Goal: Task Accomplishment & Management: Use online tool/utility

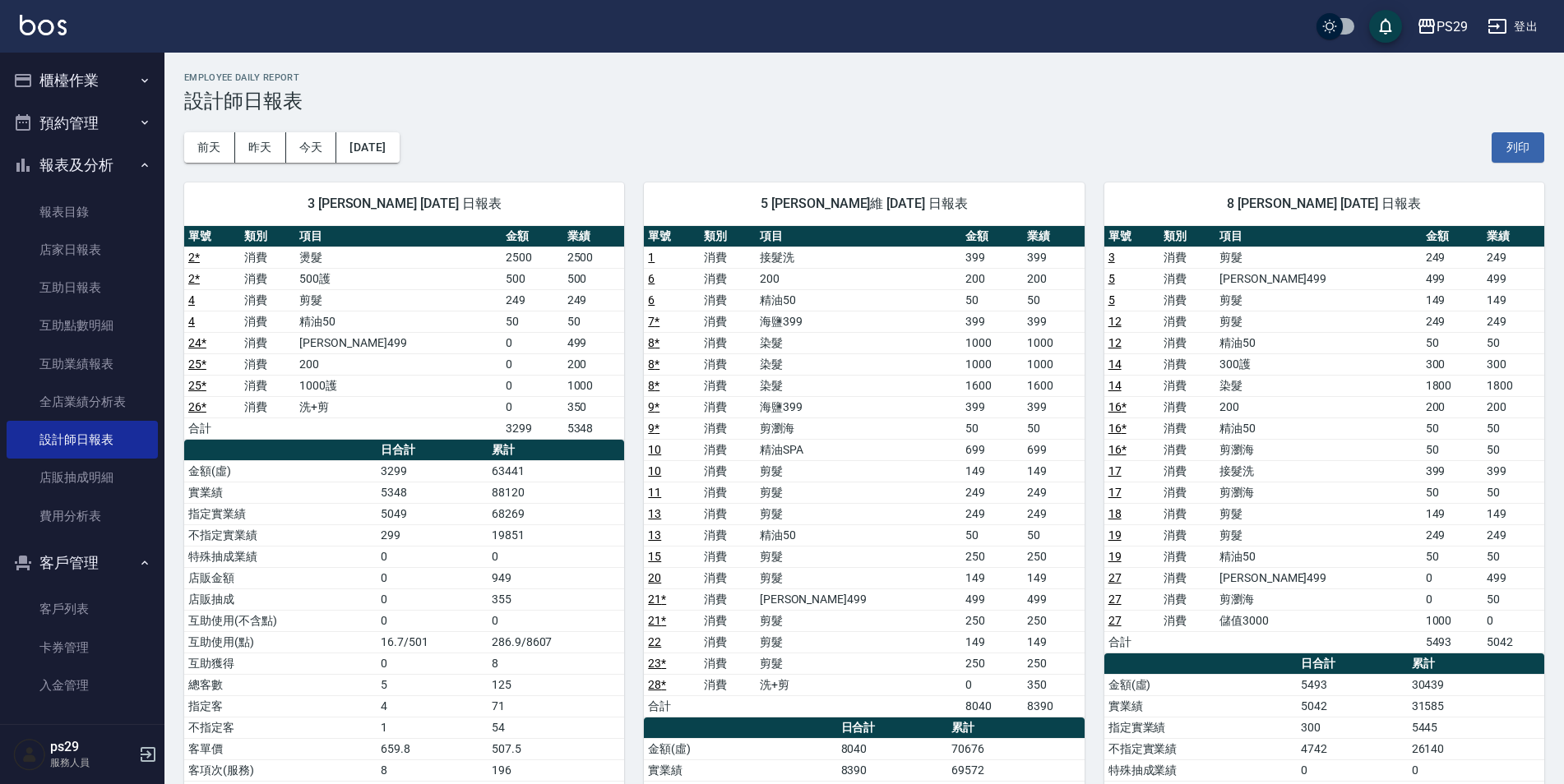
click at [100, 72] on button "櫃檯作業" at bounding box center [82, 81] width 151 height 43
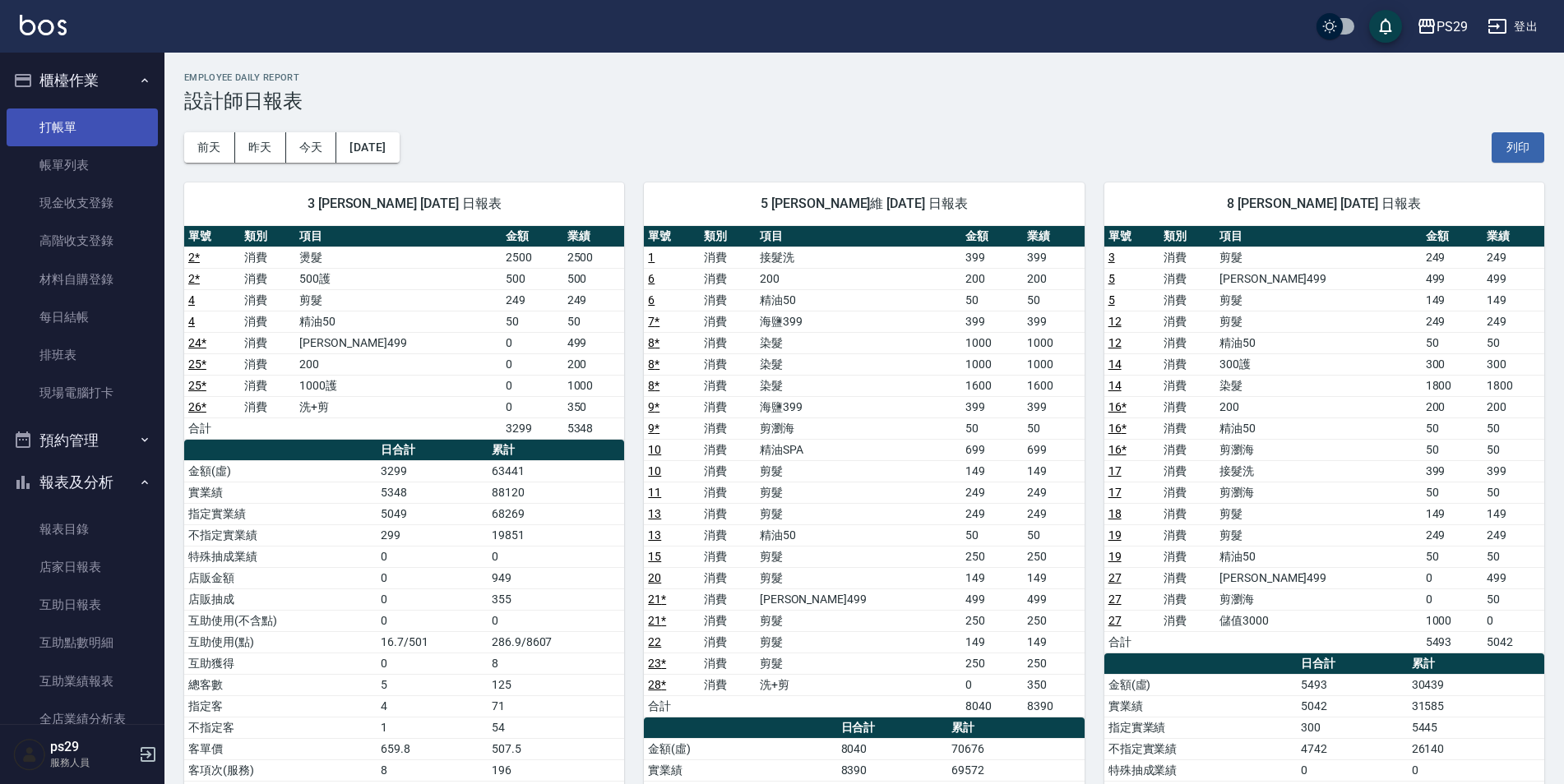
click at [72, 132] on link "打帳單" at bounding box center [82, 126] width 151 height 38
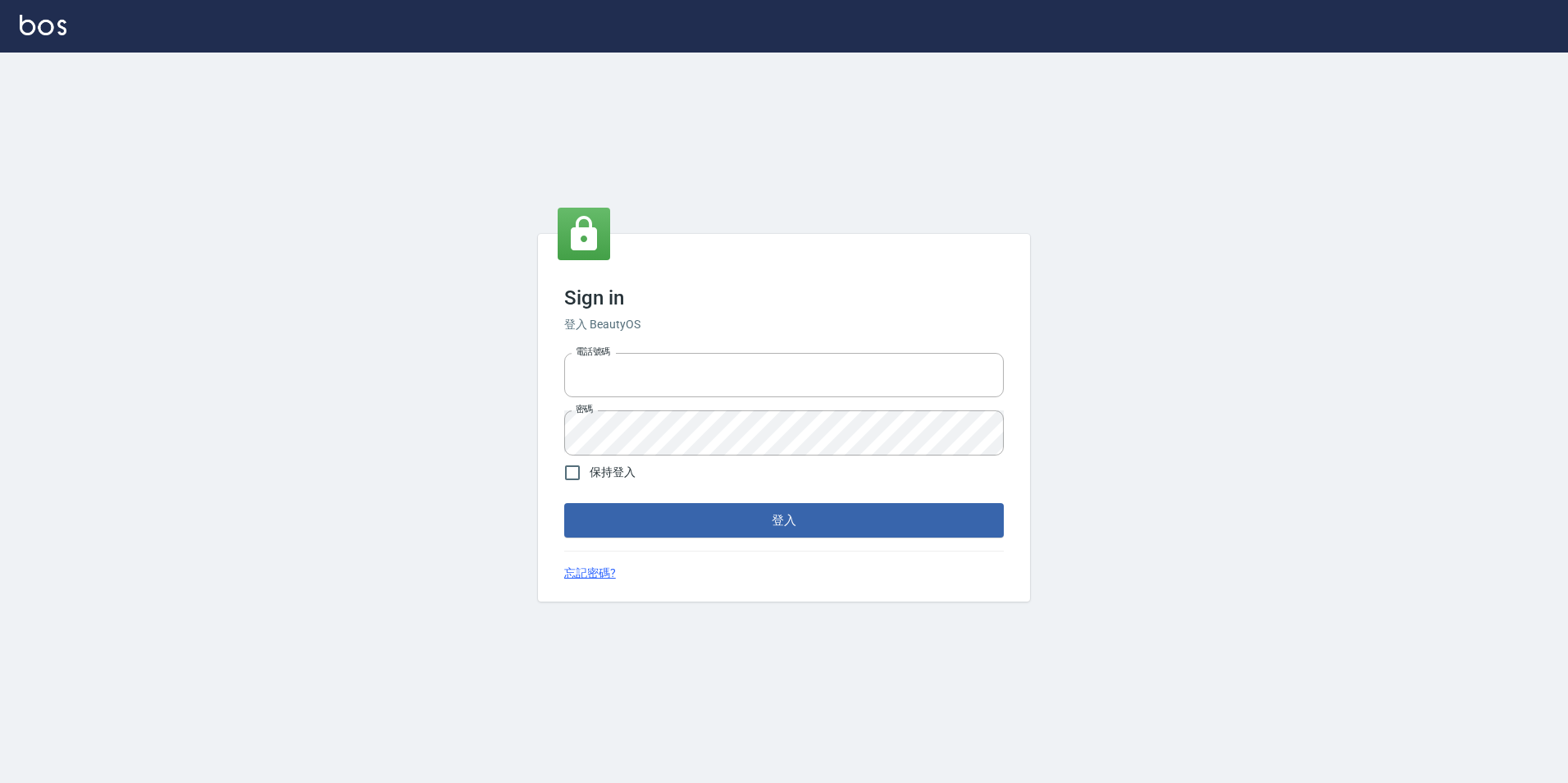
type input "0422269797"
click at [723, 571] on div "忘記密碼?" at bounding box center [784, 573] width 440 height 17
click at [729, 537] on div "Sign in 登入 BeautyOS 電話號碼 [PHONE_NUMBER] 電話號碼 密碼 密碼 保持登入 登入 忘記密碼?" at bounding box center [784, 418] width 492 height 367
click at [736, 513] on button "登入" at bounding box center [784, 520] width 440 height 34
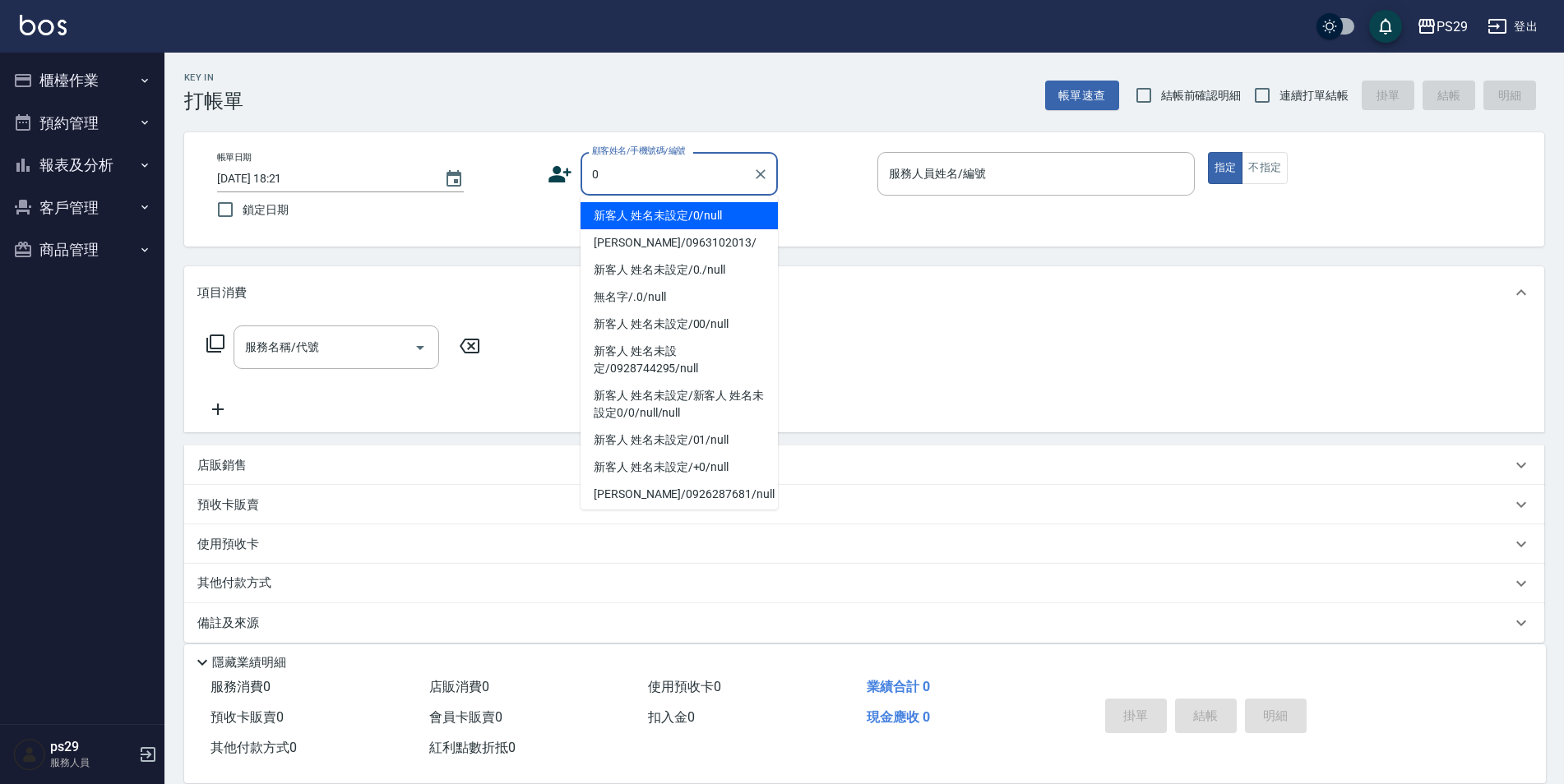
type input "新客人 姓名未設定/0/null"
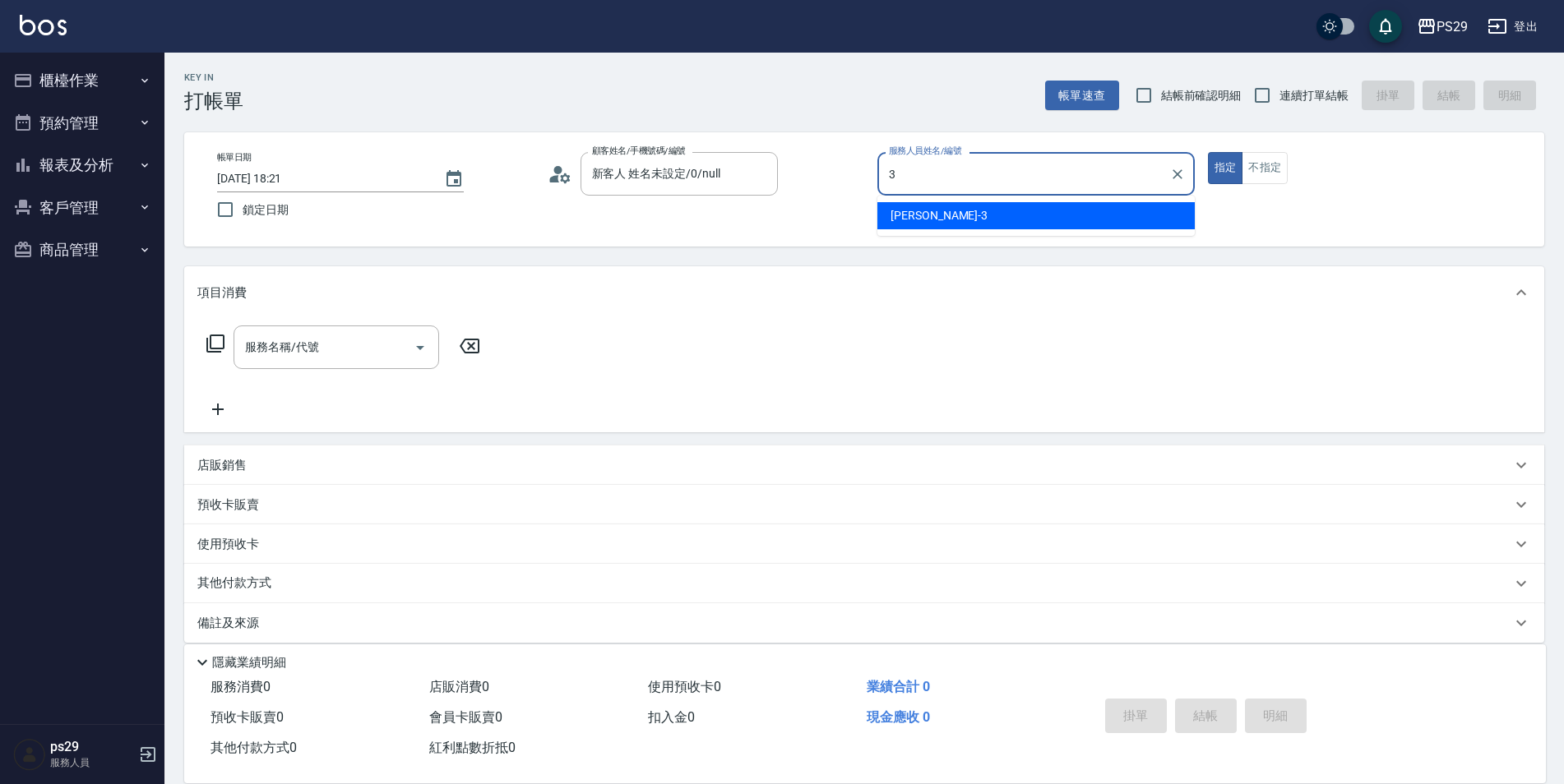
type input "陳盈盈-3"
type button "true"
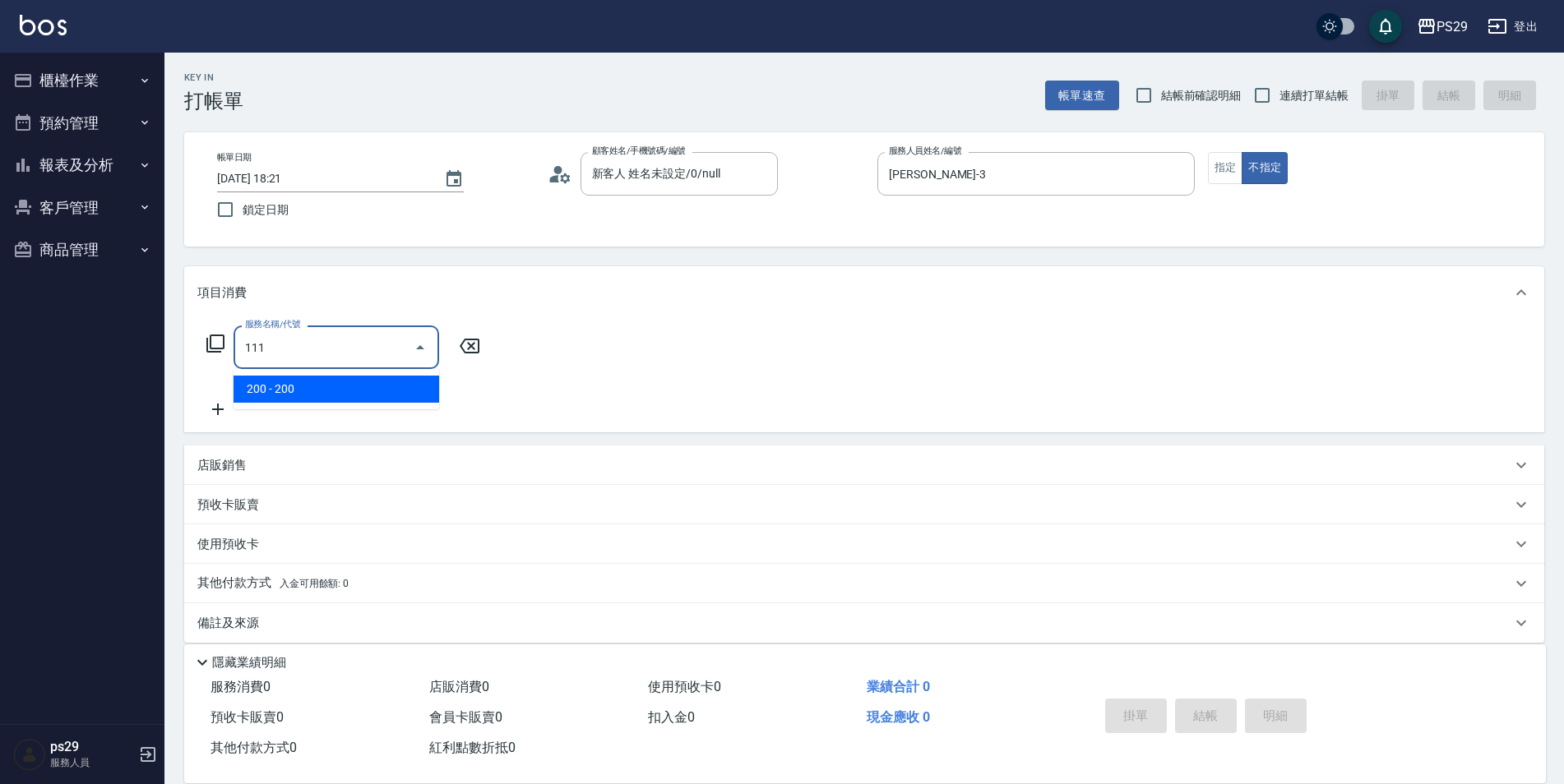
type input "200(111)"
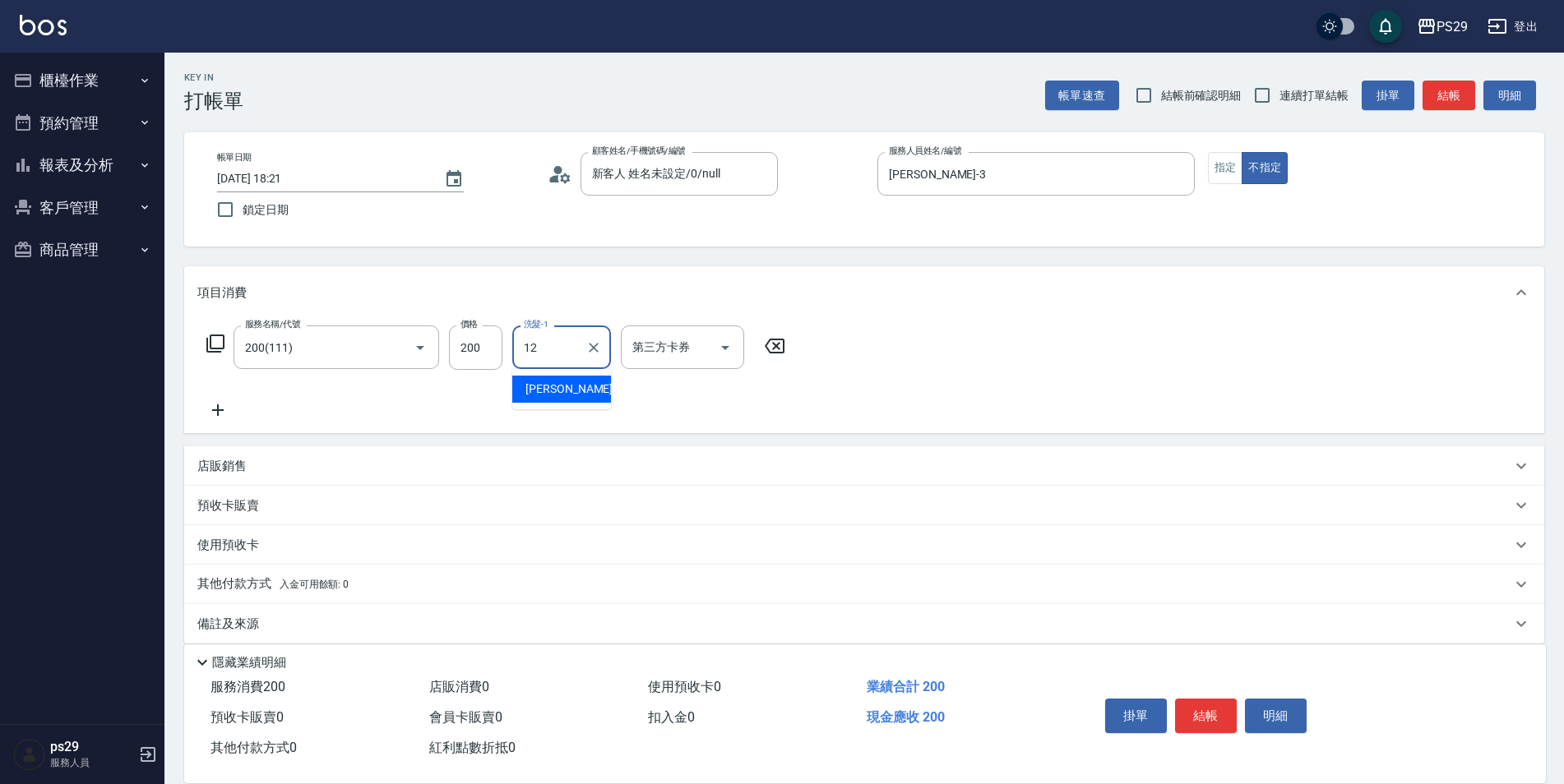
type input "王佳月-12"
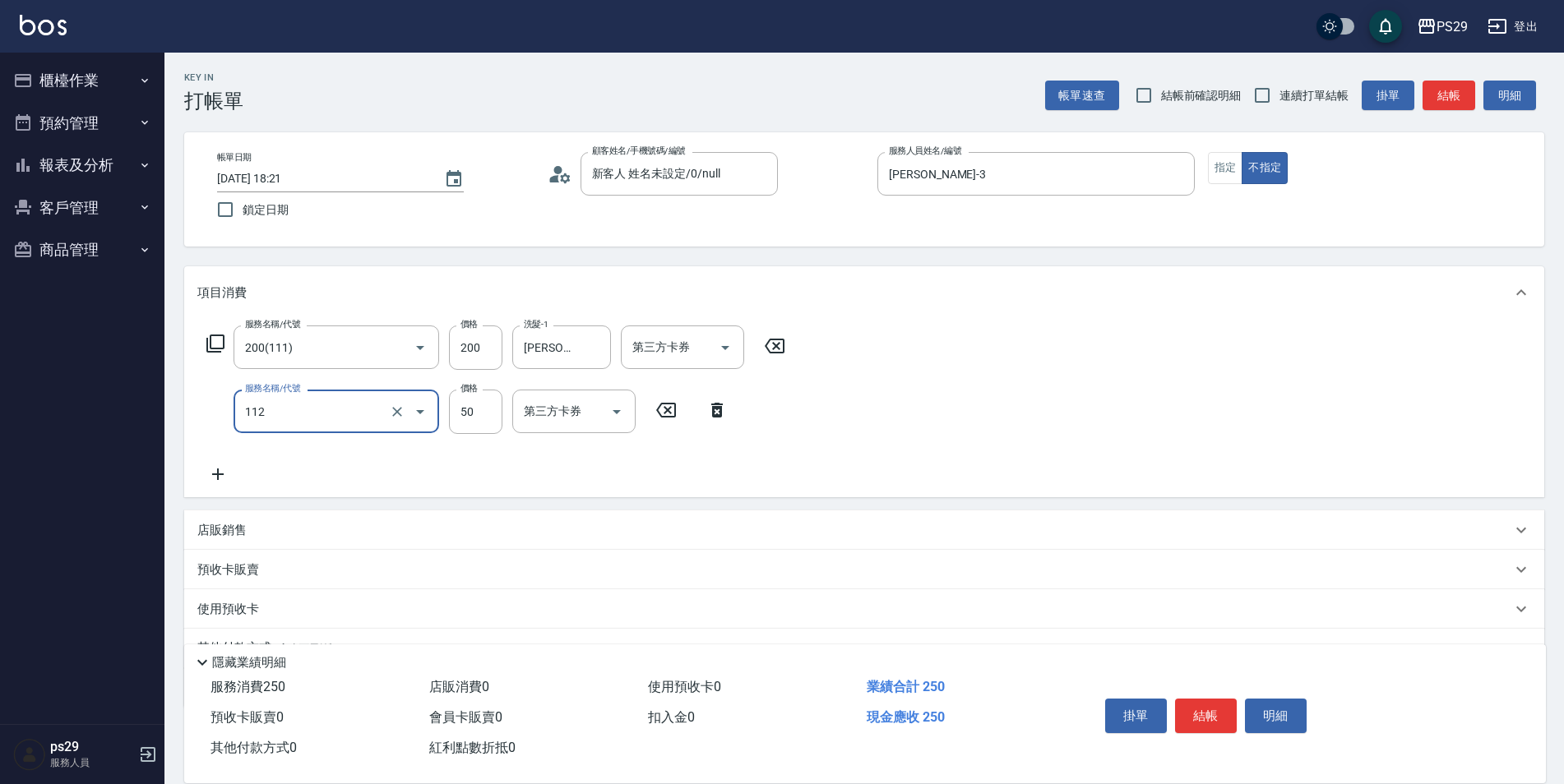
type input "精油50(112)"
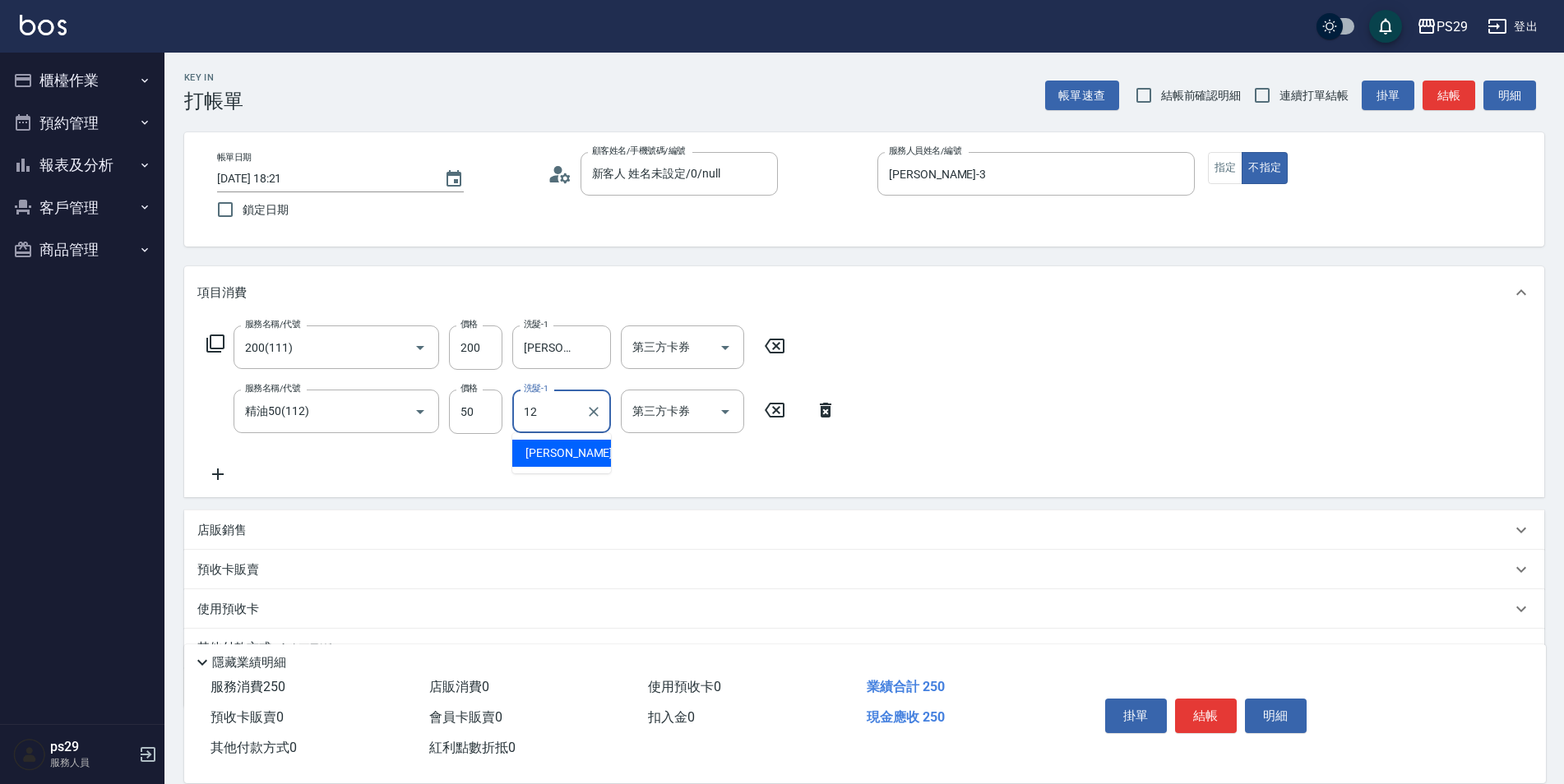
type input "王佳月-12"
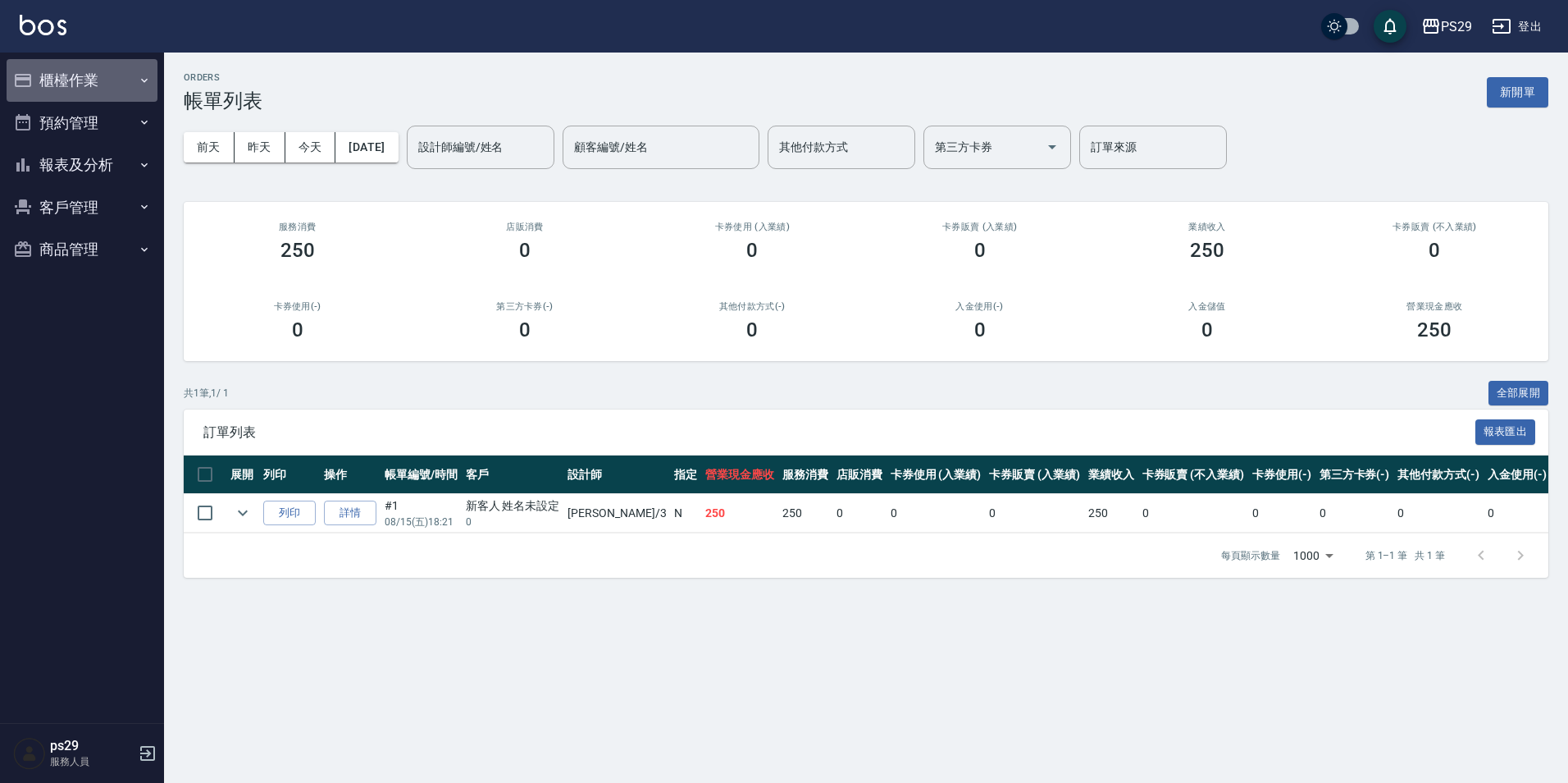
click at [66, 95] on button "櫃檯作業" at bounding box center [82, 81] width 150 height 43
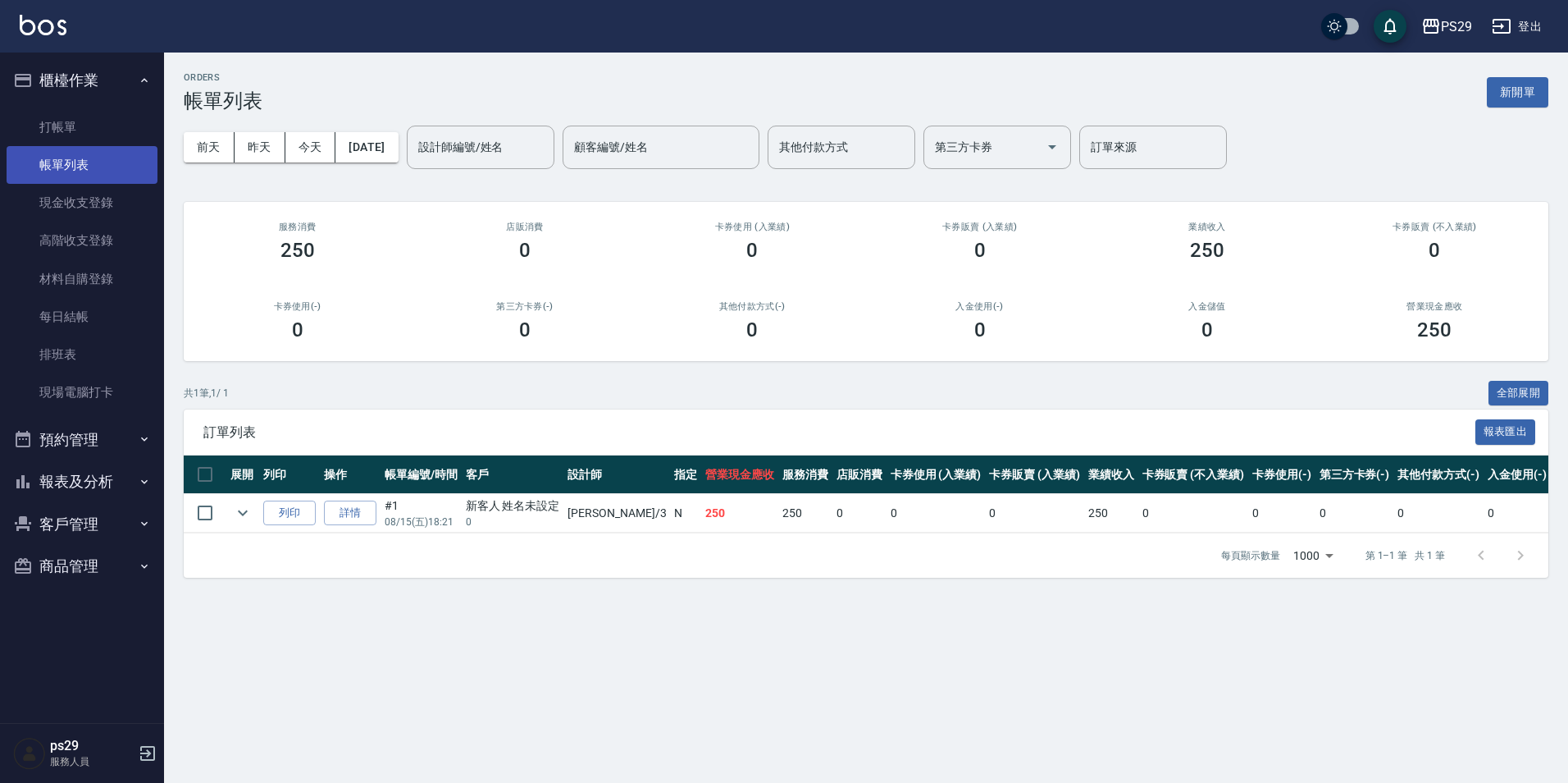
click at [85, 155] on link "帳單列表" at bounding box center [82, 164] width 150 height 38
click at [90, 119] on link "打帳單" at bounding box center [82, 126] width 150 height 38
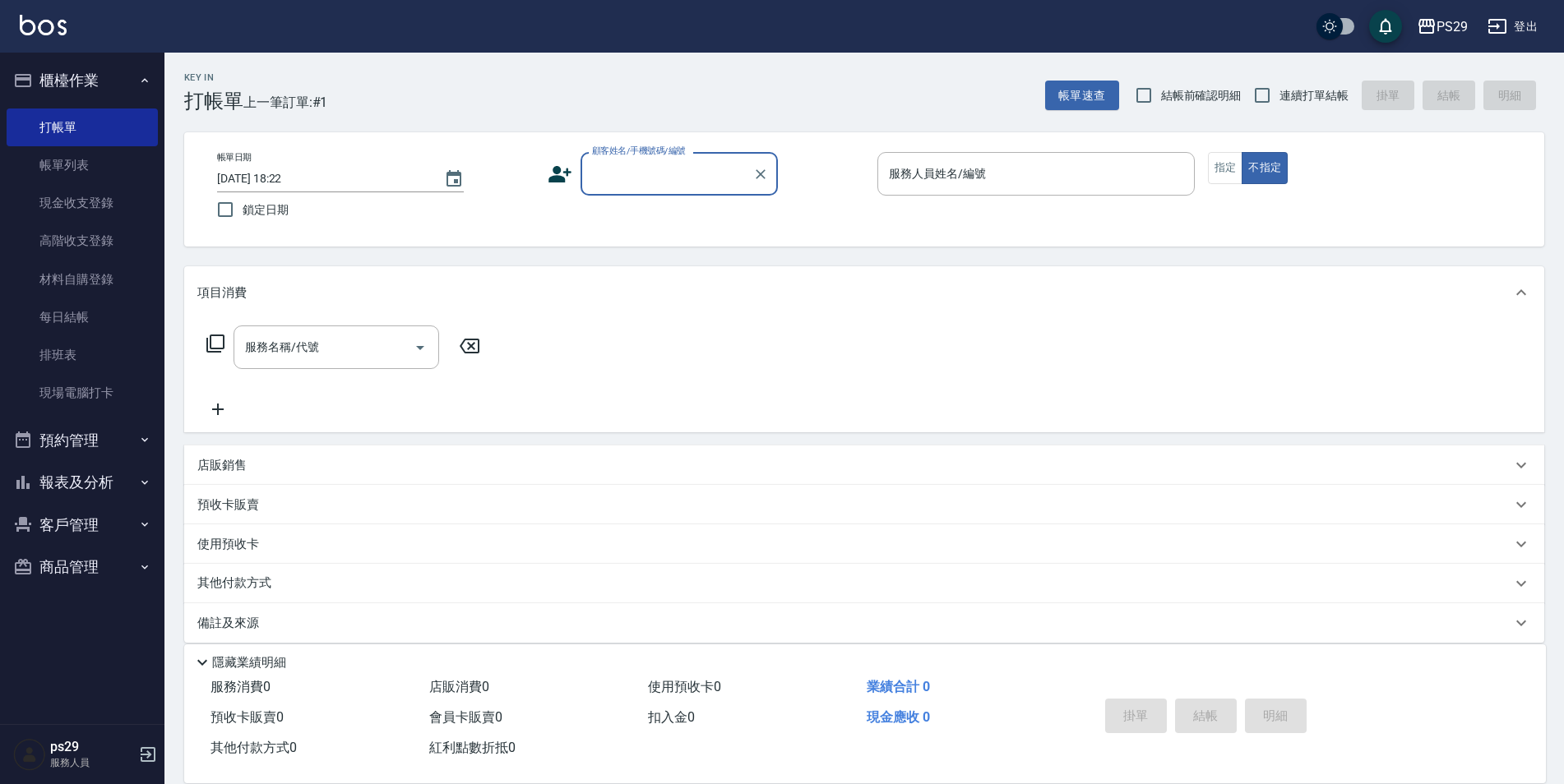
drag, startPoint x: 215, startPoint y: 220, endPoint x: 262, endPoint y: 211, distance: 47.9
click at [216, 218] on input "鎖定日期" at bounding box center [225, 209] width 34 height 34
checkbox input "true"
click at [1256, 99] on input "連續打單結帳" at bounding box center [1261, 94] width 34 height 34
checkbox input "true"
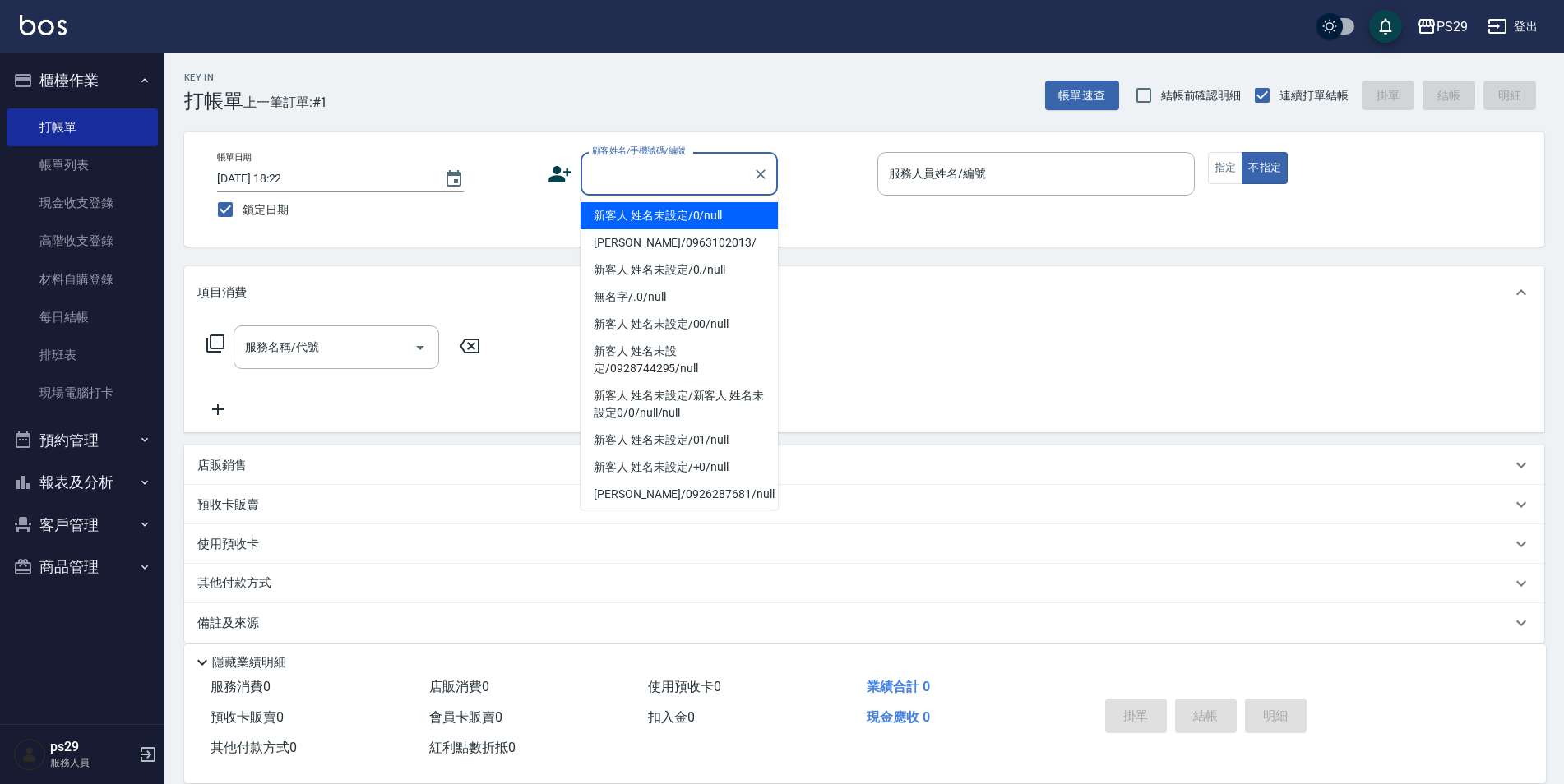
click at [706, 172] on input "顧客姓名/手機號碼/編號" at bounding box center [667, 174] width 158 height 29
type input "新客人 姓名未設定/0/null"
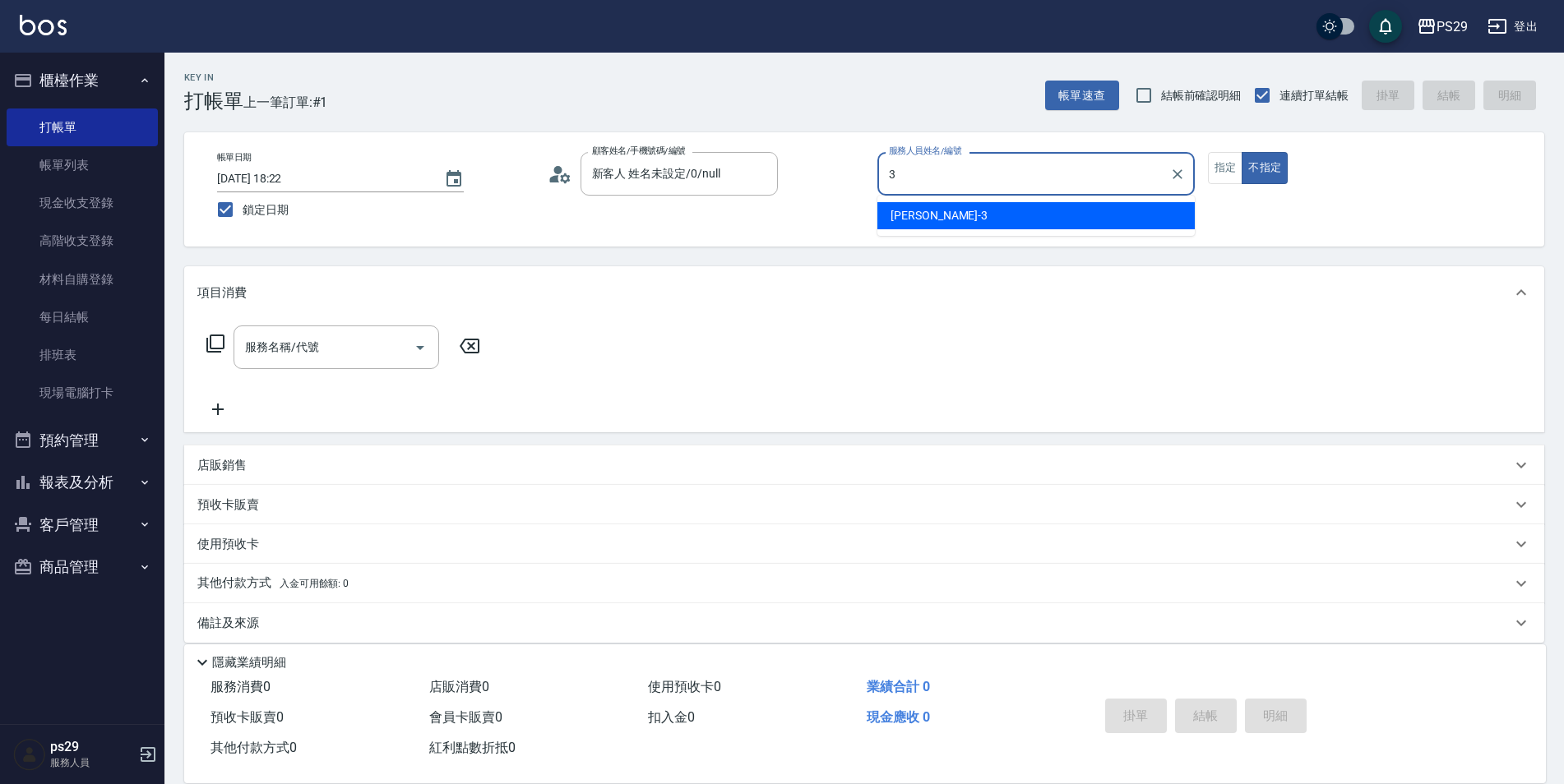
type input "陳盈盈-3"
type button "false"
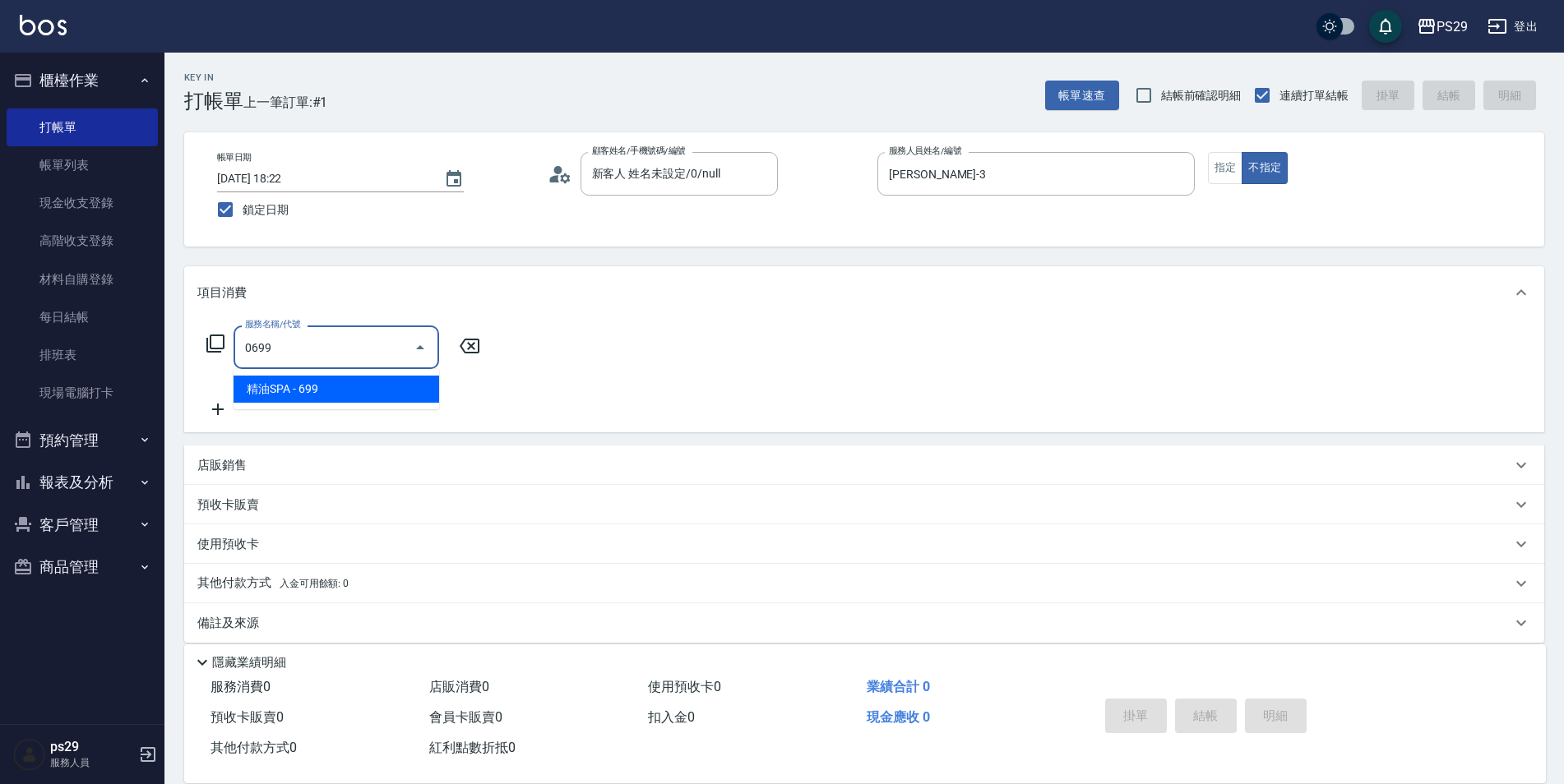
type input "精油SPA(0699)"
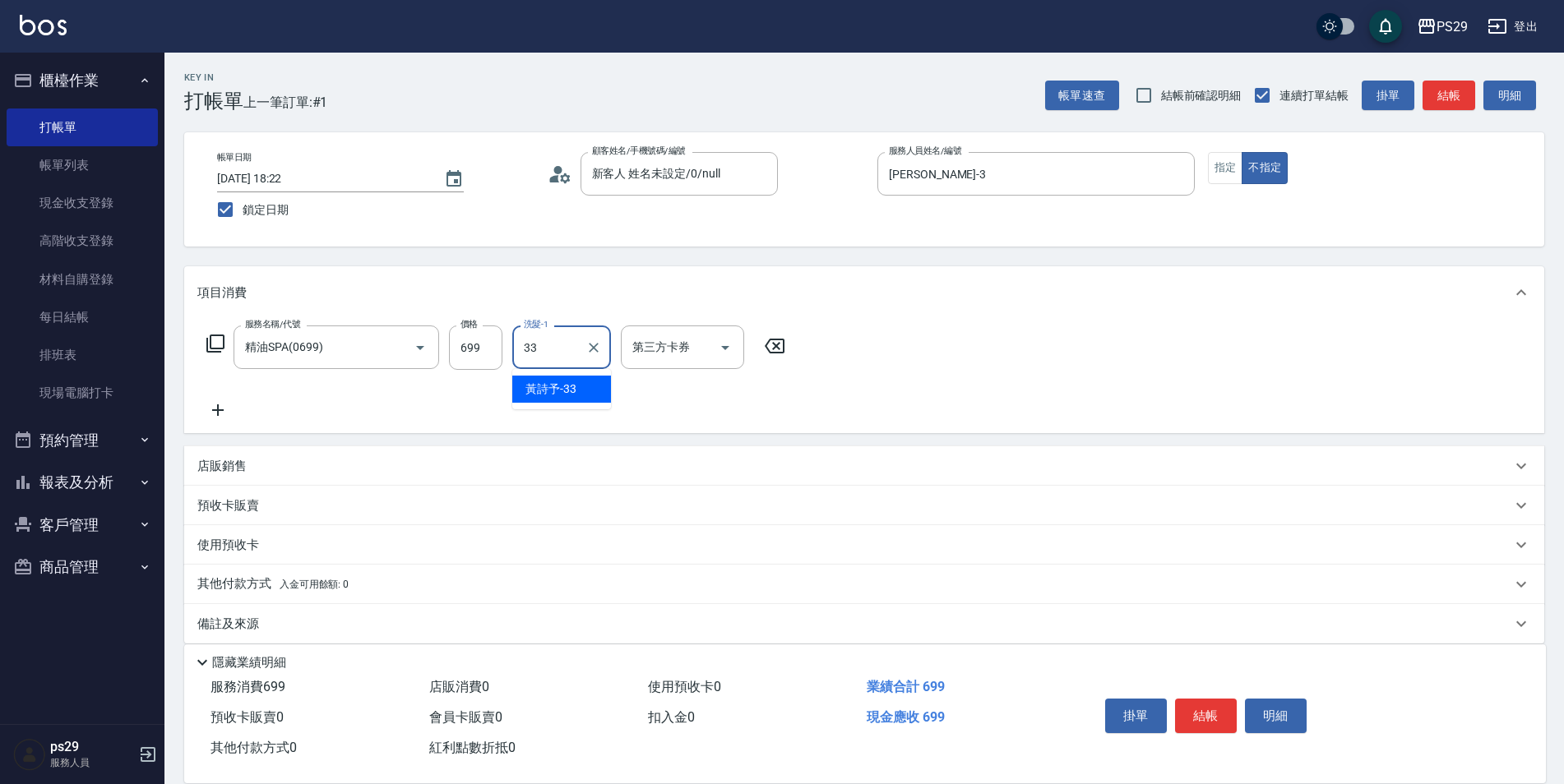
type input "黃詩予-33"
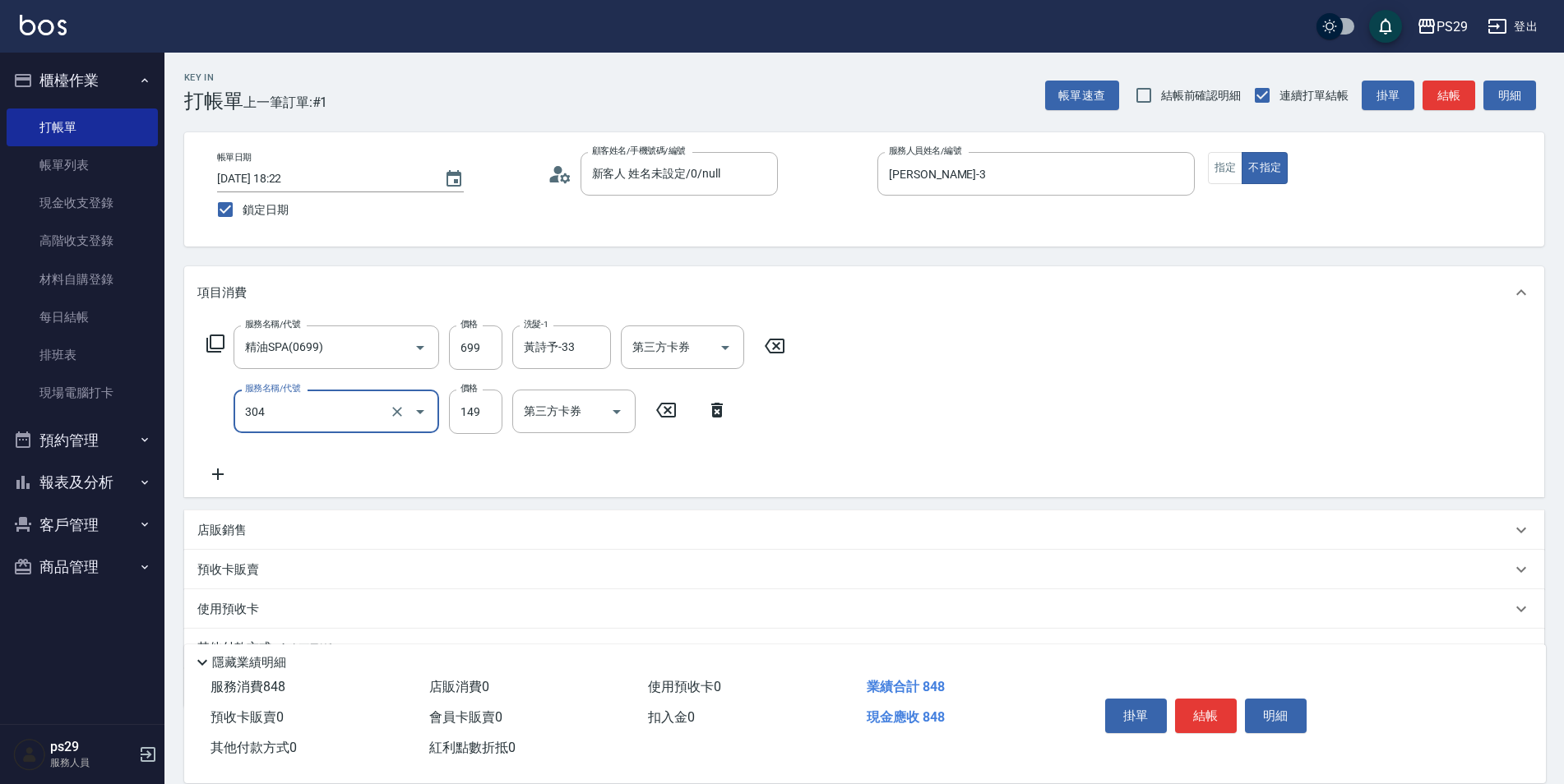
type input "剪髮(304)"
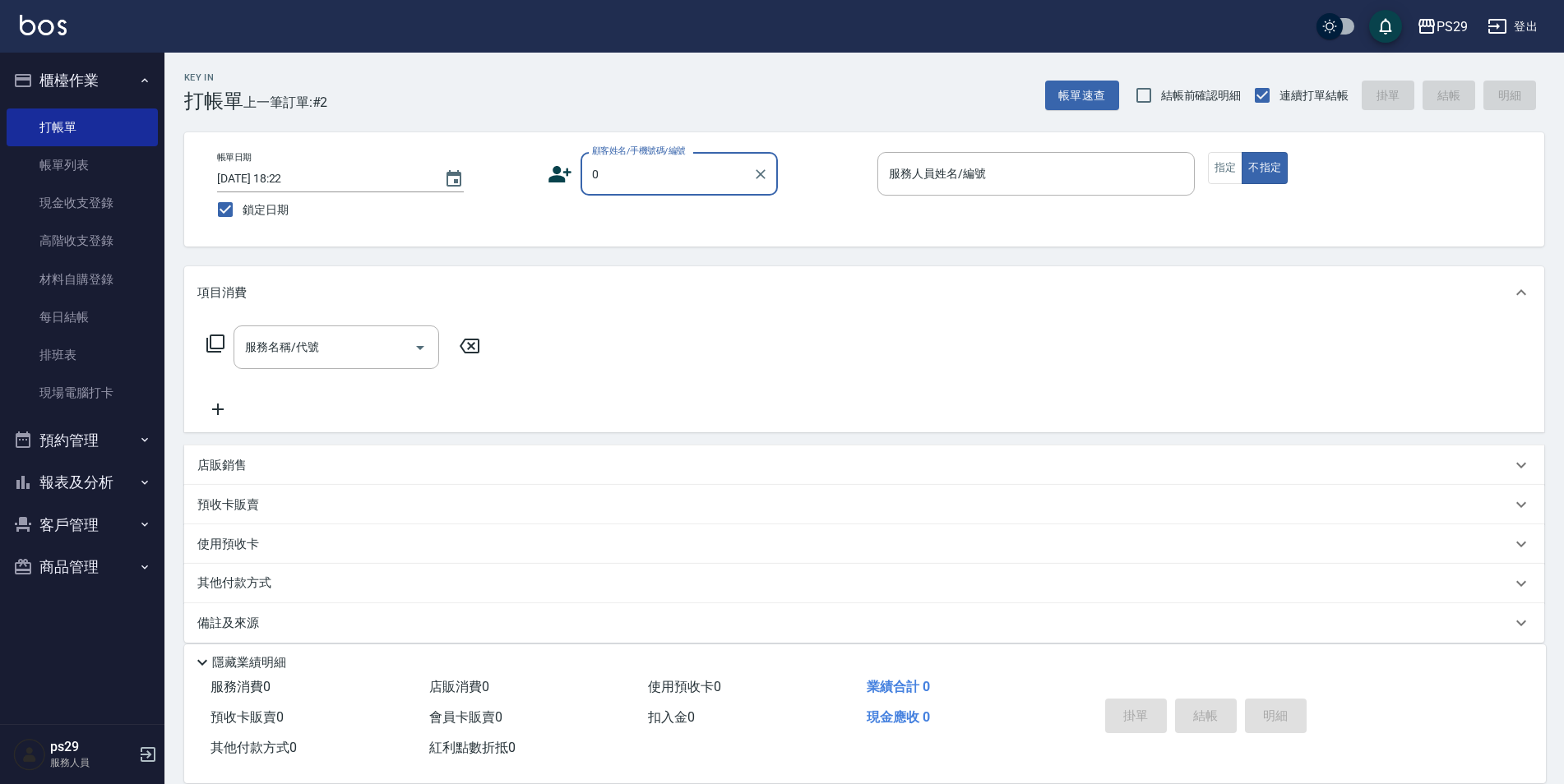
type input "新客人 姓名未設定/0/null"
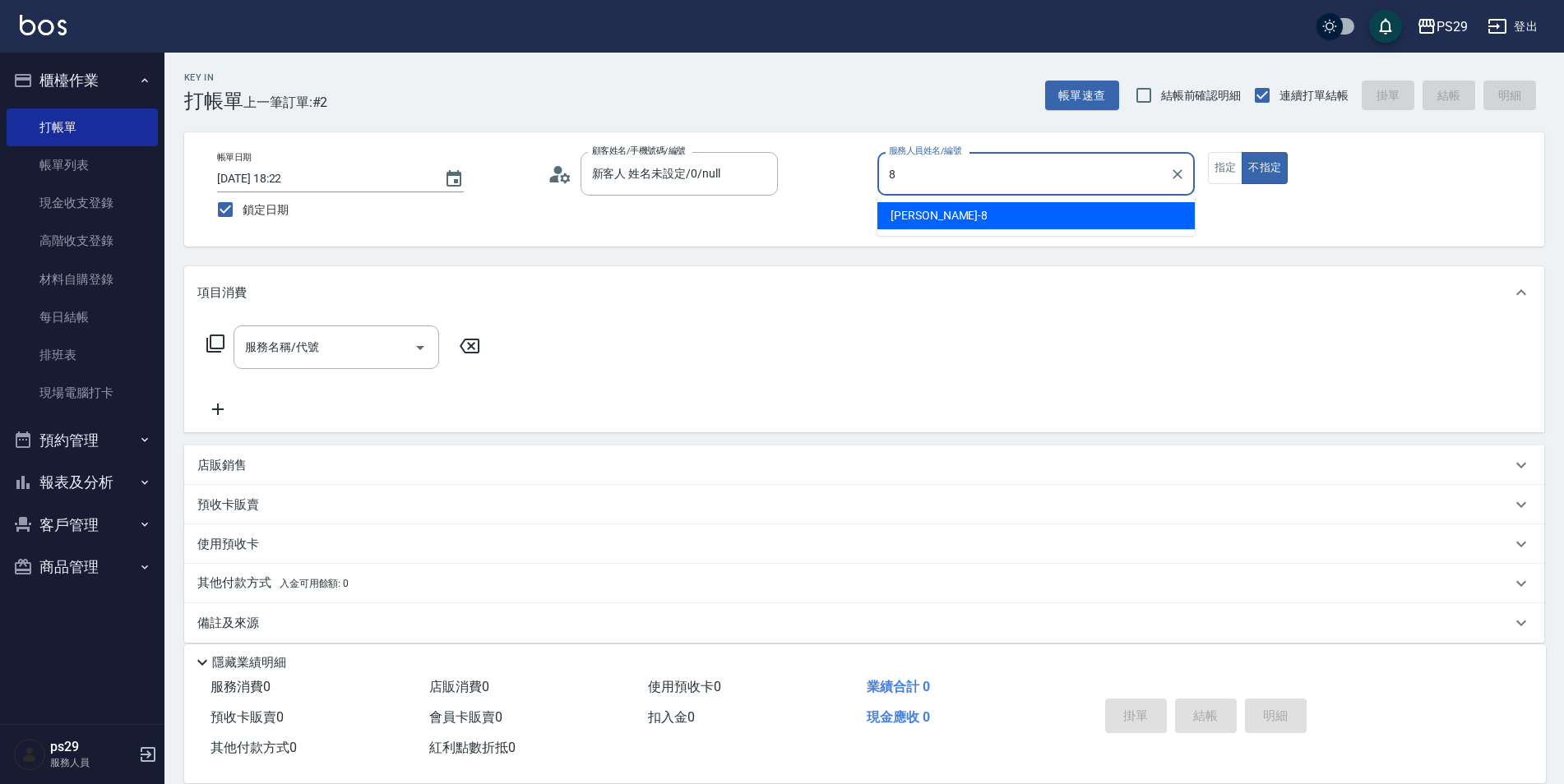
type input "黃婕甯-8"
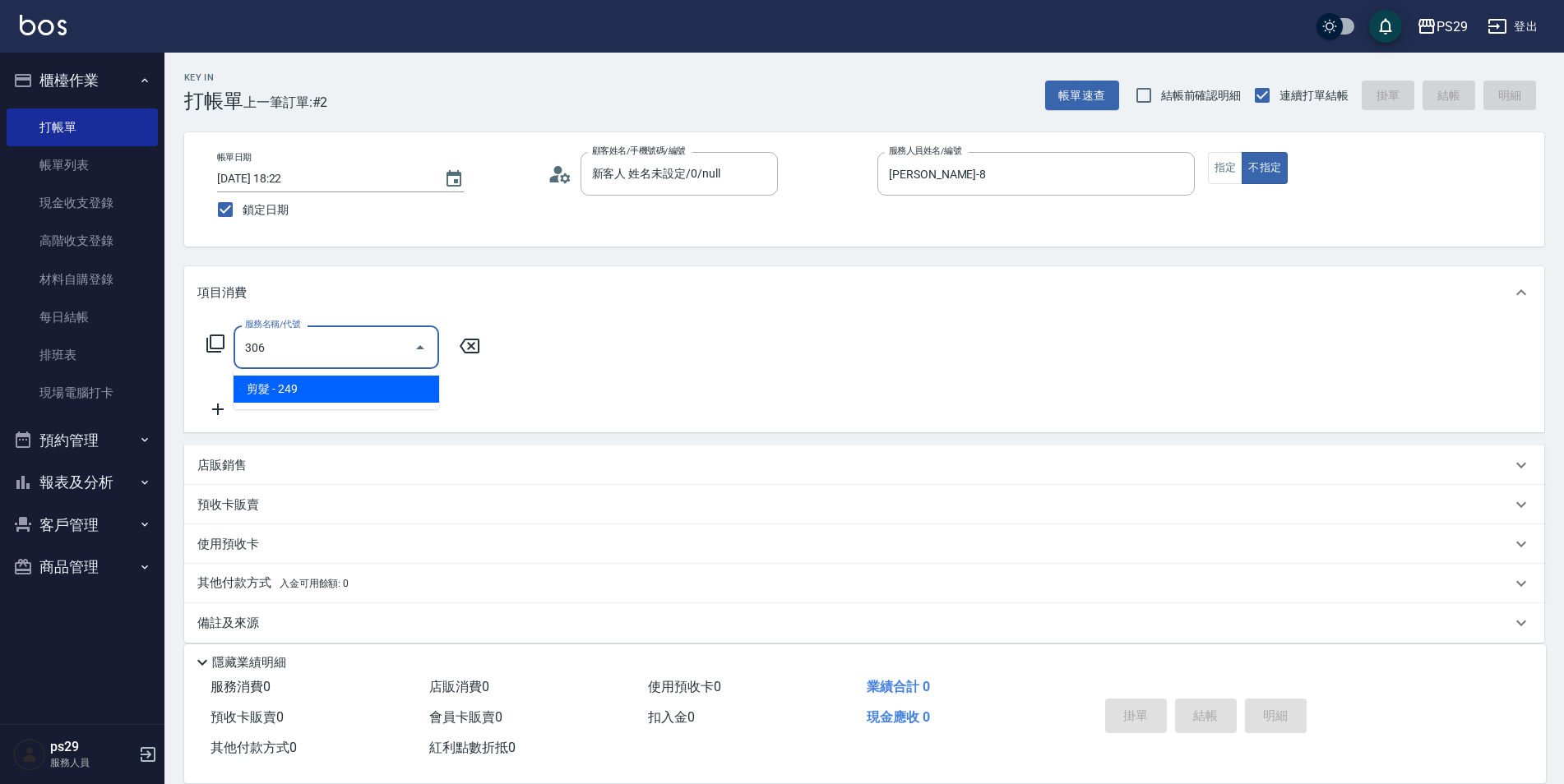
type input "剪髮(306)"
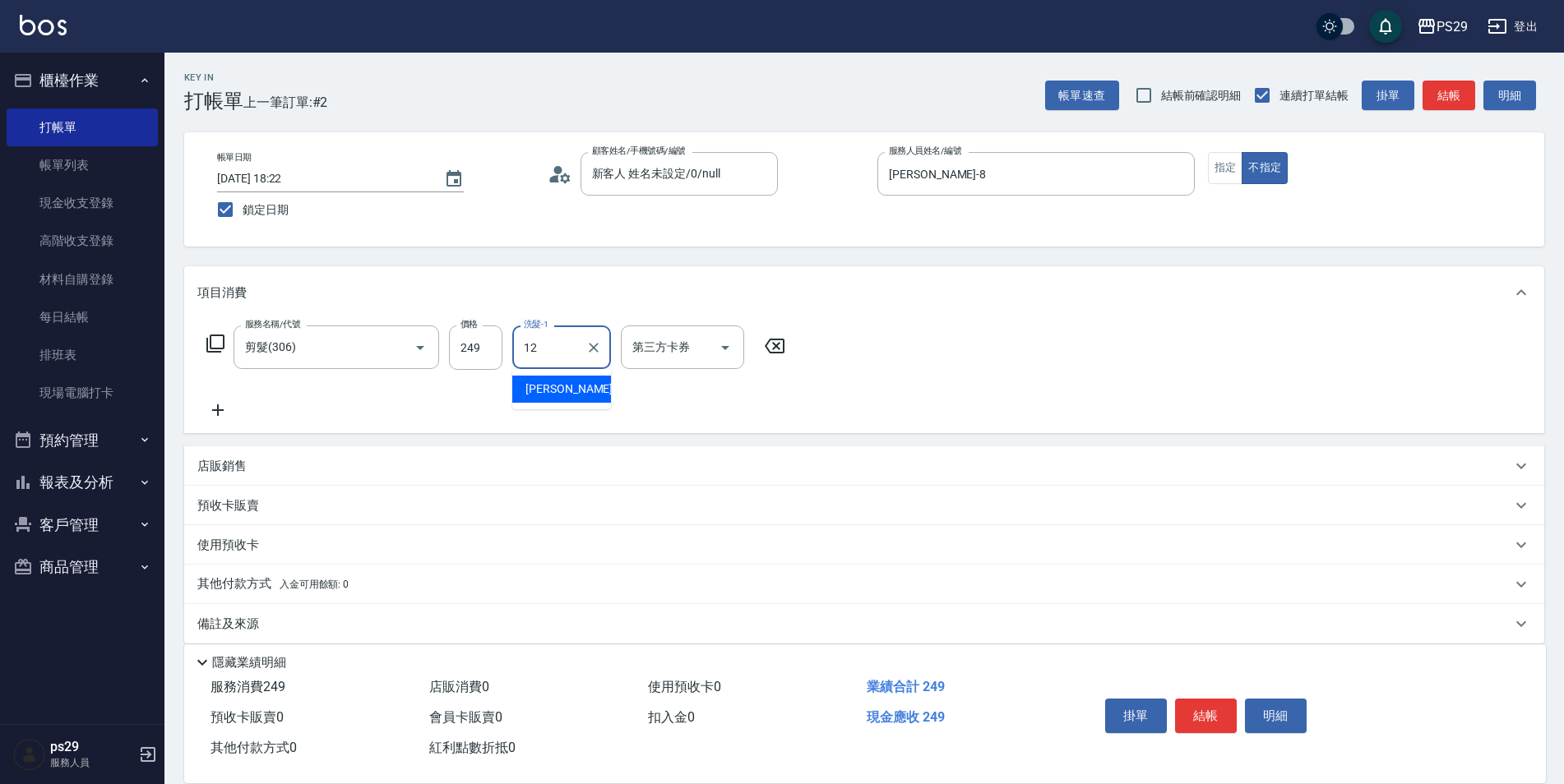
type input "王佳月-12"
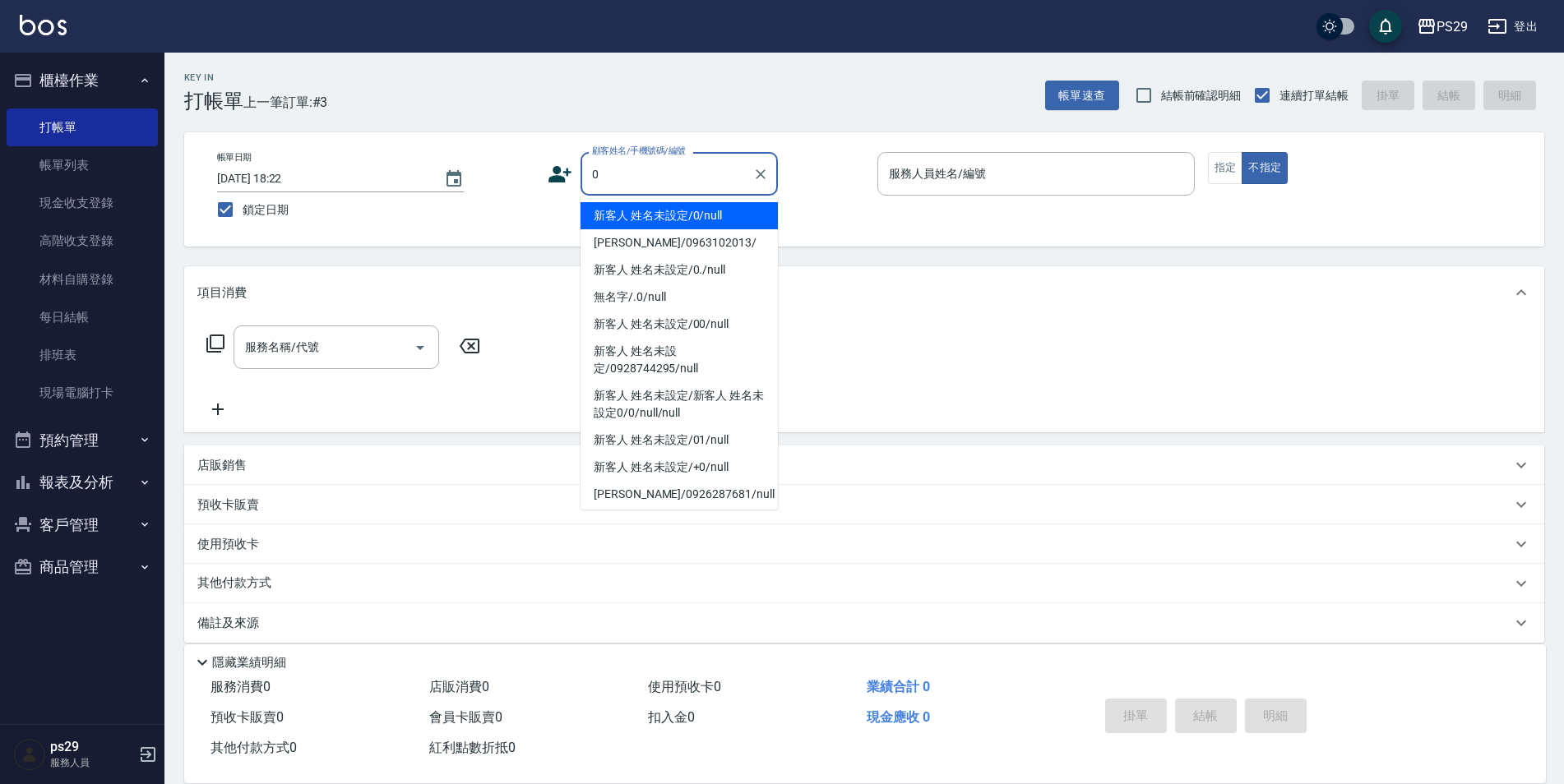
type input "新客人 姓名未設定/0/null"
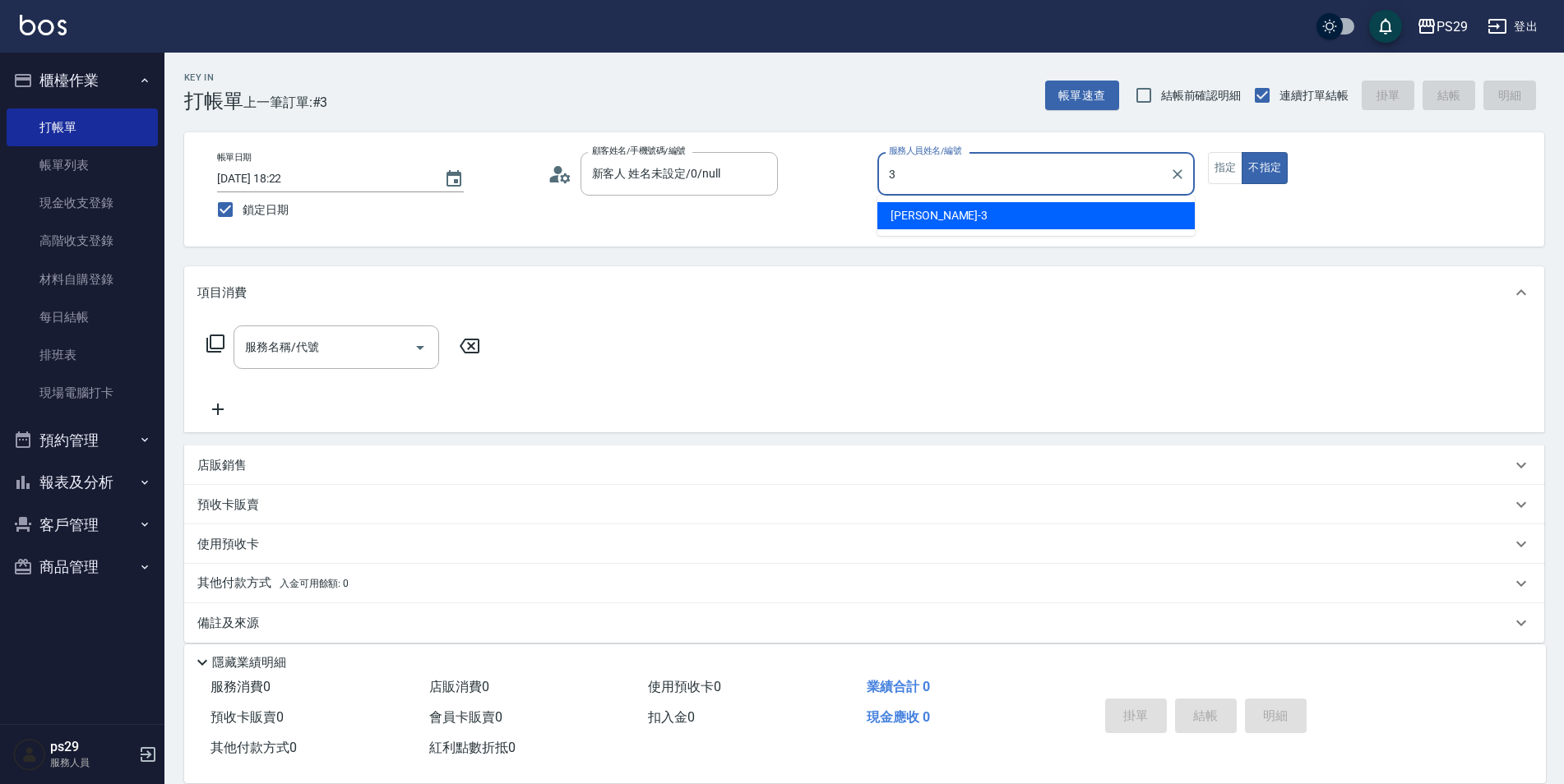
type input "陳盈盈-3"
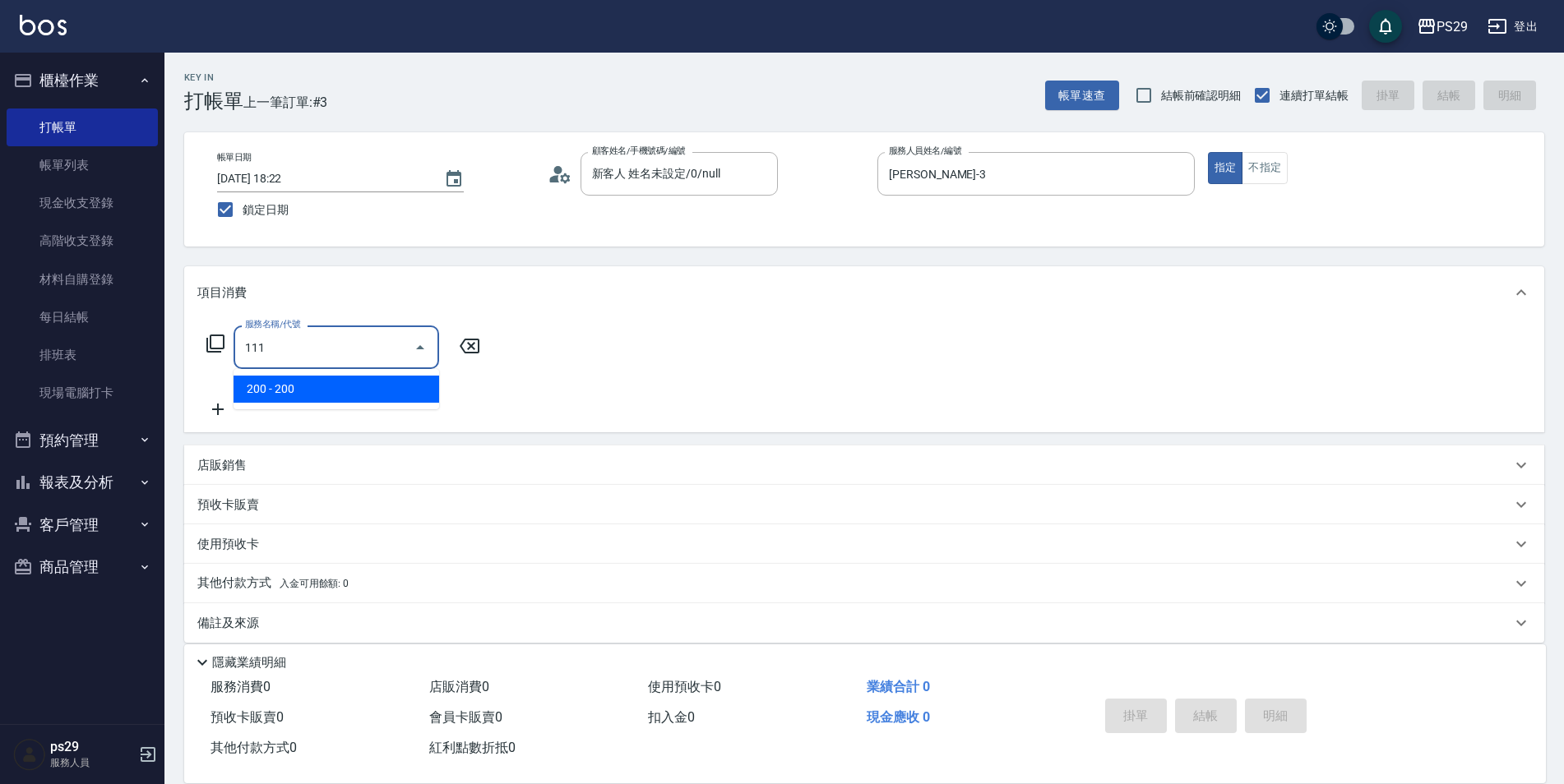
type input "200(111)"
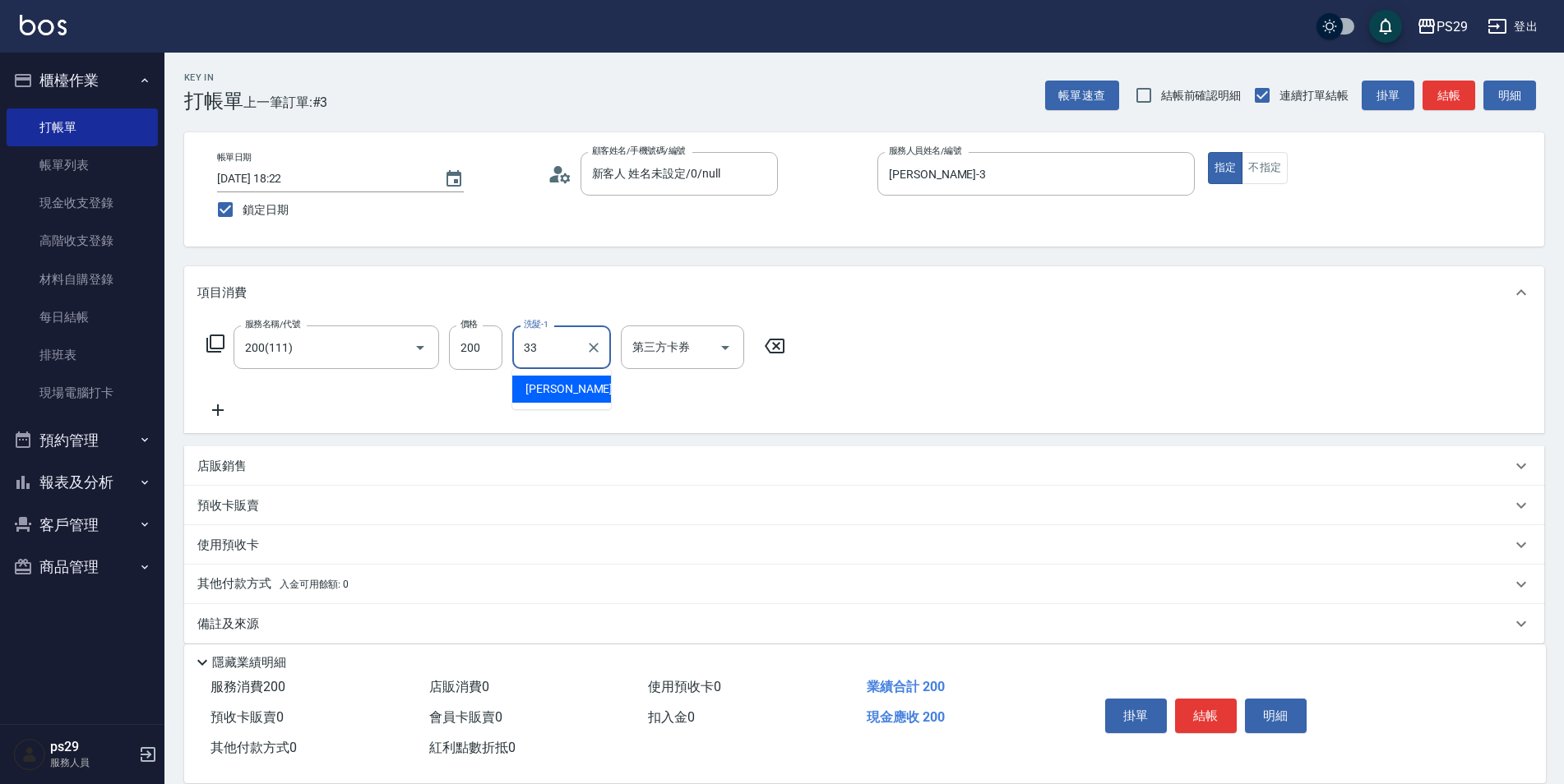
type input "黃詩予-33"
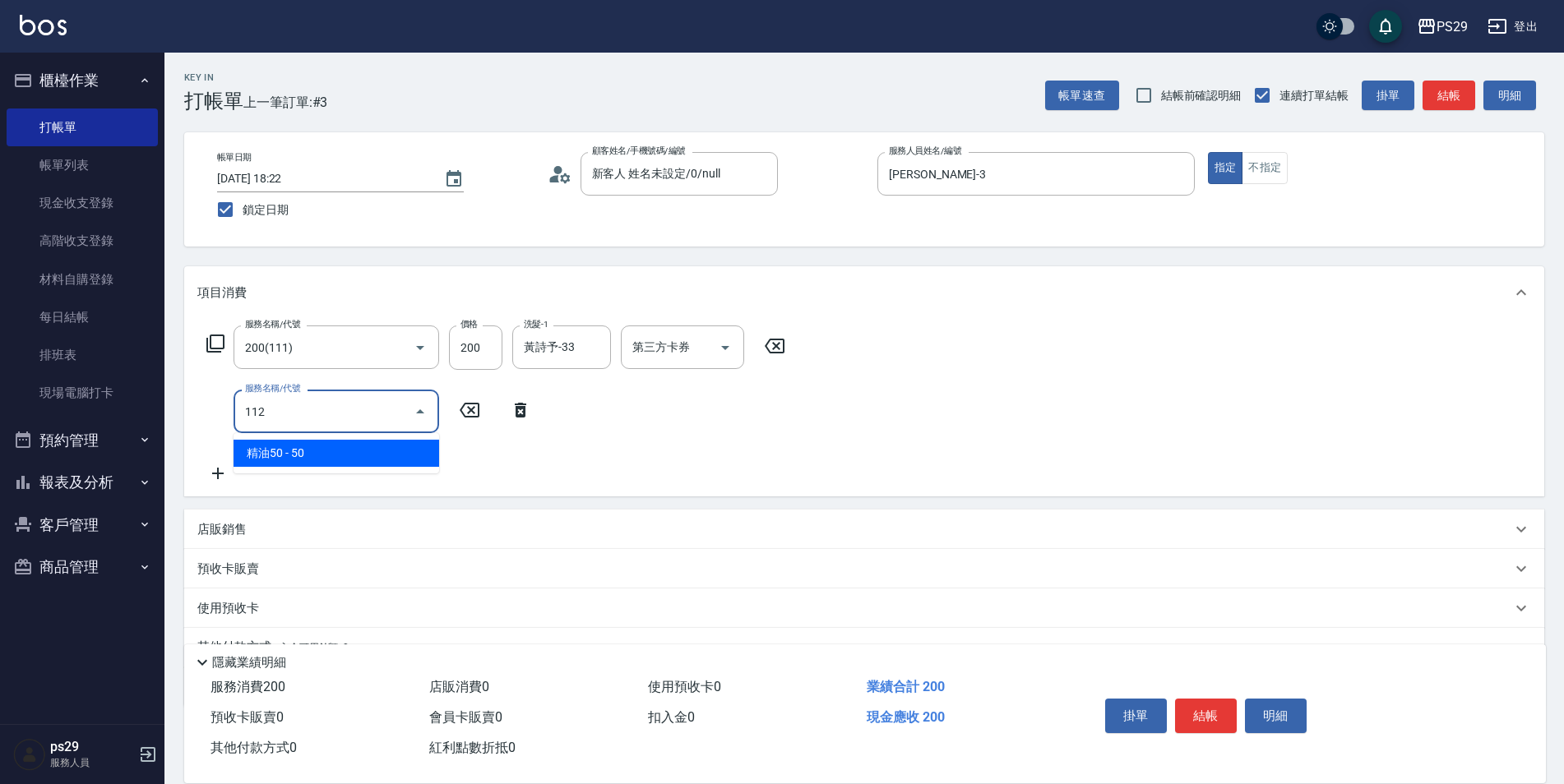
type input "精油50(112)"
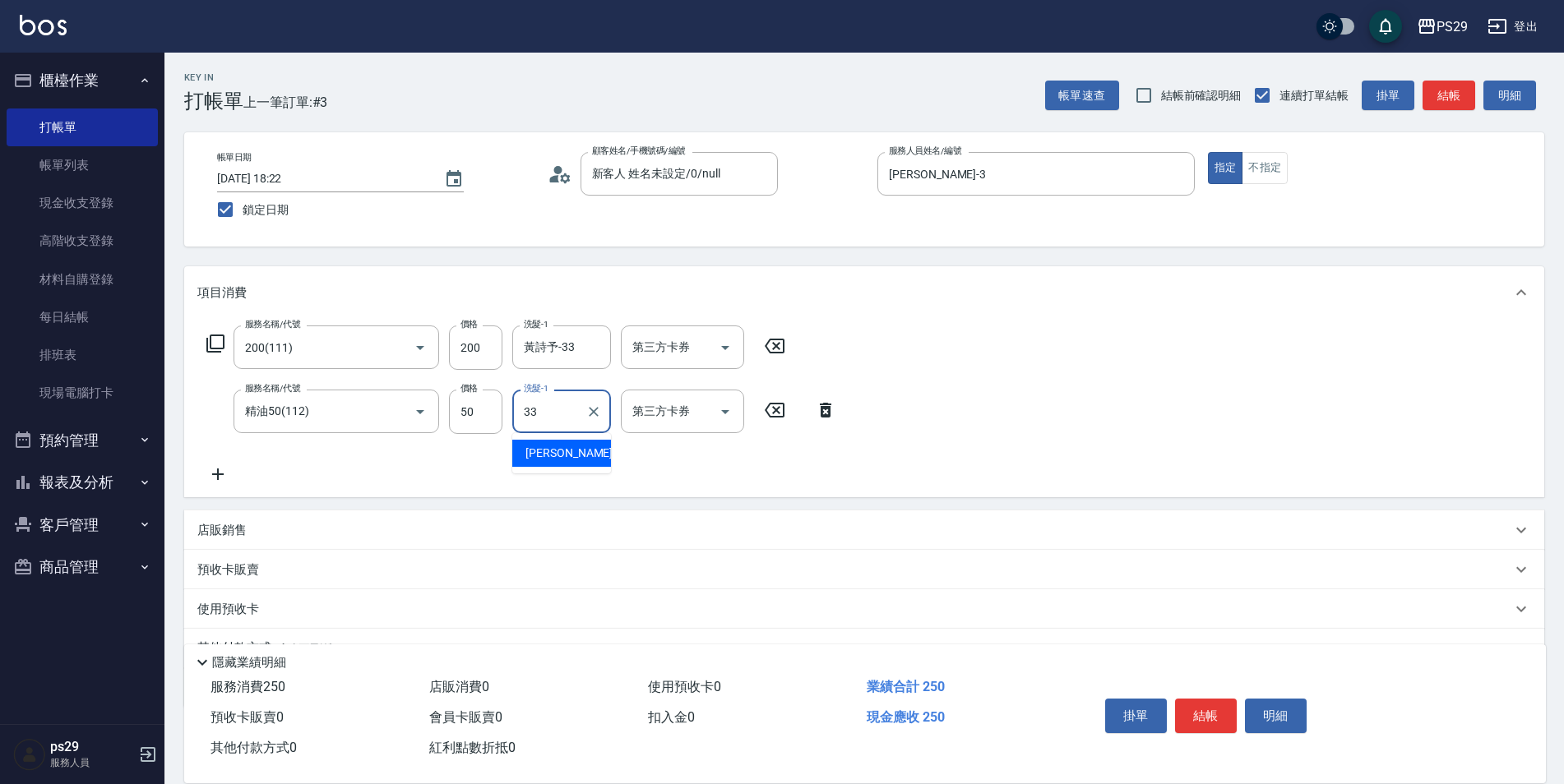
type input "黃詩予-33"
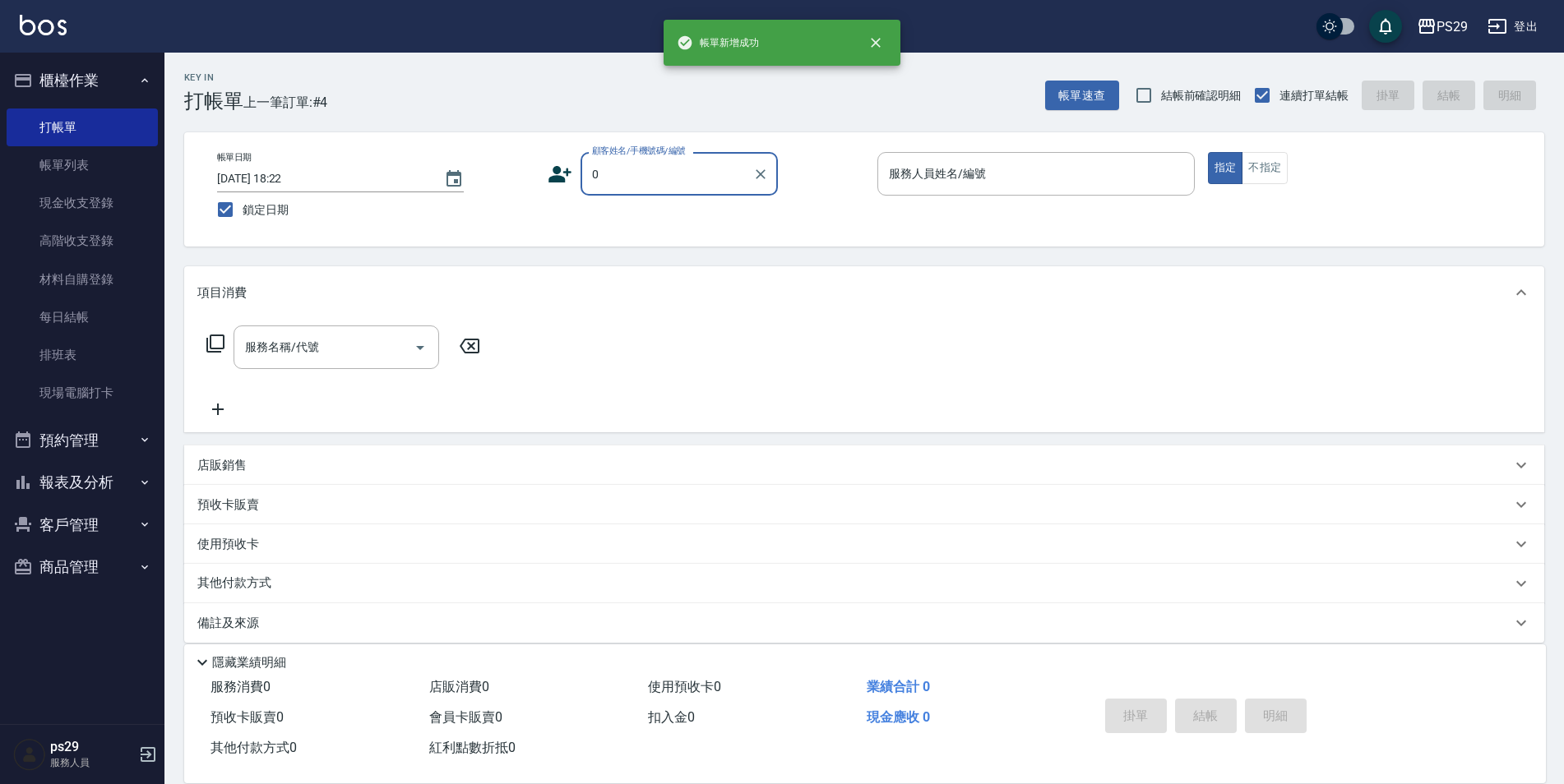
type input "新客人 姓名未設定/0/null"
type input "陳盈盈-3"
type button "true"
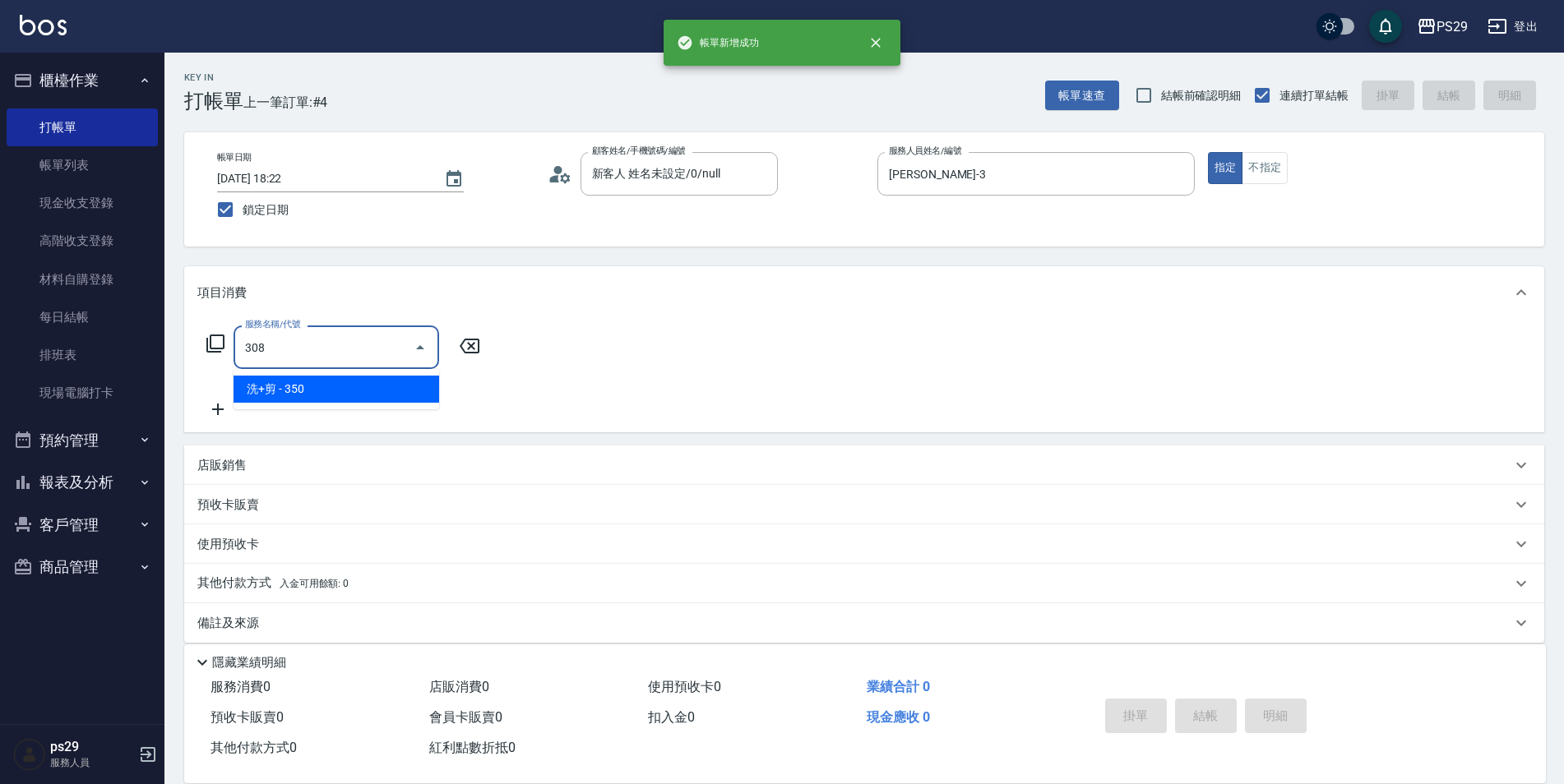
type input "洗+剪(308)"
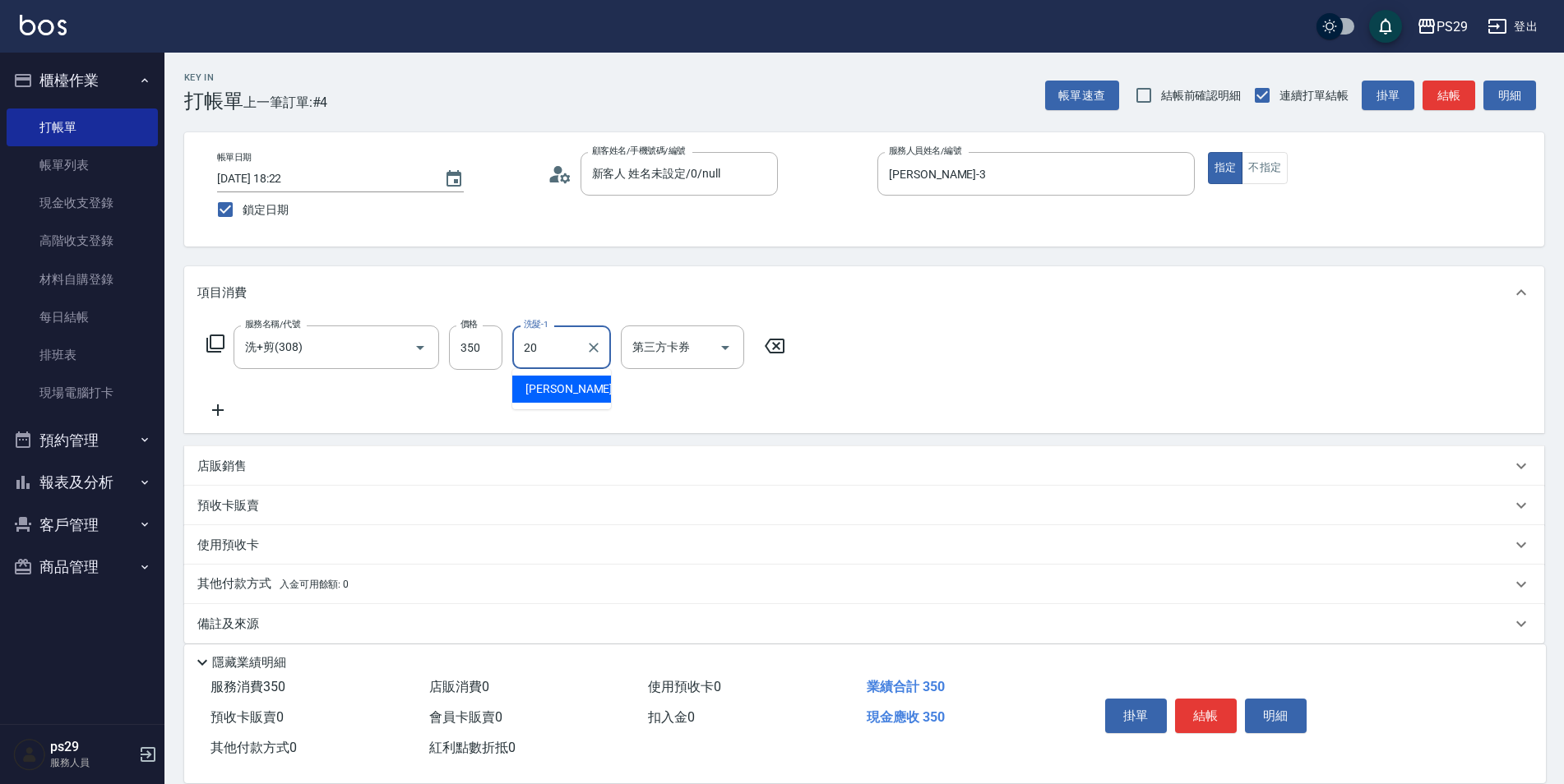
type input "袁筱筑-20"
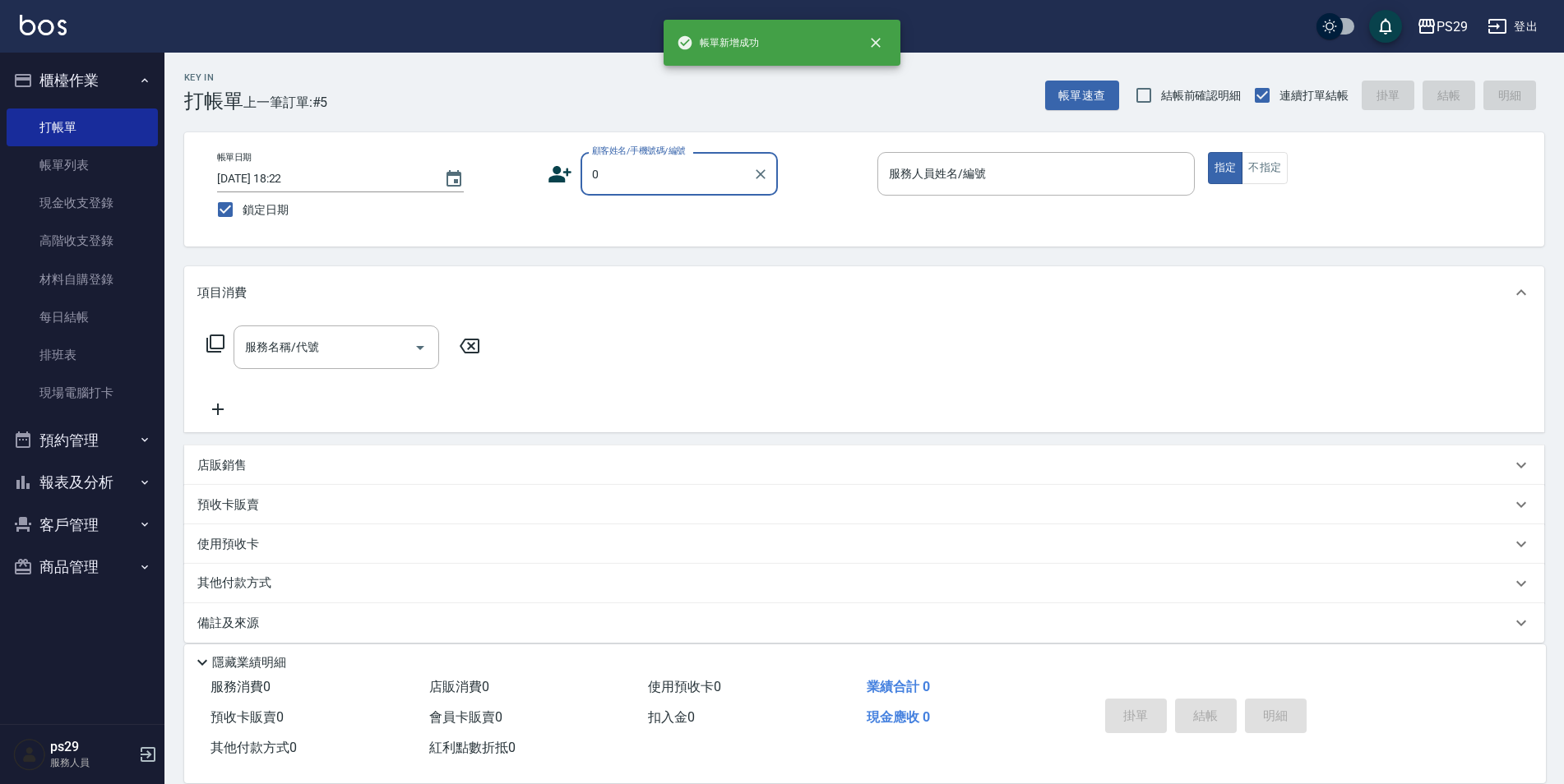
type input "新客人 姓名未設定/0/null"
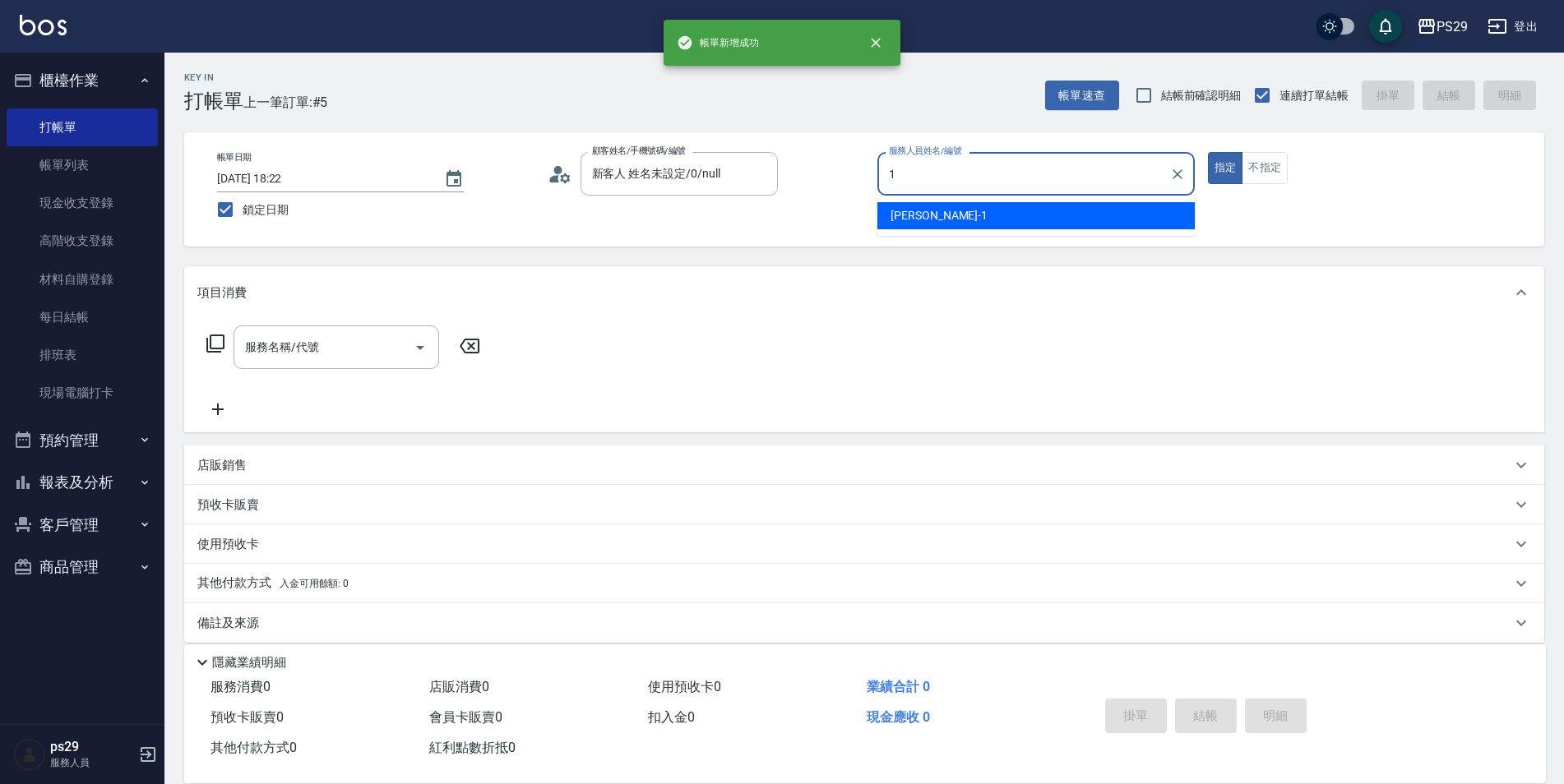
type input "許婷宜-1"
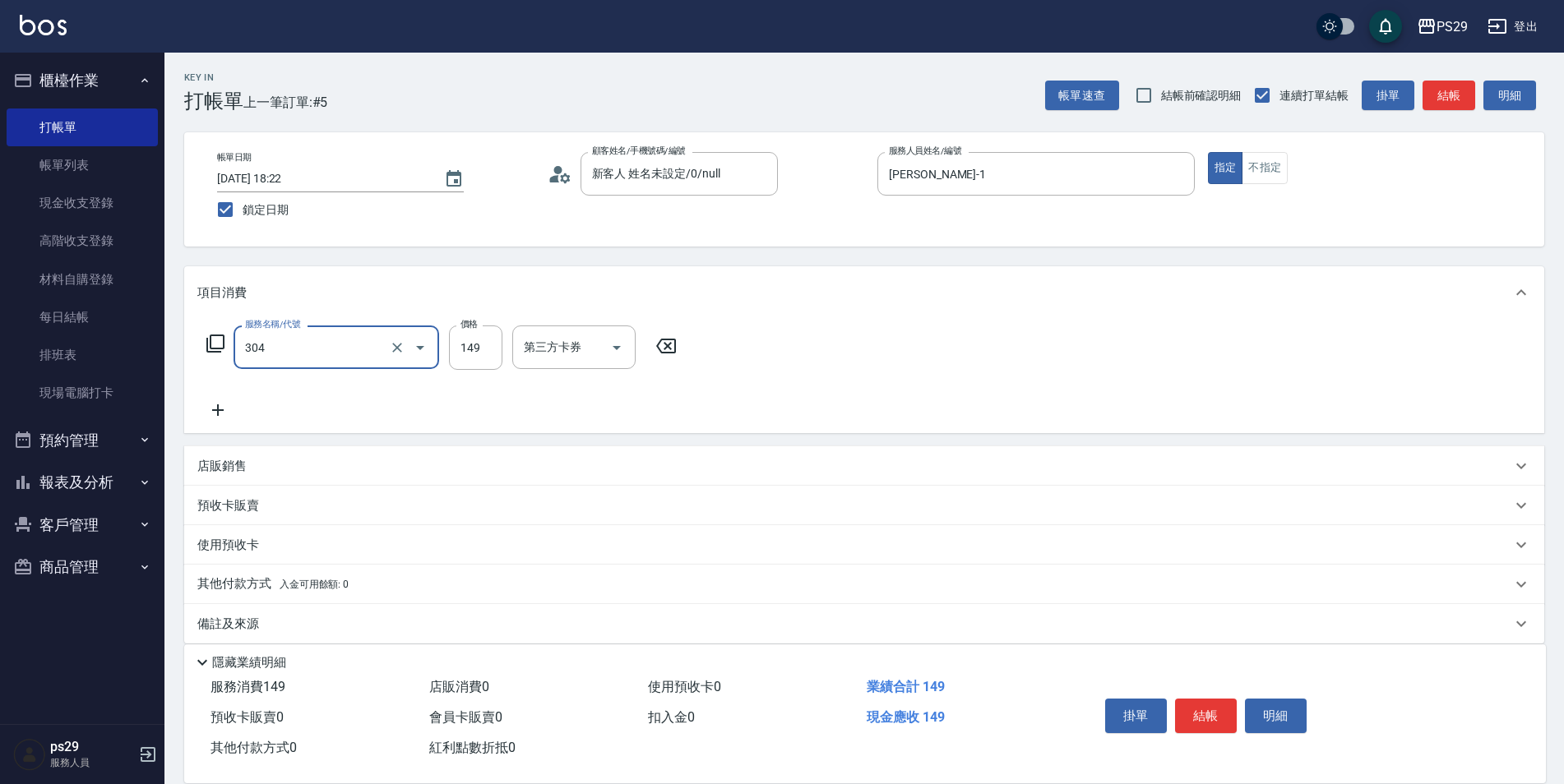
type input "剪髮(304)"
click at [1262, 188] on div "帳單日期 2025/08/15 18:22 鎖定日期 顧客姓名/手機號碼/編號 新客人 姓名未設定/0/null 顧客姓名/手機號碼/編號 服務人員姓名/編號…" at bounding box center [863, 189] width 1320 height 75
click at [1277, 163] on button "不指定" at bounding box center [1263, 167] width 46 height 32
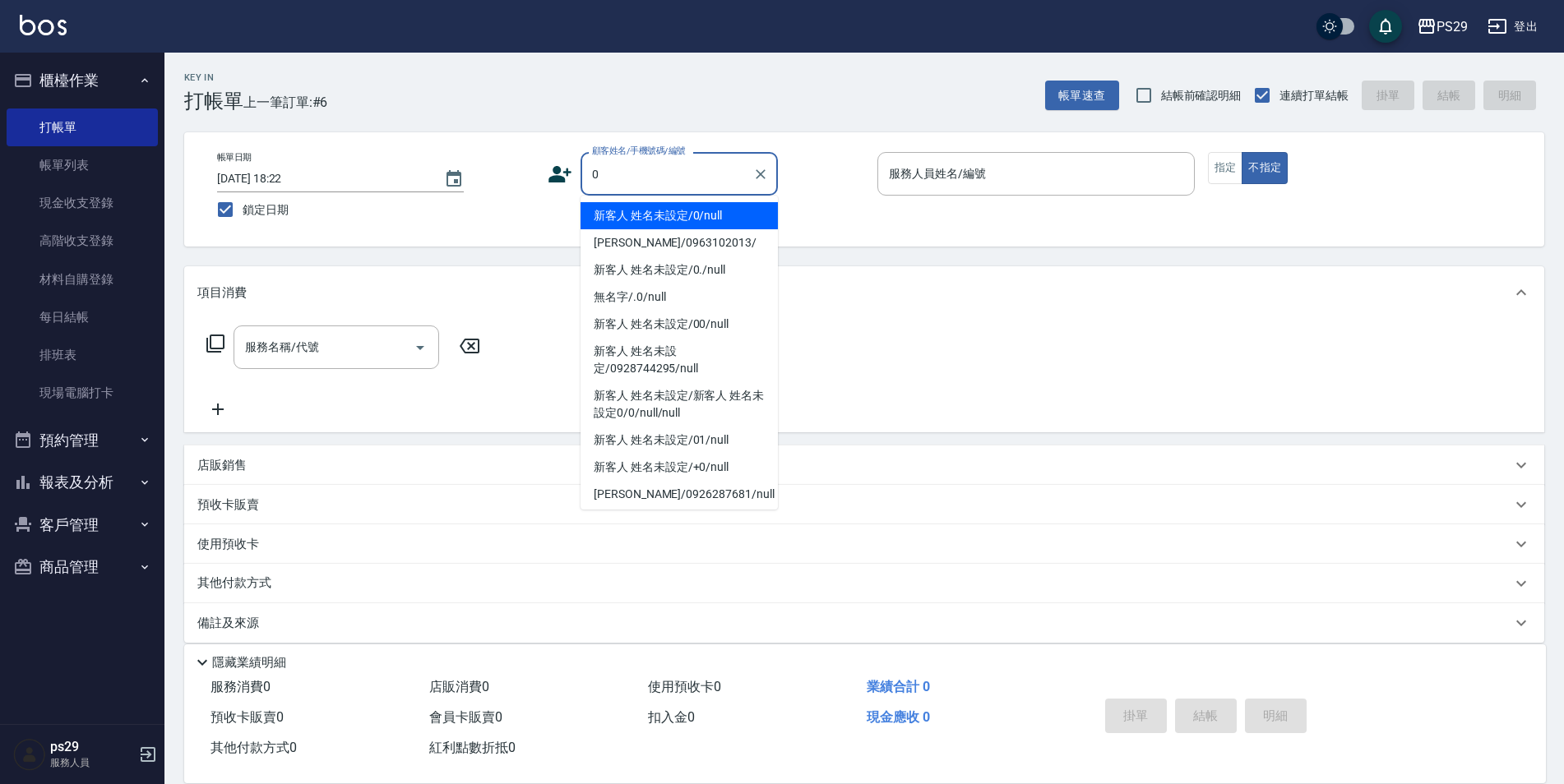
type input "新客人 姓名未設定/0/null"
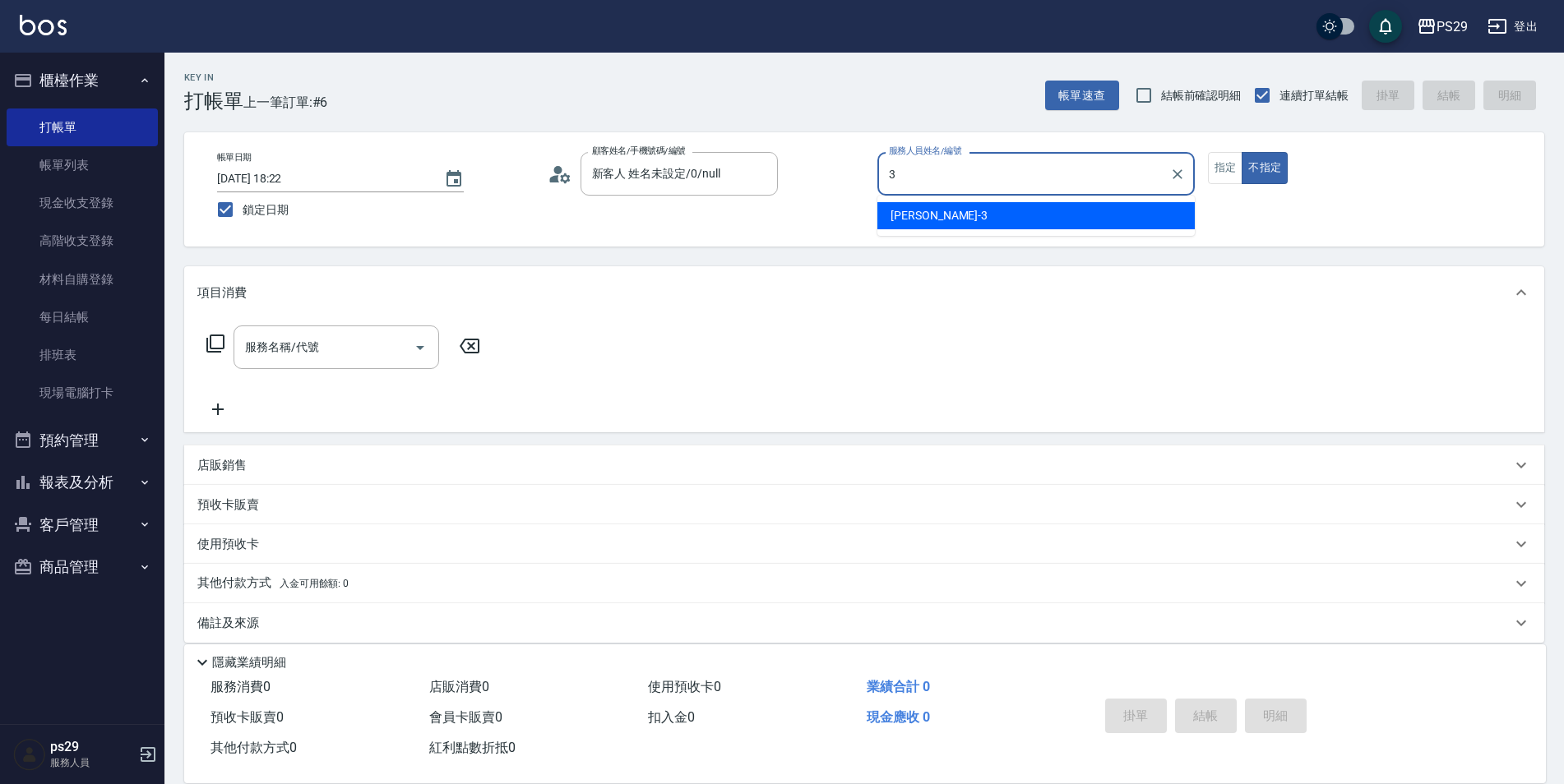
type input "陳盈盈-3"
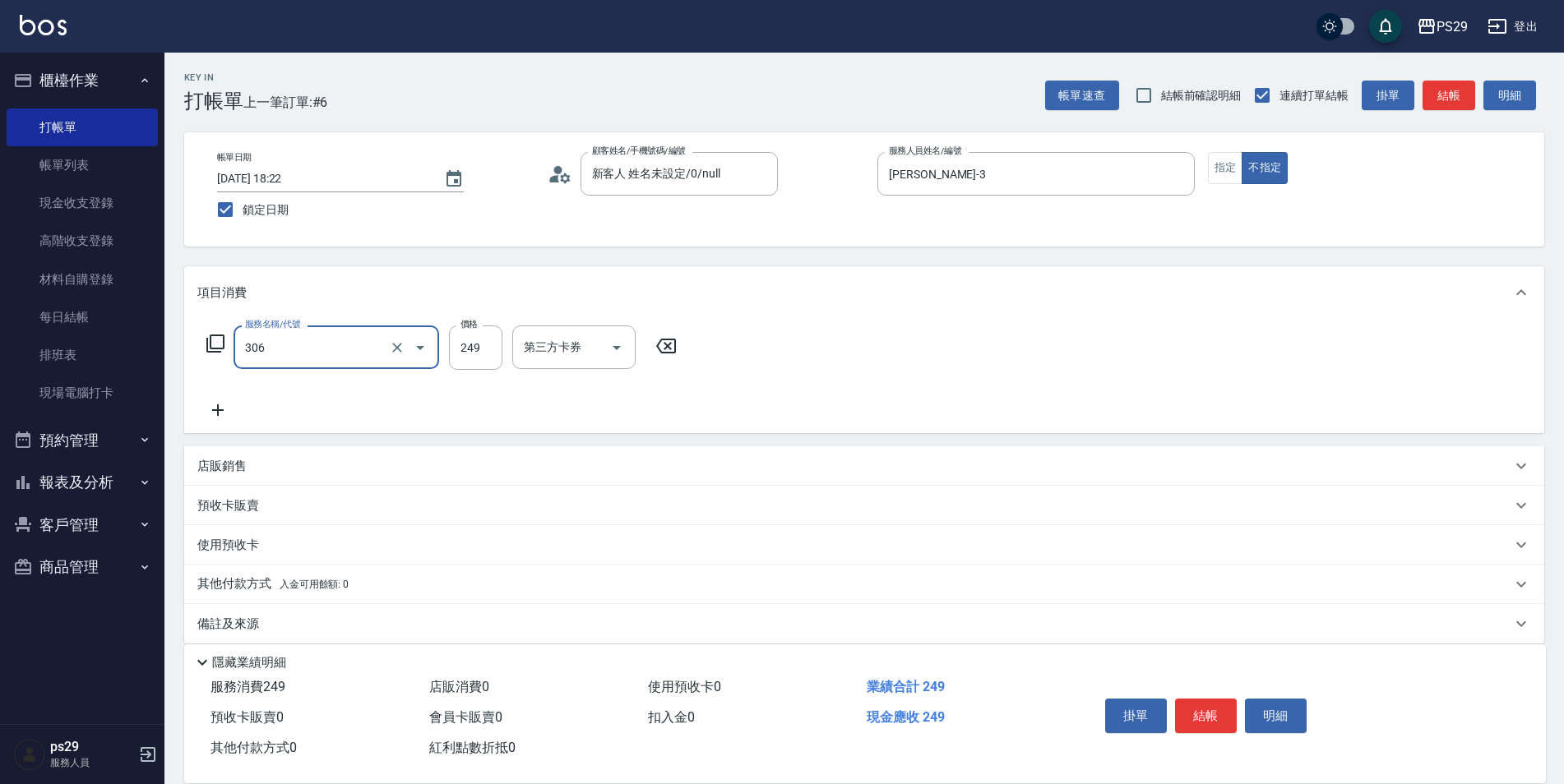
type input "剪髮(306)"
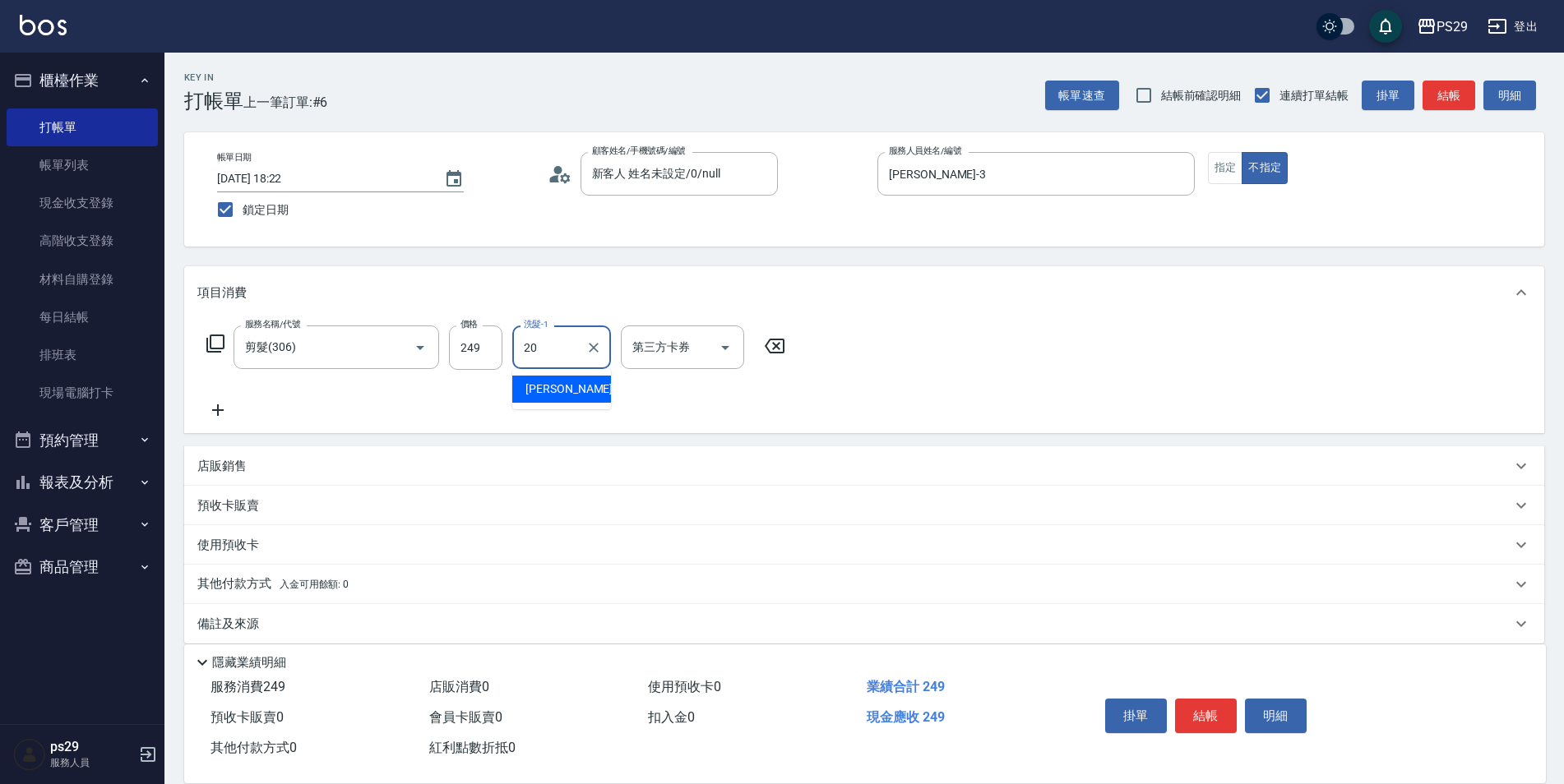
type input "袁筱筑-20"
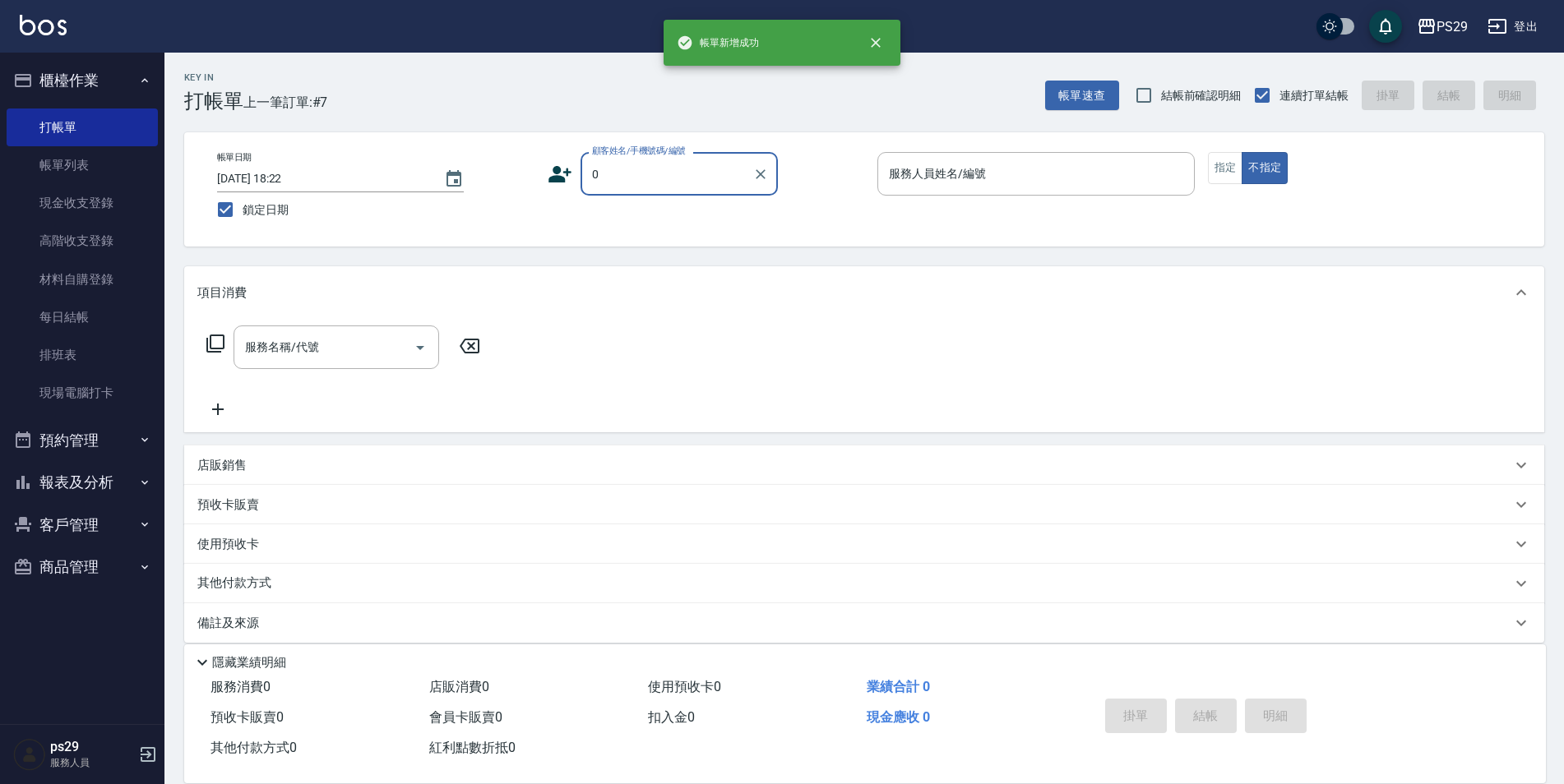
type input "新客人 姓名未設定/0/null"
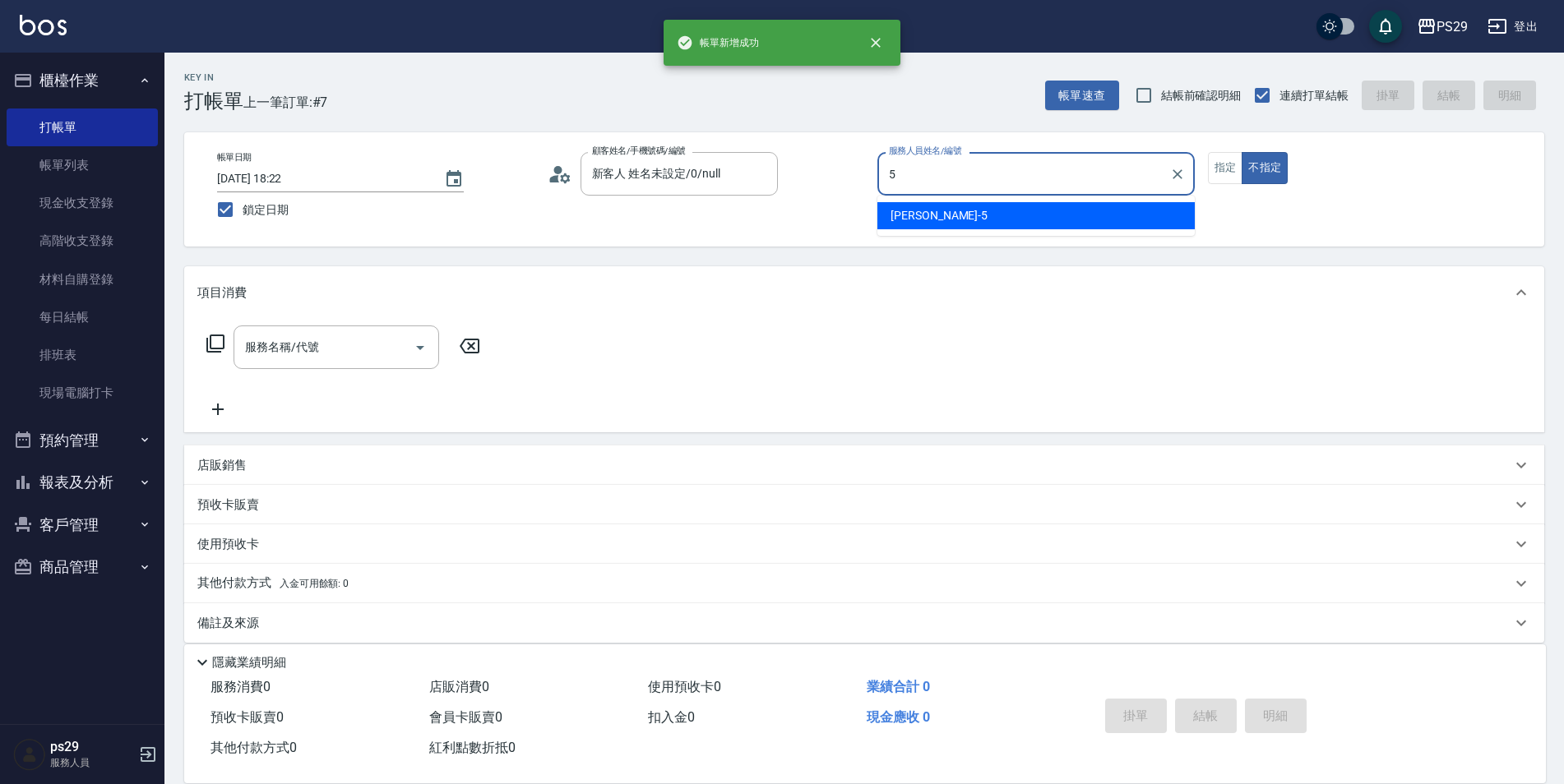
type input "張宸維-5"
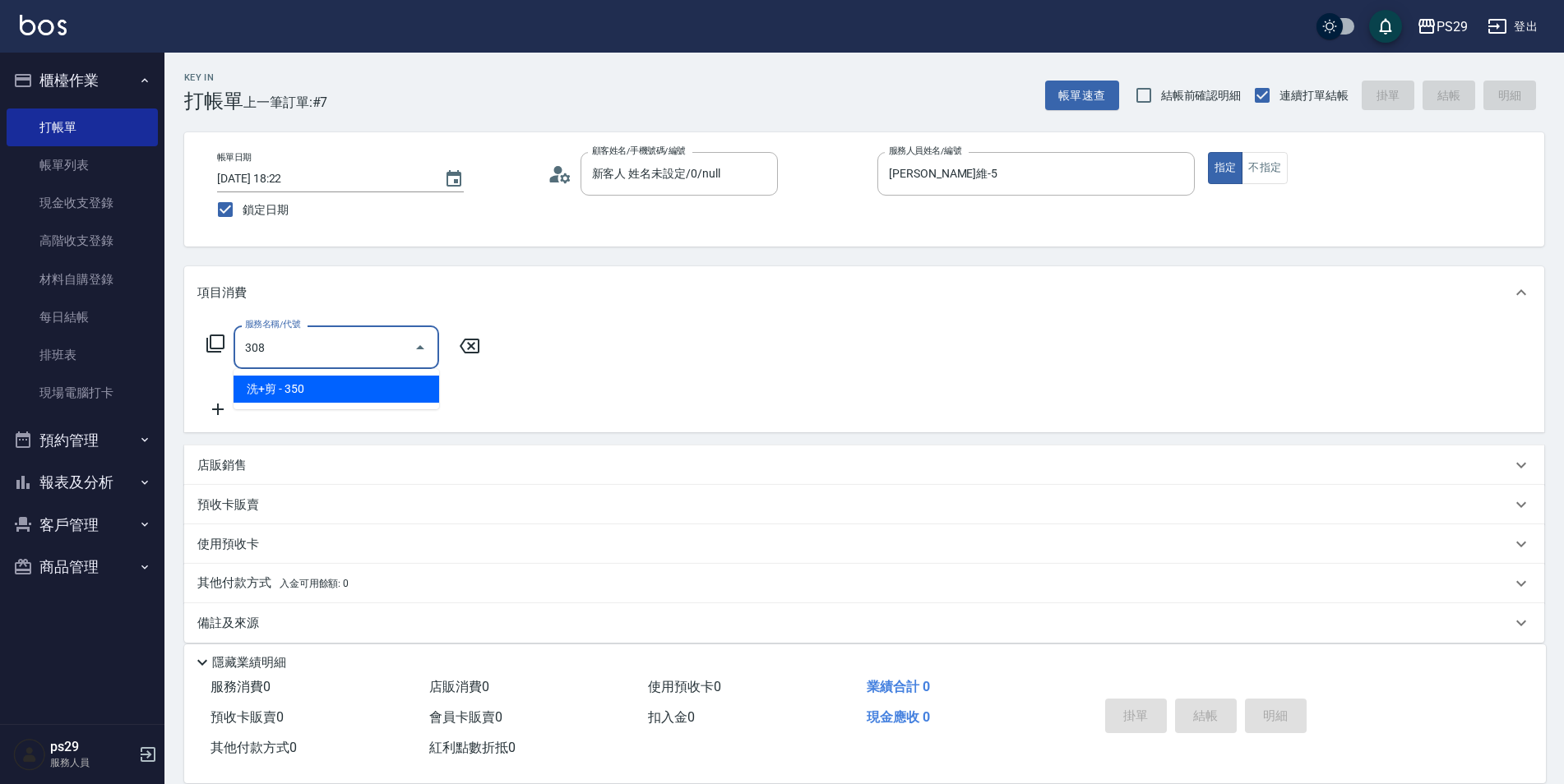
type input "洗+剪(308)"
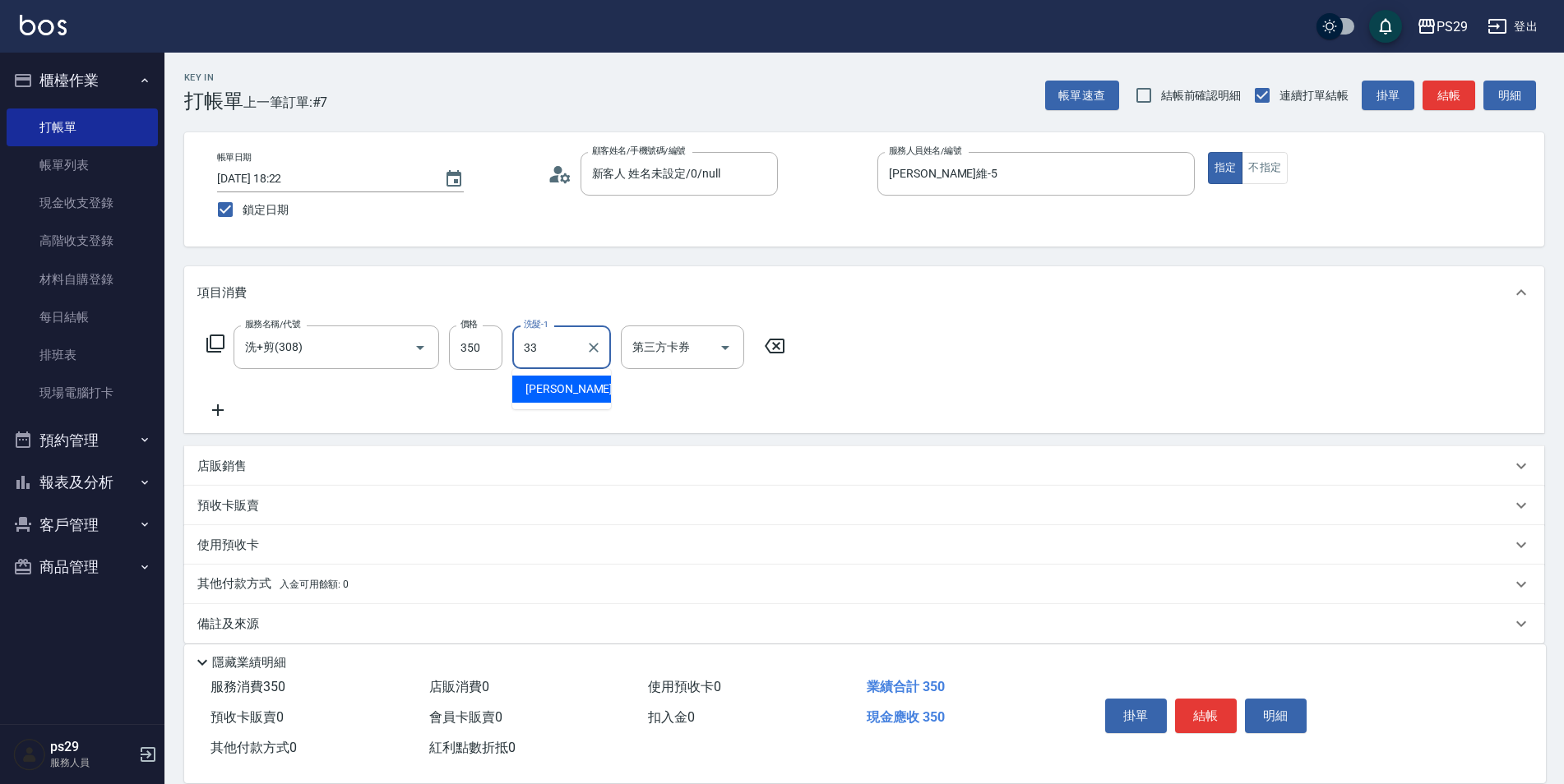
type input "黃詩予-33"
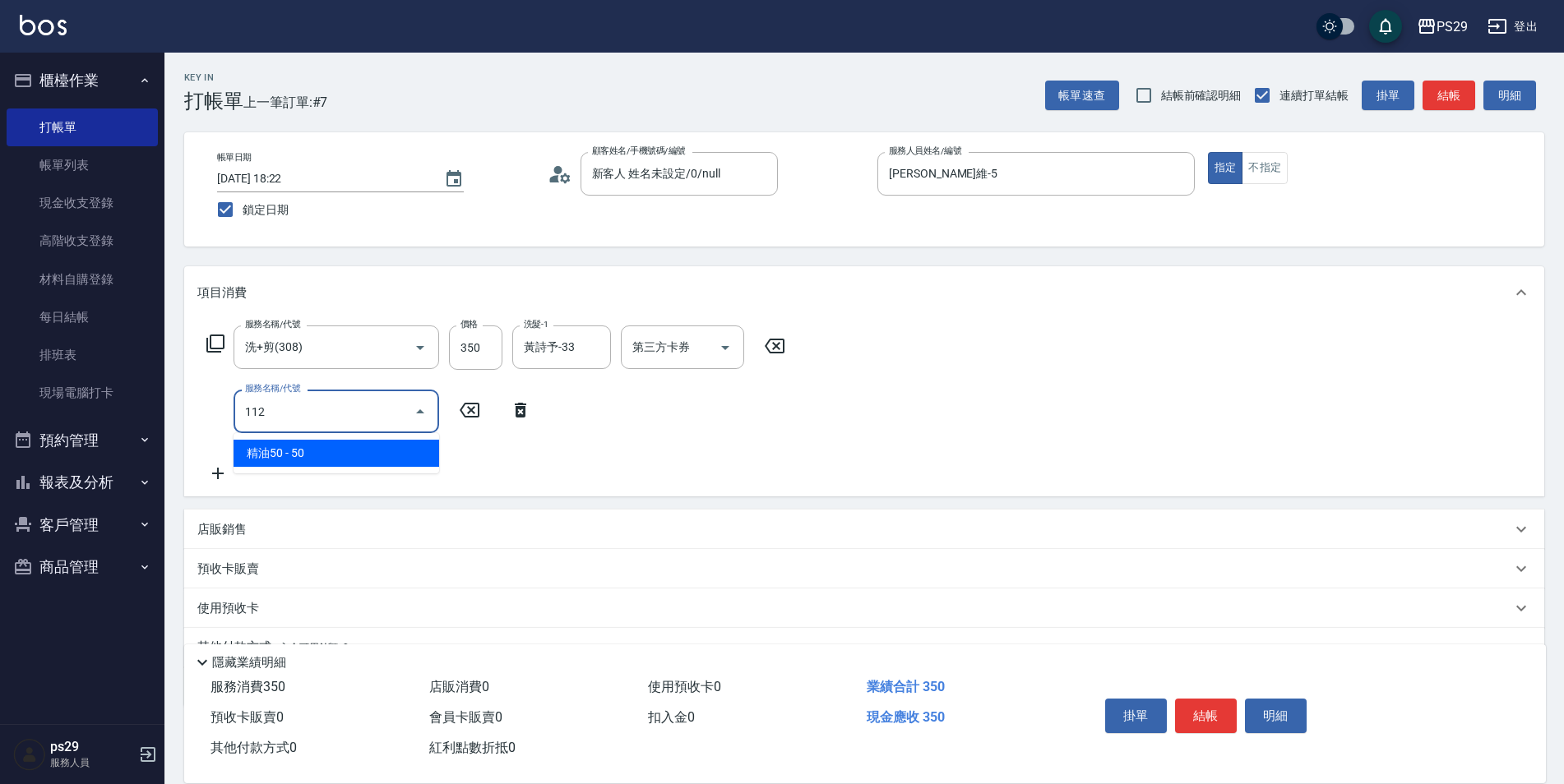
type input "精油50(112)"
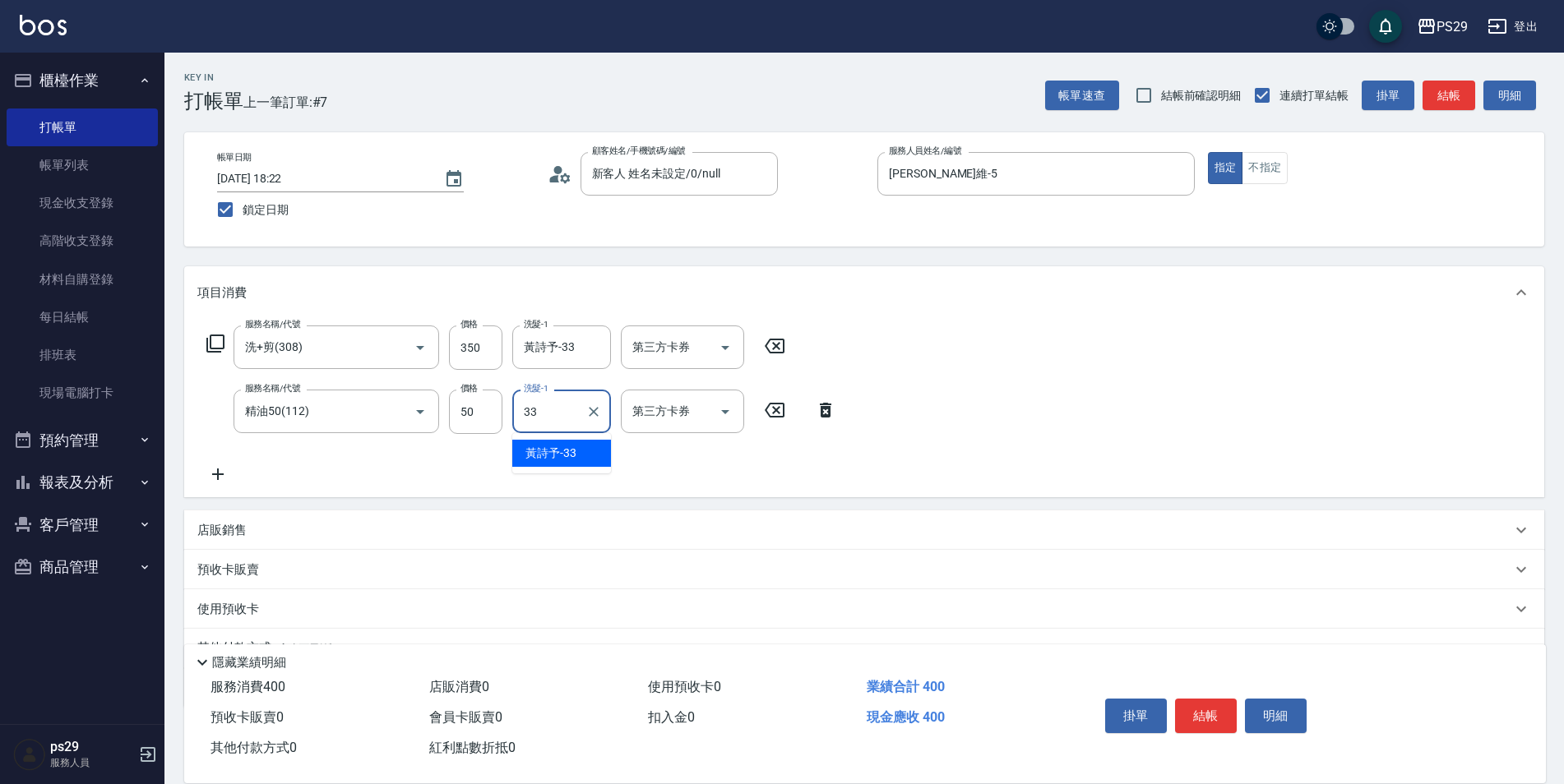
type input "黃詩予-33"
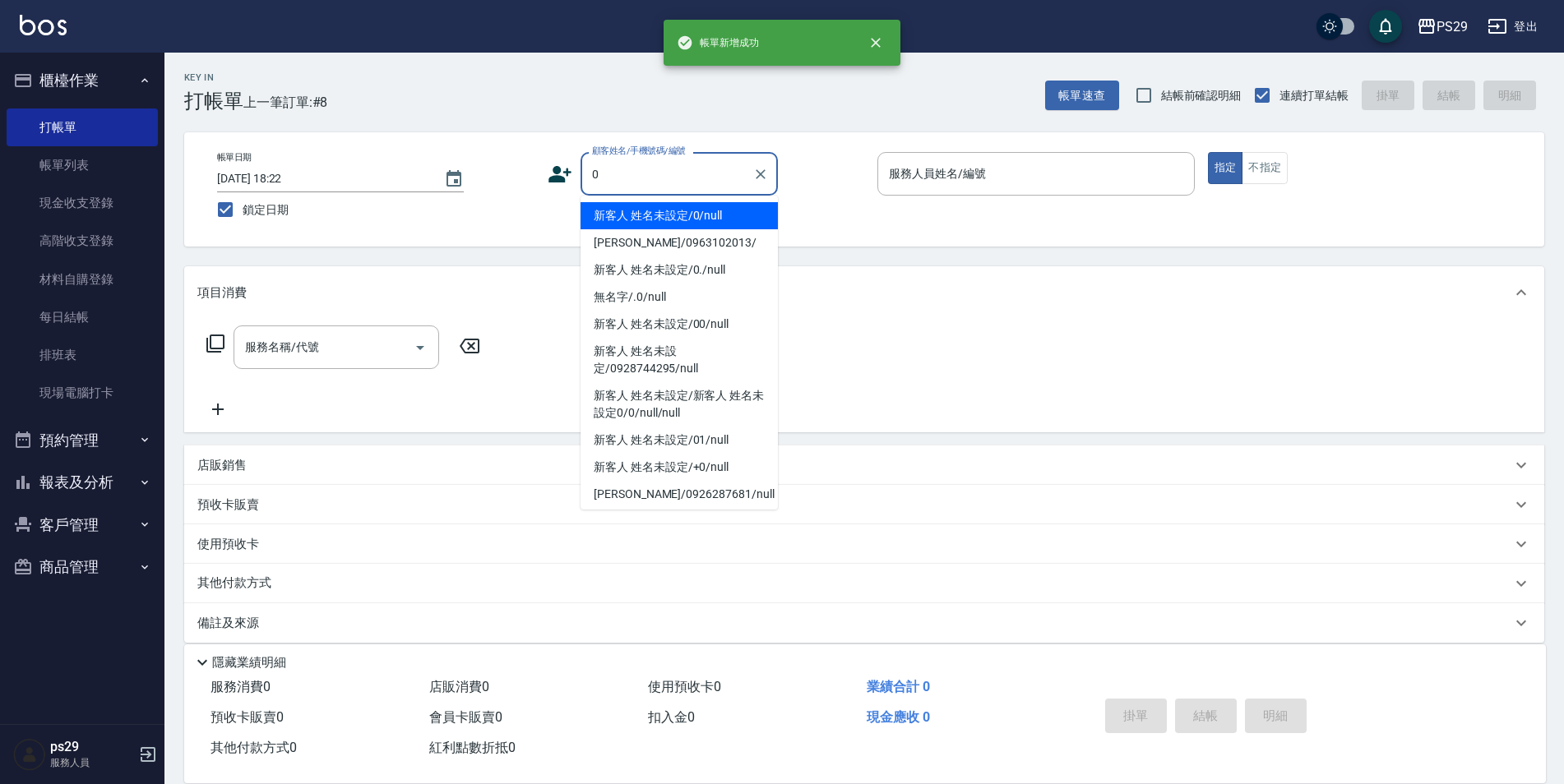
type input "新客人 姓名未設定/0/null"
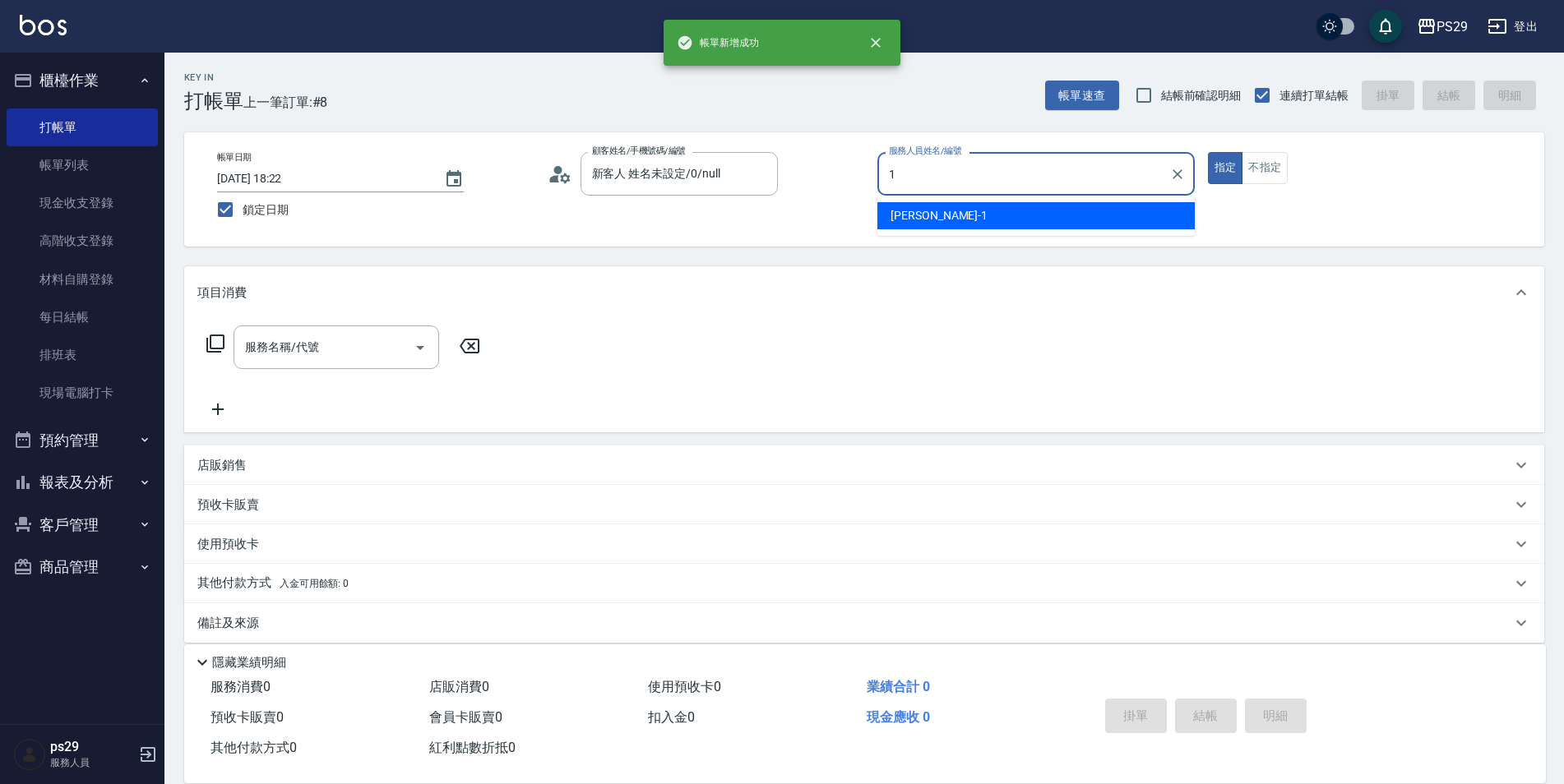
type input "許婷宜-1"
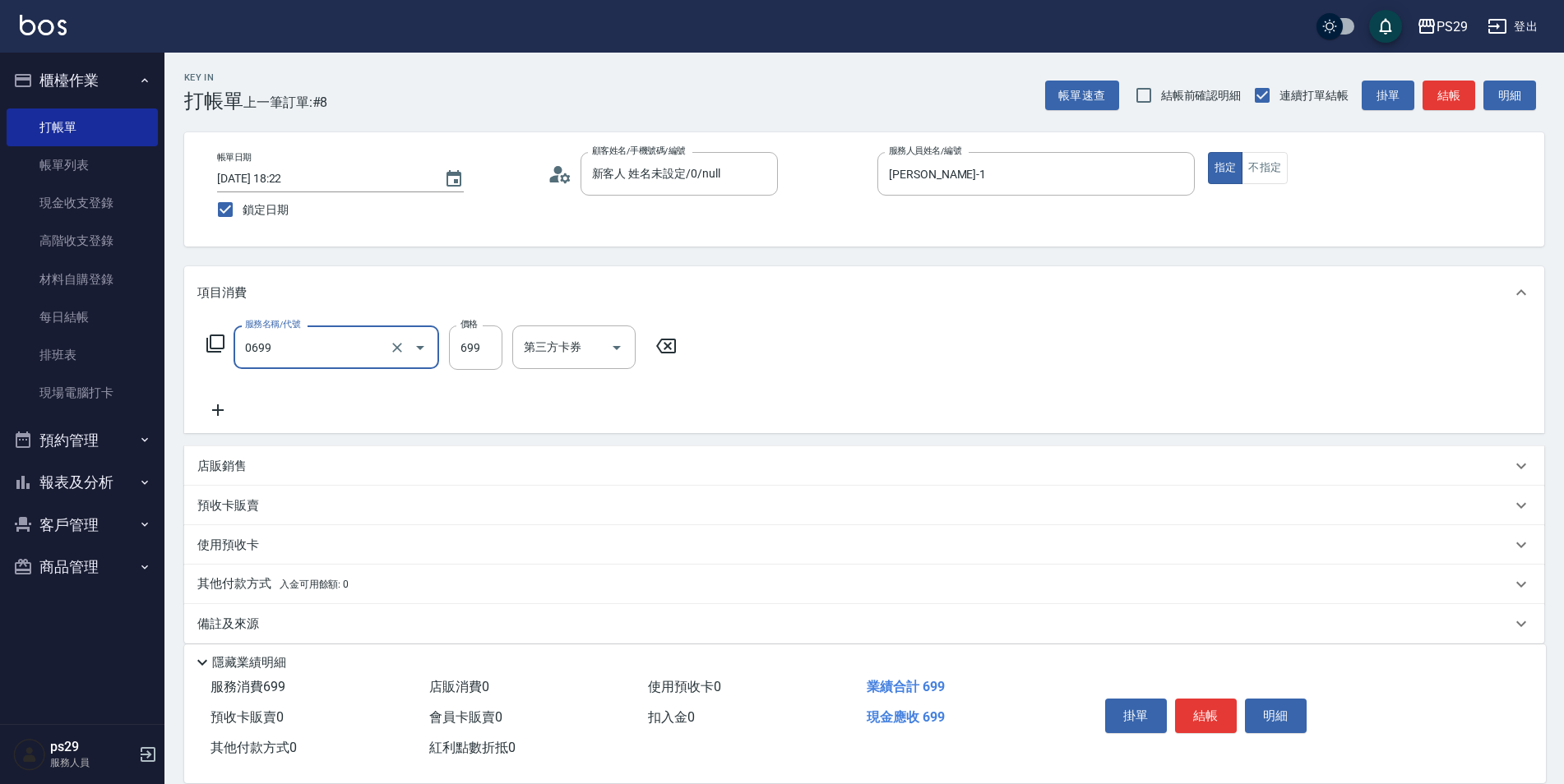
type input "精油SPA(0699)"
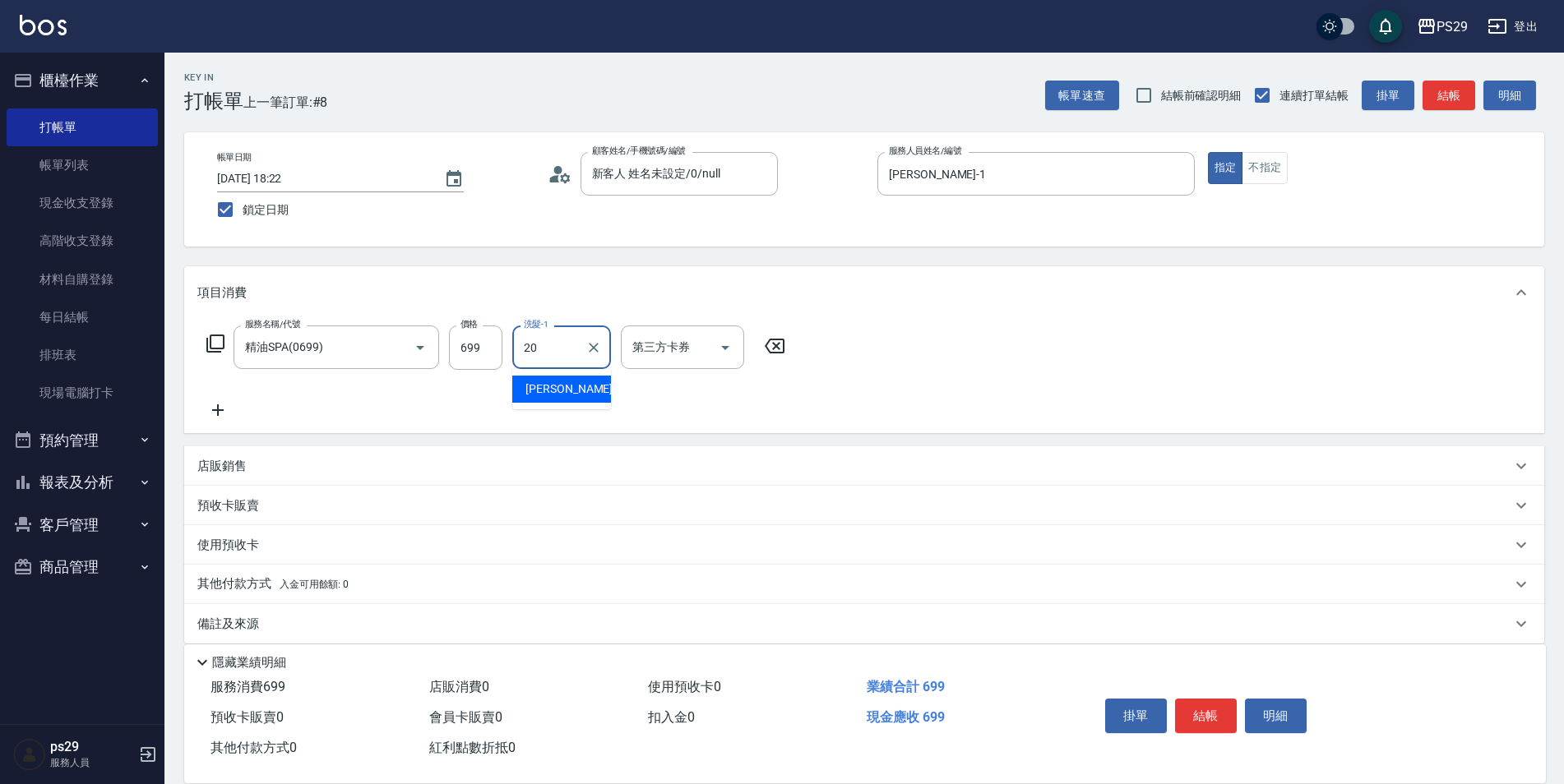
type input "袁筱筑-20"
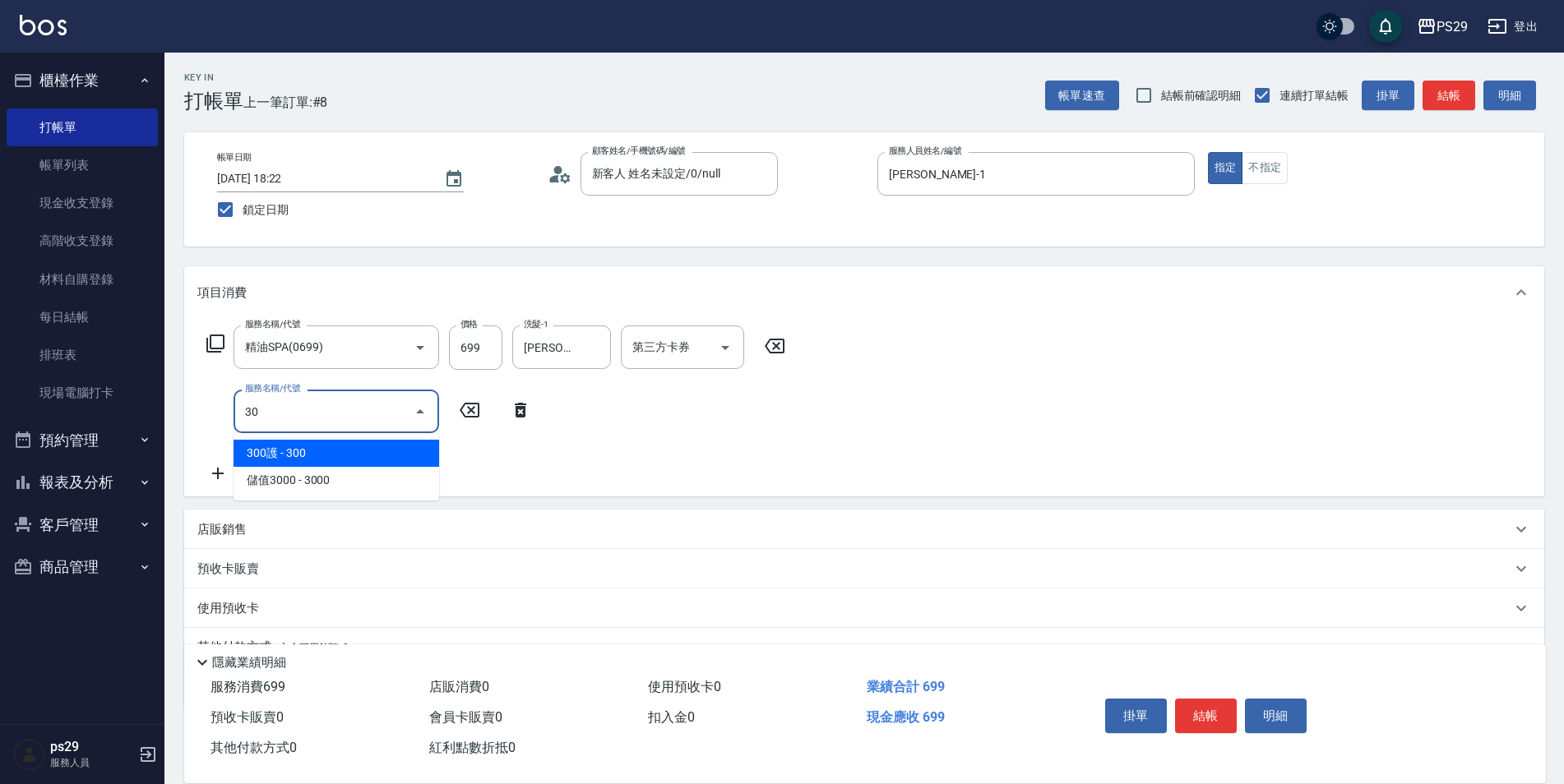
type input "305"
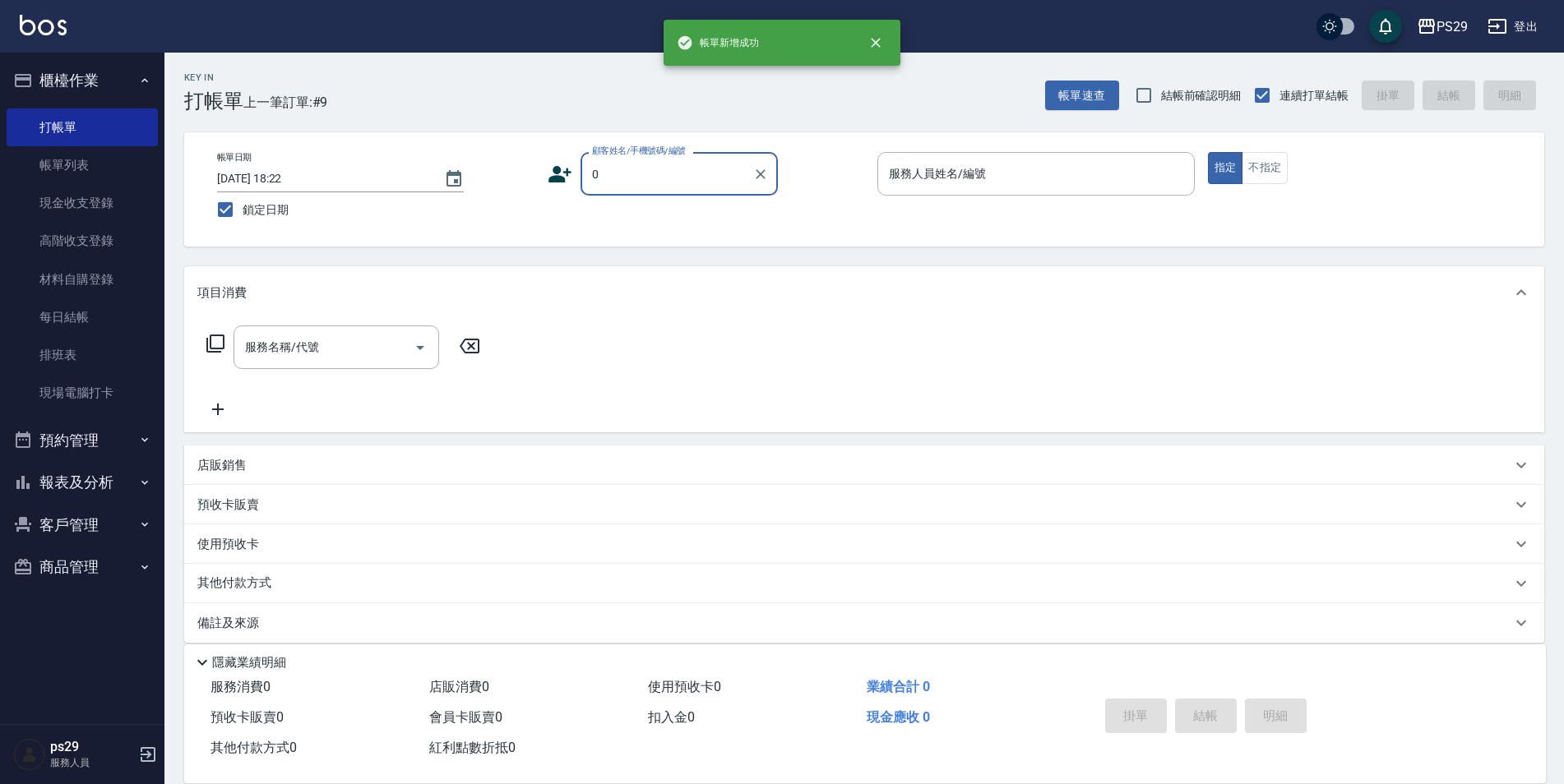
type input "新客人 姓名未設定/0/null"
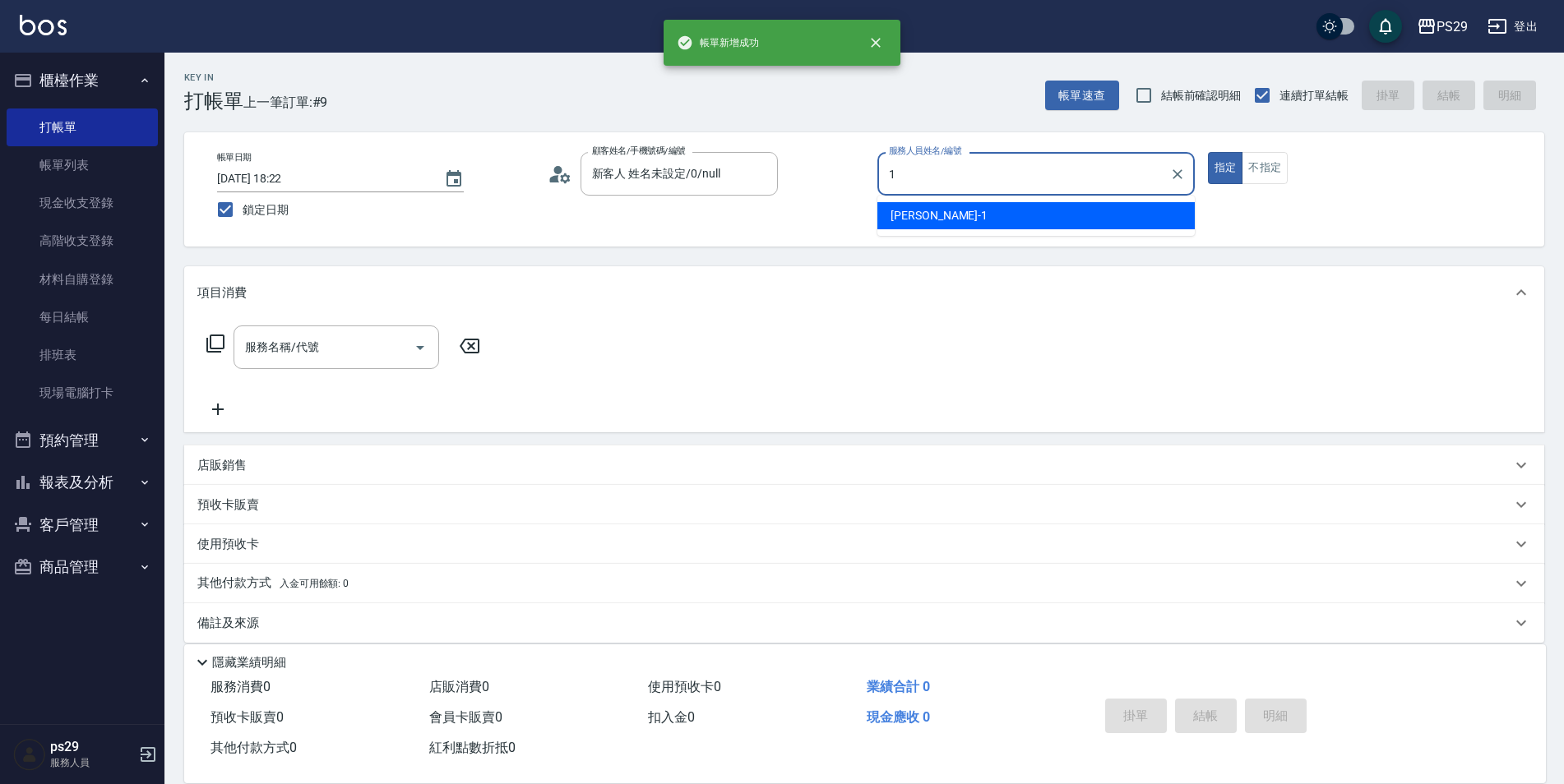
type input "許婷宜-1"
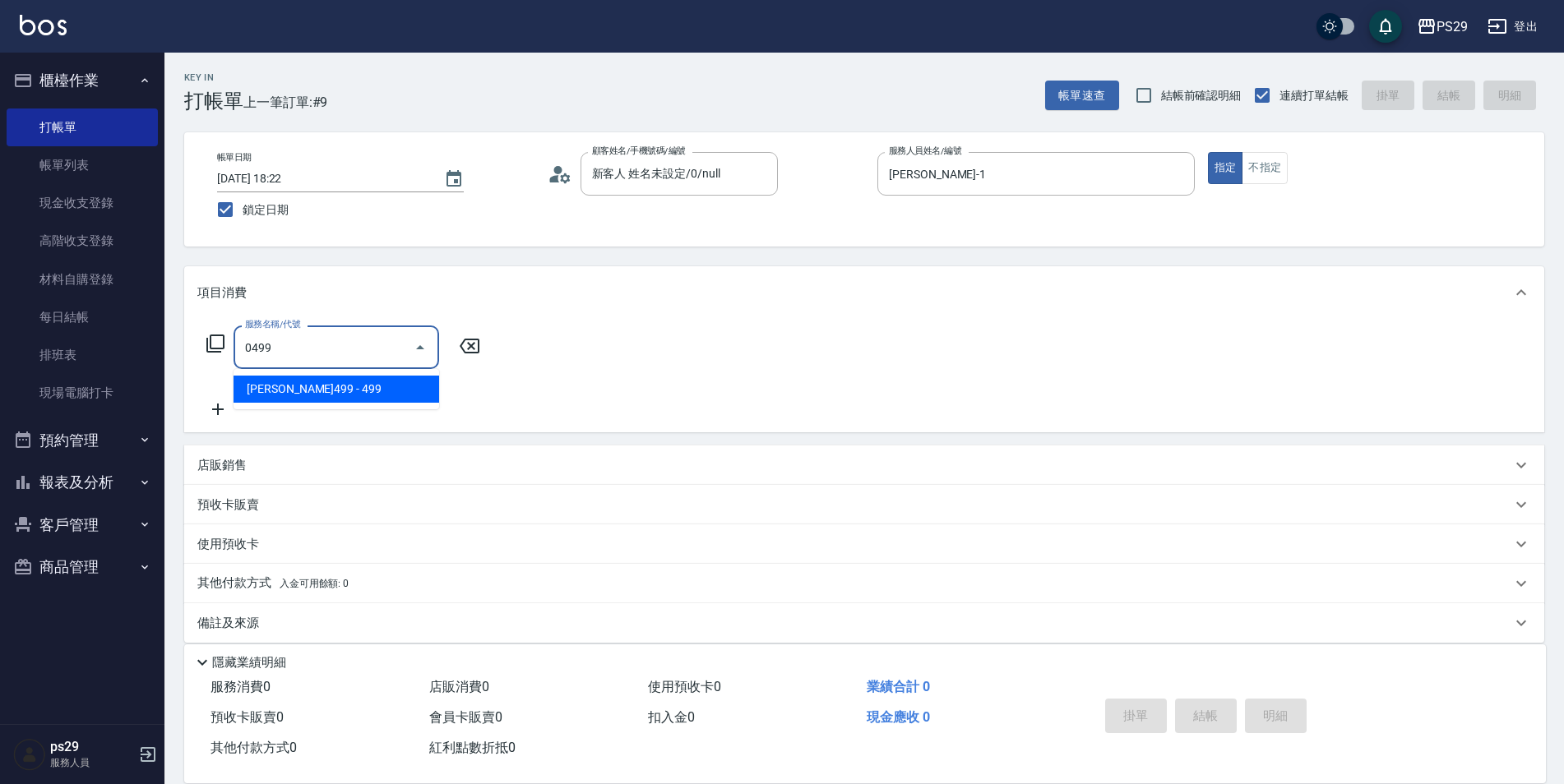
type input "伊黛莉499(0499)"
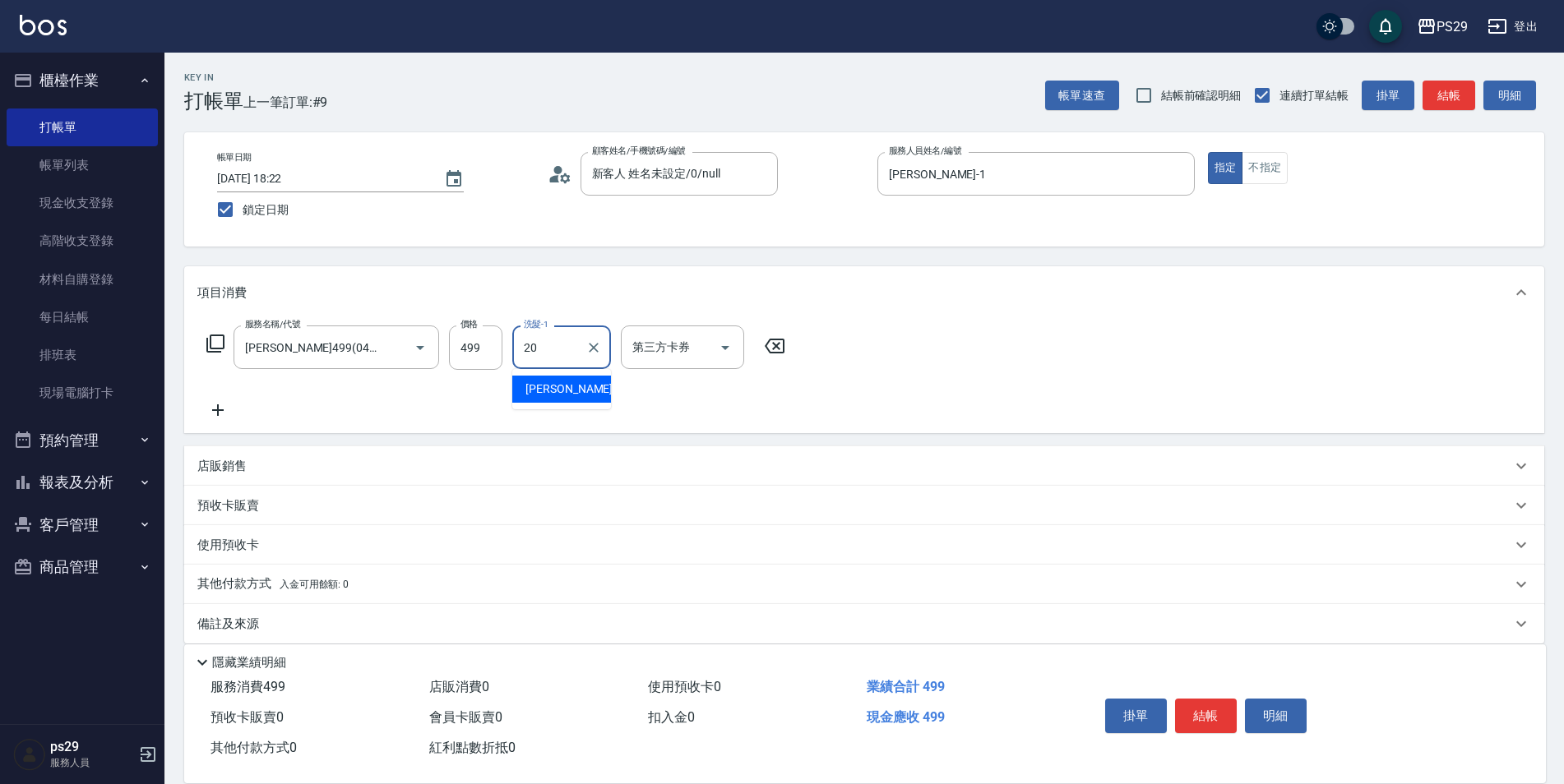
type input "袁筱筑-20"
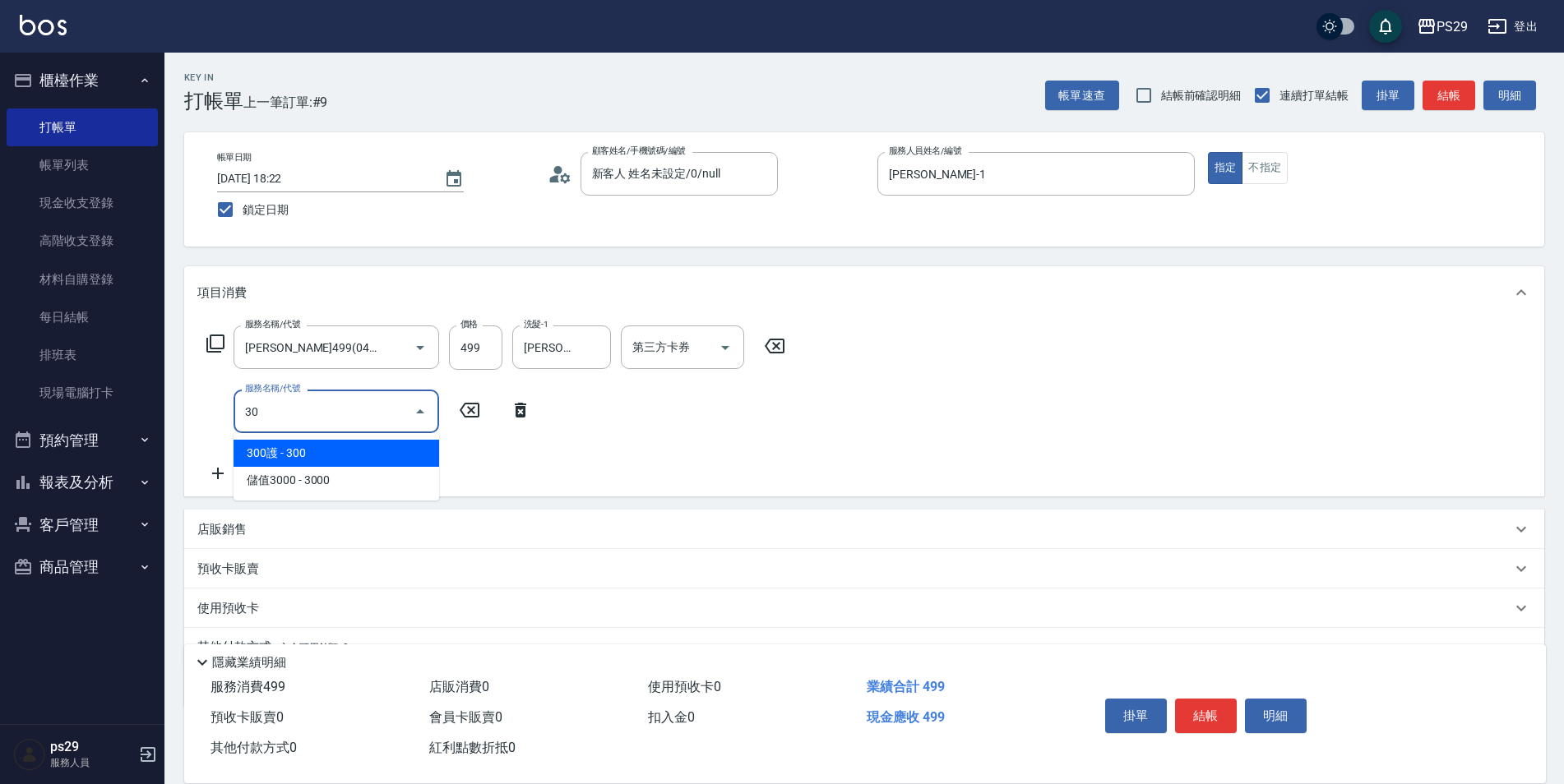
type input "305"
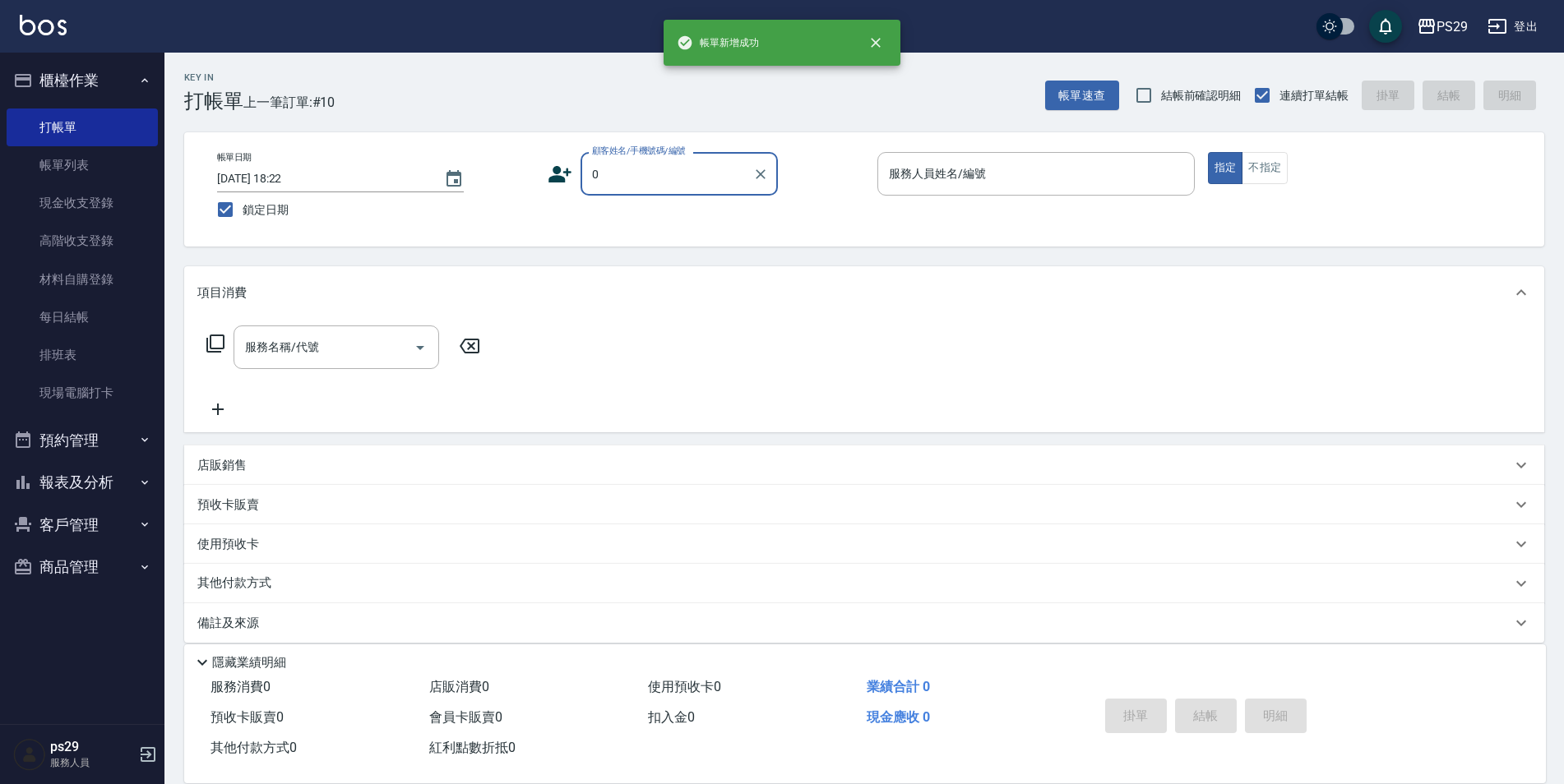
type input "新客人 姓名未設定/0/null"
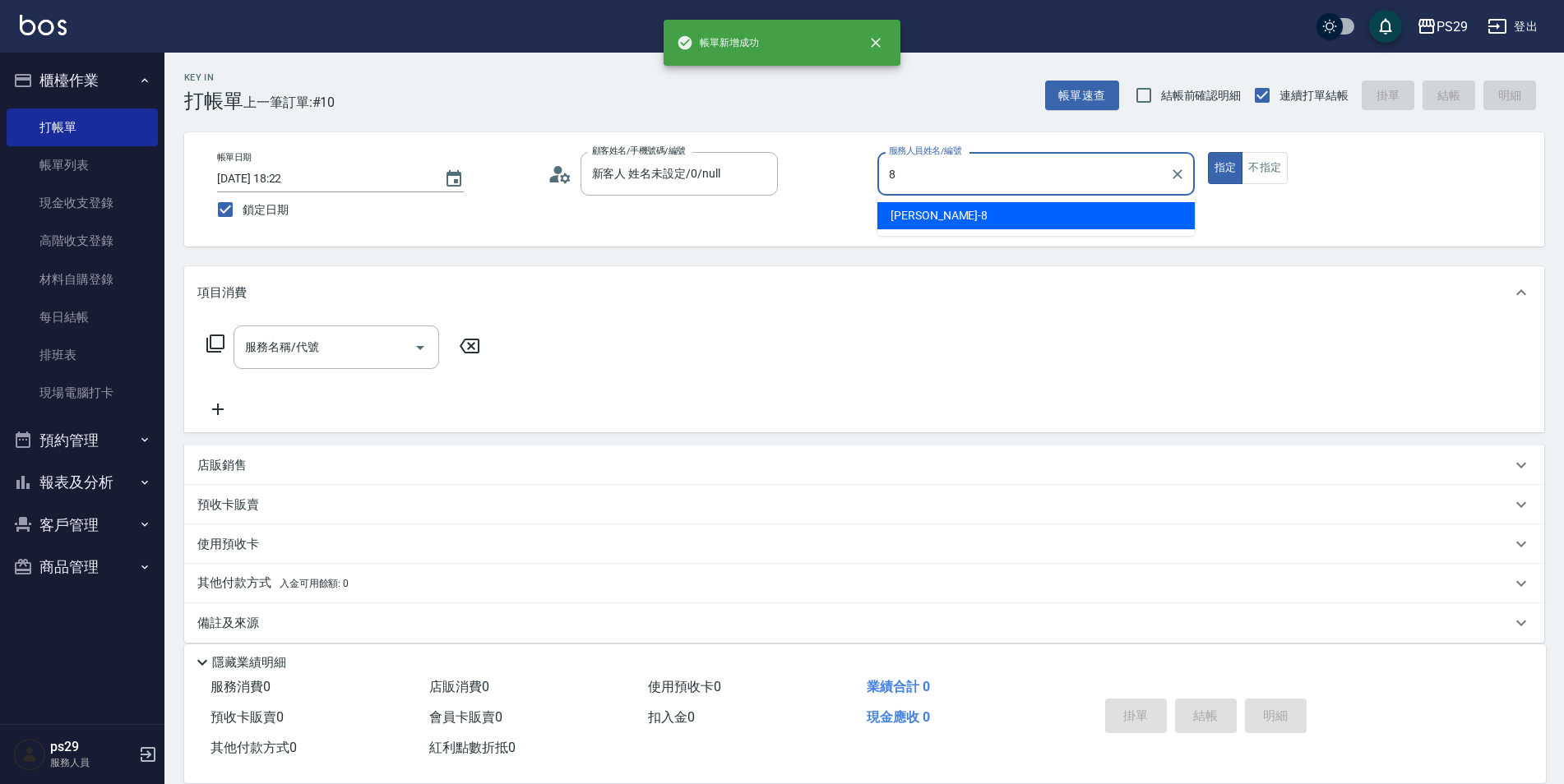
type input "黃婕甯-8"
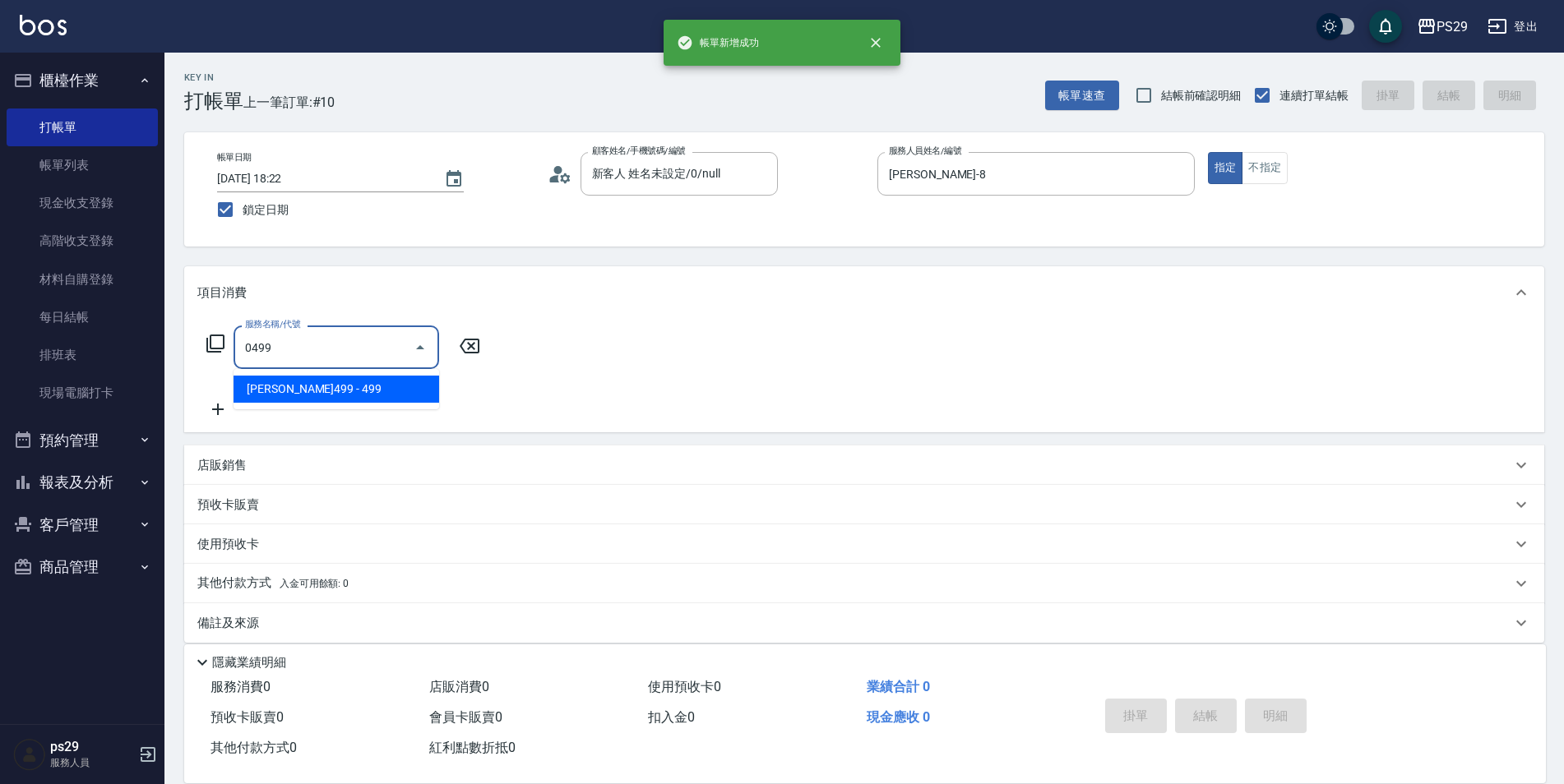
type input "伊黛莉499(0499)"
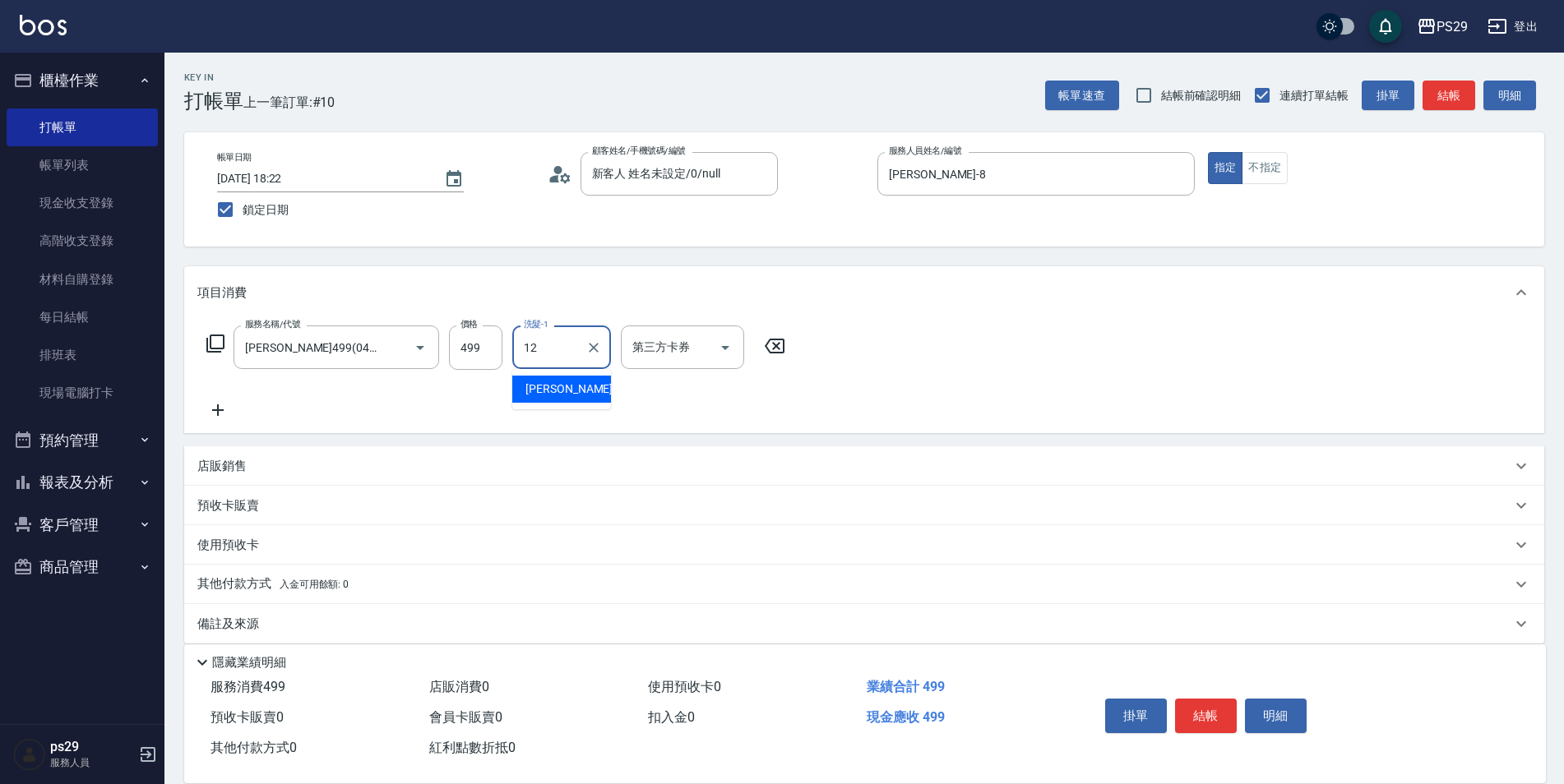
type input "王佳月-12"
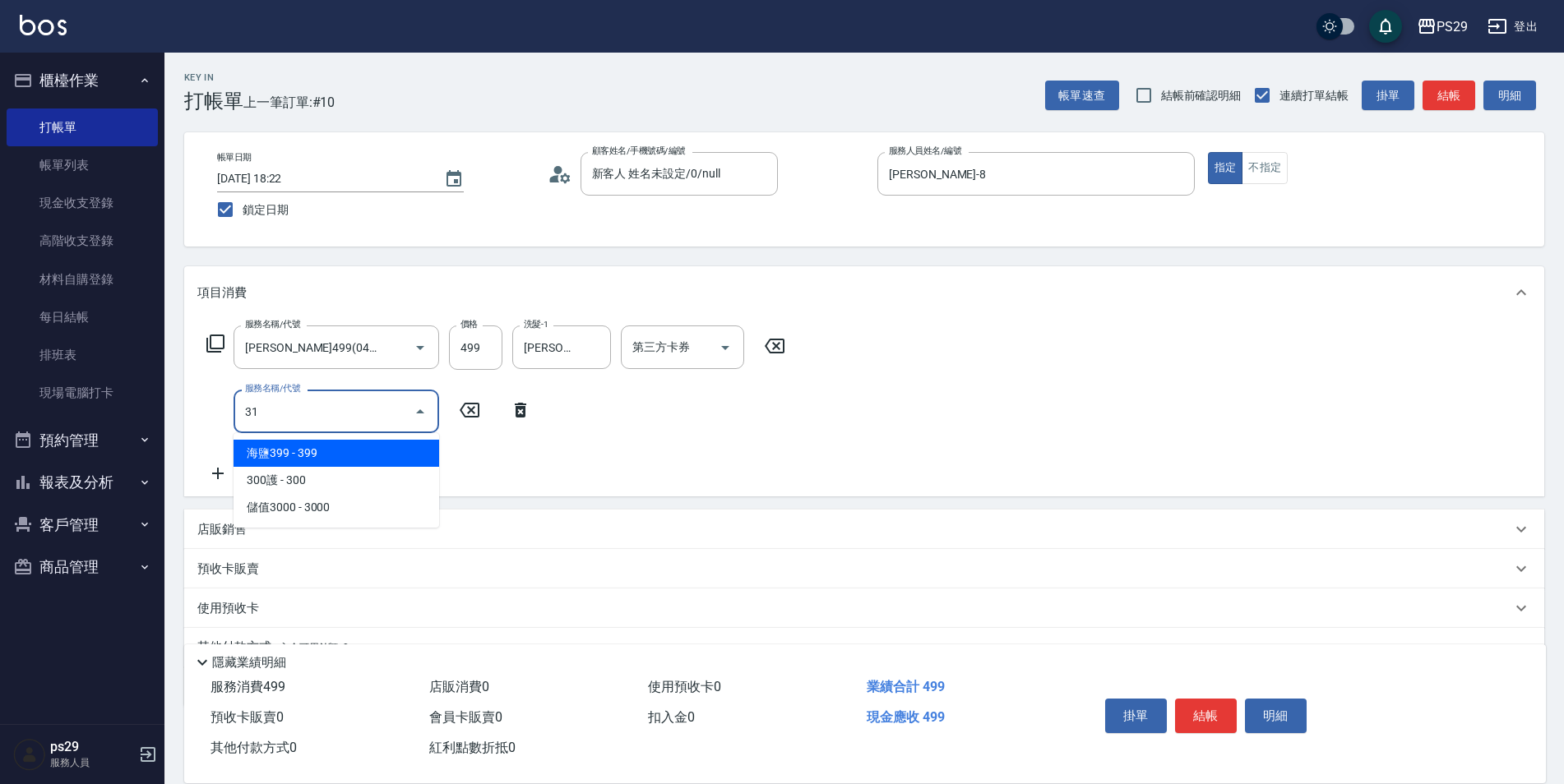
type input "310"
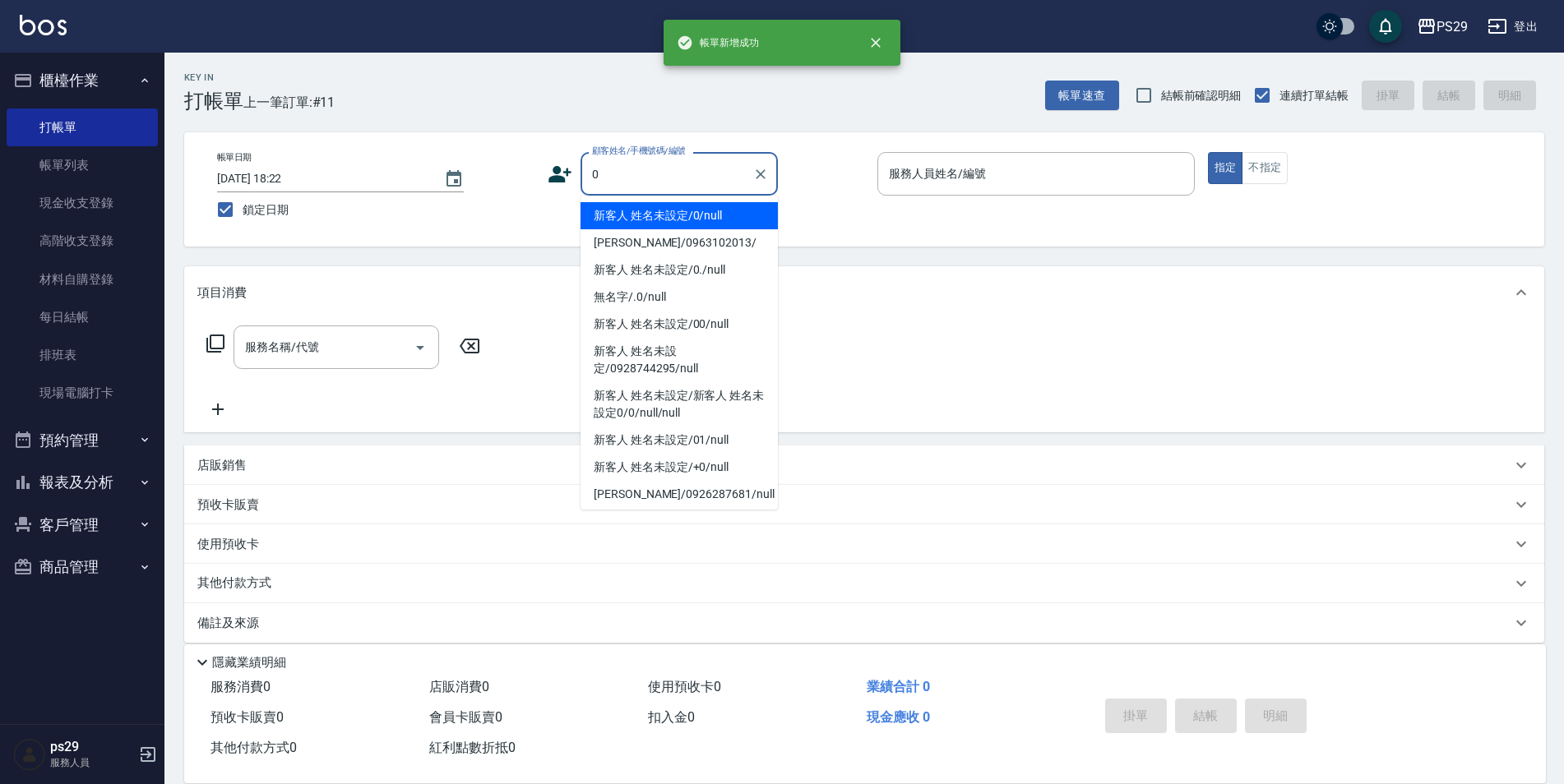
type input "新客人 姓名未設定/0/null"
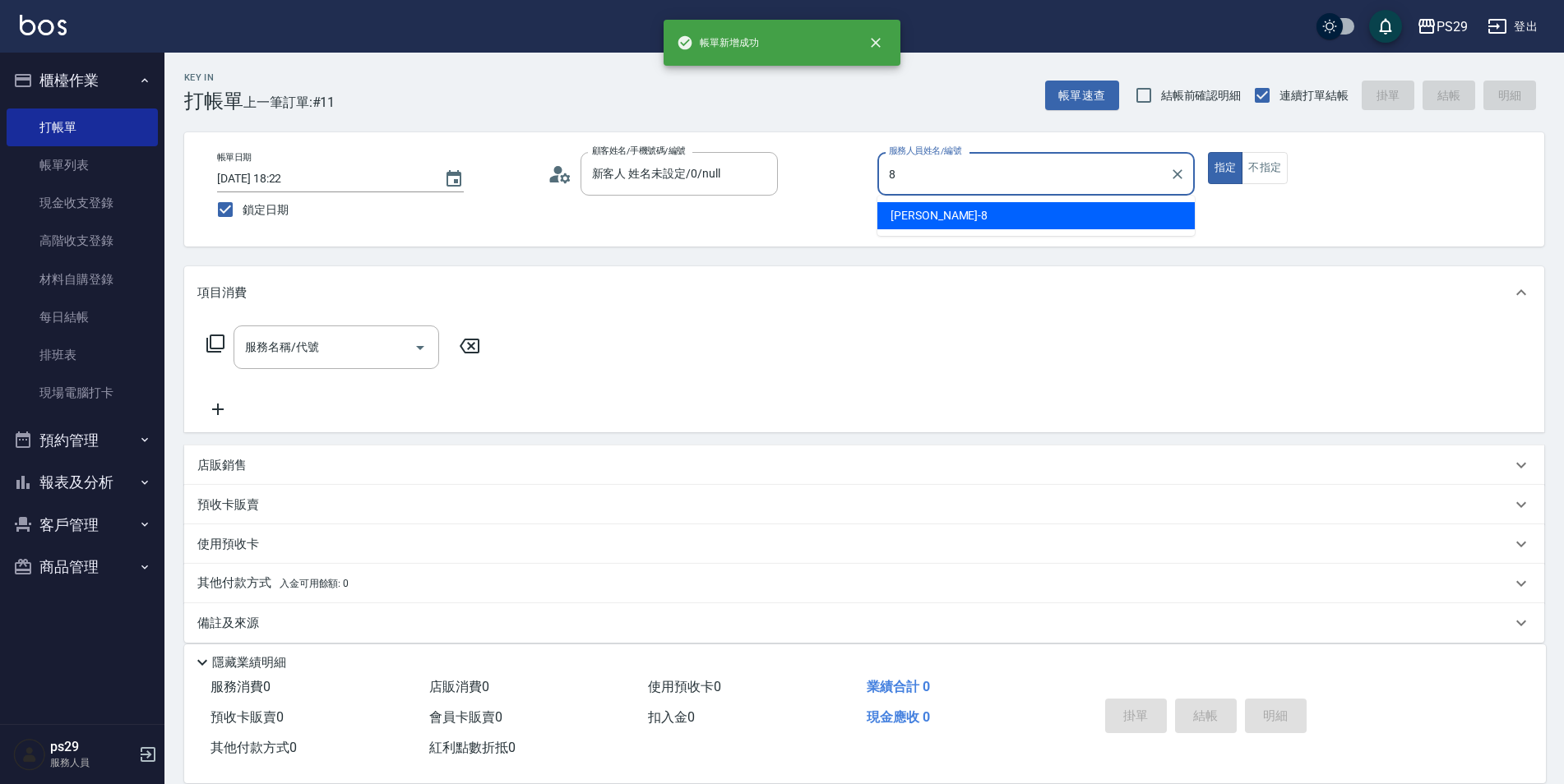
type input "黃婕甯-8"
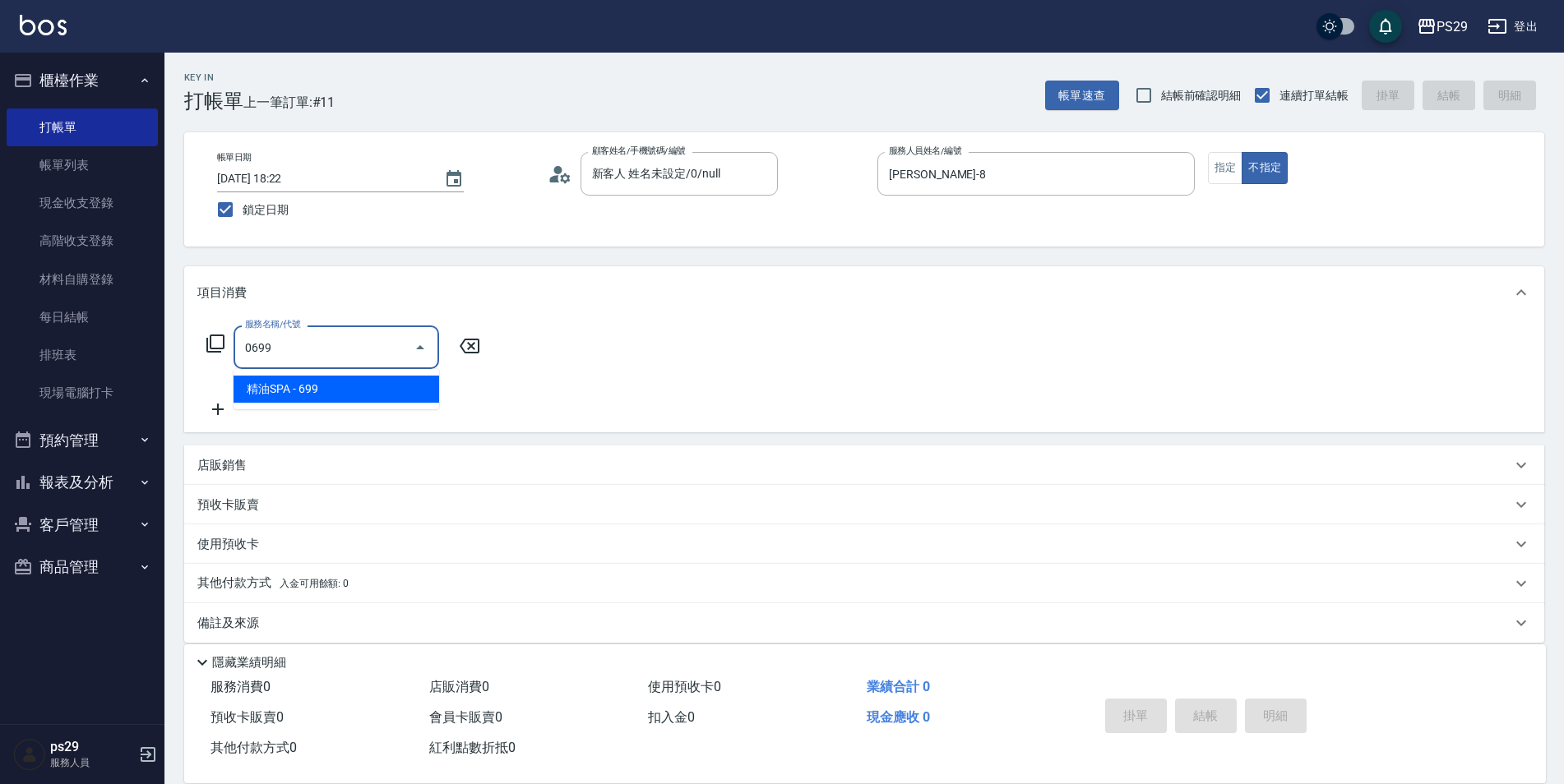
type input "精油SPA(0699)"
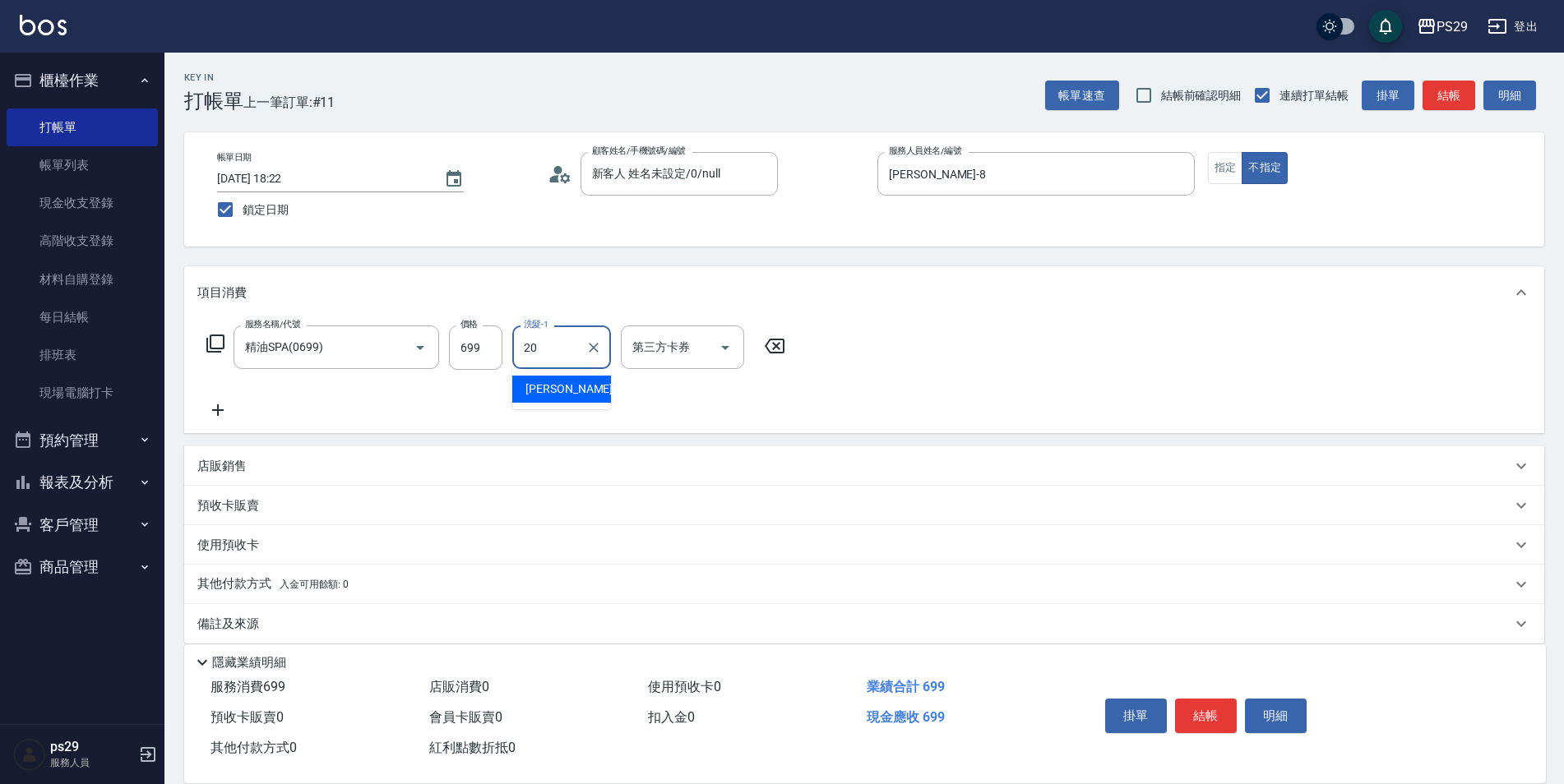
type input "袁筱筑-20"
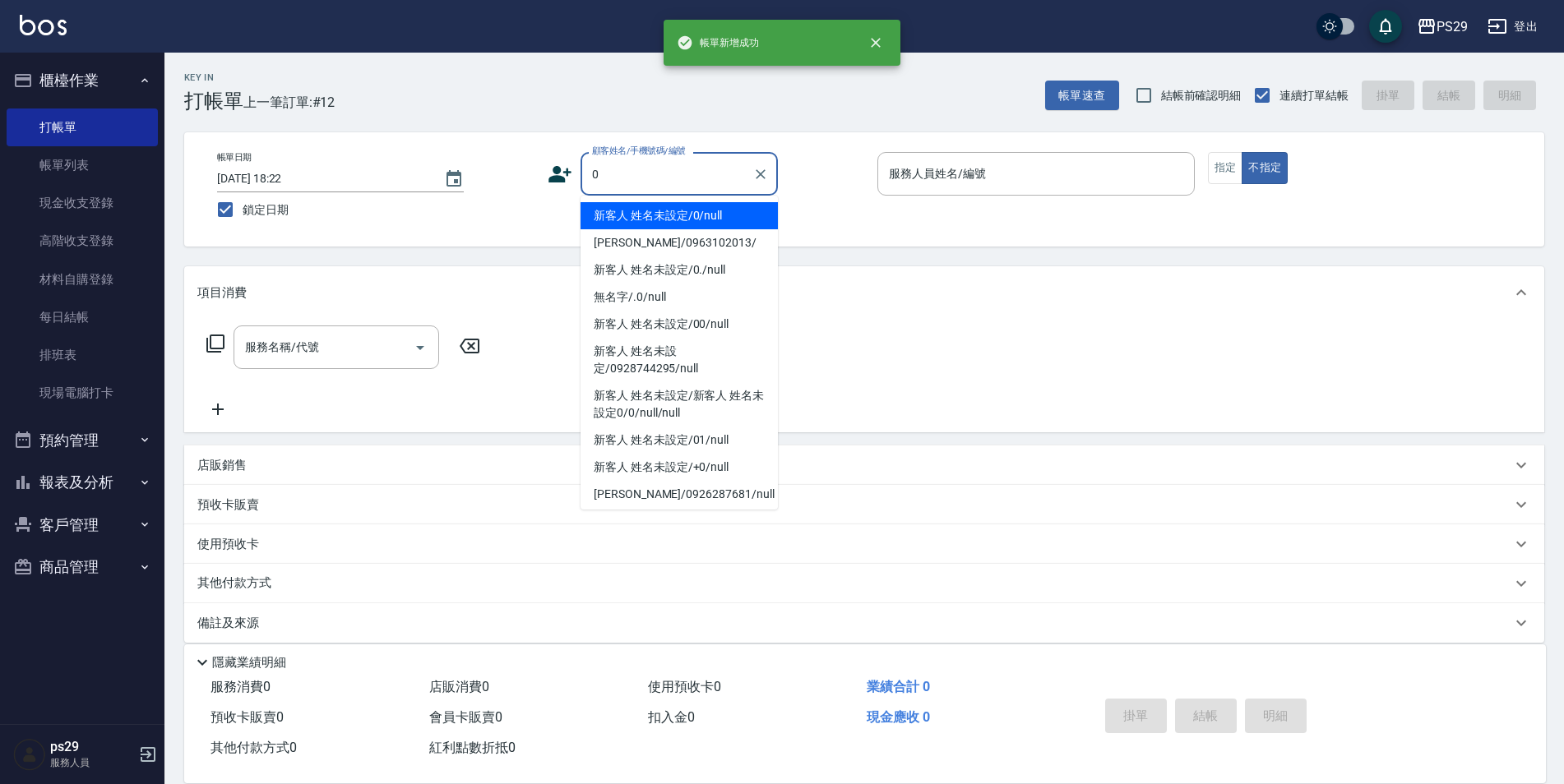
type input "新客人 姓名未設定/0/null"
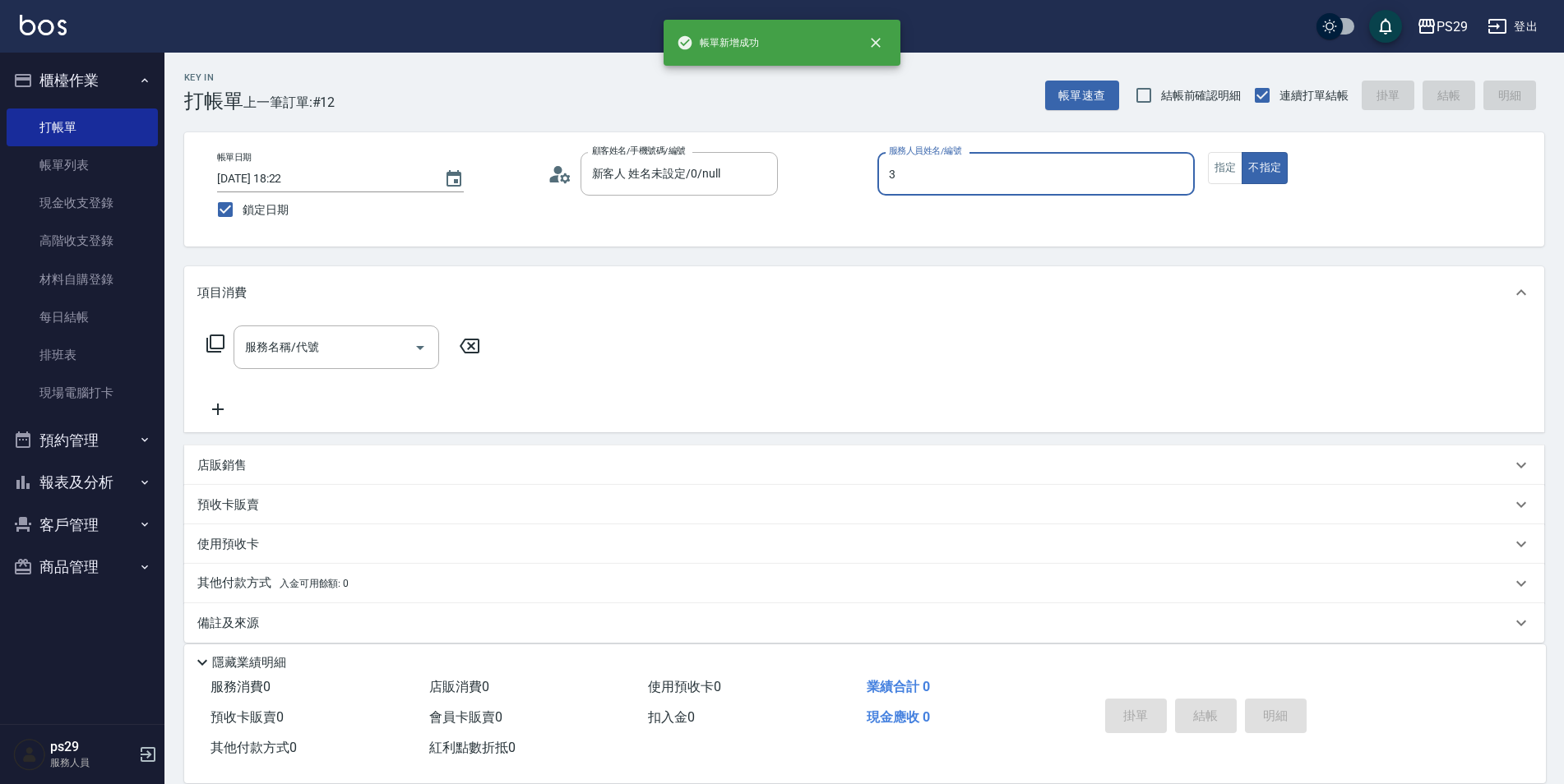
type input "陳盈盈-3"
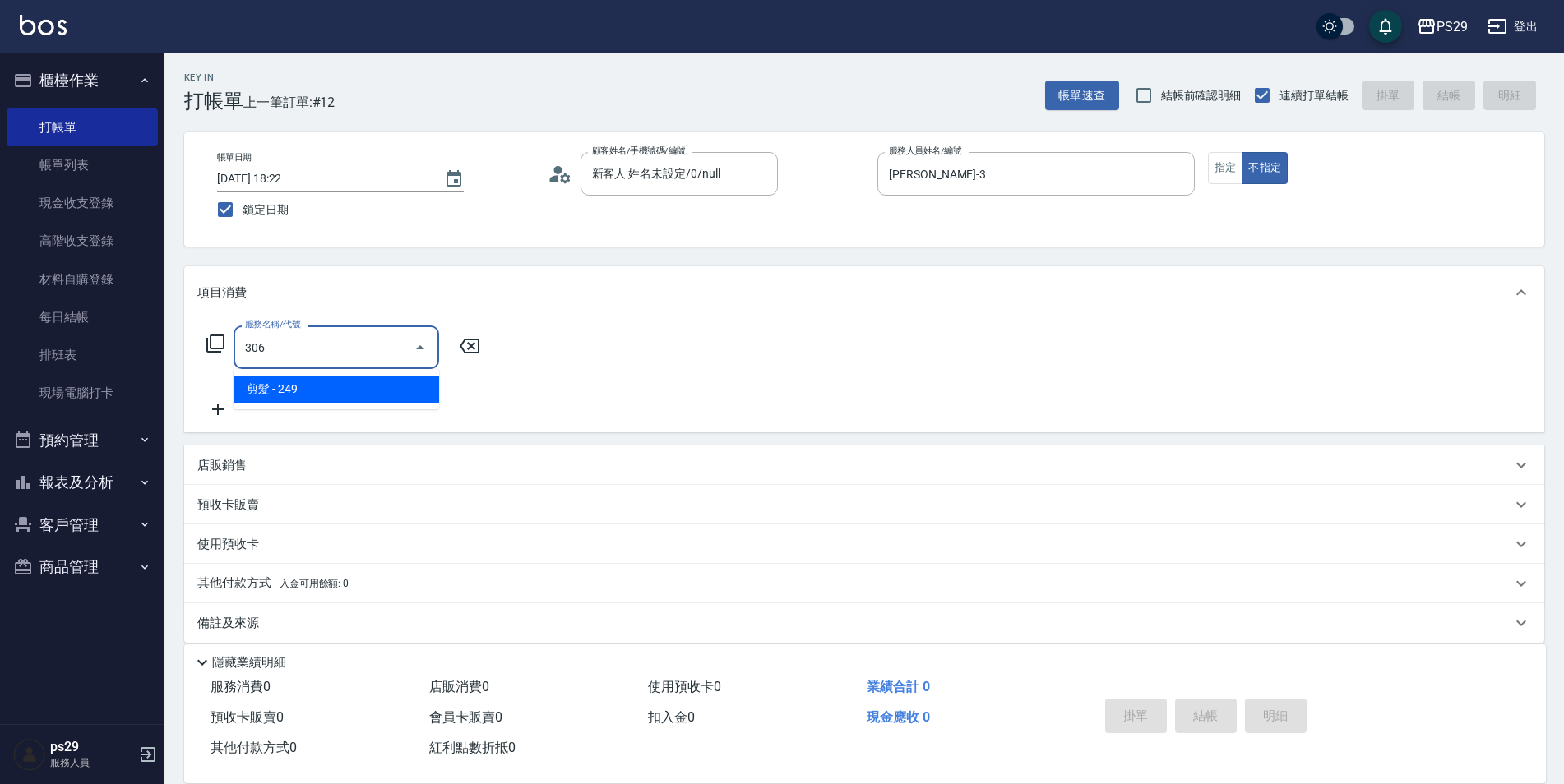
type input "剪髮(306)"
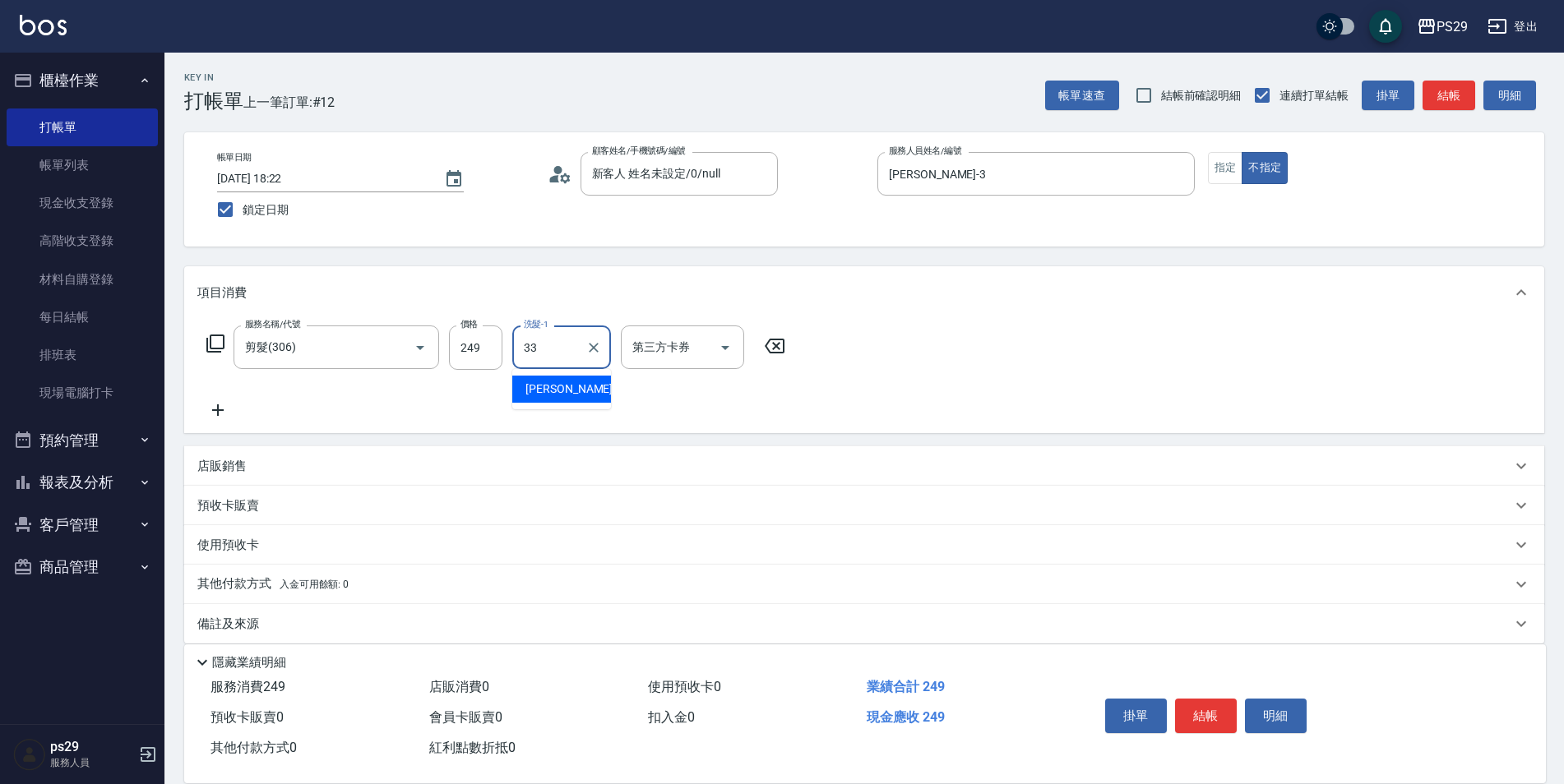
type input "黃詩予-33"
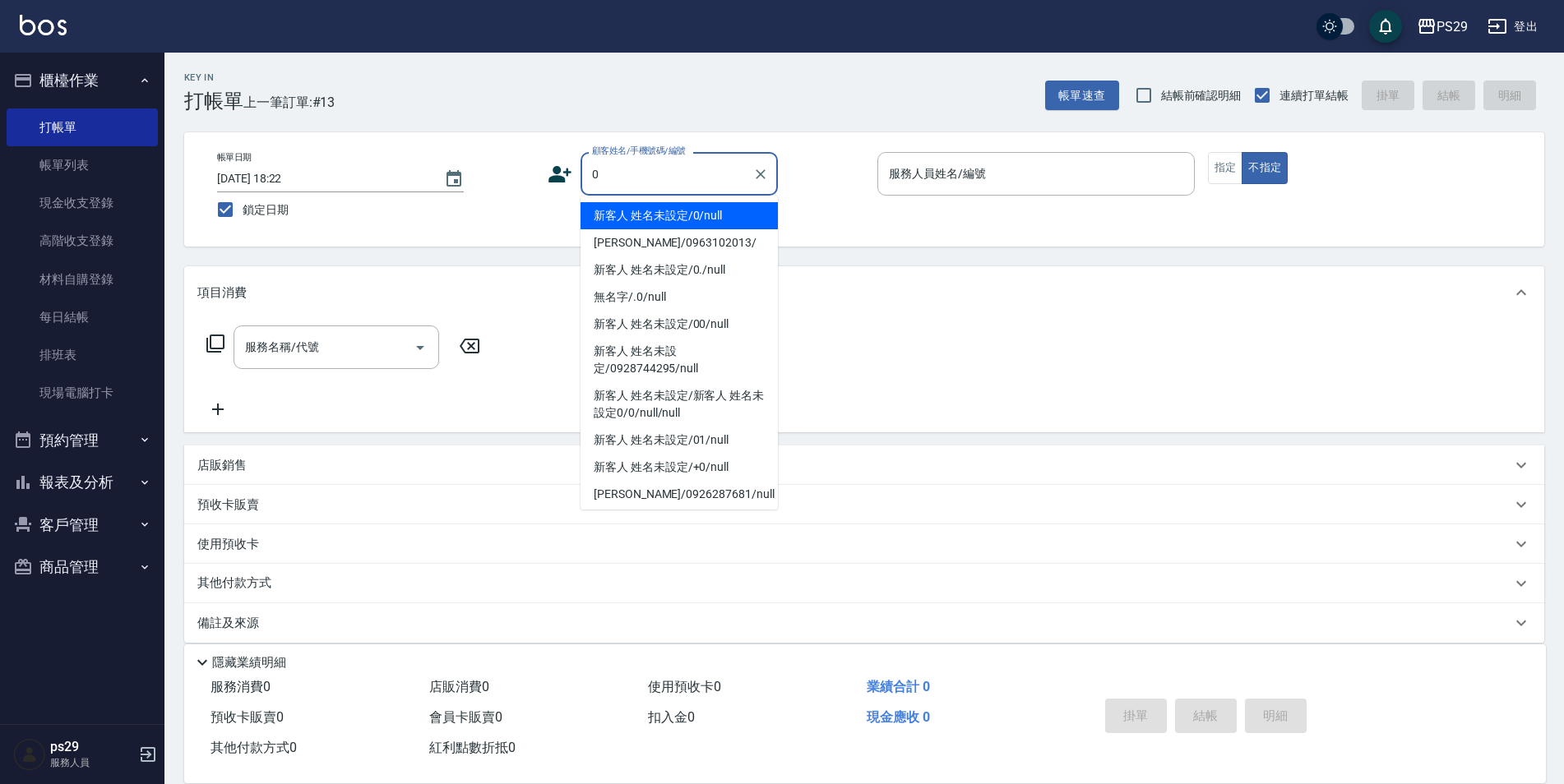
type input "新客人 姓名未設定/0/null"
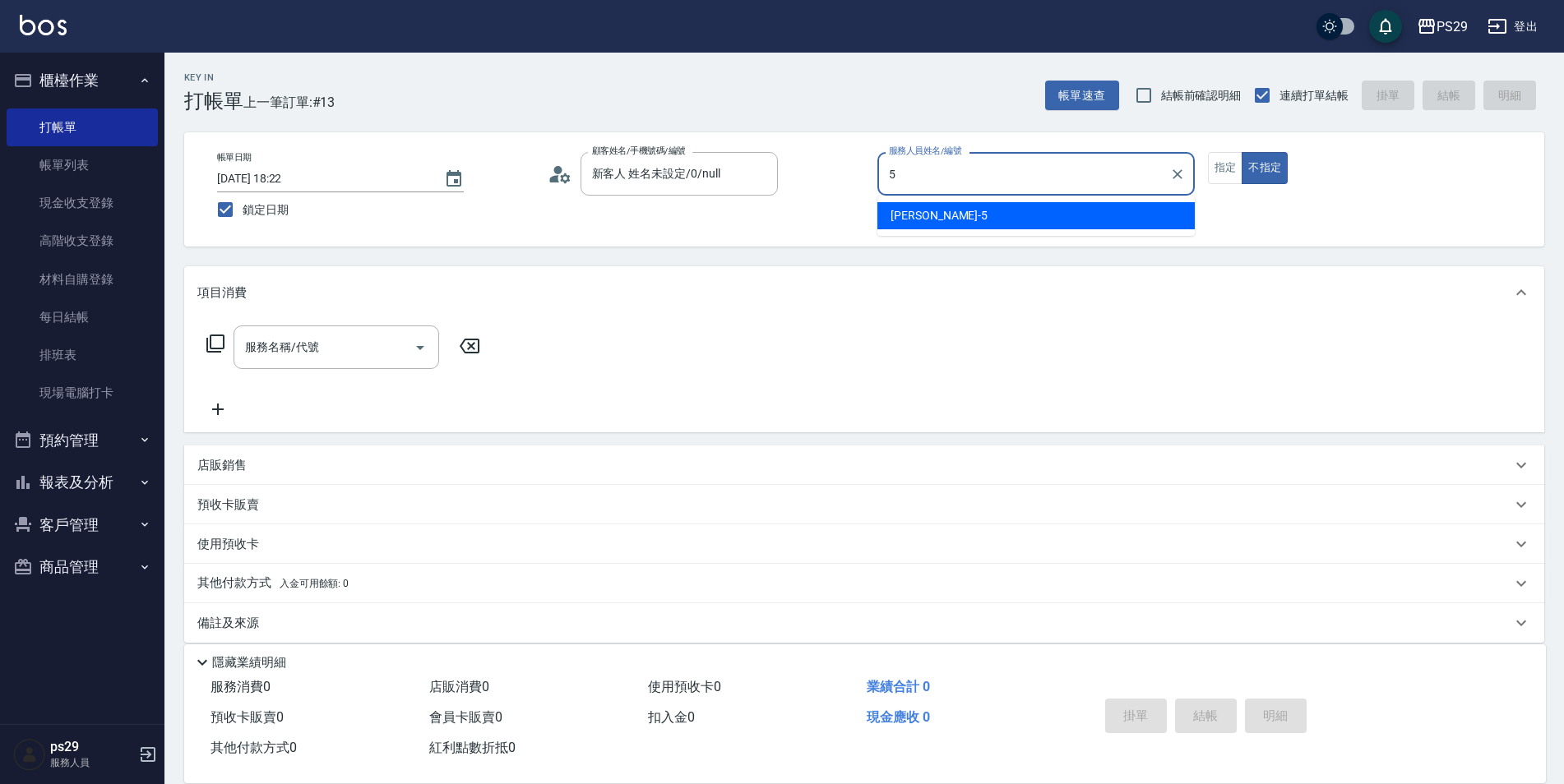
type input "張宸維-5"
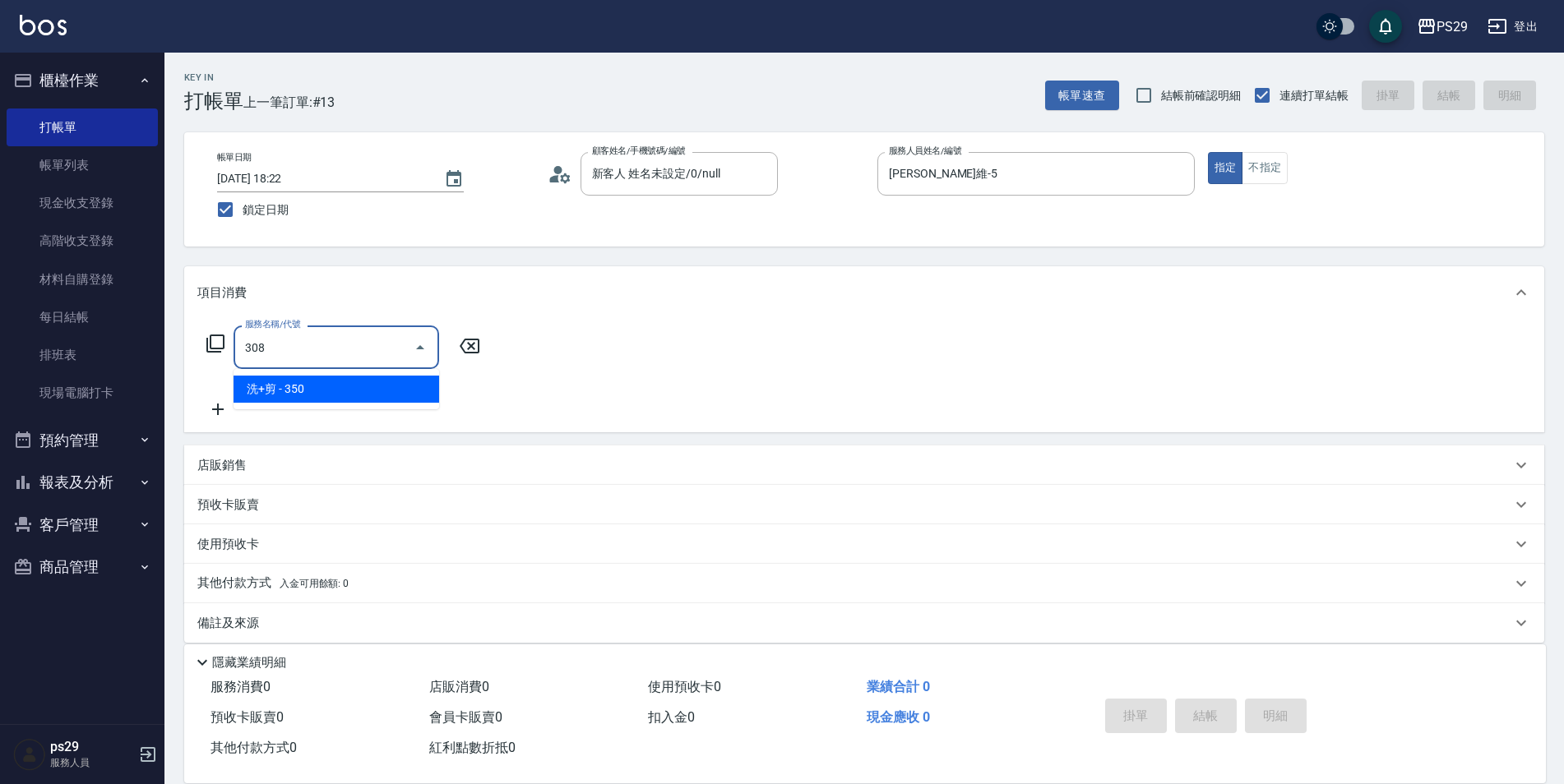
type input "洗+剪(308)"
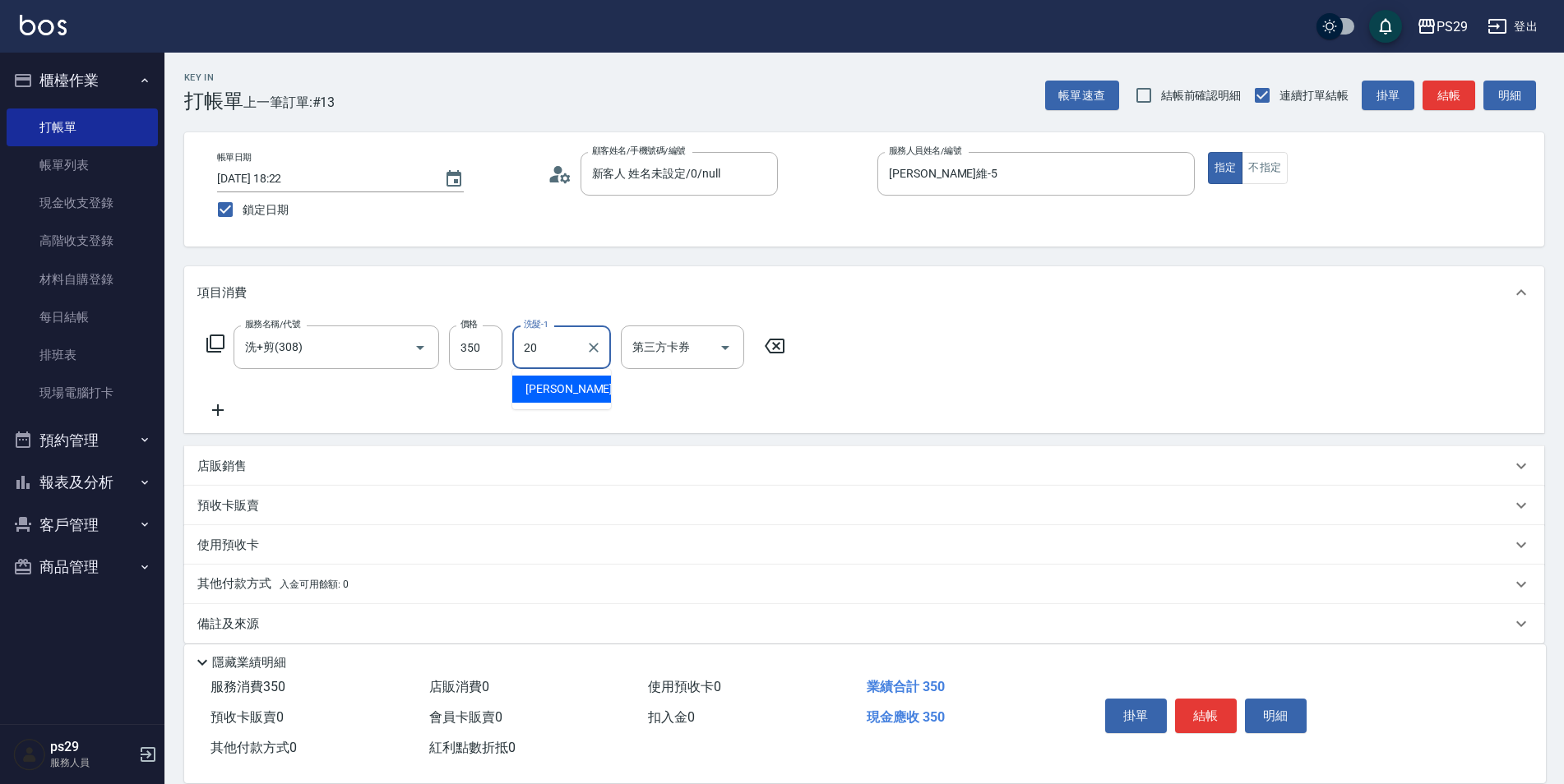
type input "袁筱筑-20"
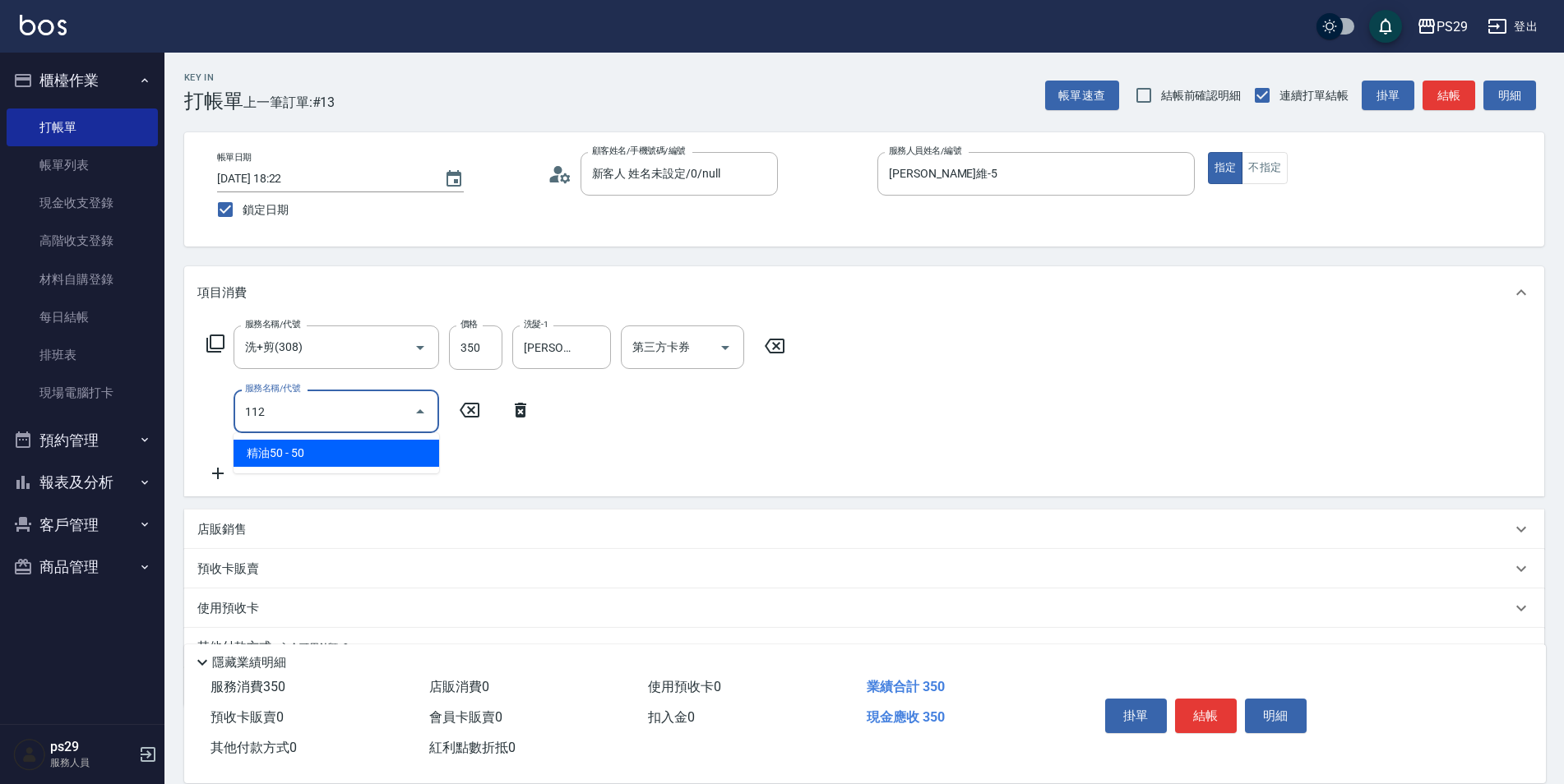
type input "精油50(112)"
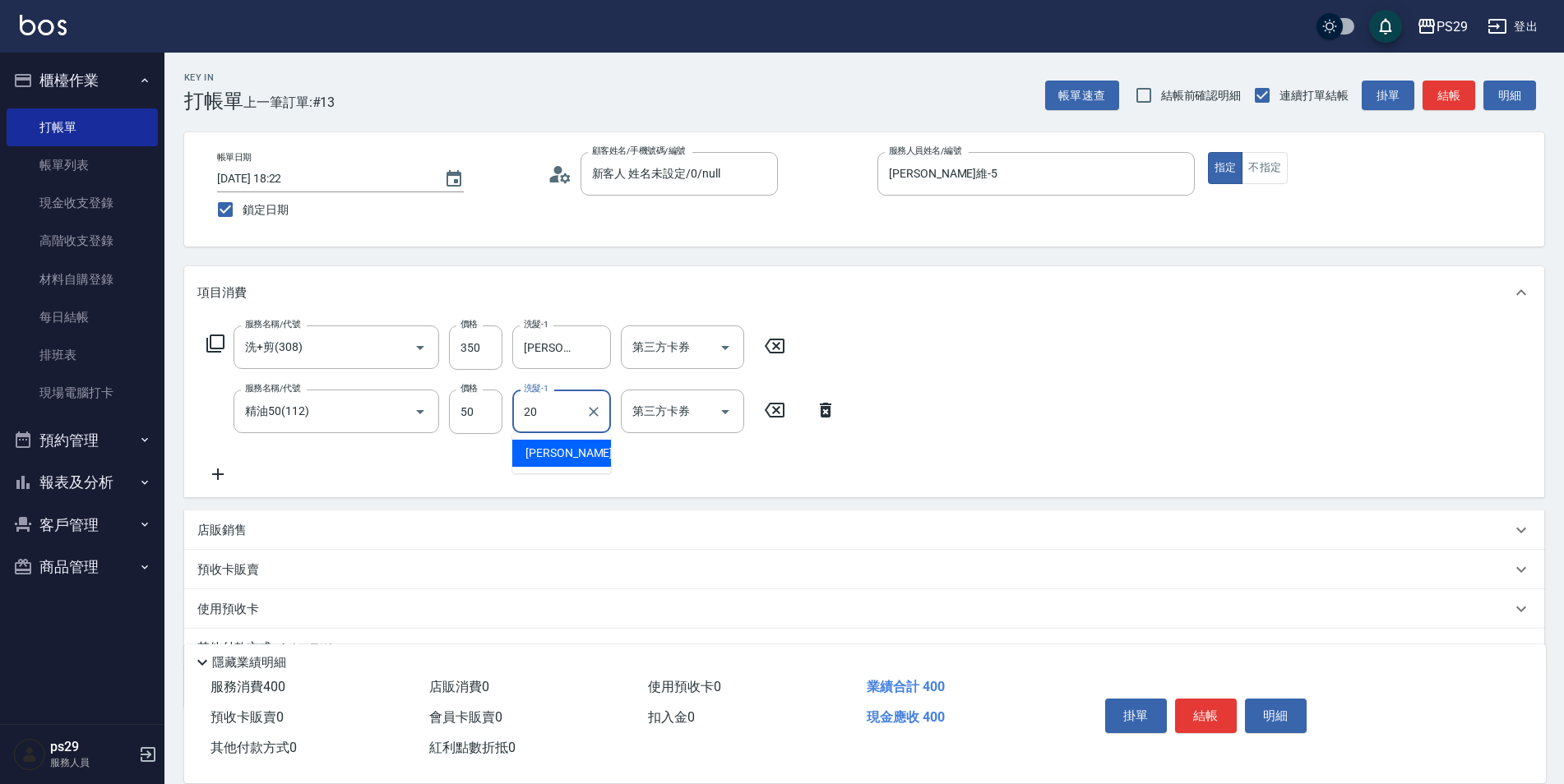
type input "袁筱筑-20"
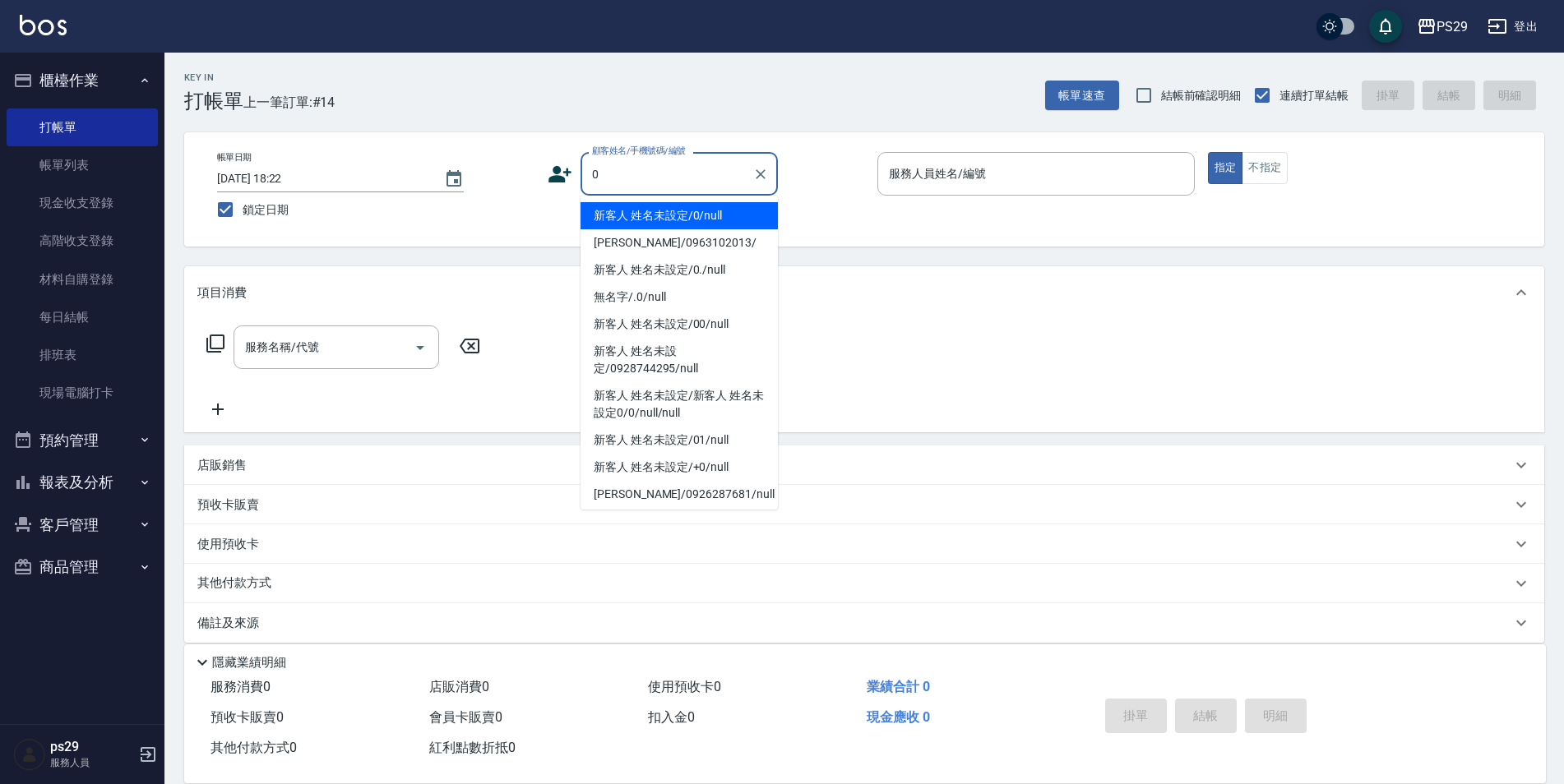
type input "新客人 姓名未設定/0/null"
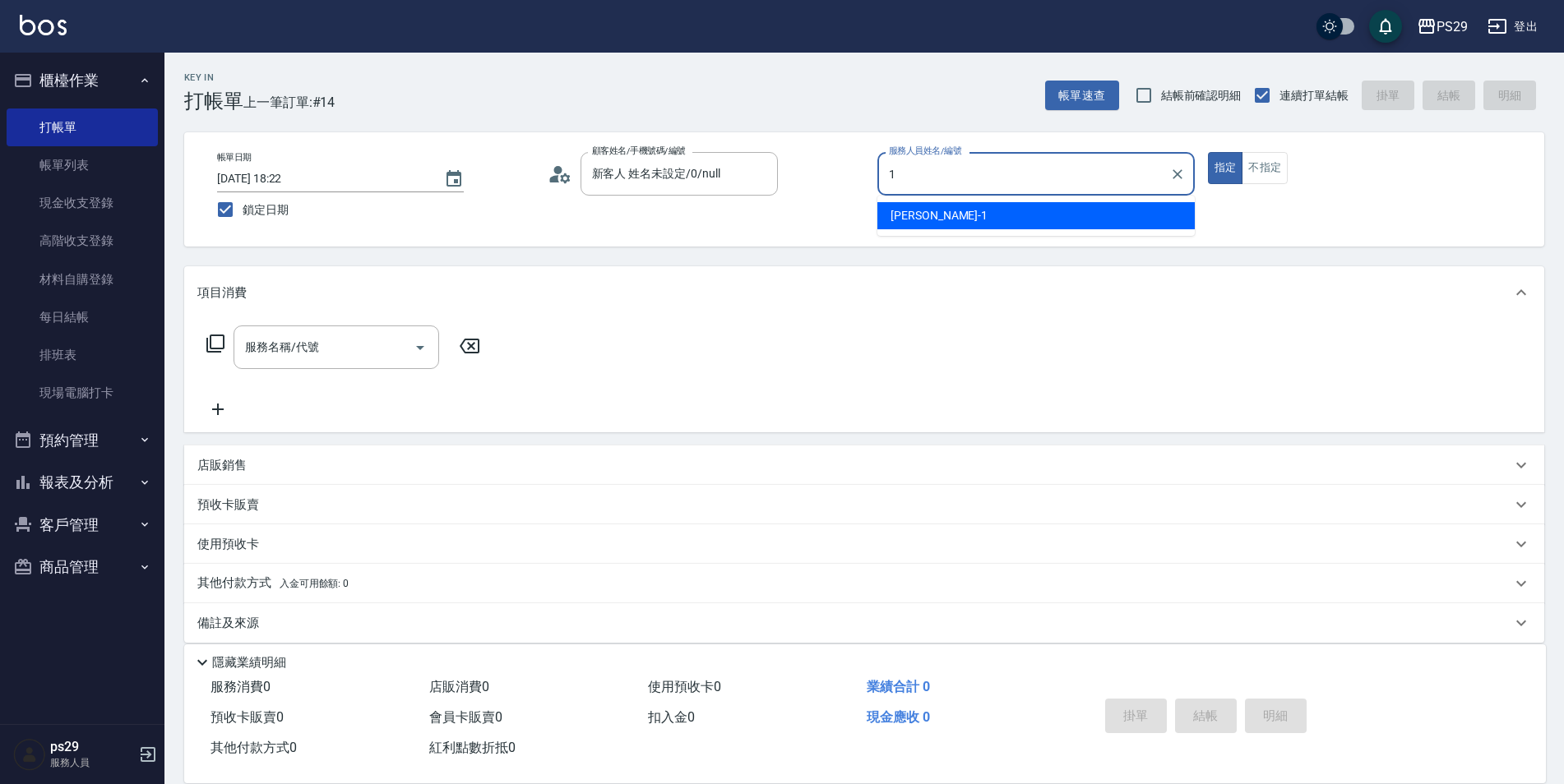
type input "許婷宜-1"
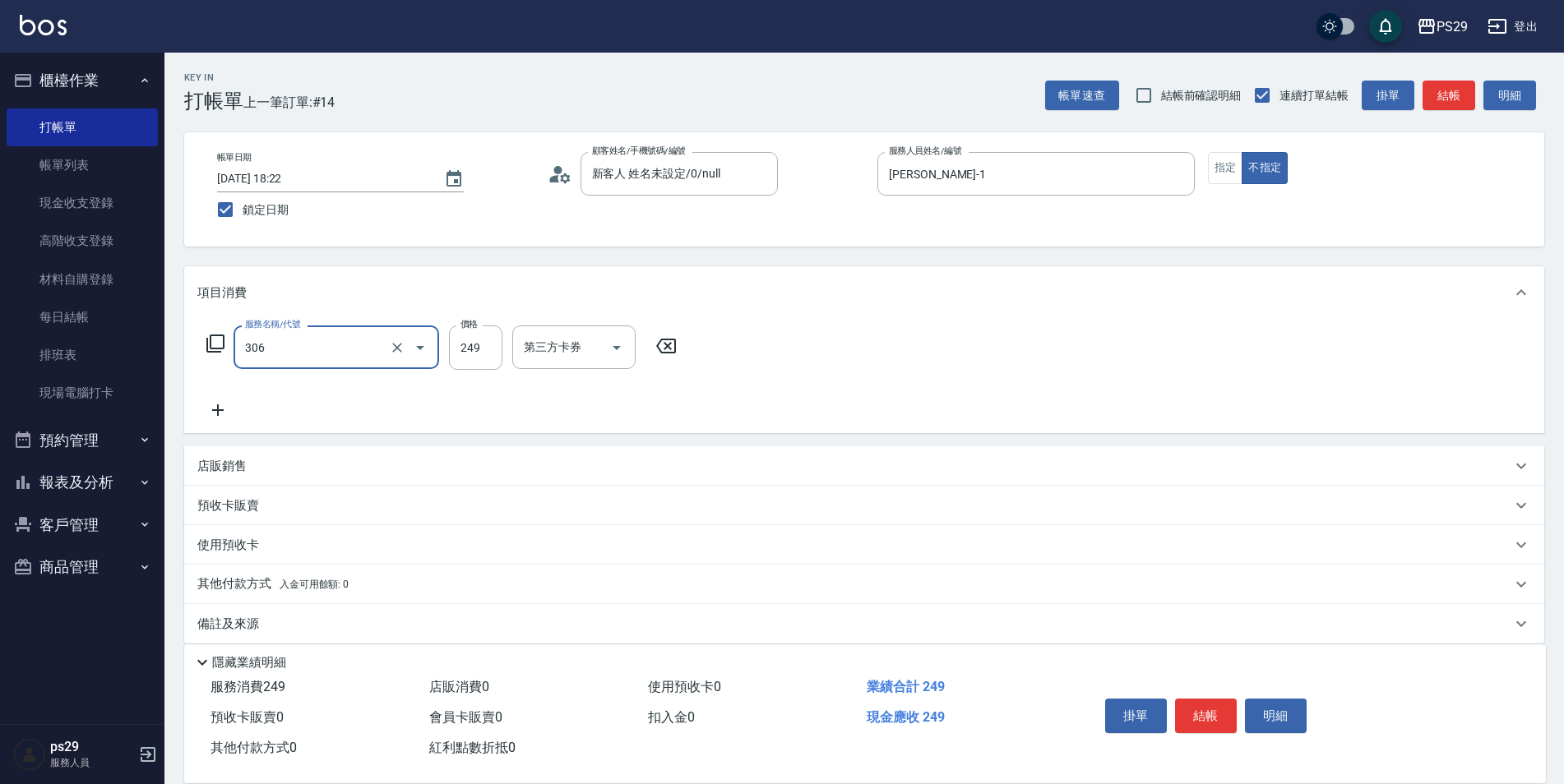
type input "剪髮(306)"
type input "袁筱筑-20"
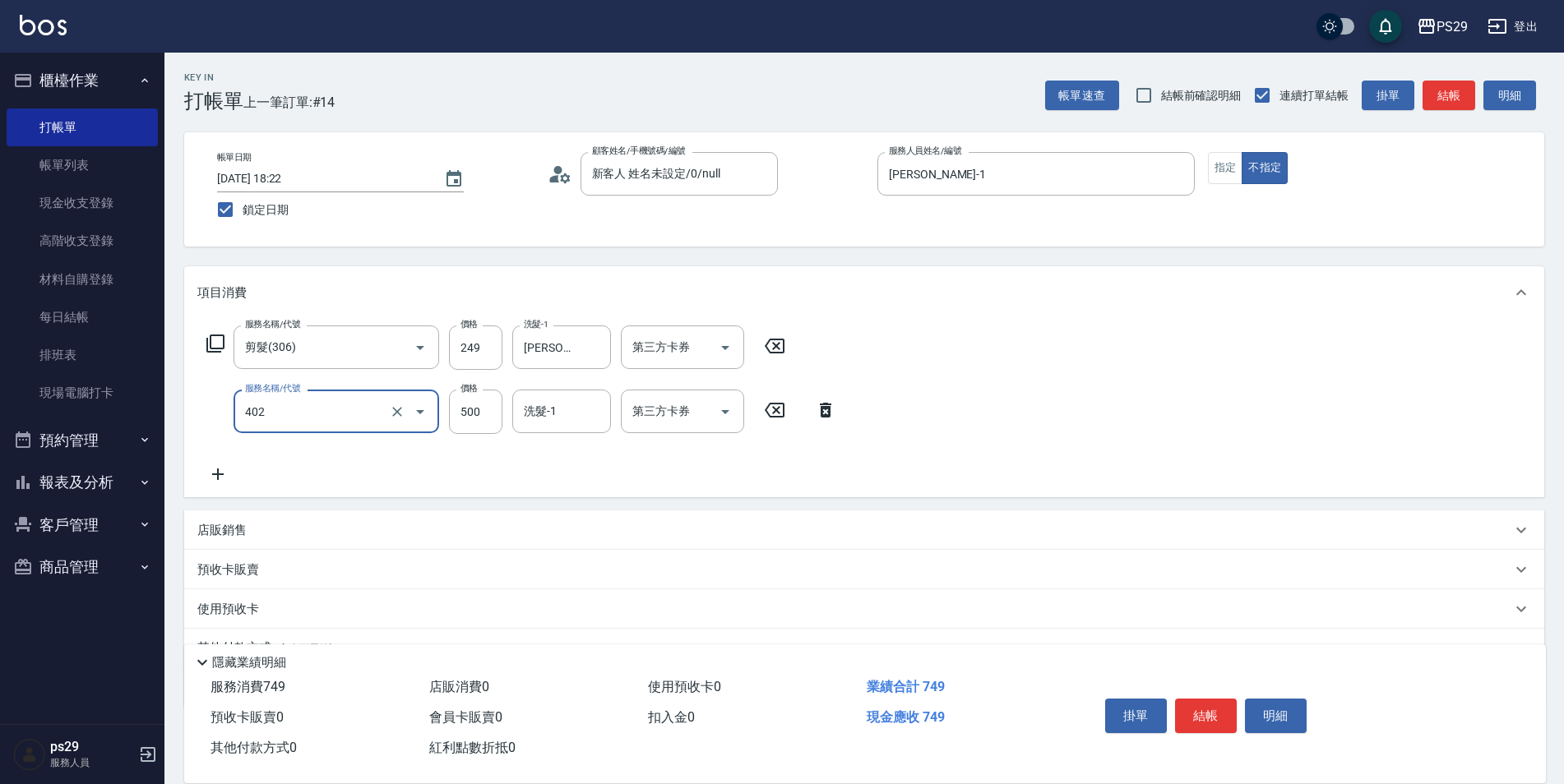
type input "500護(402)"
type input "袁筱筑-20"
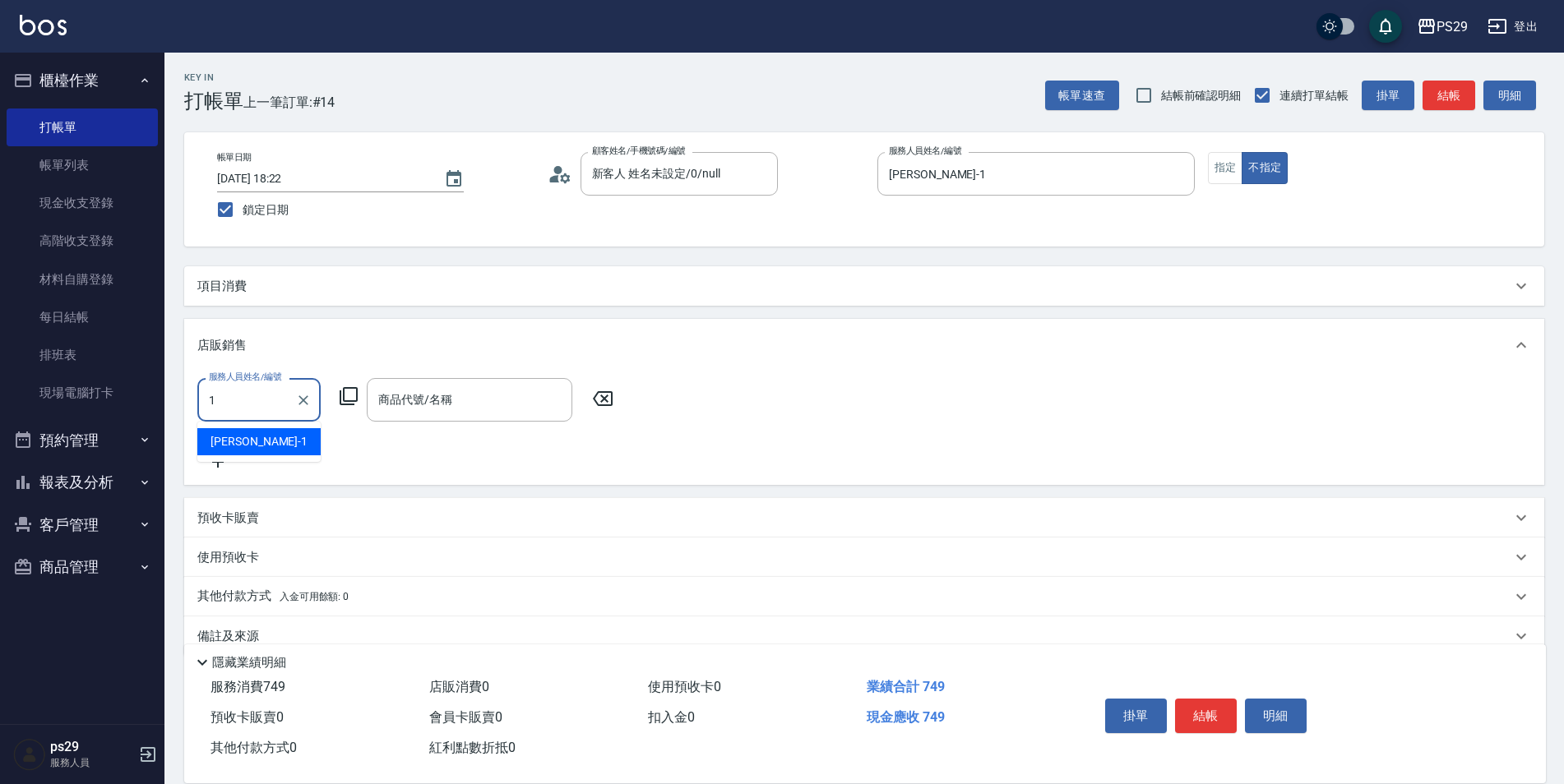
type input "許婷宜-1"
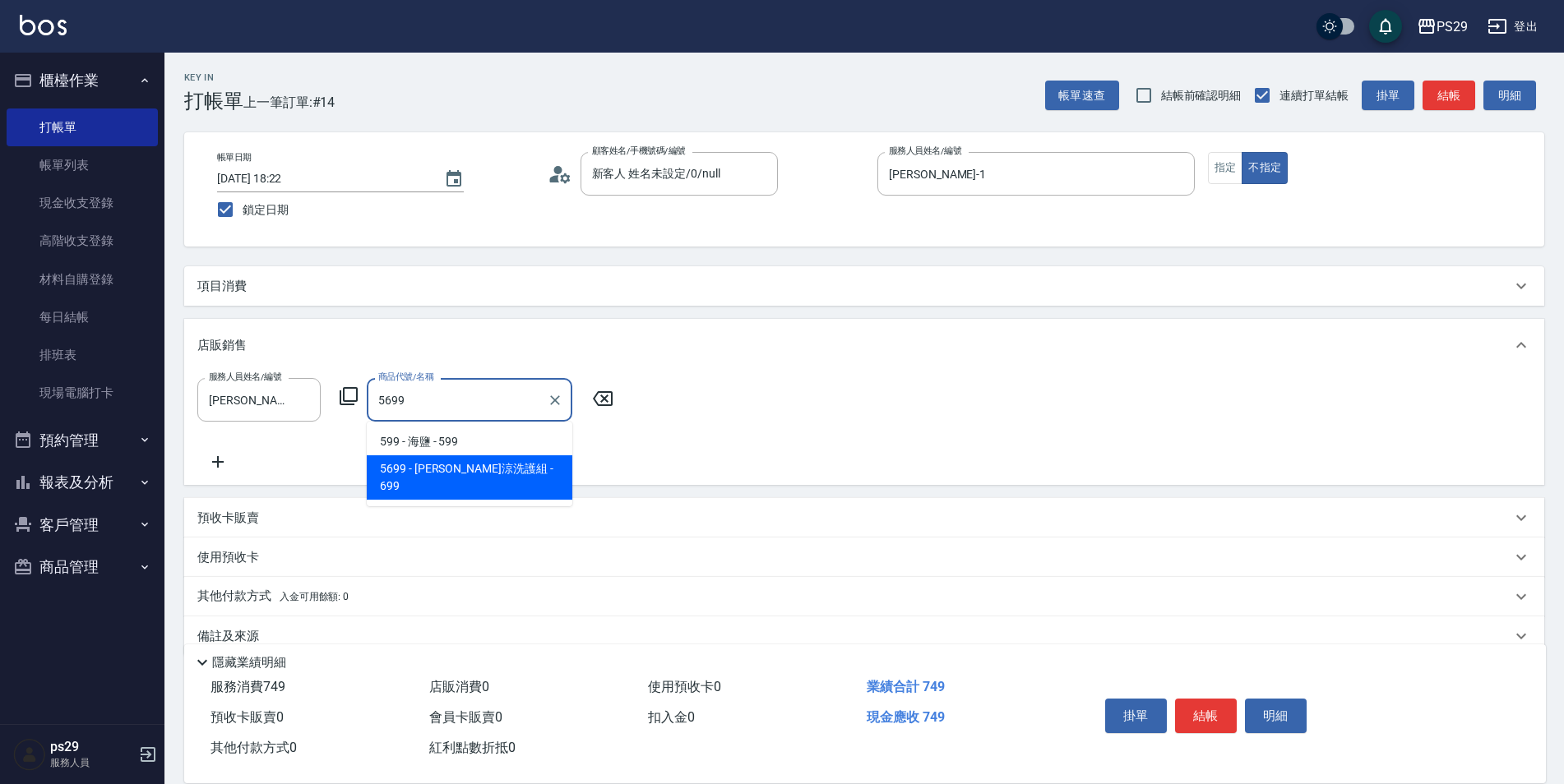
type input "水水沁涼洗護組"
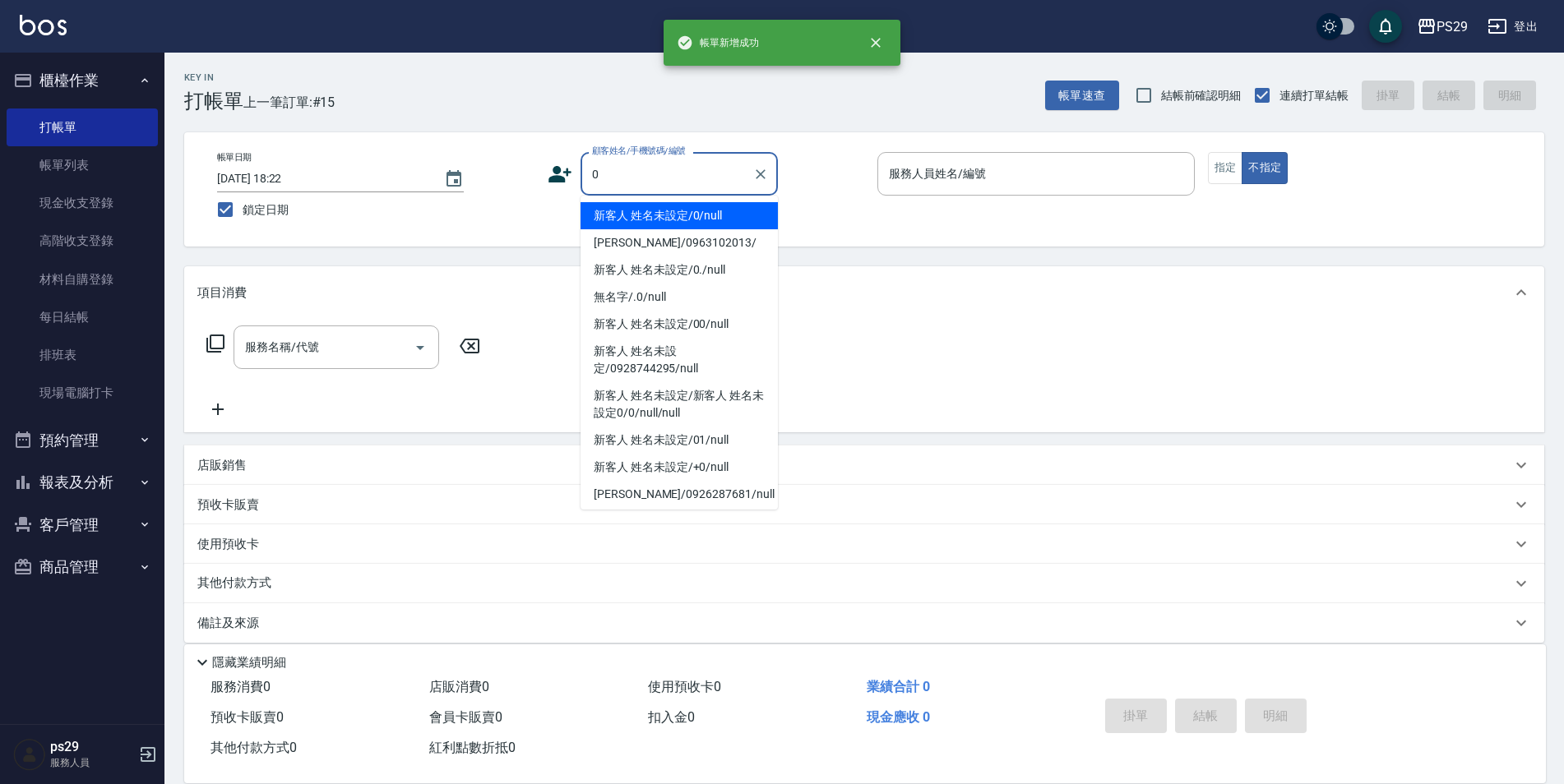
type input "新客人 姓名未設定/0/null"
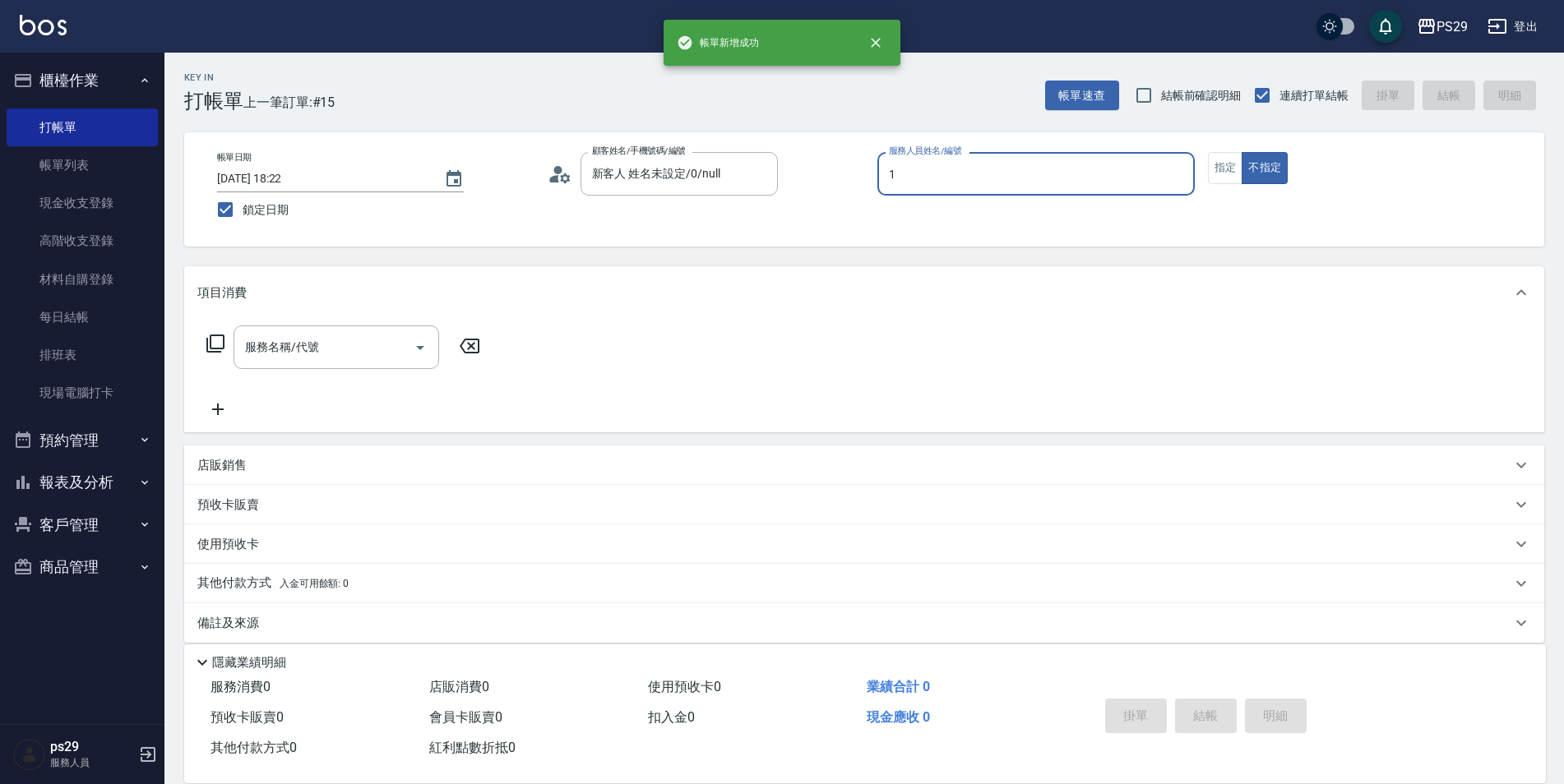
type input "許婷宜-1"
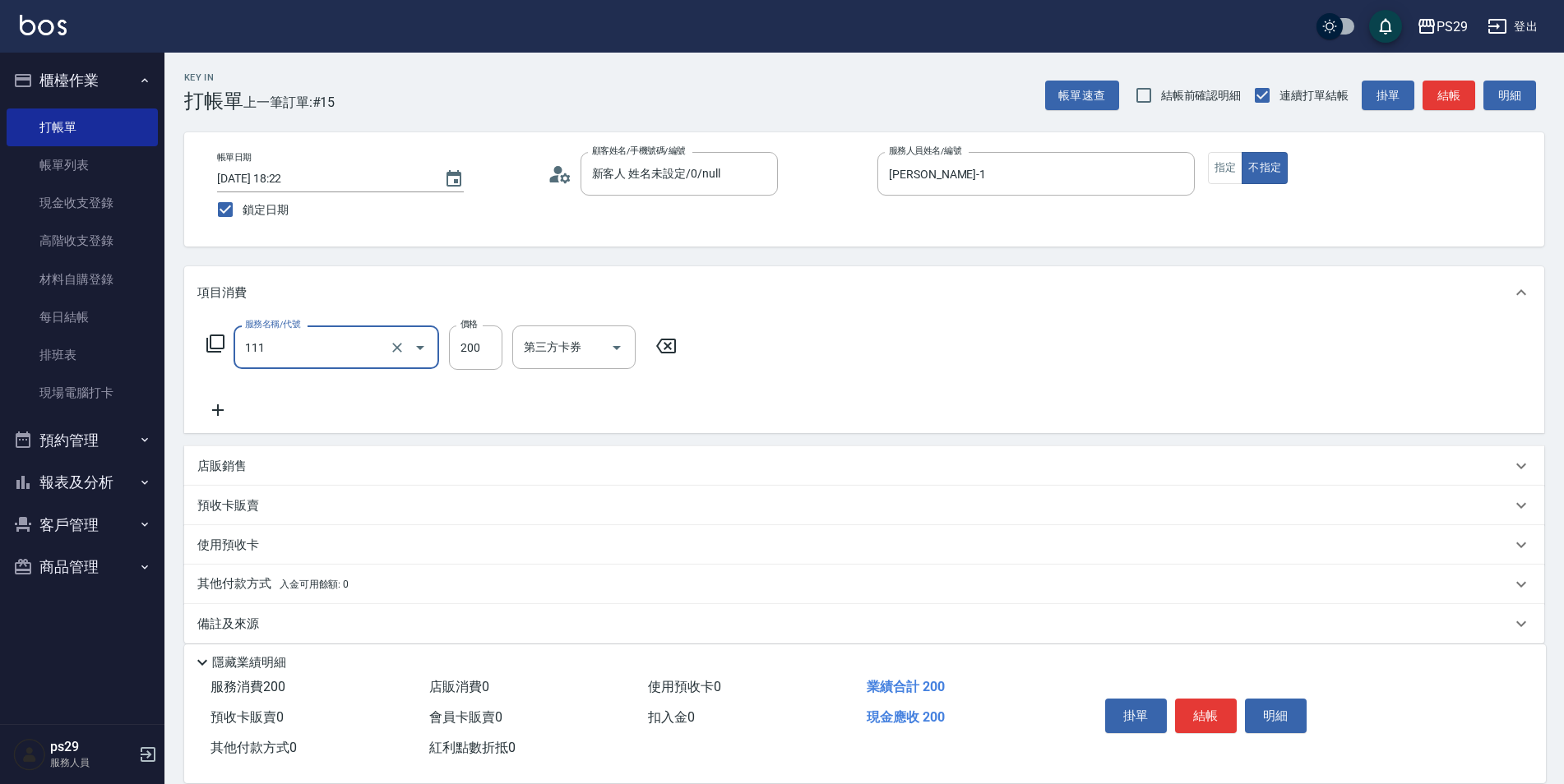
type input "200(111)"
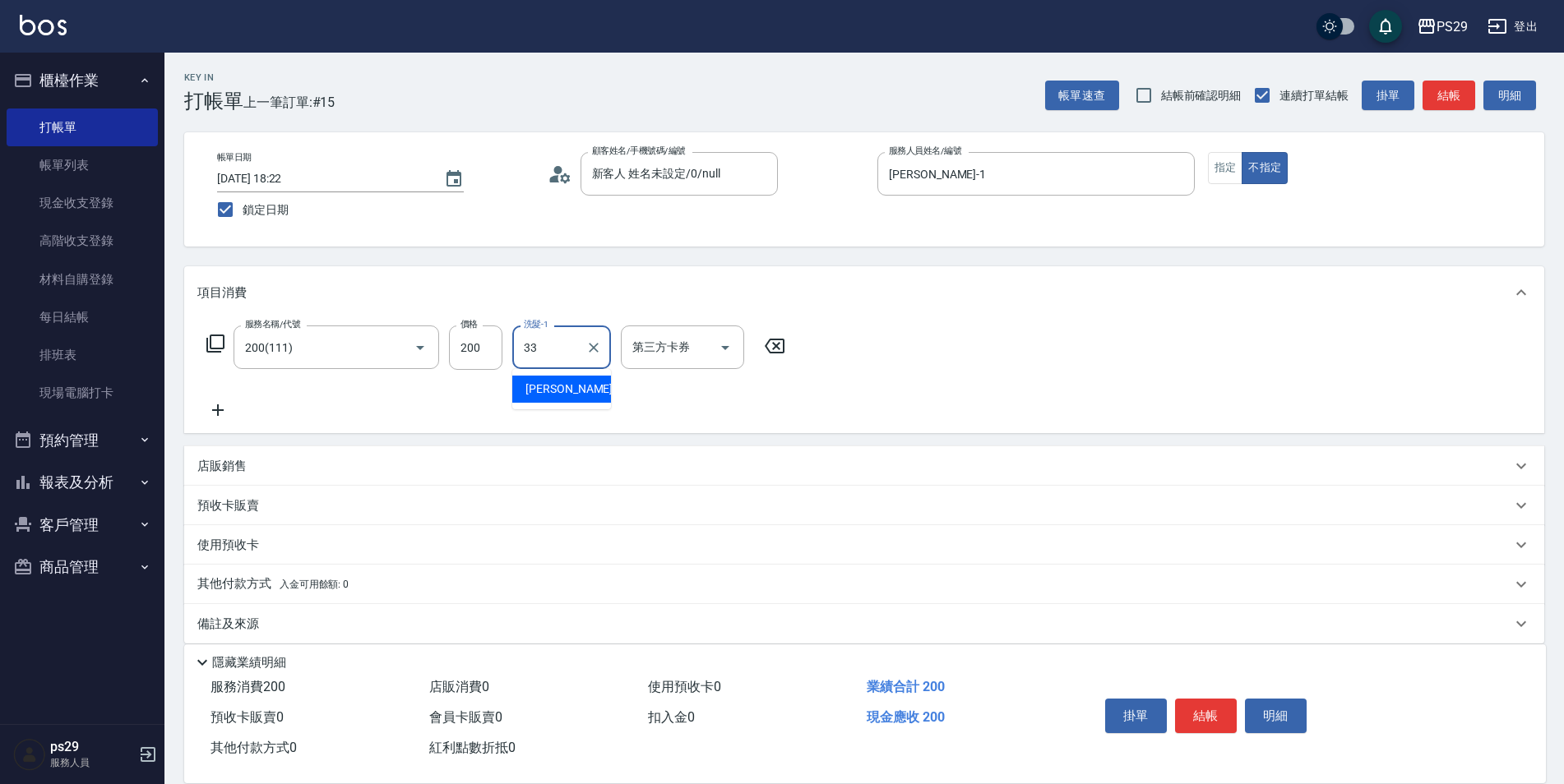
type input "黃詩予-33"
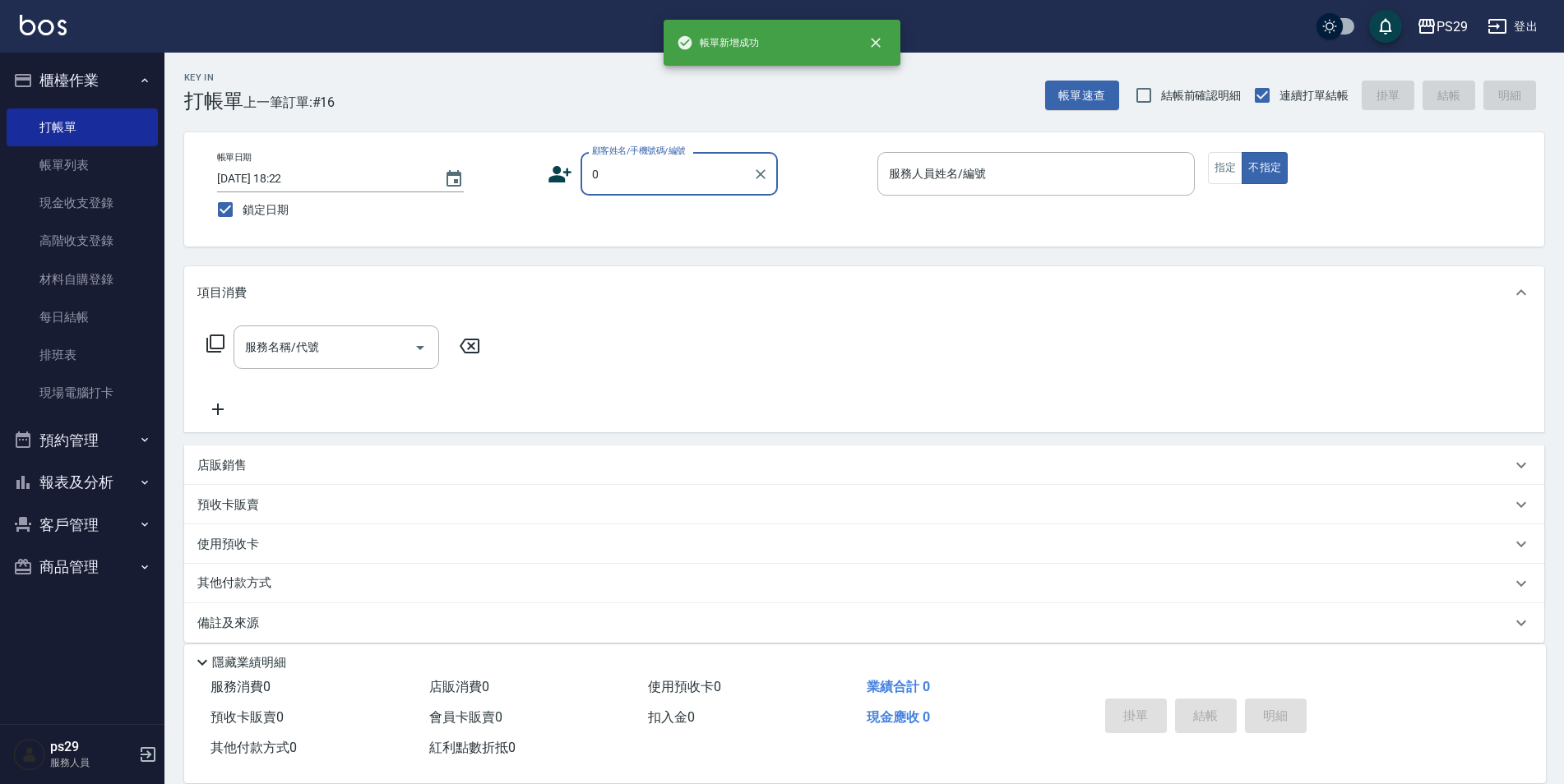
type input "新客人 姓名未設定/0/null"
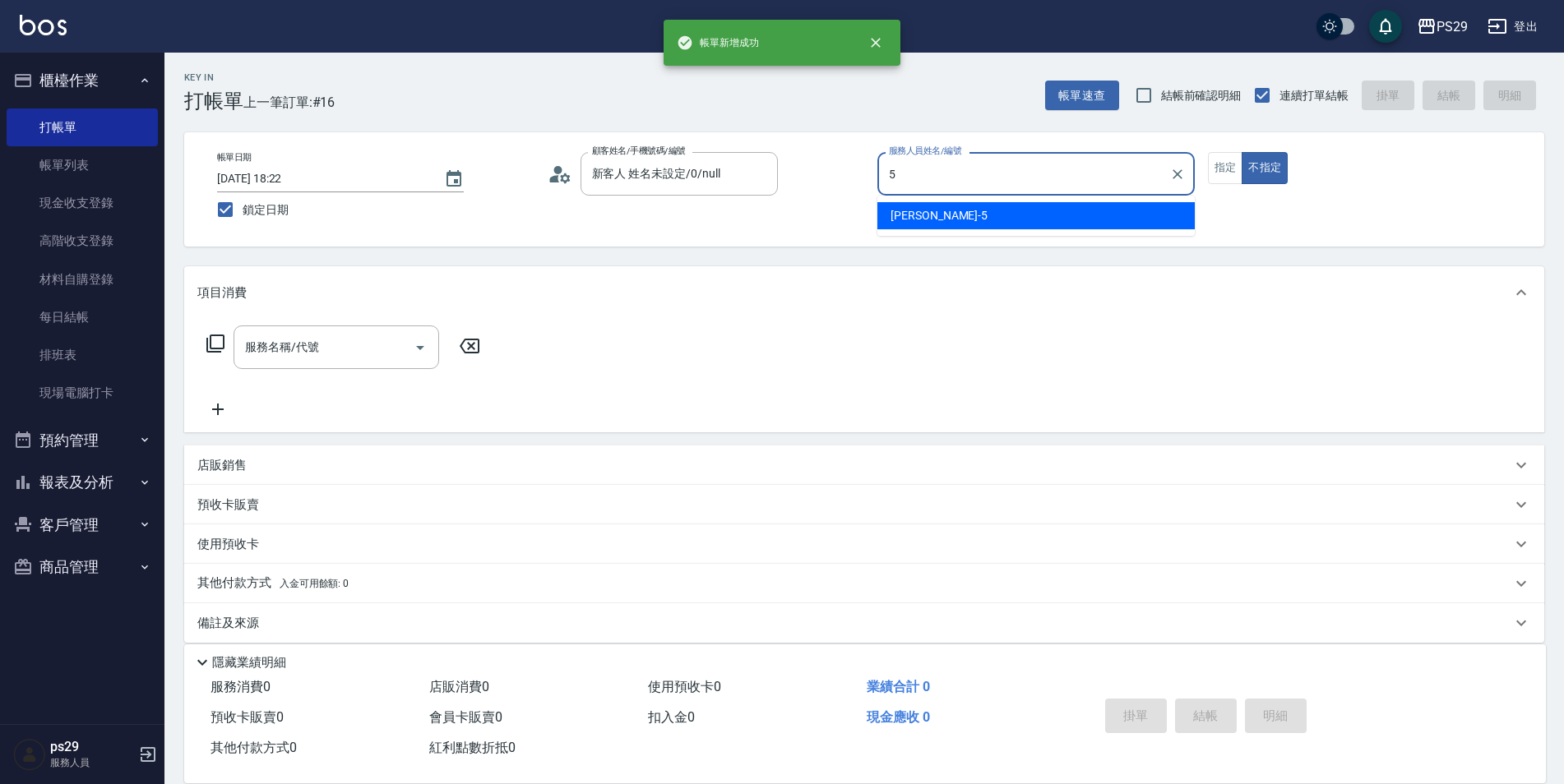
type input "張宸維-5"
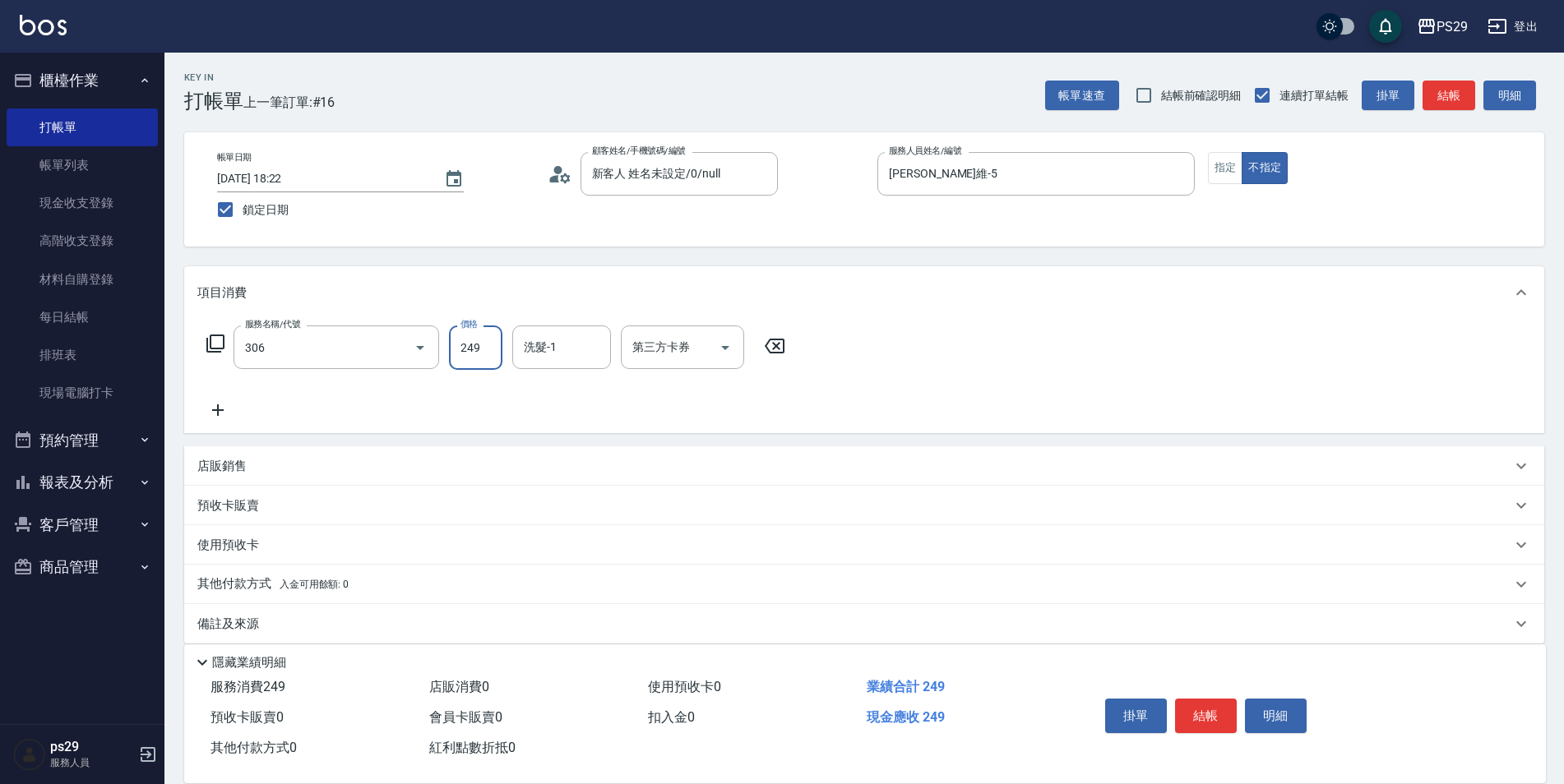
type input "剪髮(306)"
type input "黃詩予-33"
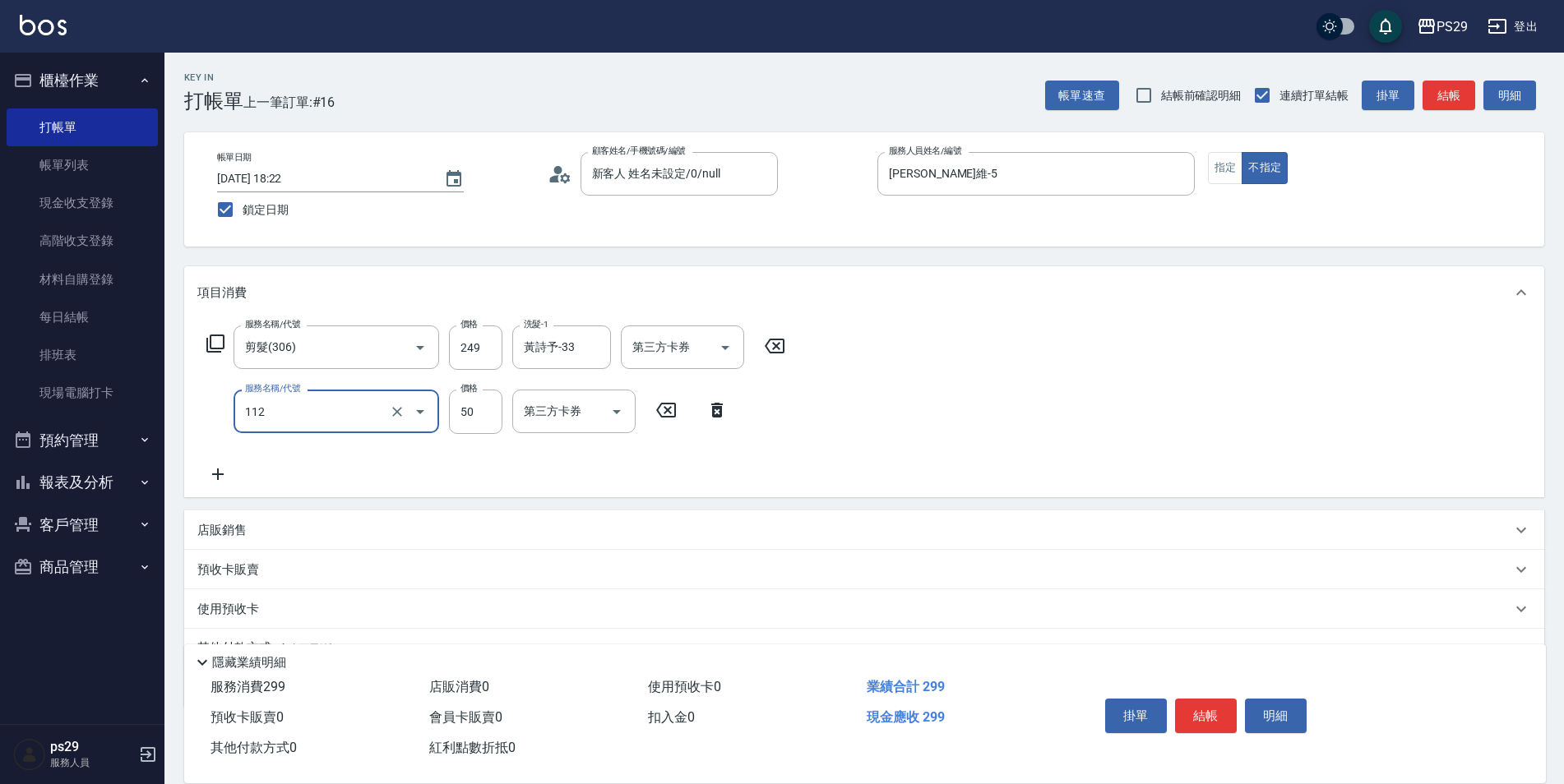
type input "精油50(112)"
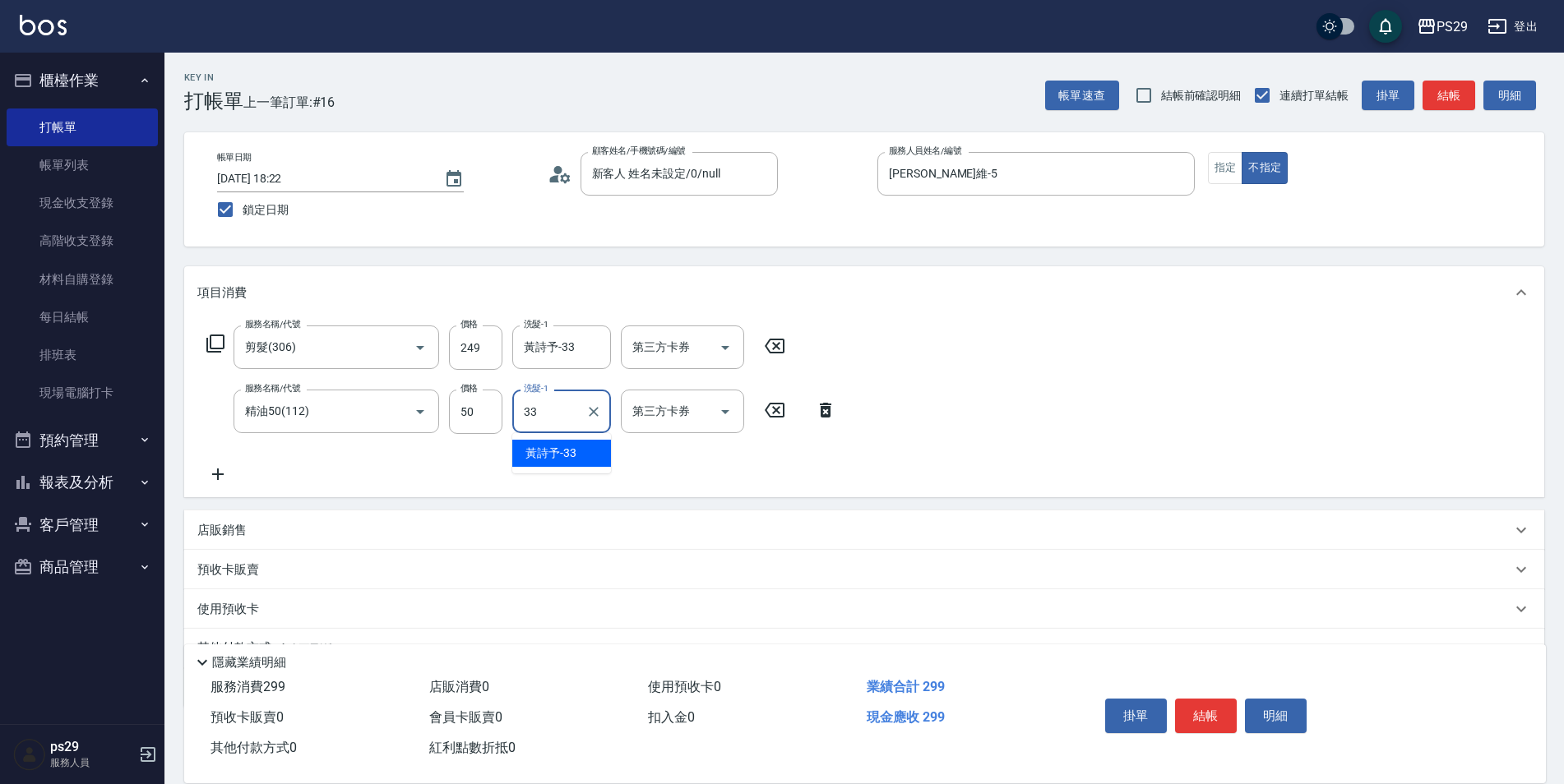
type input "黃詩予-33"
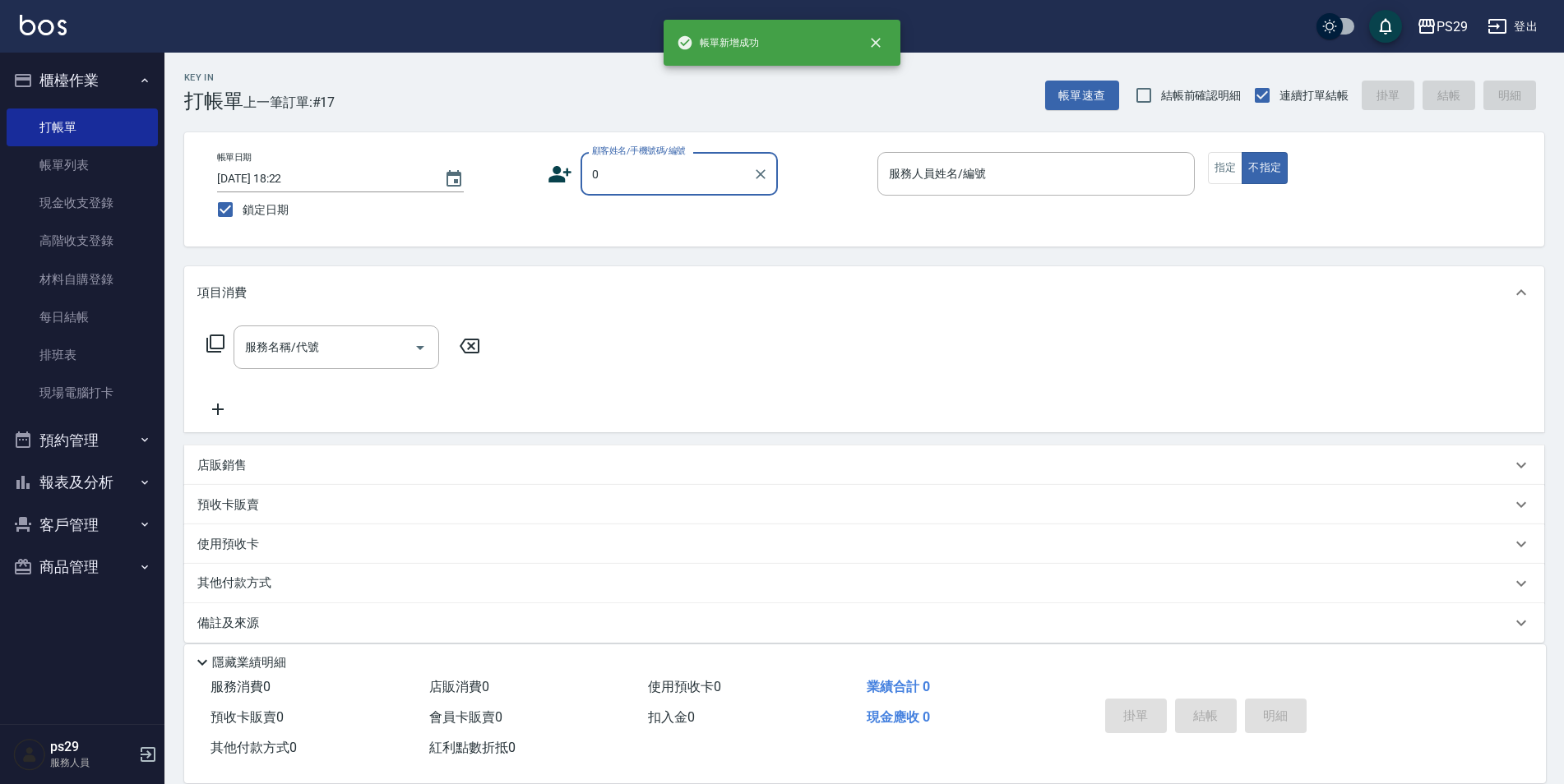
type input "新客人 姓名未設定/0/null"
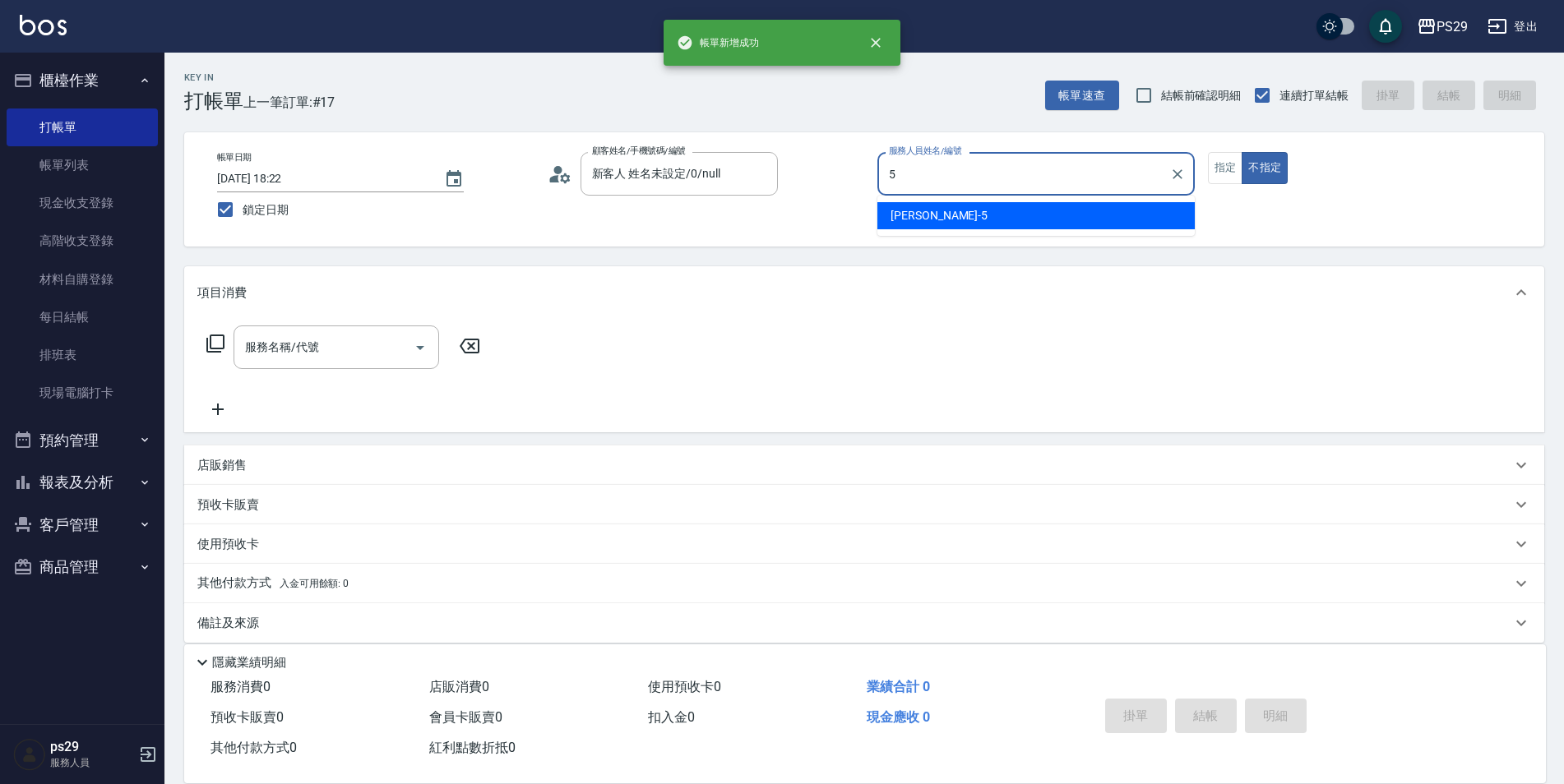
type input "張宸維-5"
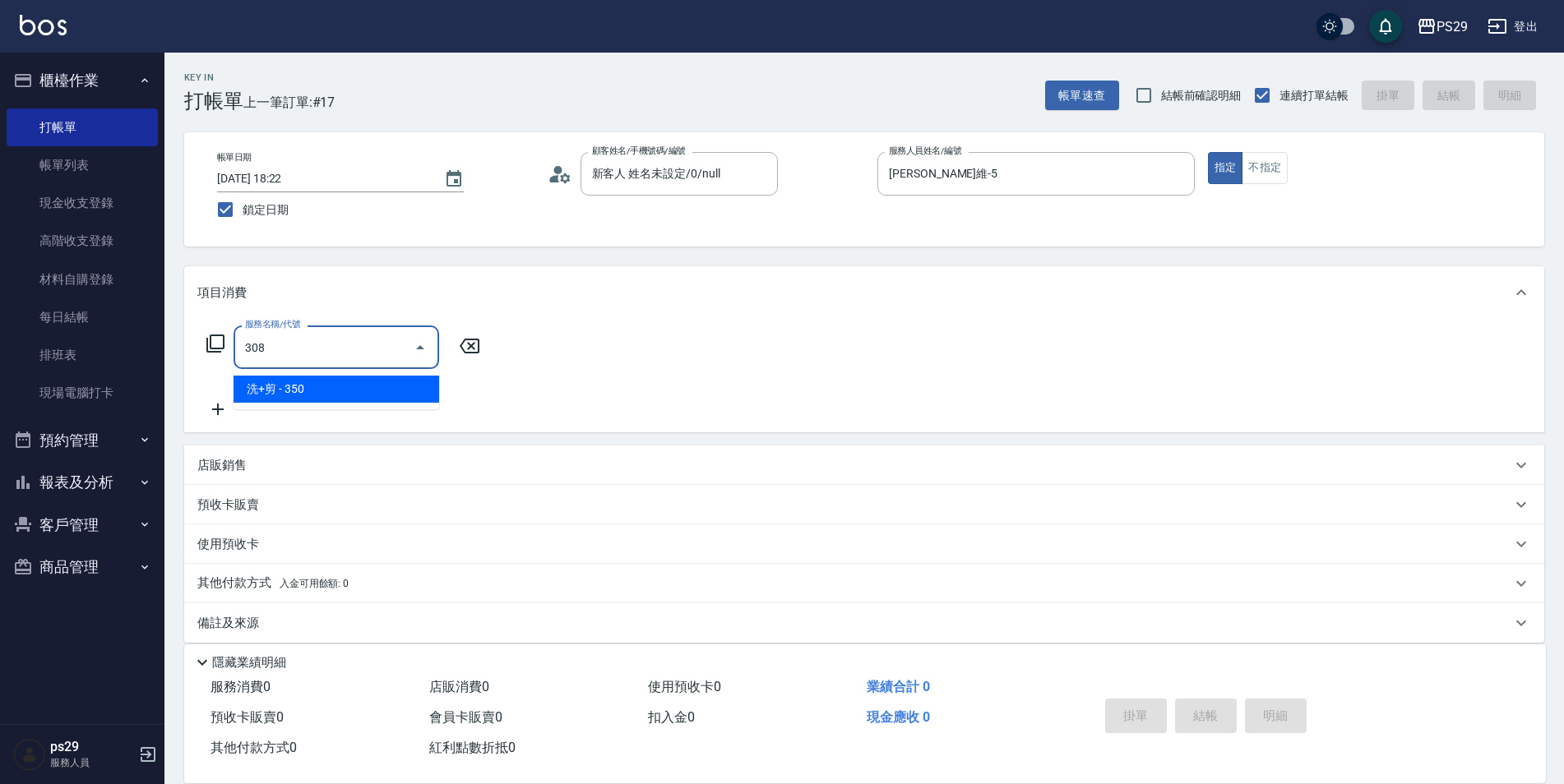
type input "洗+剪(308)"
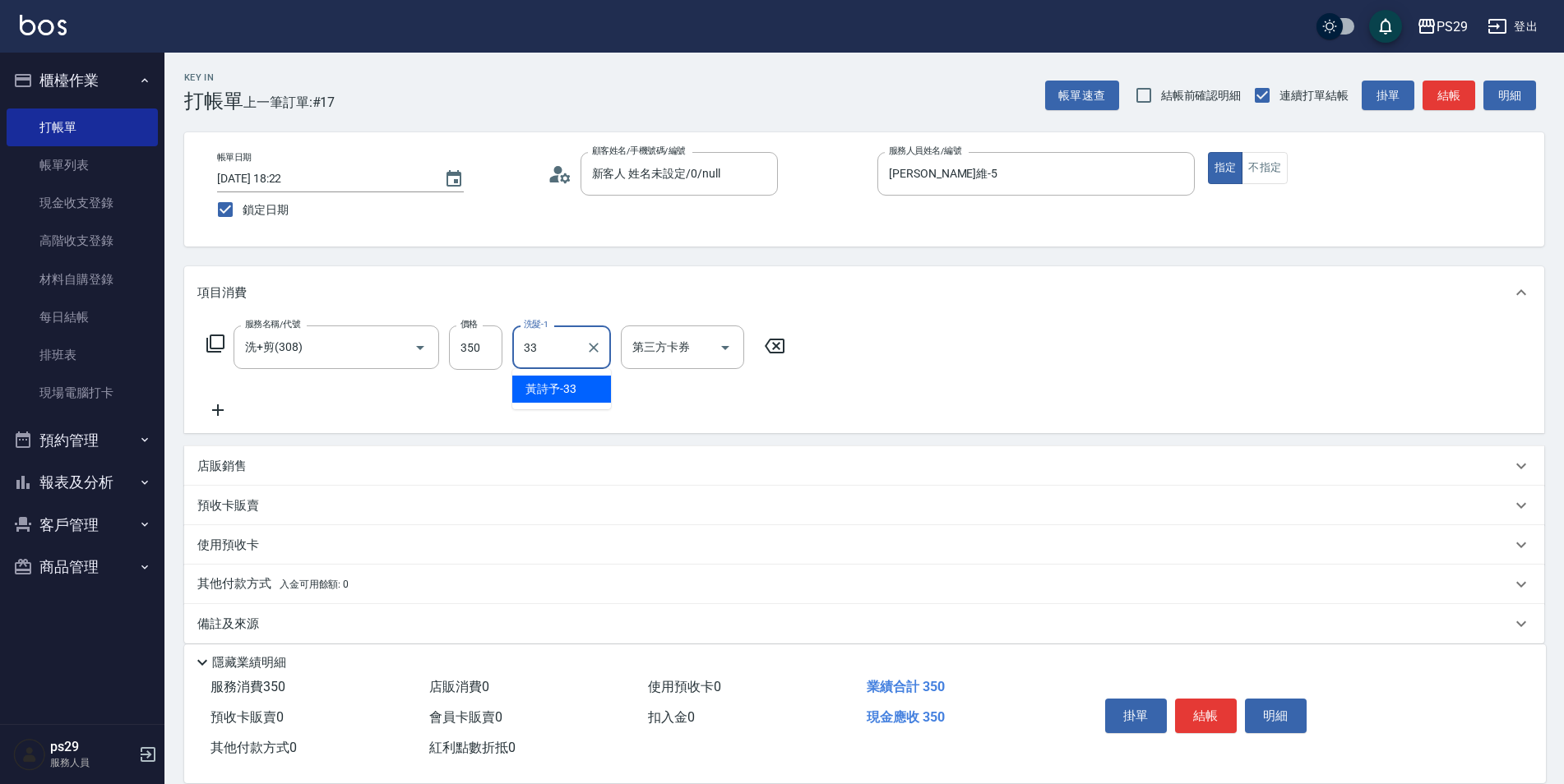
type input "黃詩予-33"
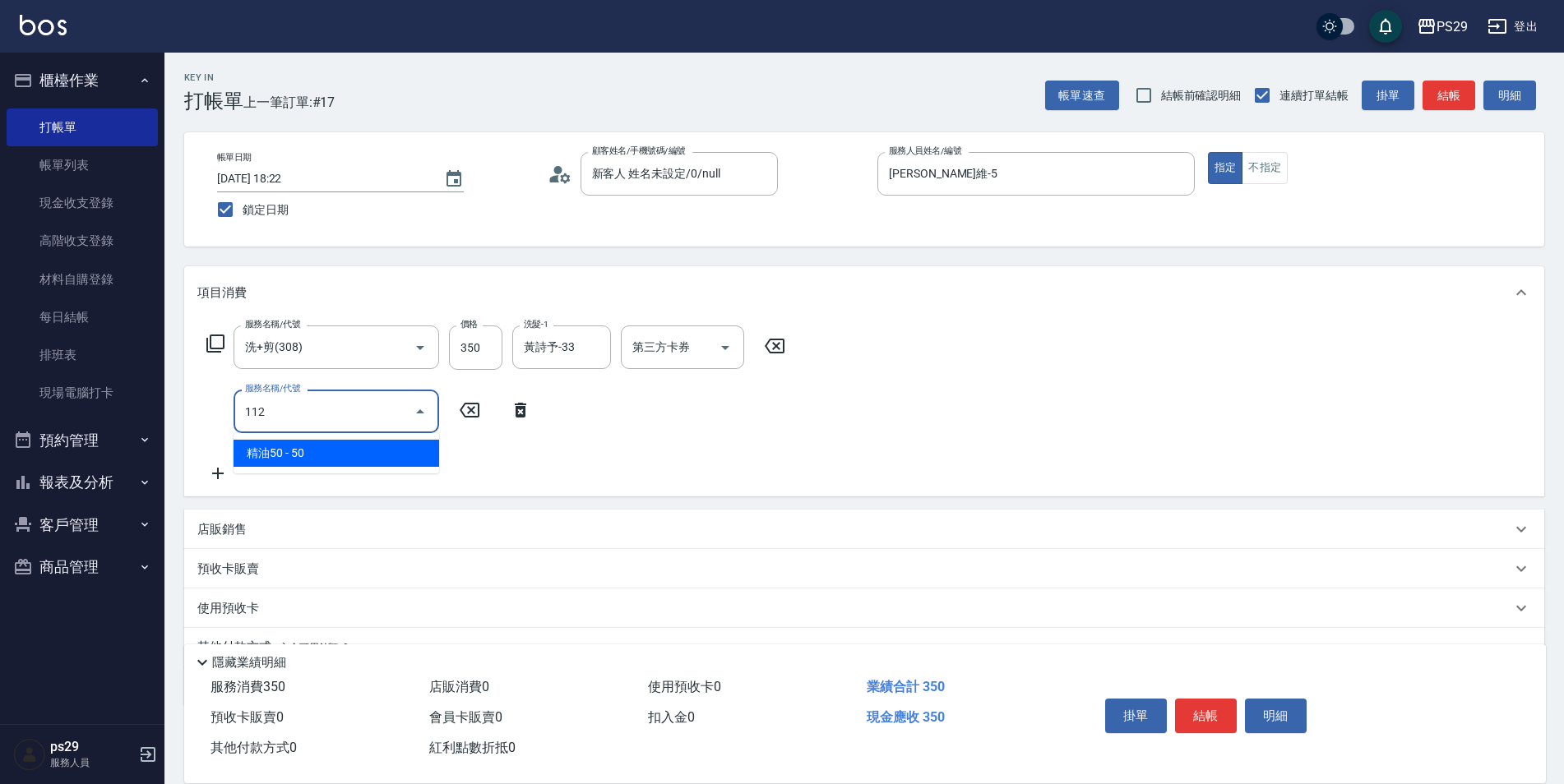
type input "精油50(112)"
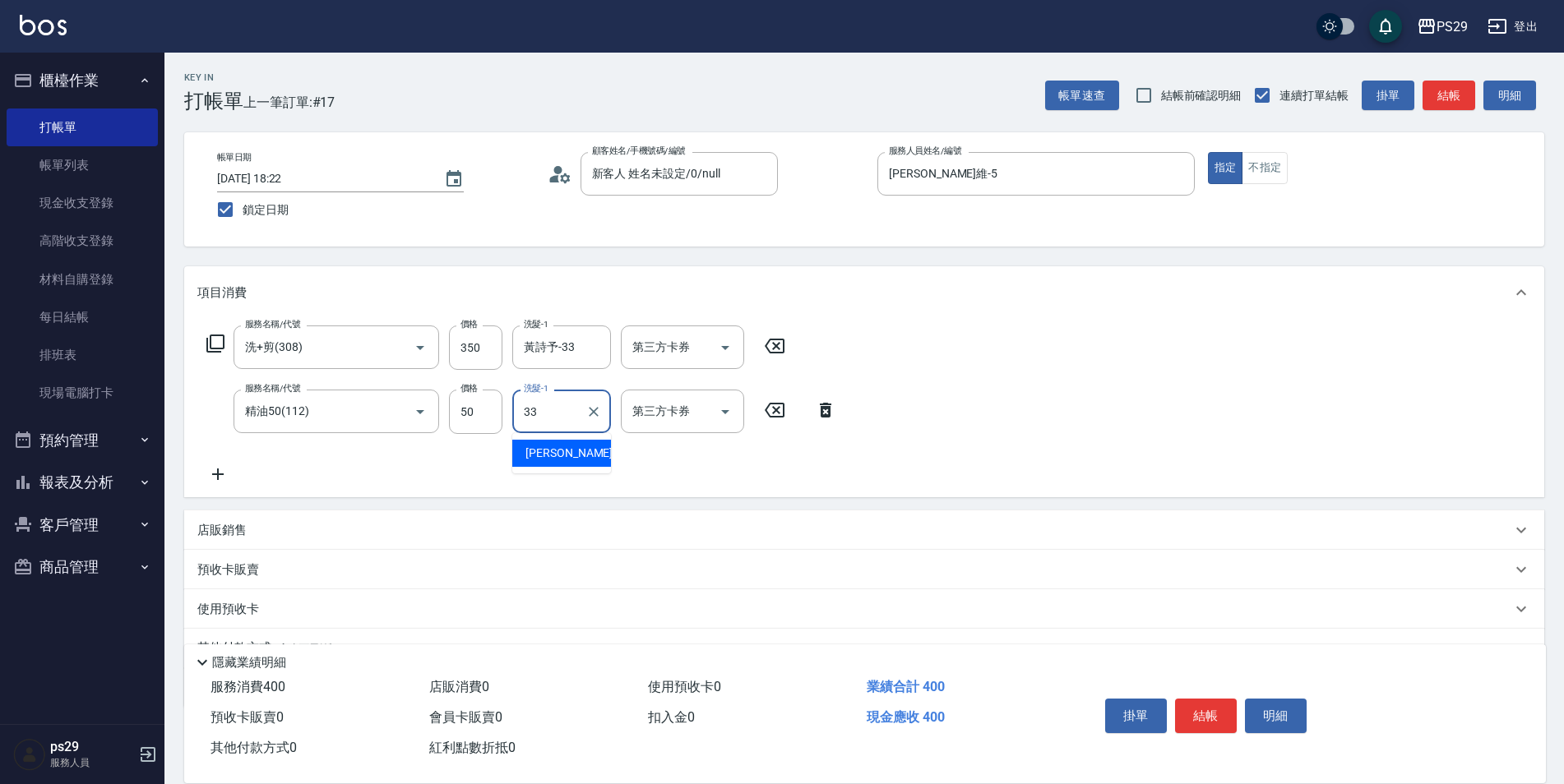
type input "黃詩予-33"
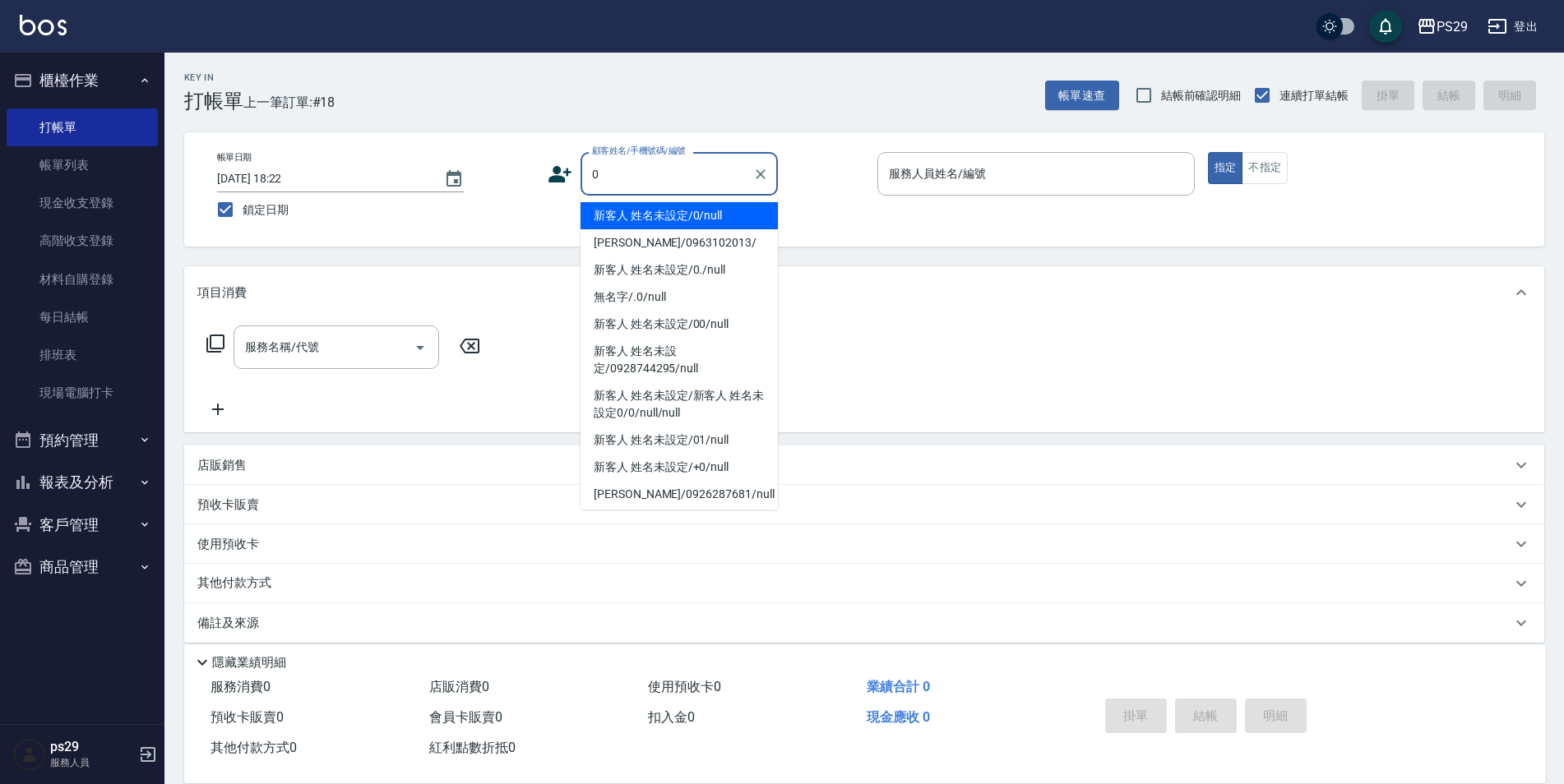
type input "新客人 姓名未設定/0/null"
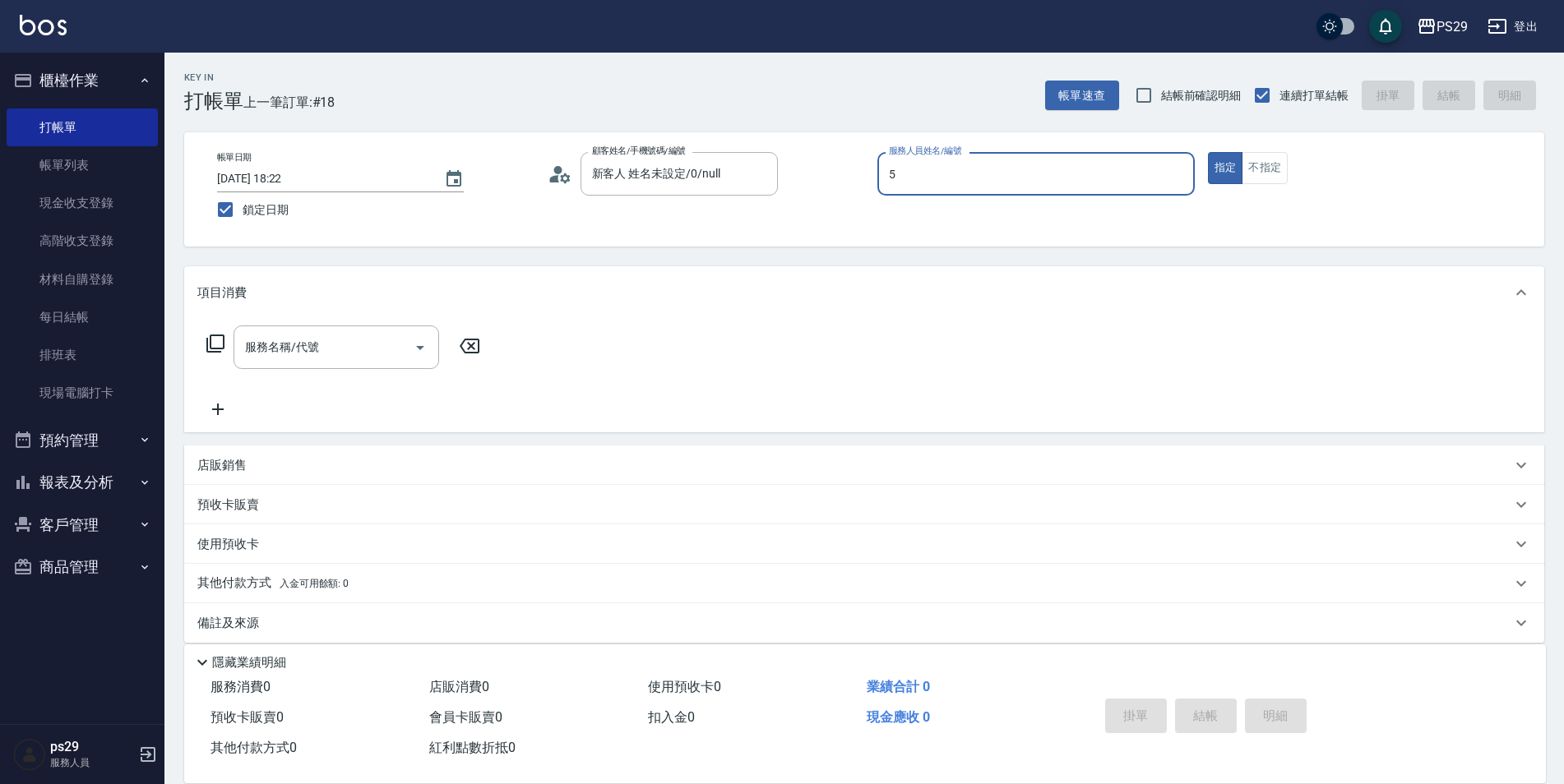
type input "張宸維-5"
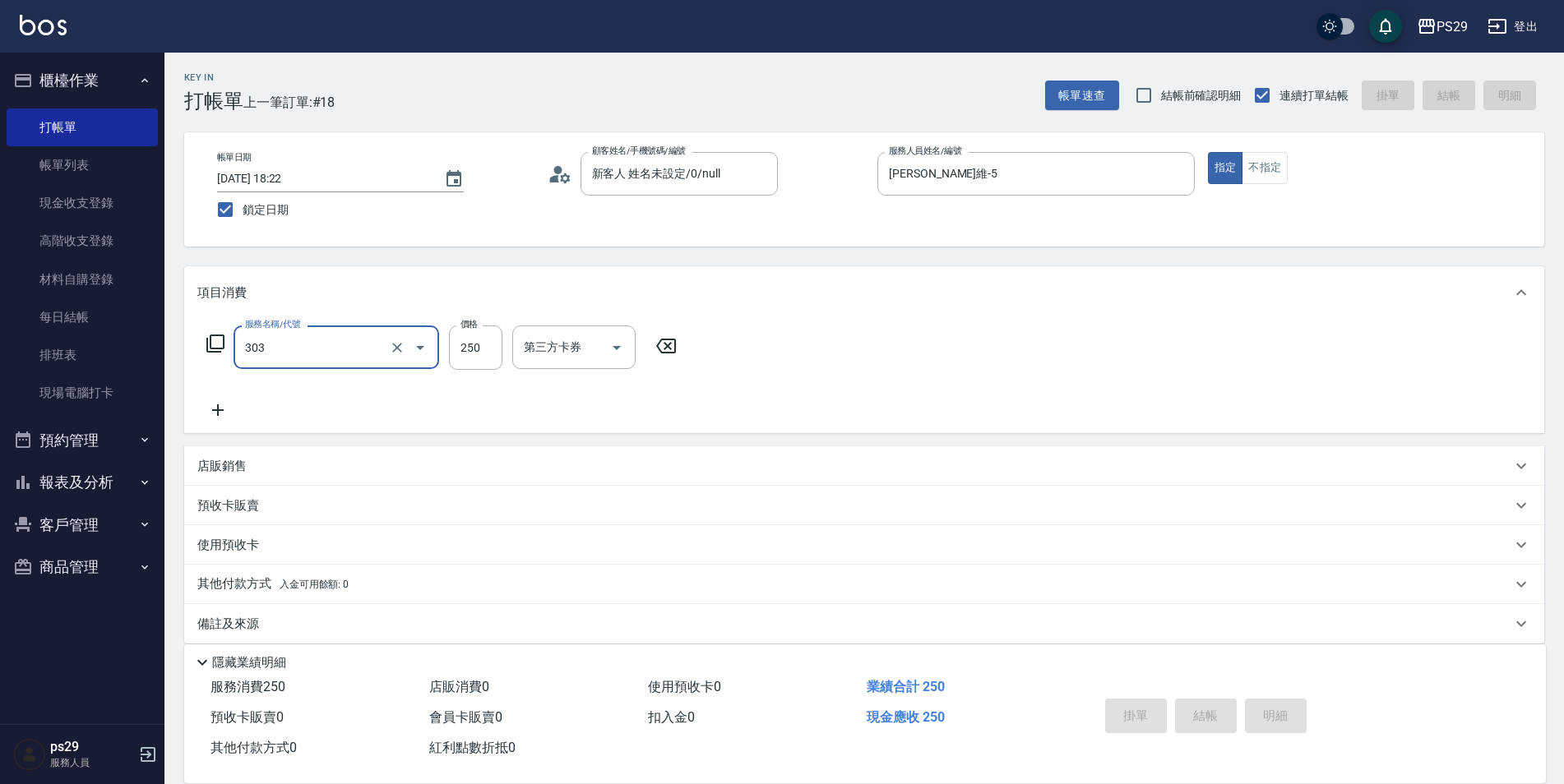
type input "303"
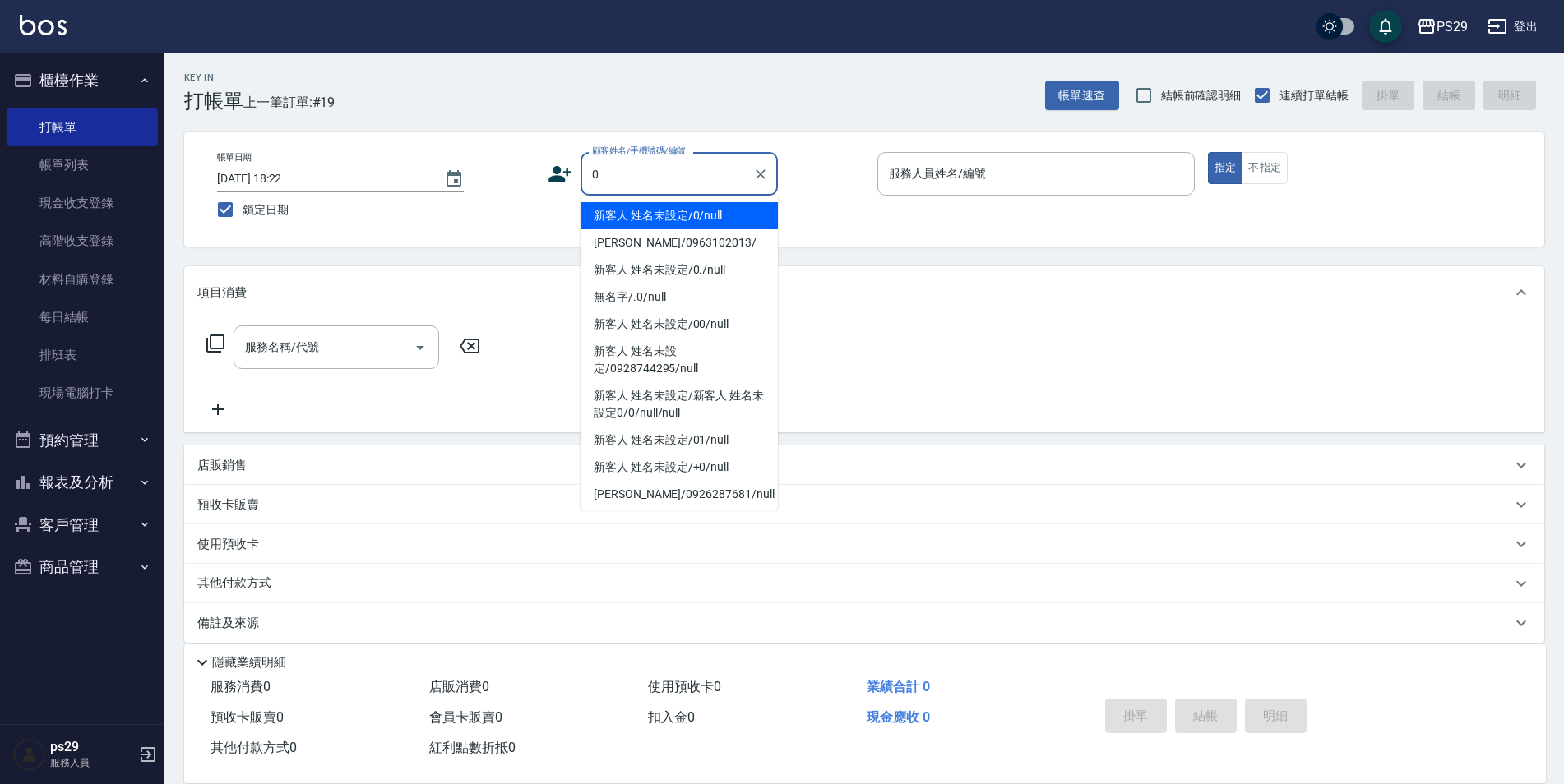
type input "新客人 姓名未設定/0/null"
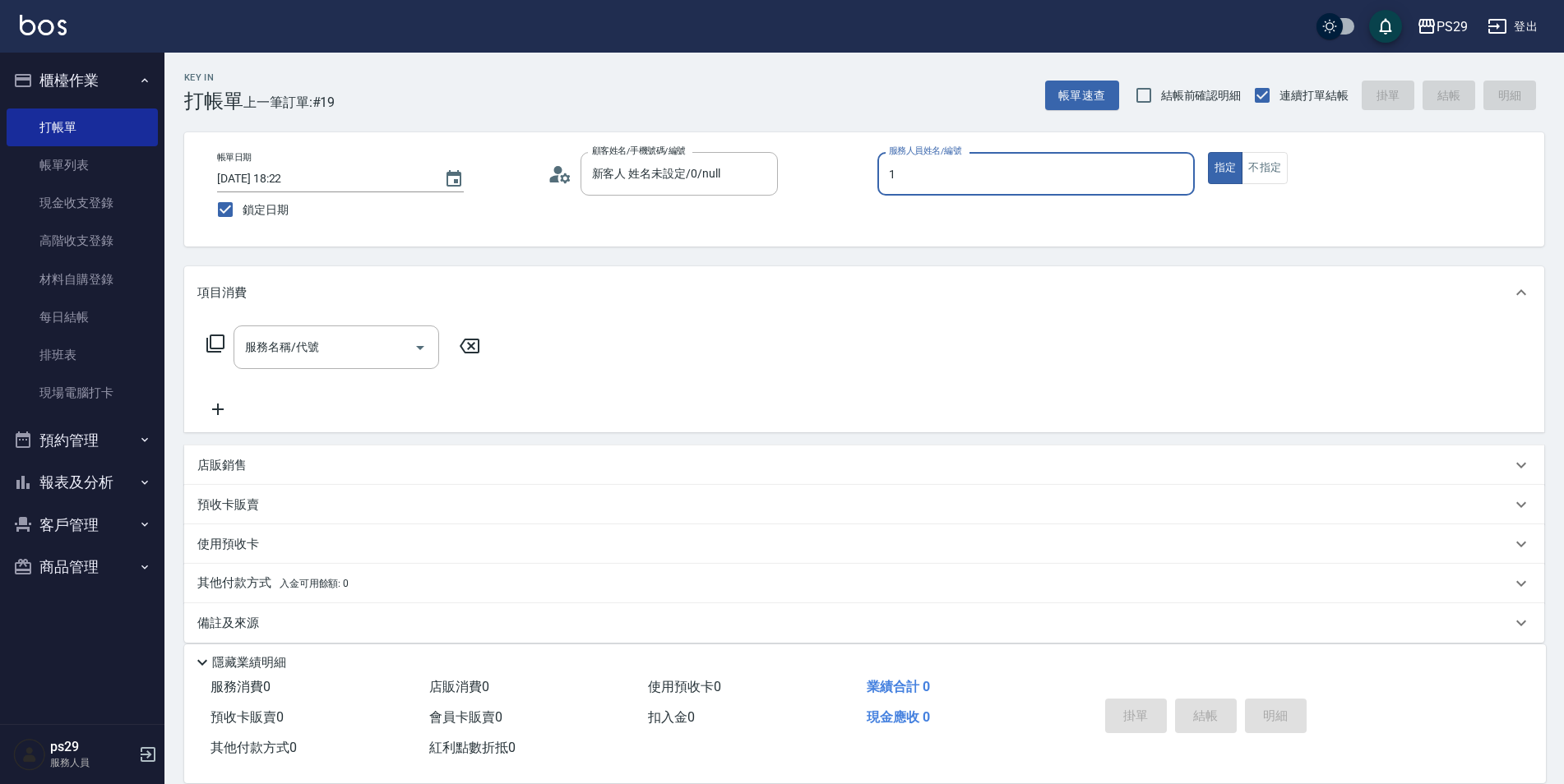
type input "許婷宜-1"
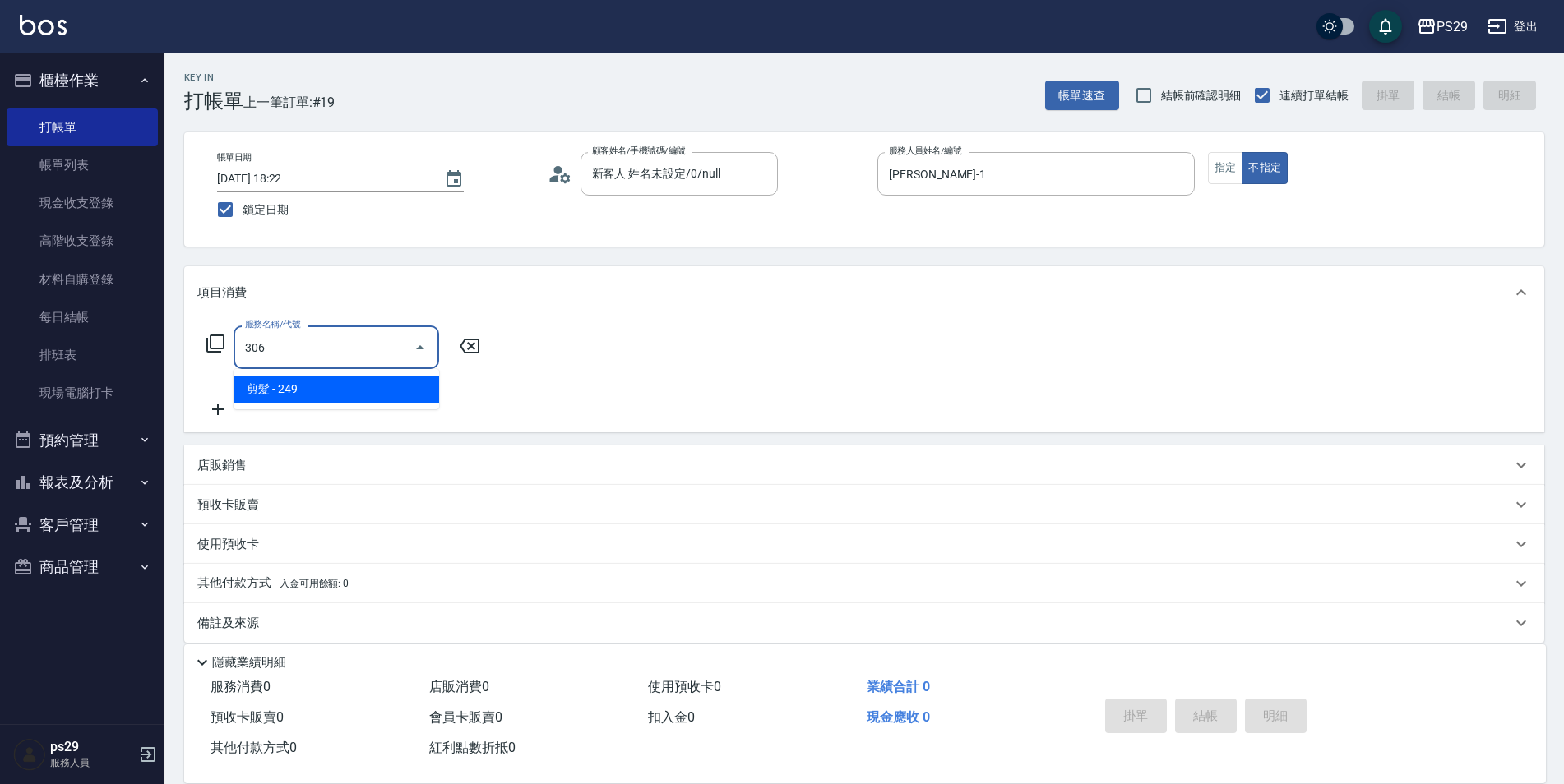
type input "剪髮(306)"
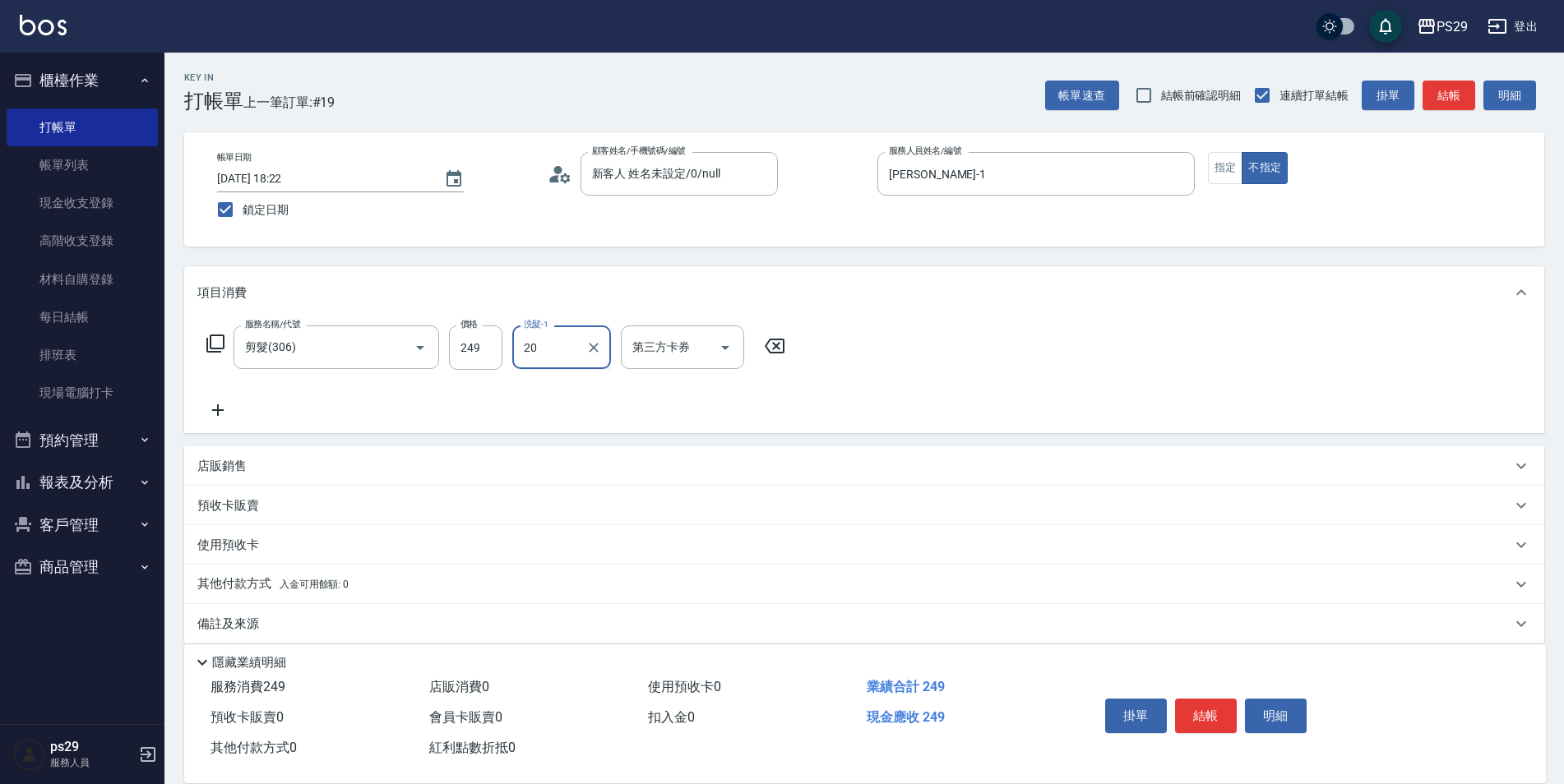
type input "袁筱筑-20"
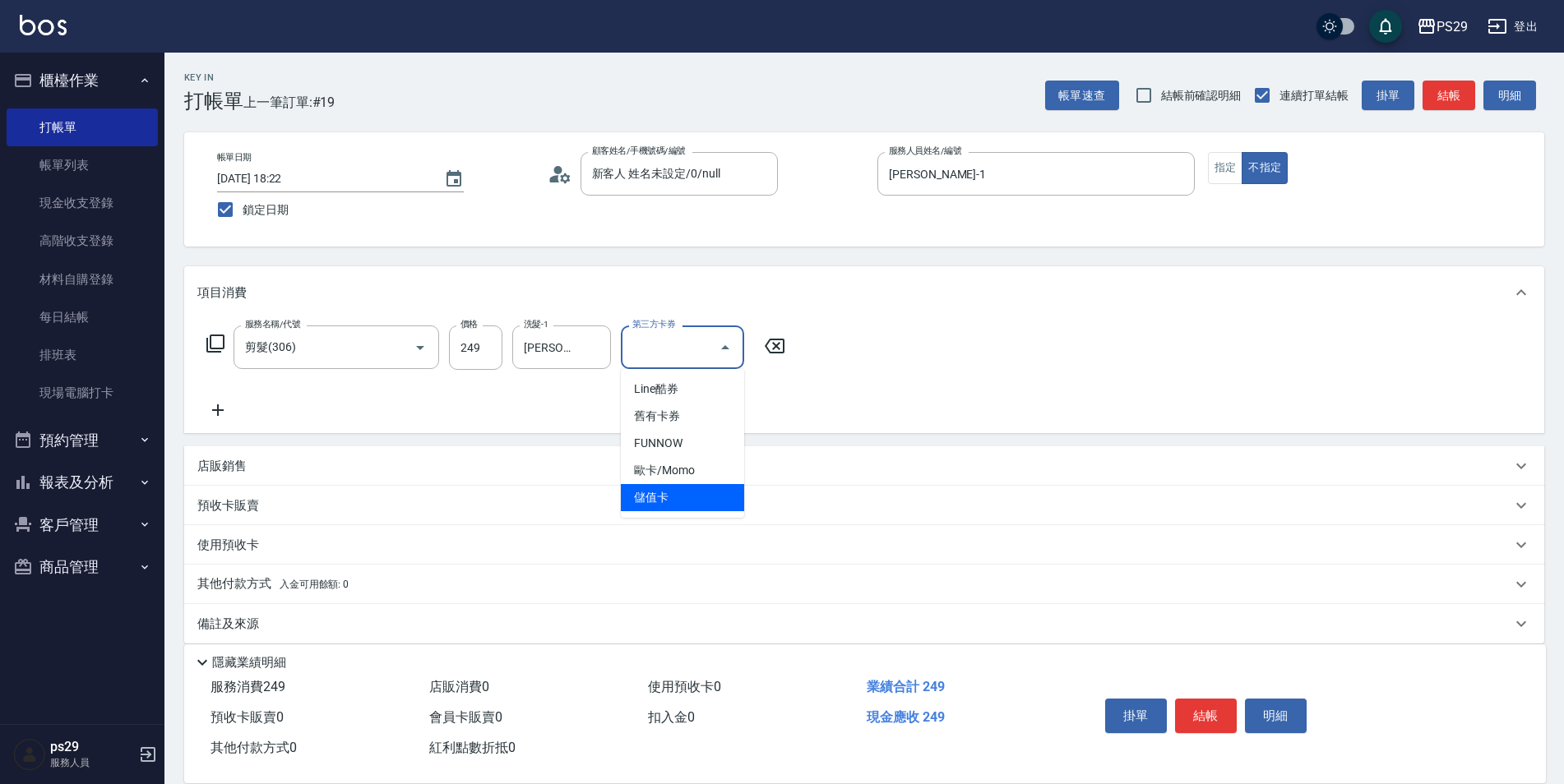
type input "儲值卡"
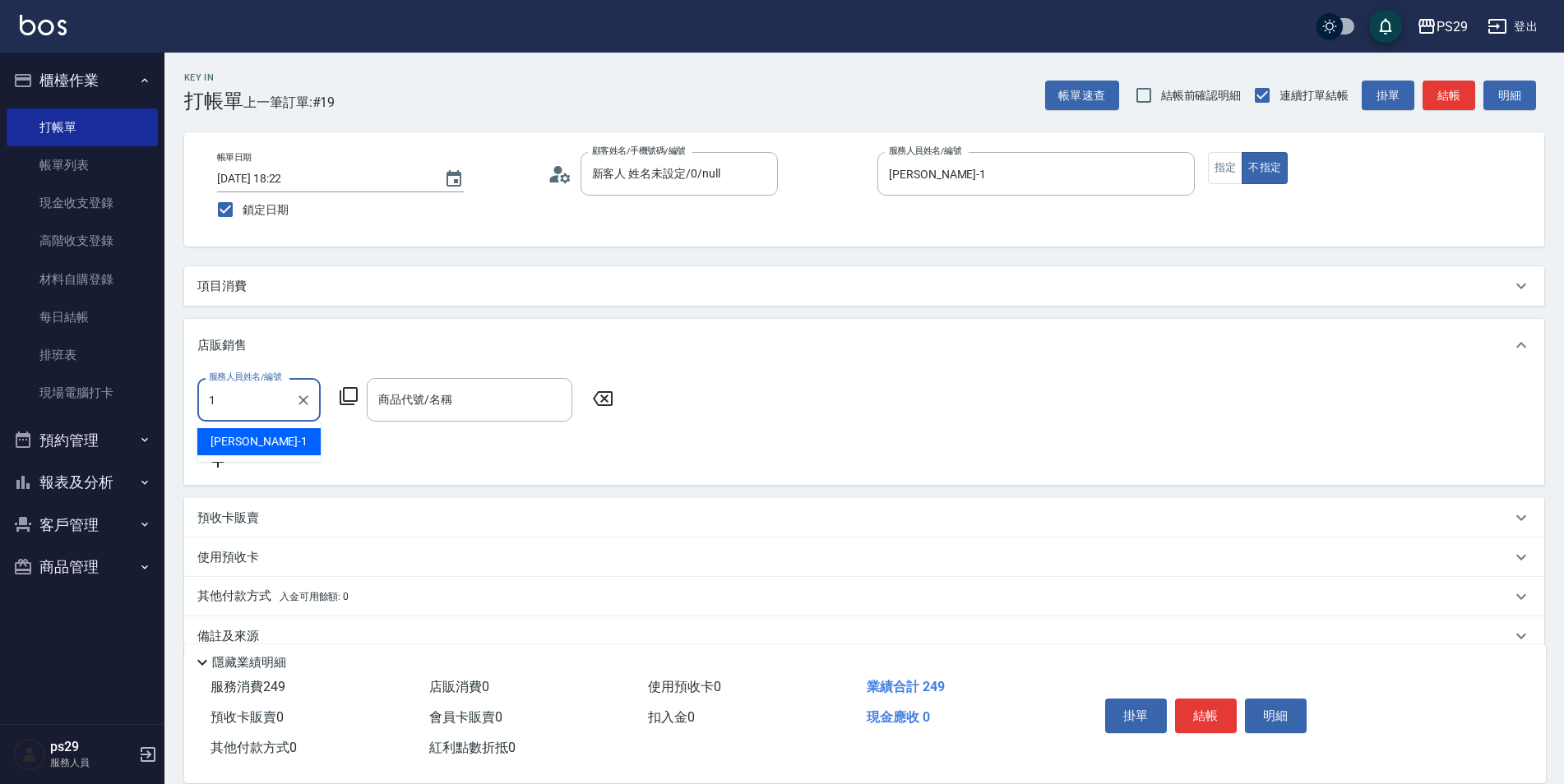
type input "許婷宜-1"
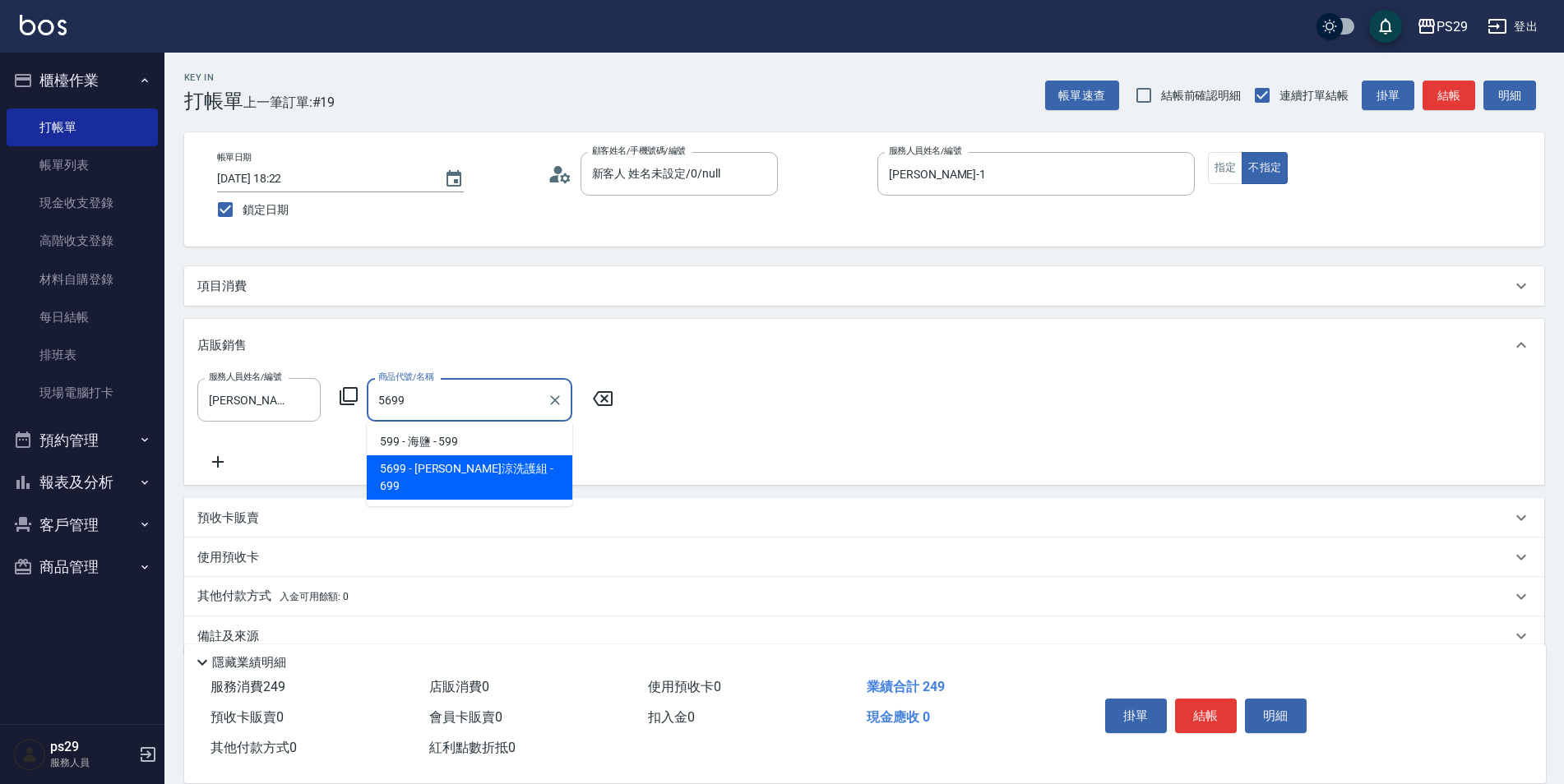
type input "水水沁涼洗護組"
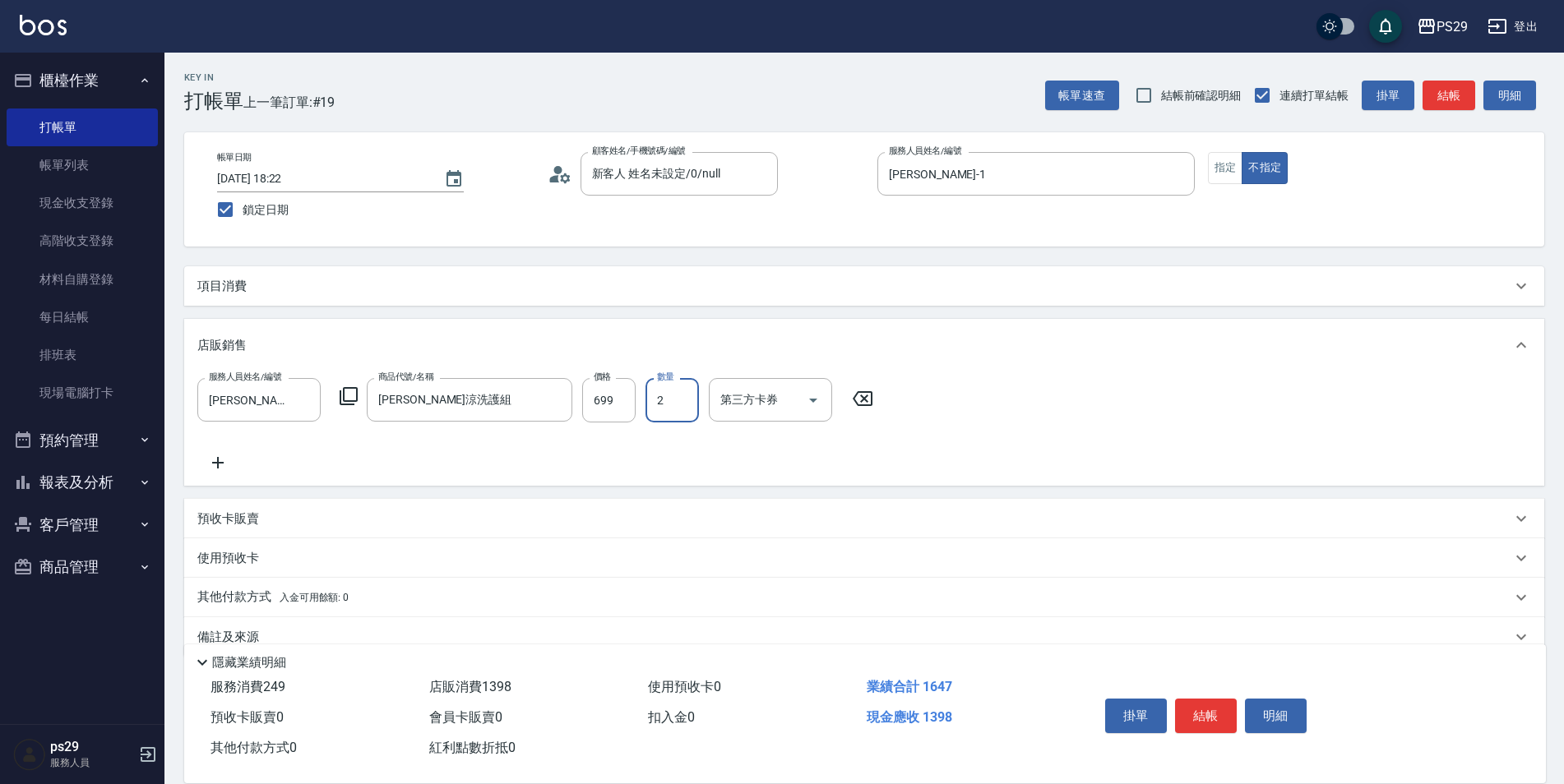
type input "2"
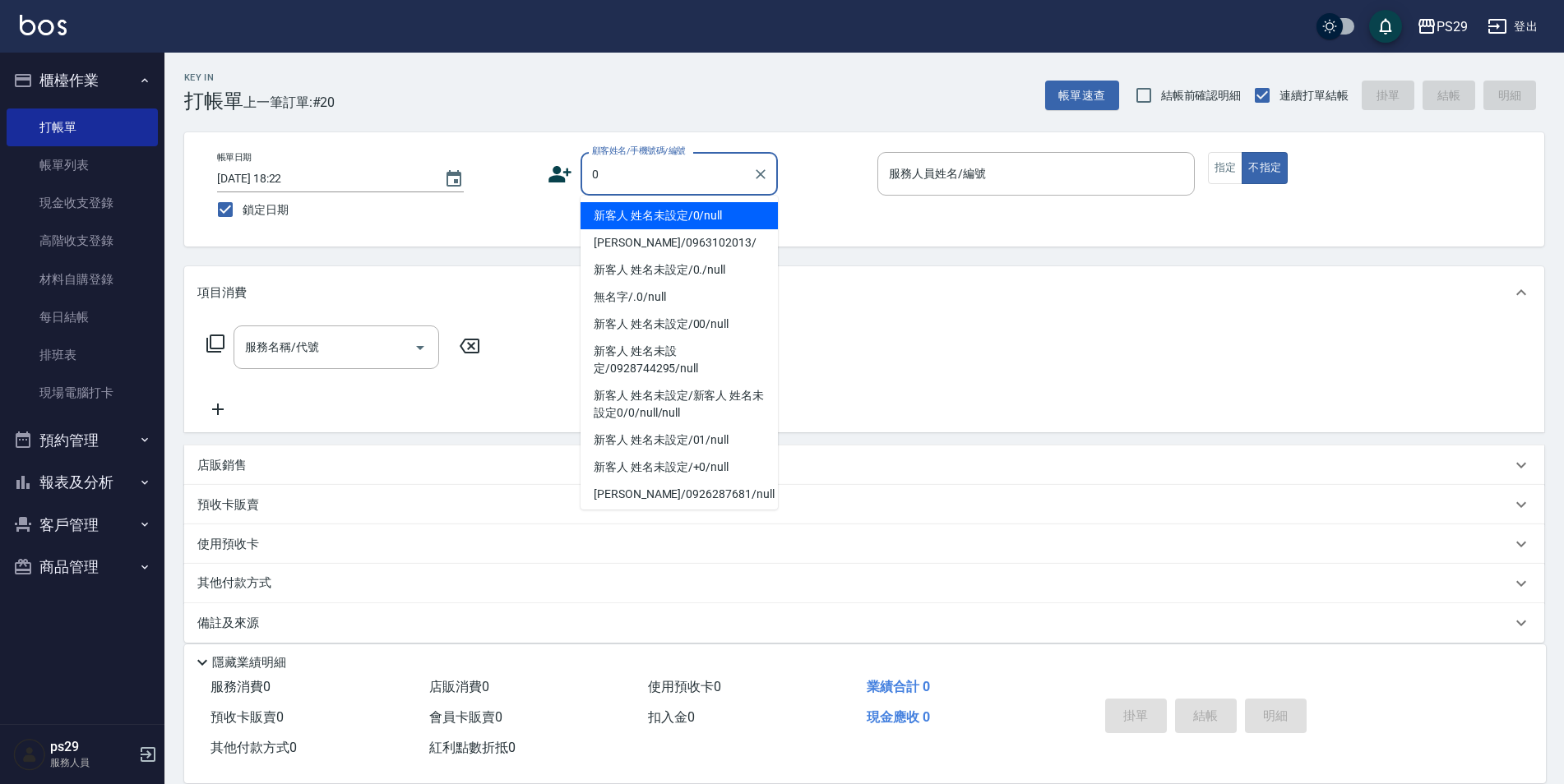
type input "新客人 姓名未設定/0/null"
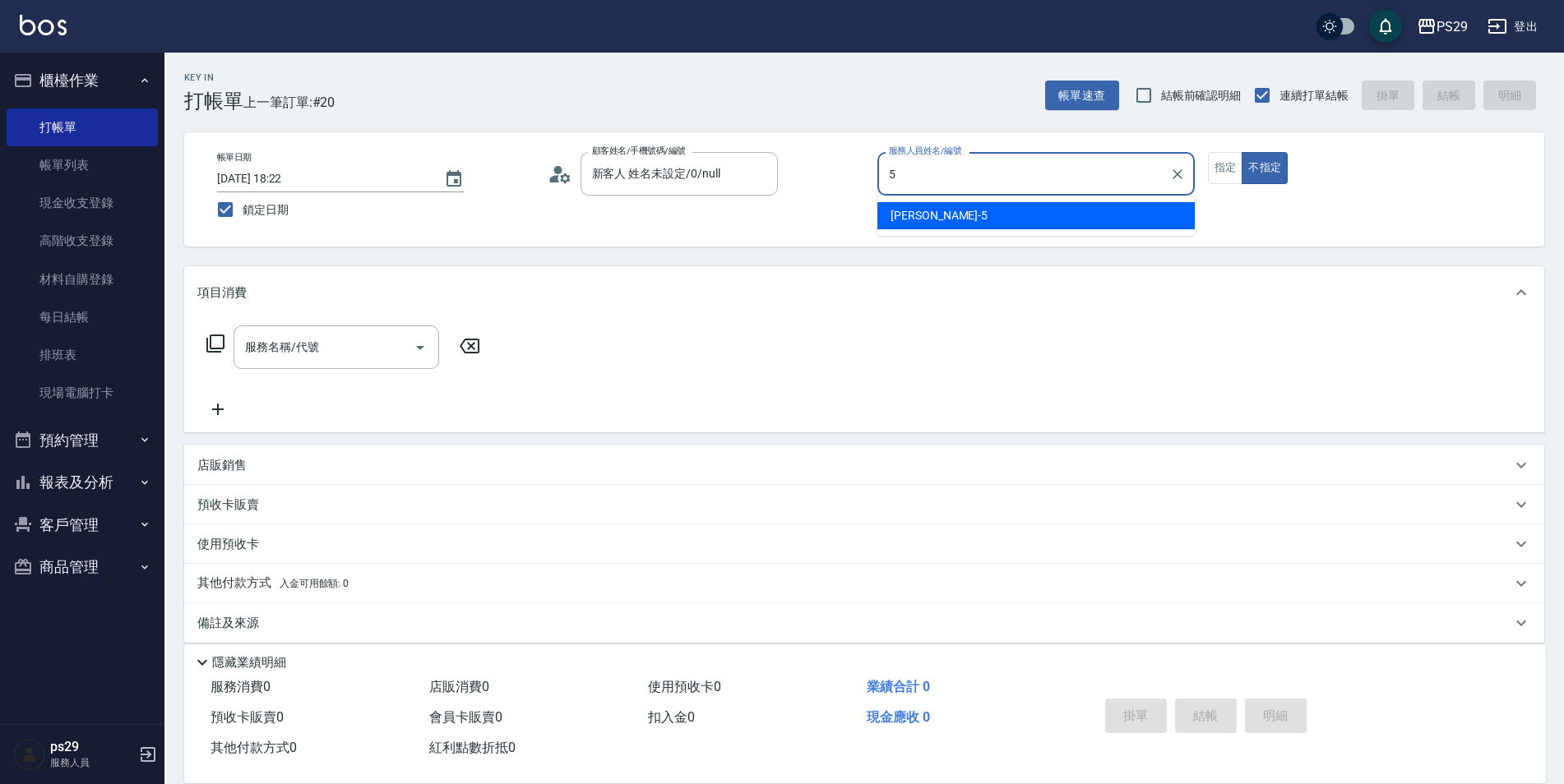
type input "張宸維-5"
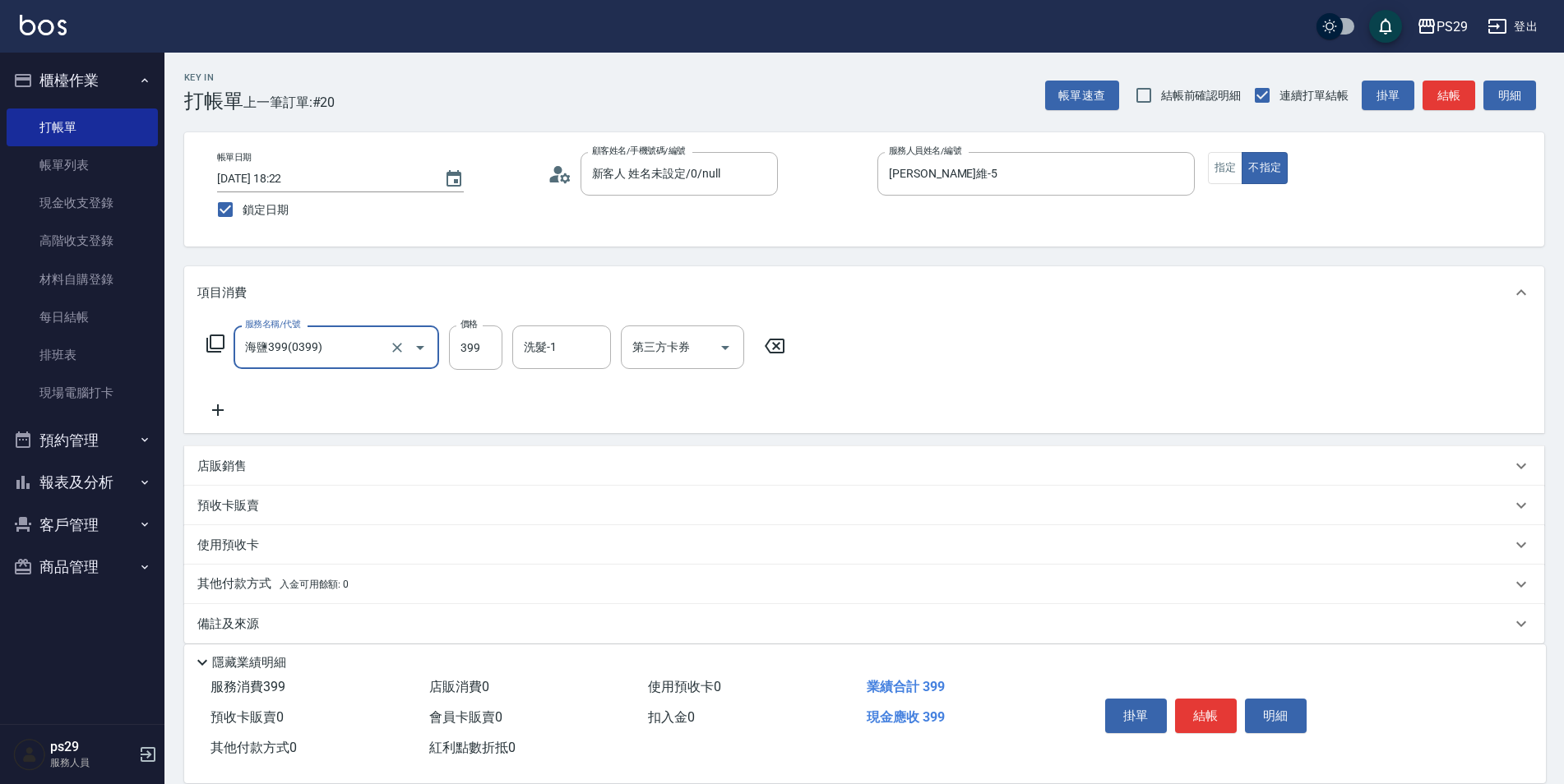
type input "海鹽399(0399)"
click at [779, 338] on icon at bounding box center [775, 345] width 41 height 19
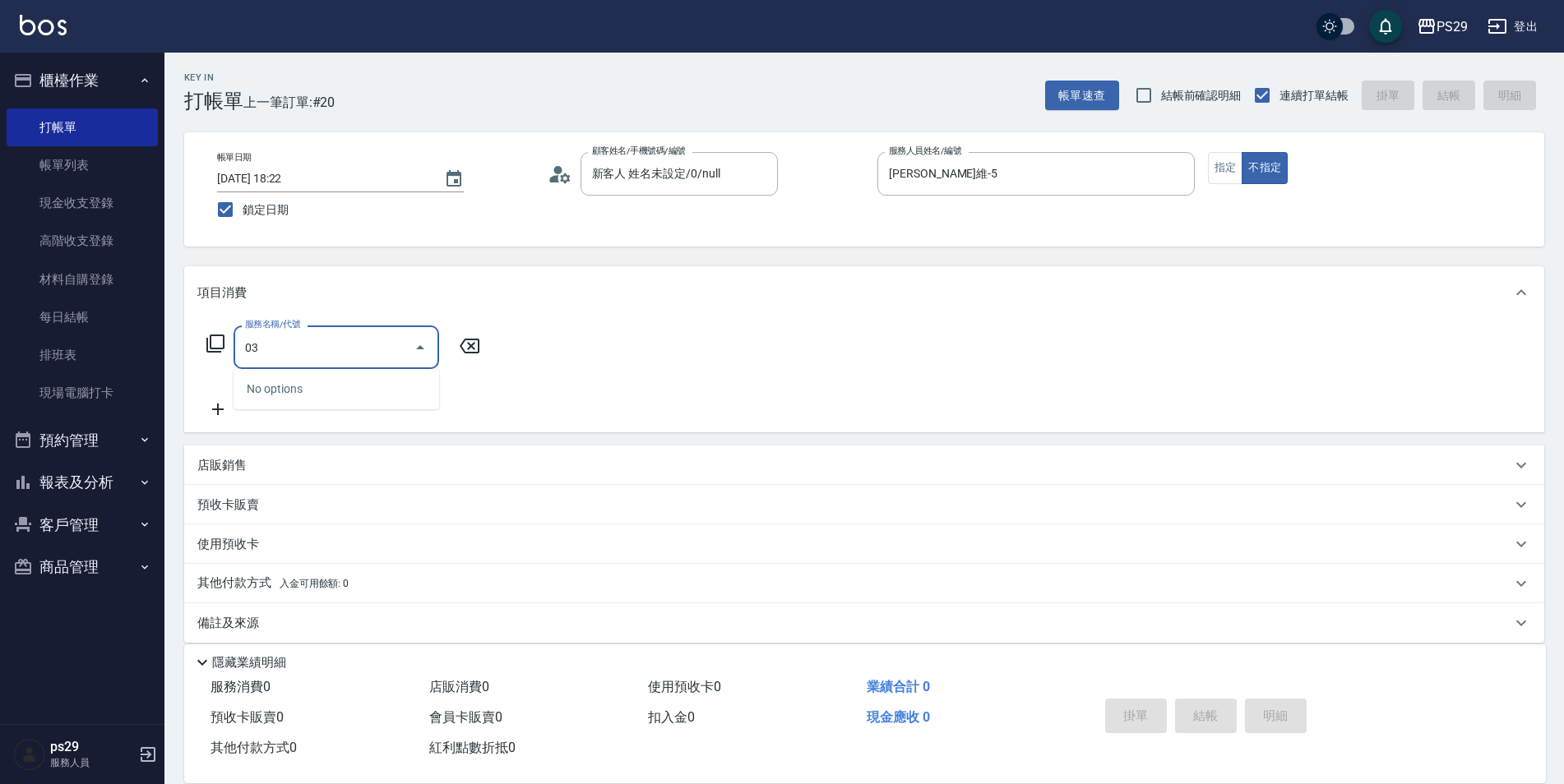
type input "0"
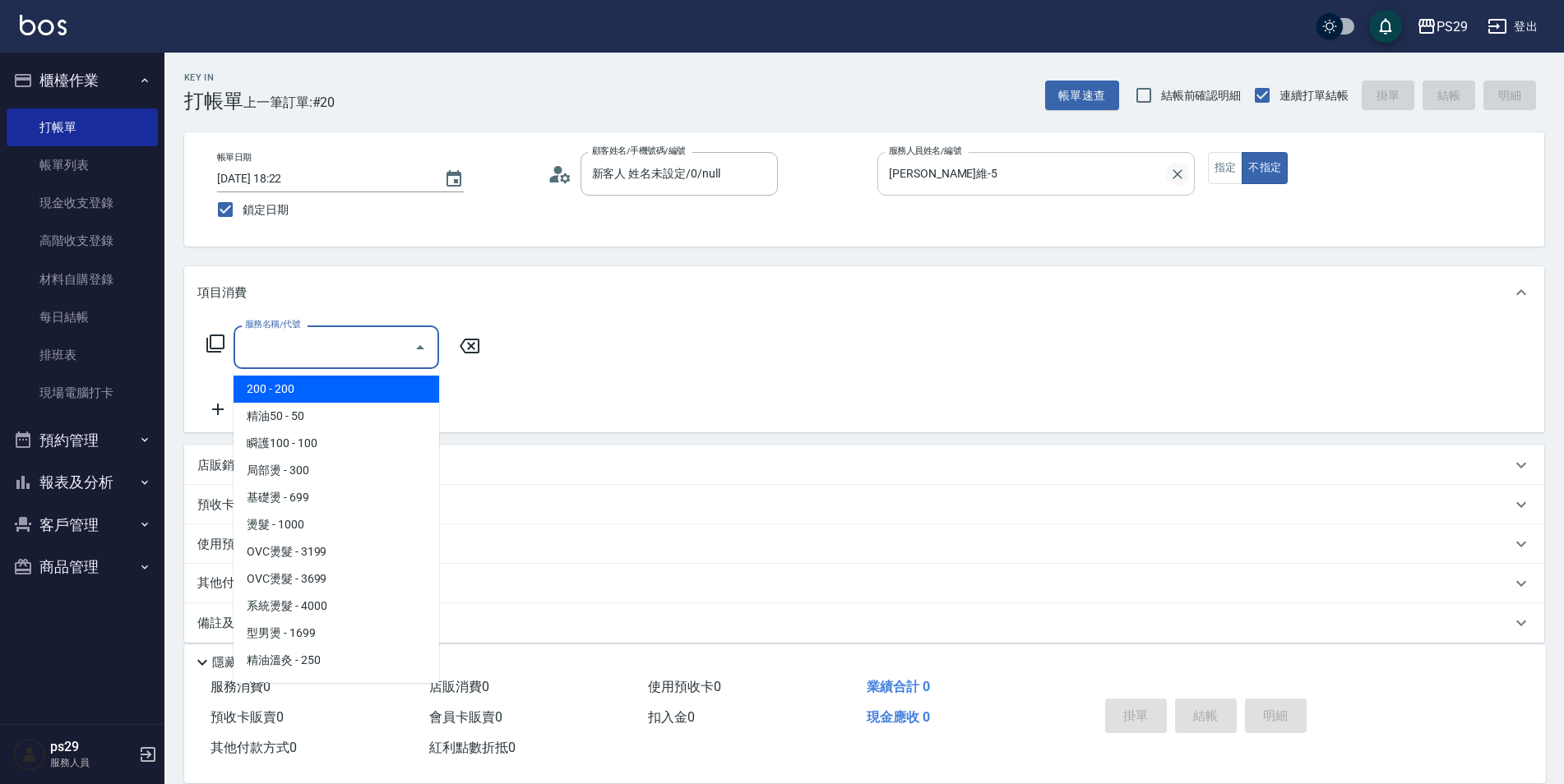
click at [1181, 181] on icon "Clear" at bounding box center [1177, 174] width 17 height 17
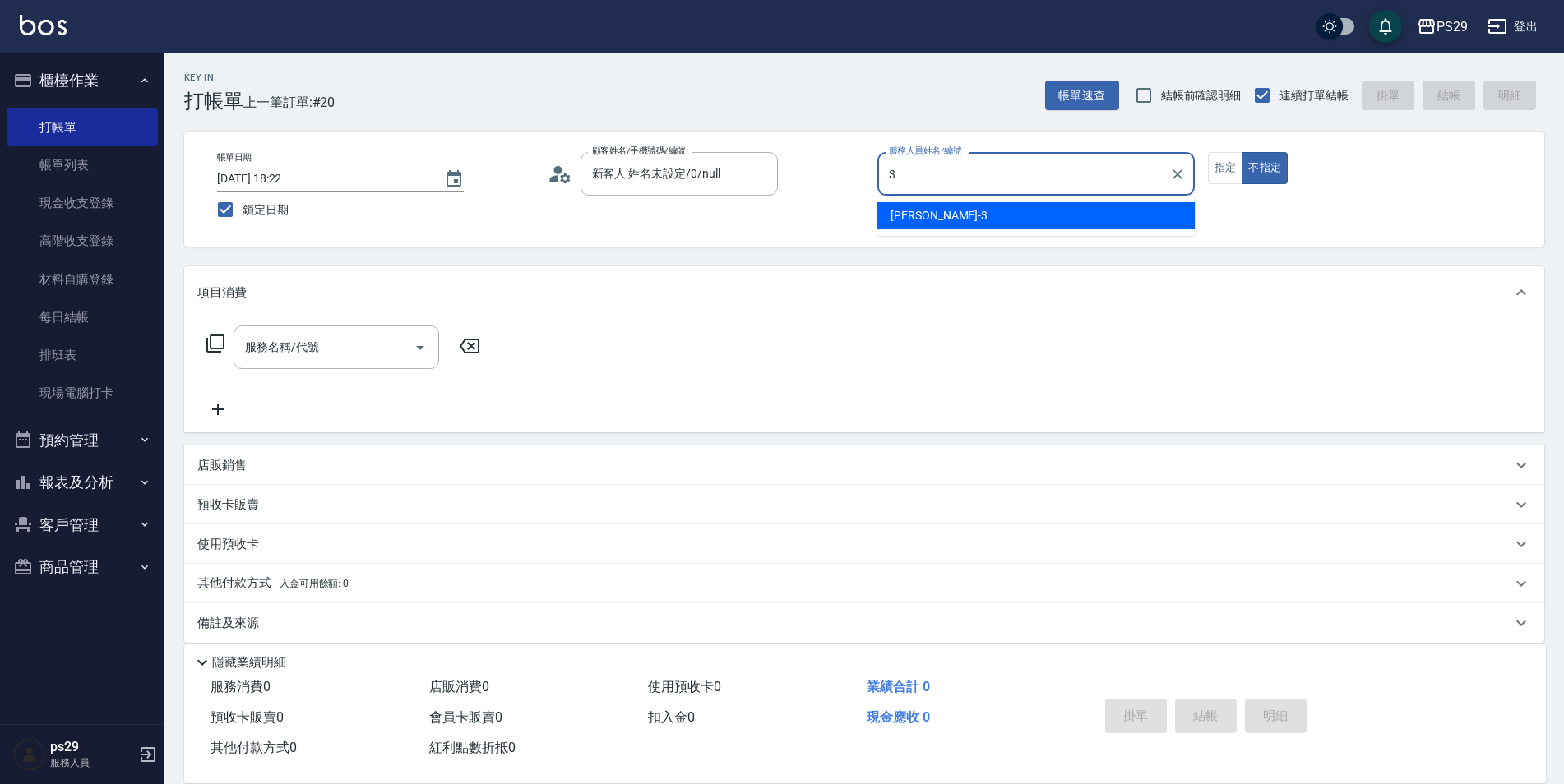
type input "陳盈盈-3"
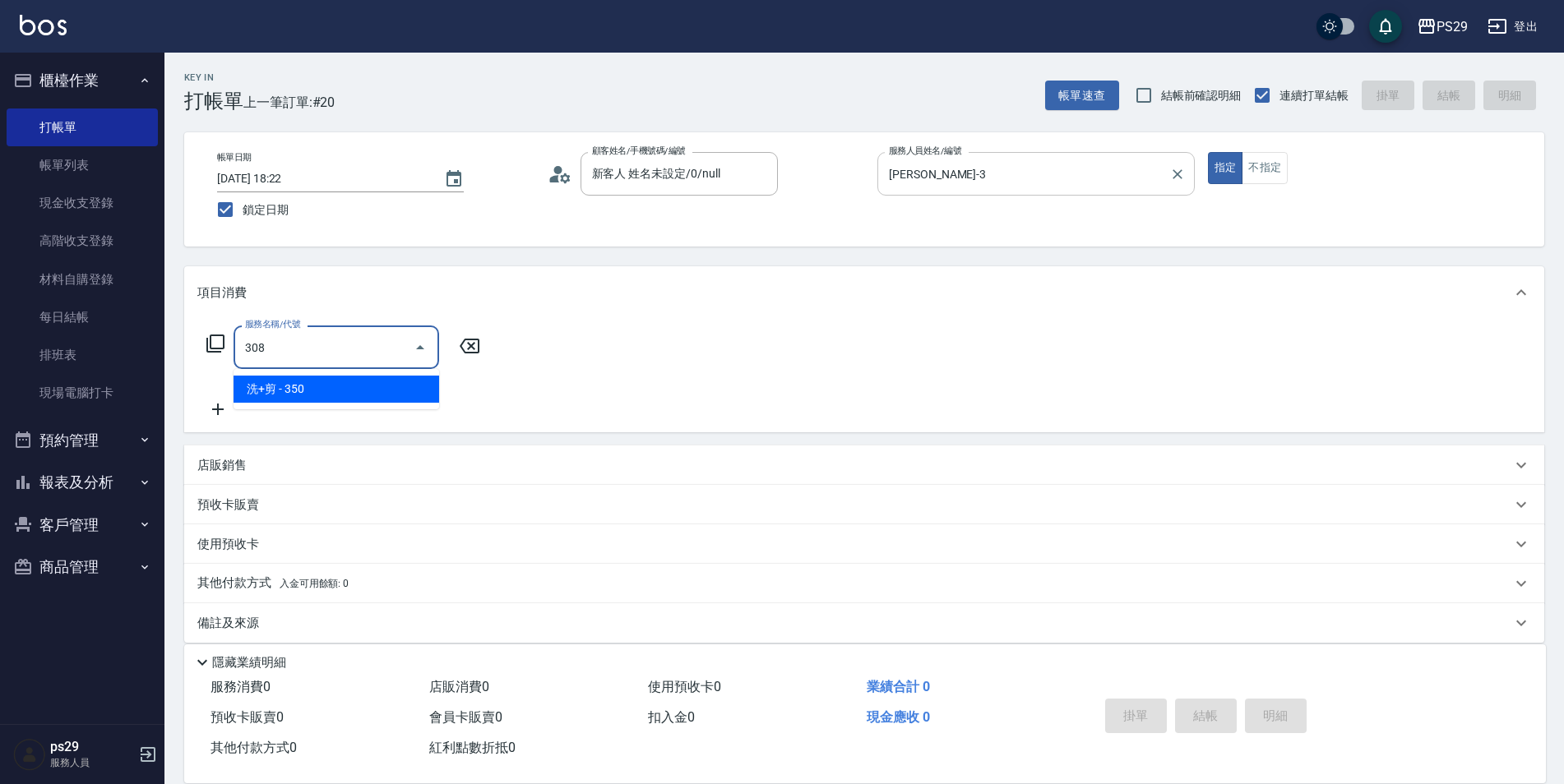
type input "洗+剪(308)"
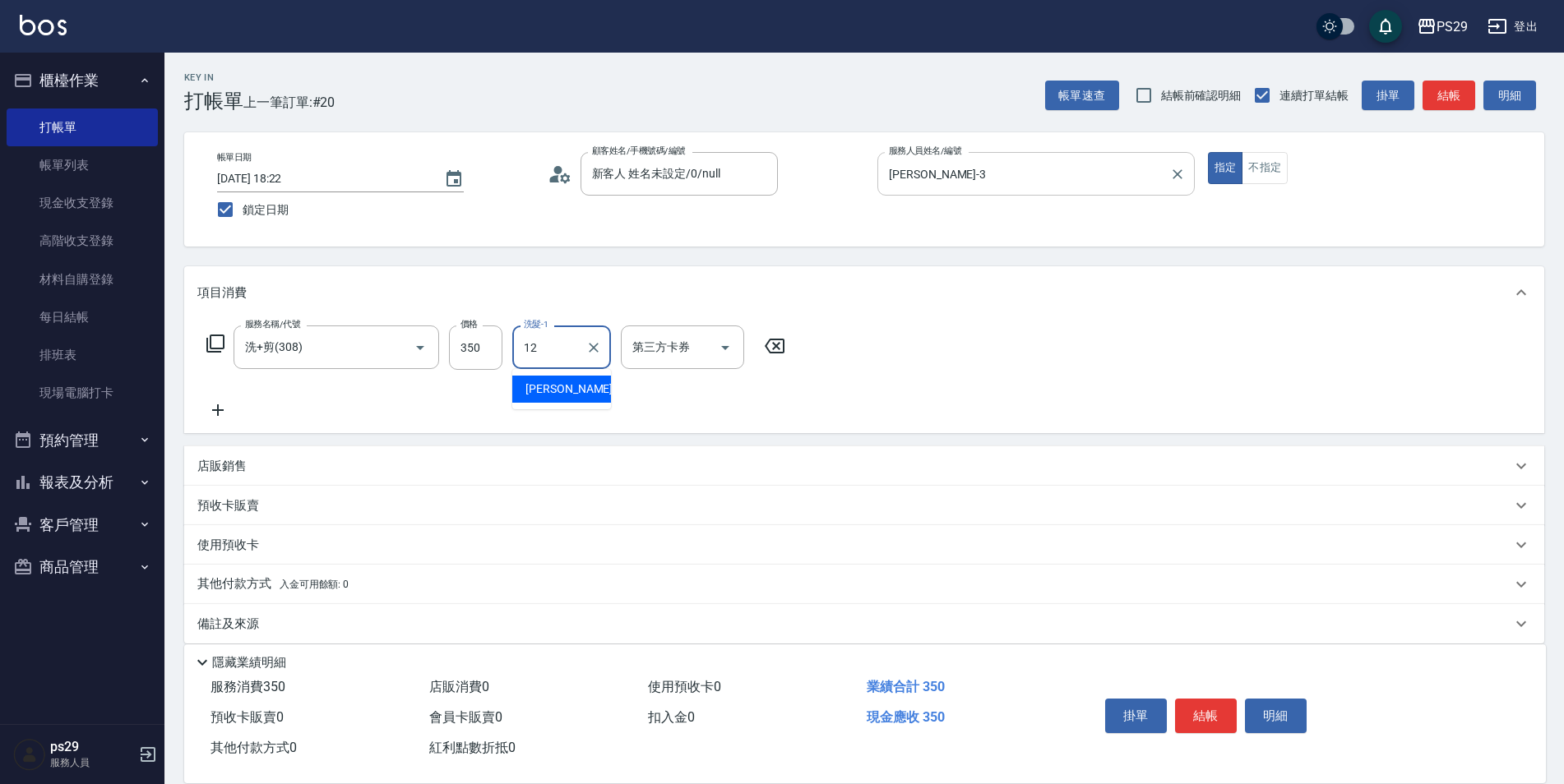
type input "王佳月-12"
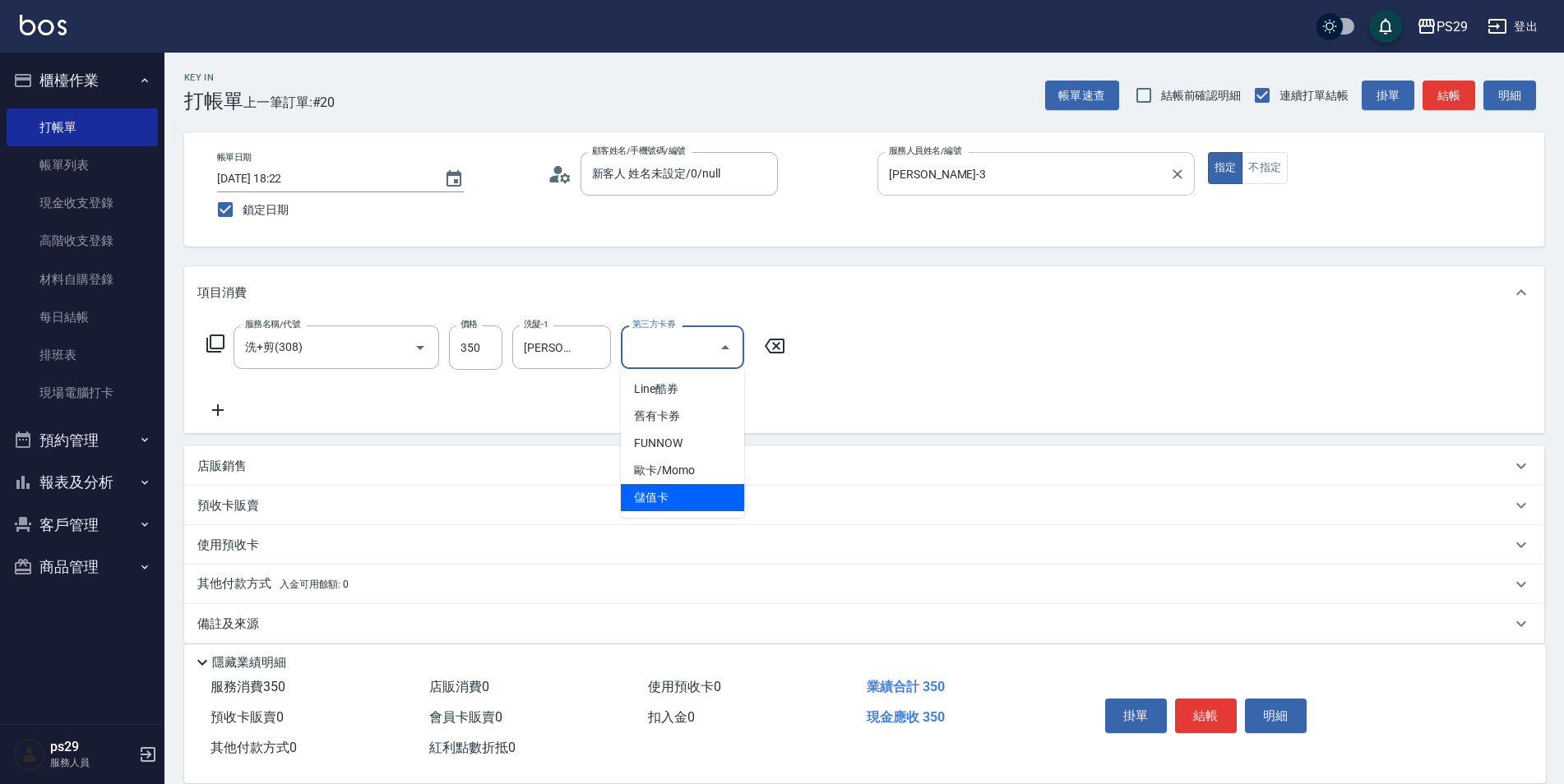
type input "儲值卡"
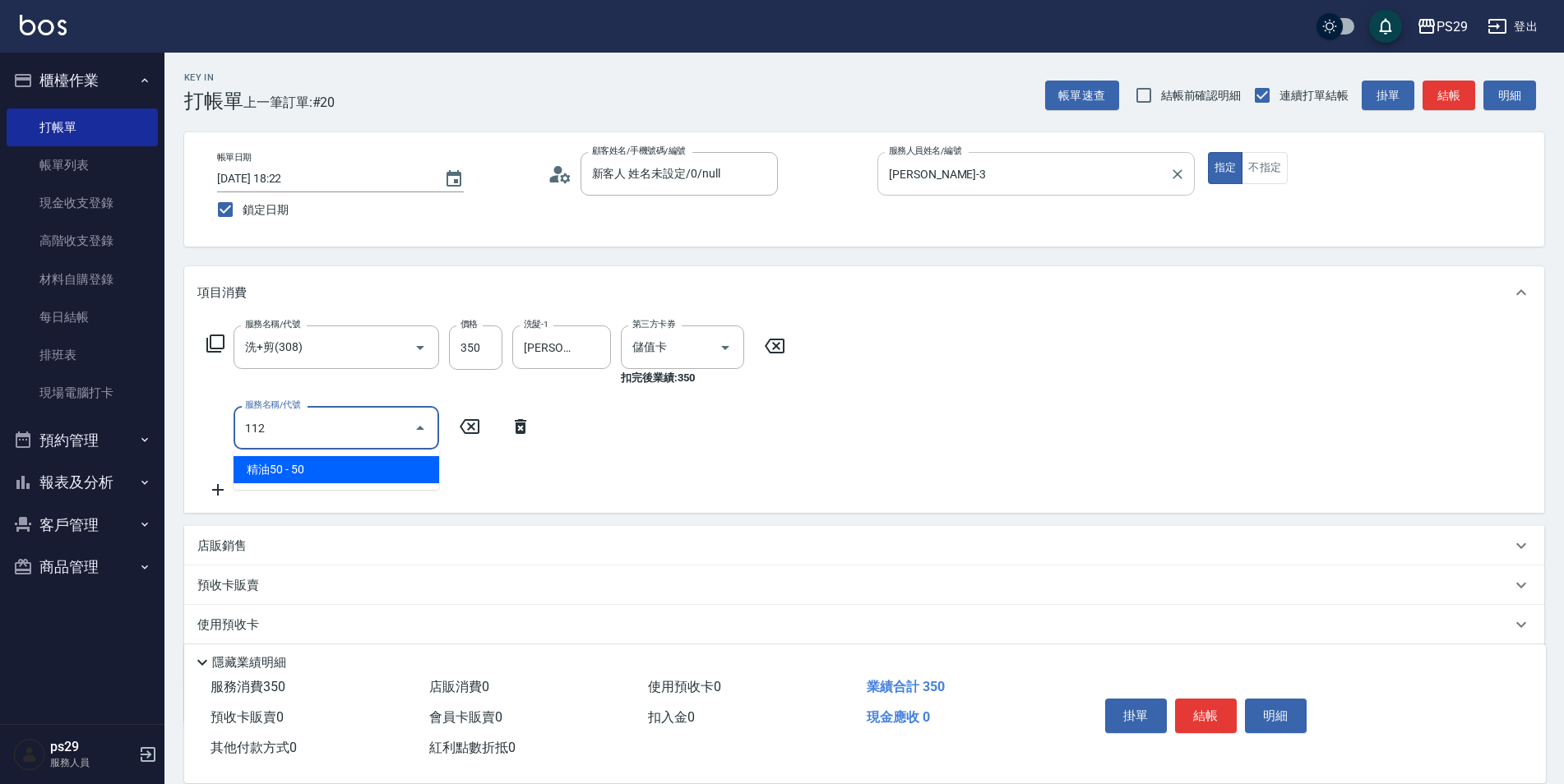
type input "精油50(112)"
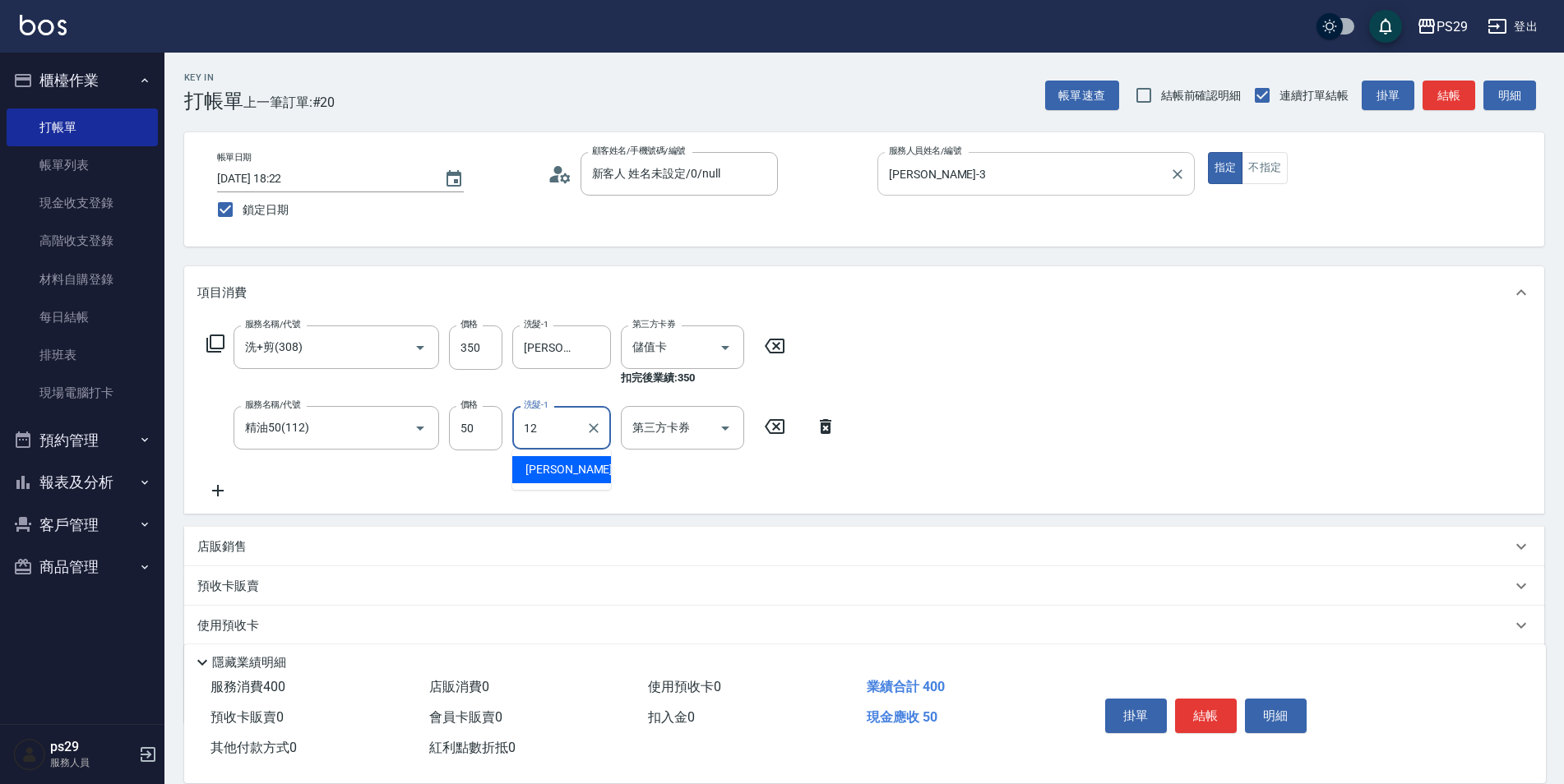
type input "王佳月-12"
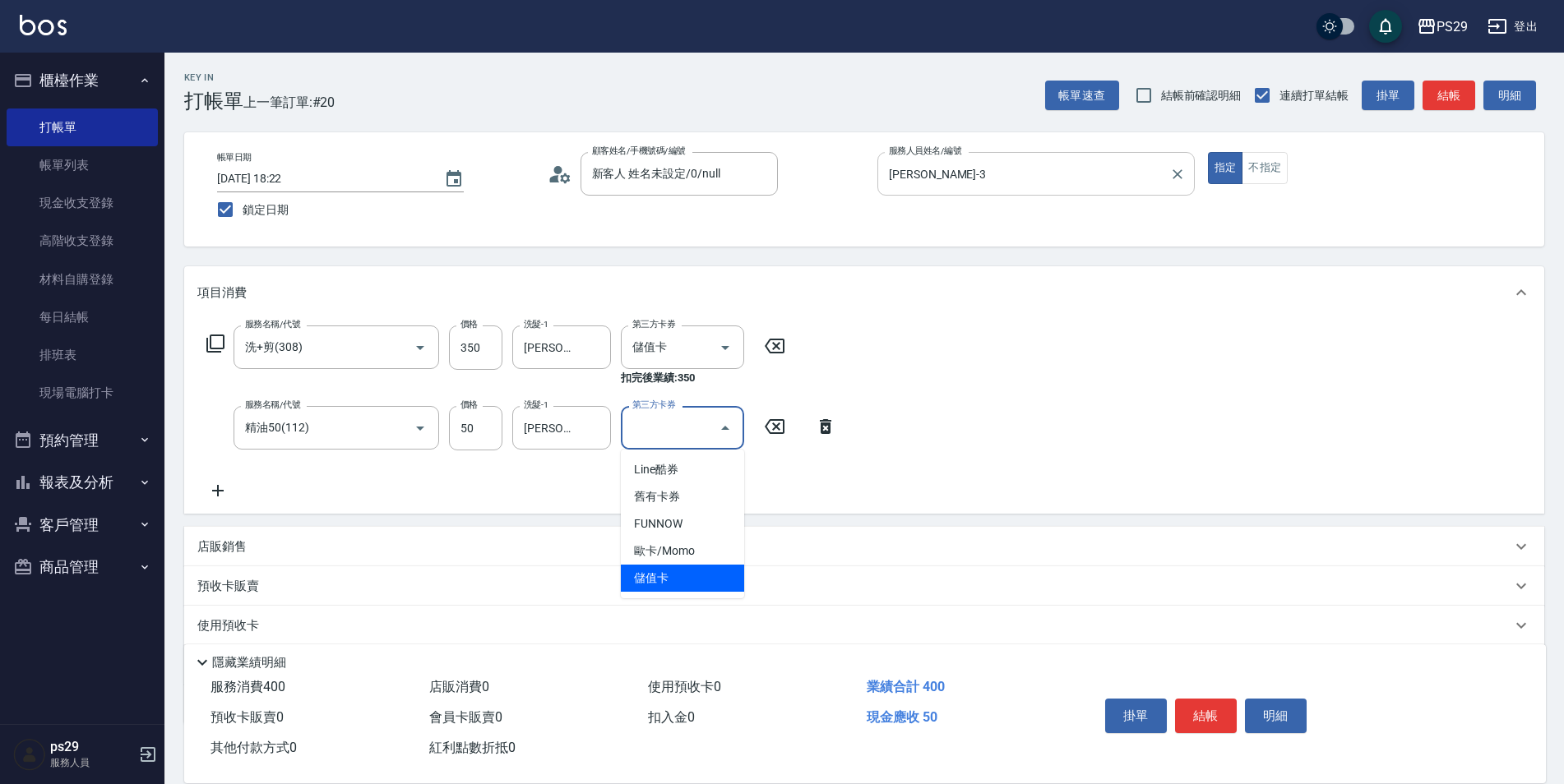
type input "儲值卡"
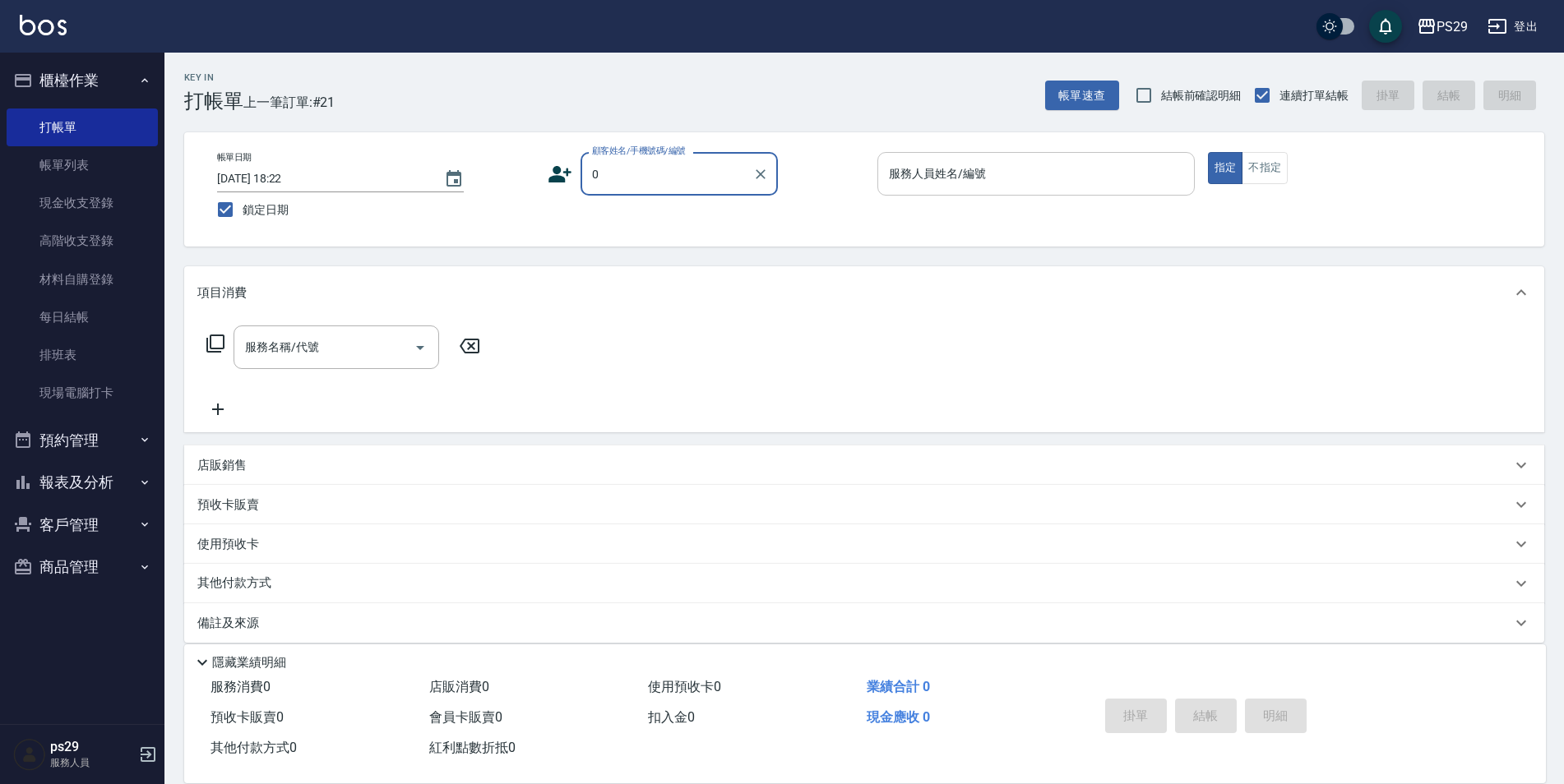
type input "新客人 姓名未設定/0/null"
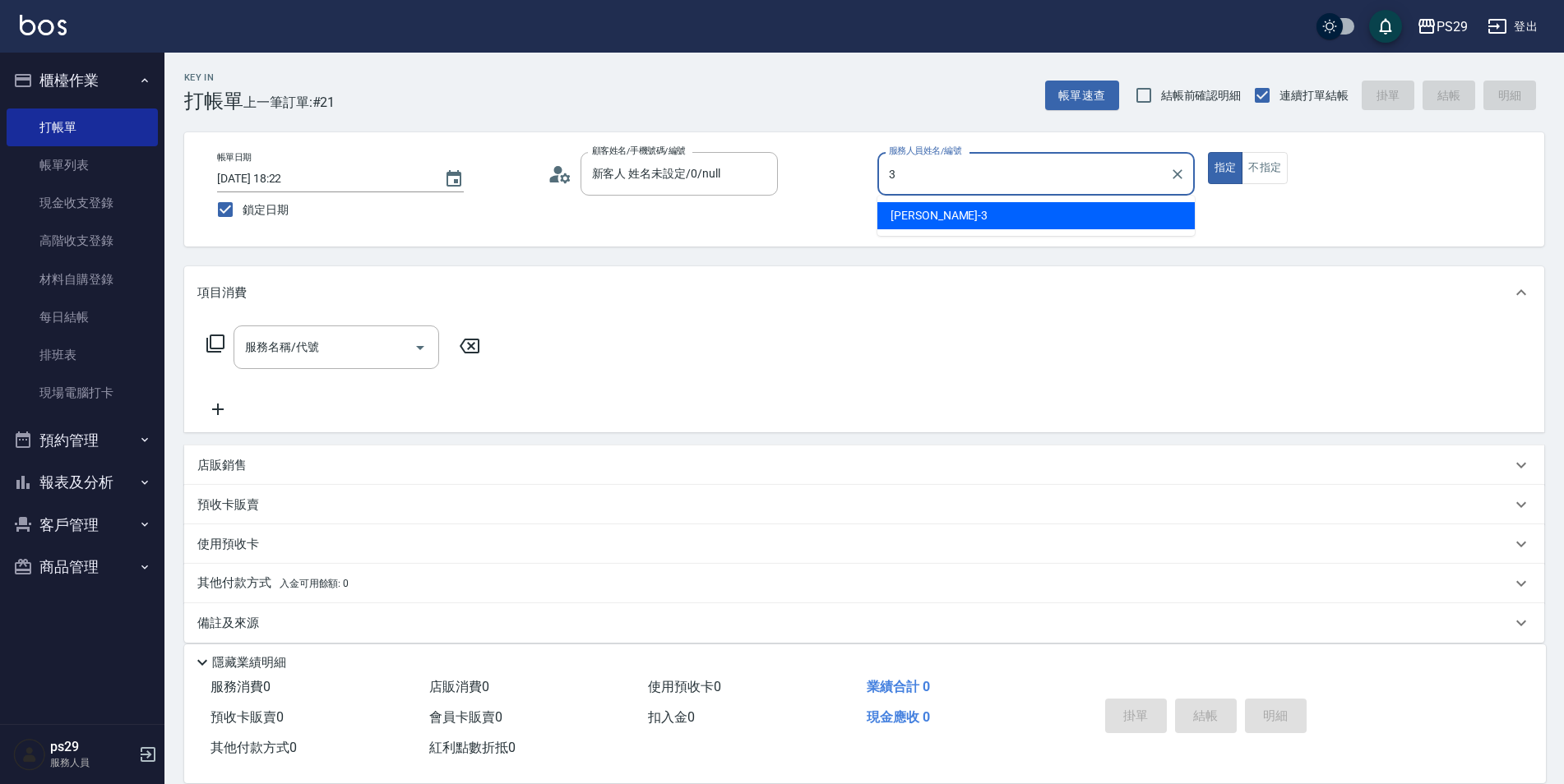
type input "陳盈盈-3"
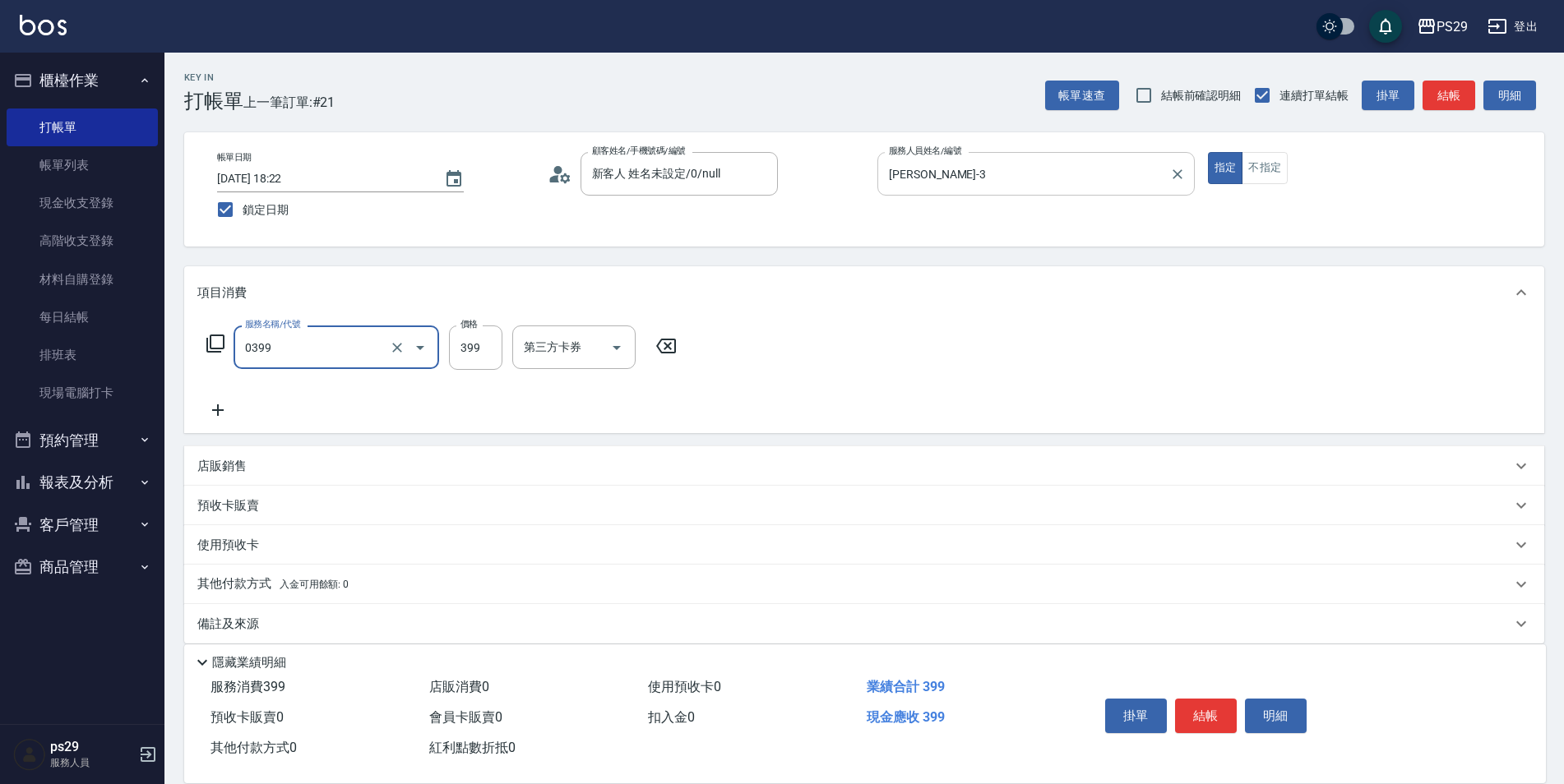
type input "海鹽399(0399)"
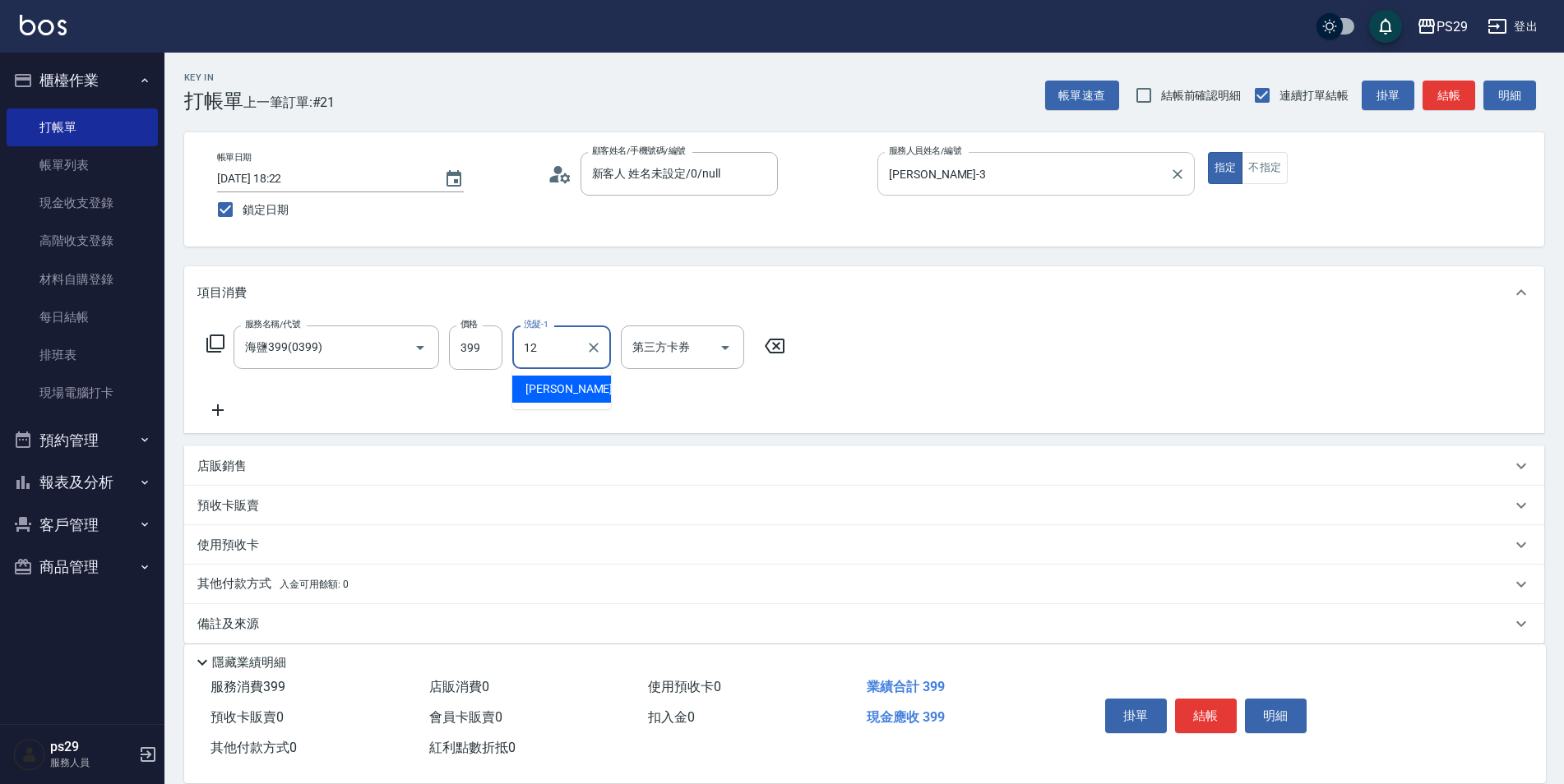
type input "王佳月-12"
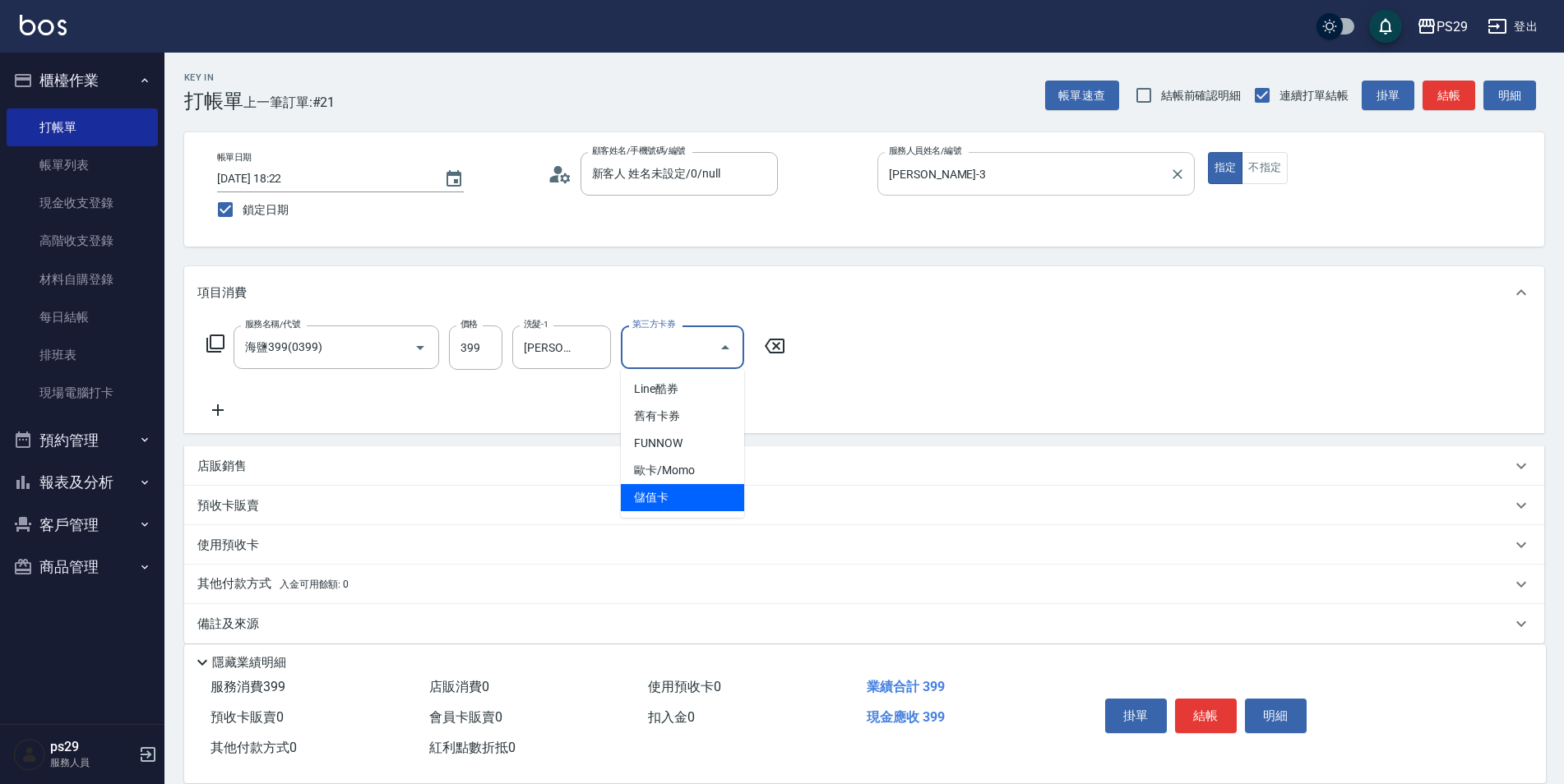
type input "儲值卡"
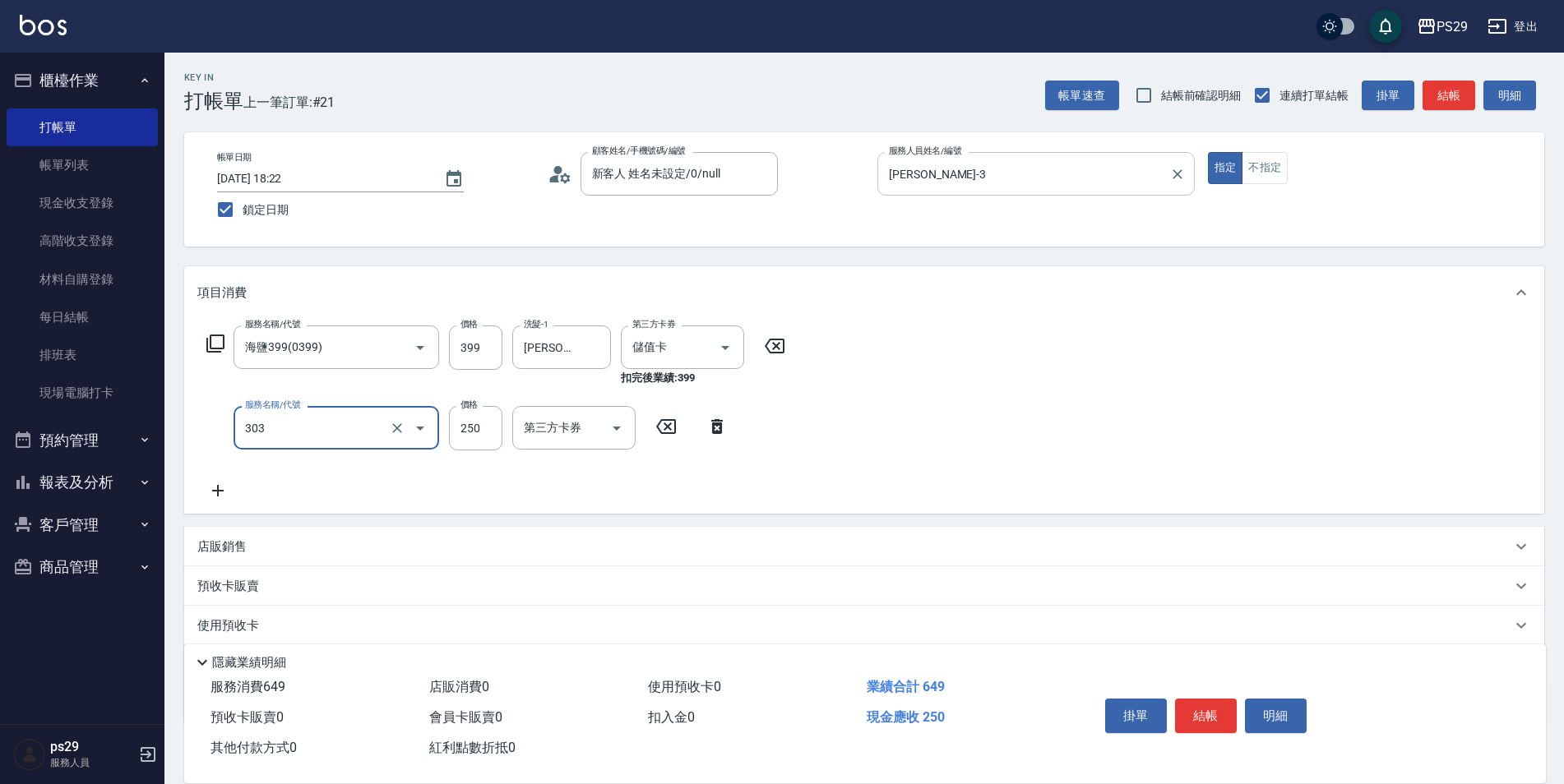
type input "剪髮(303)"
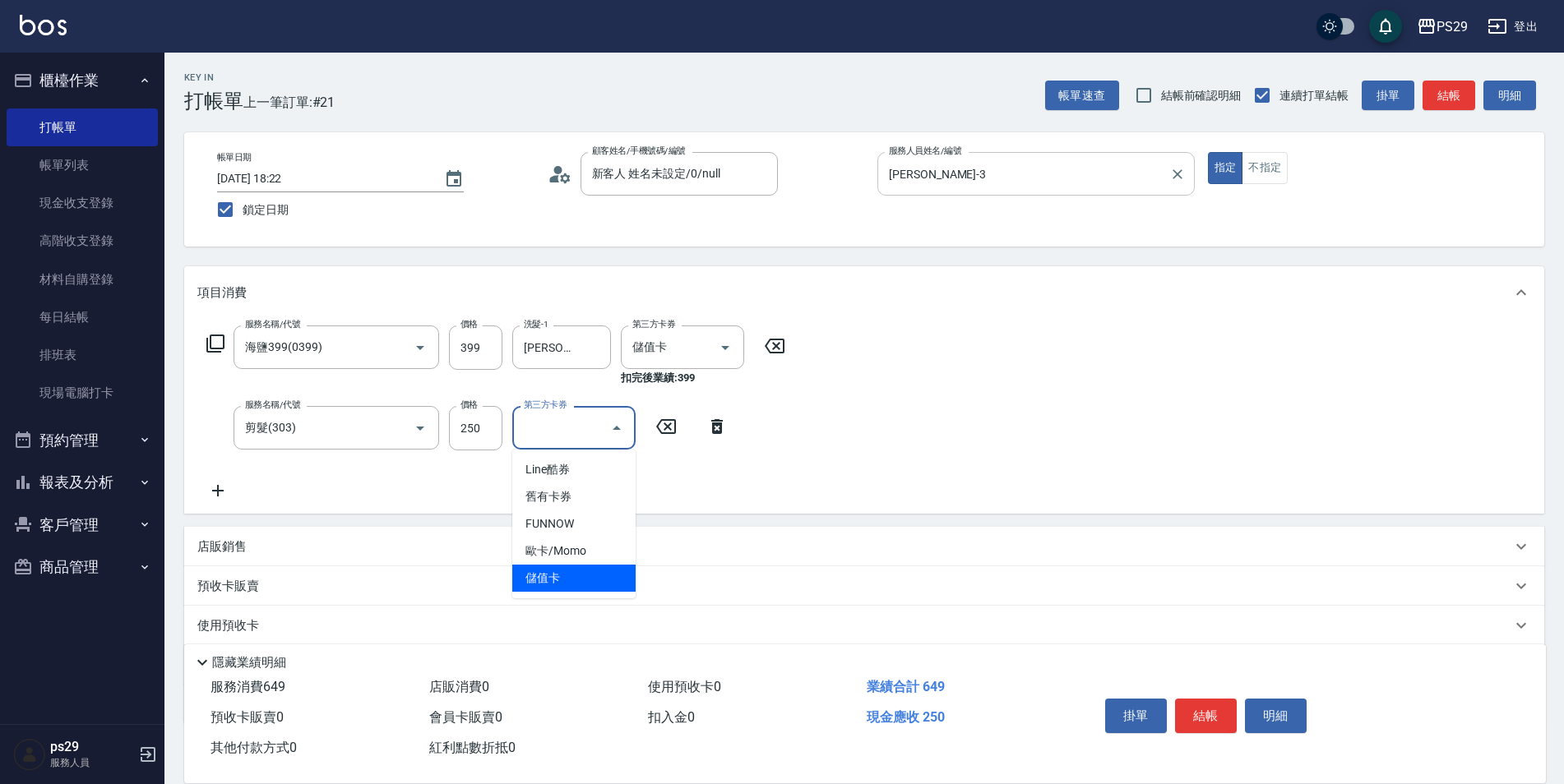
type input "儲值卡"
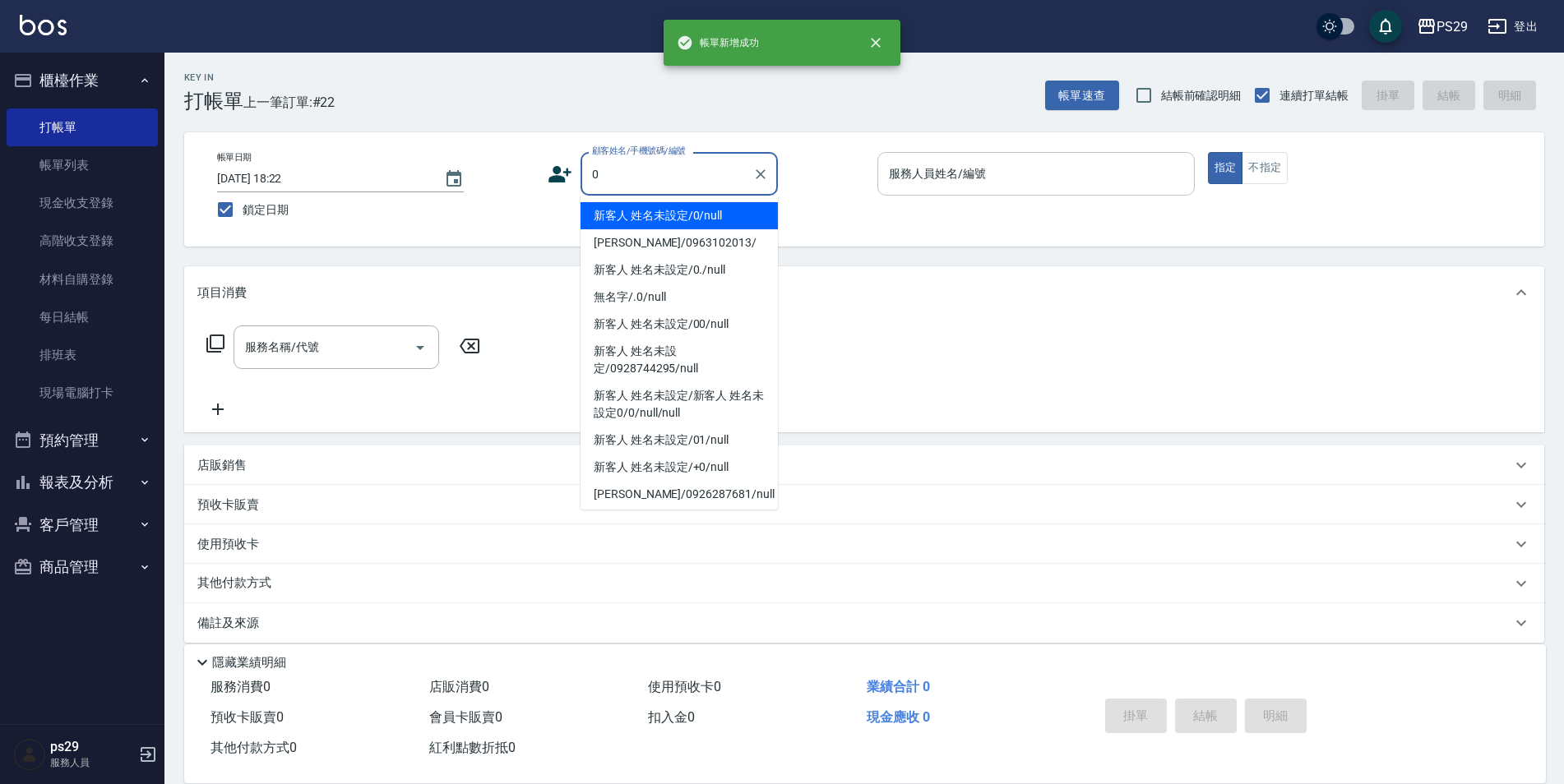
type input "0"
type input "3"
type input "新客人 姓名未設定/0/null"
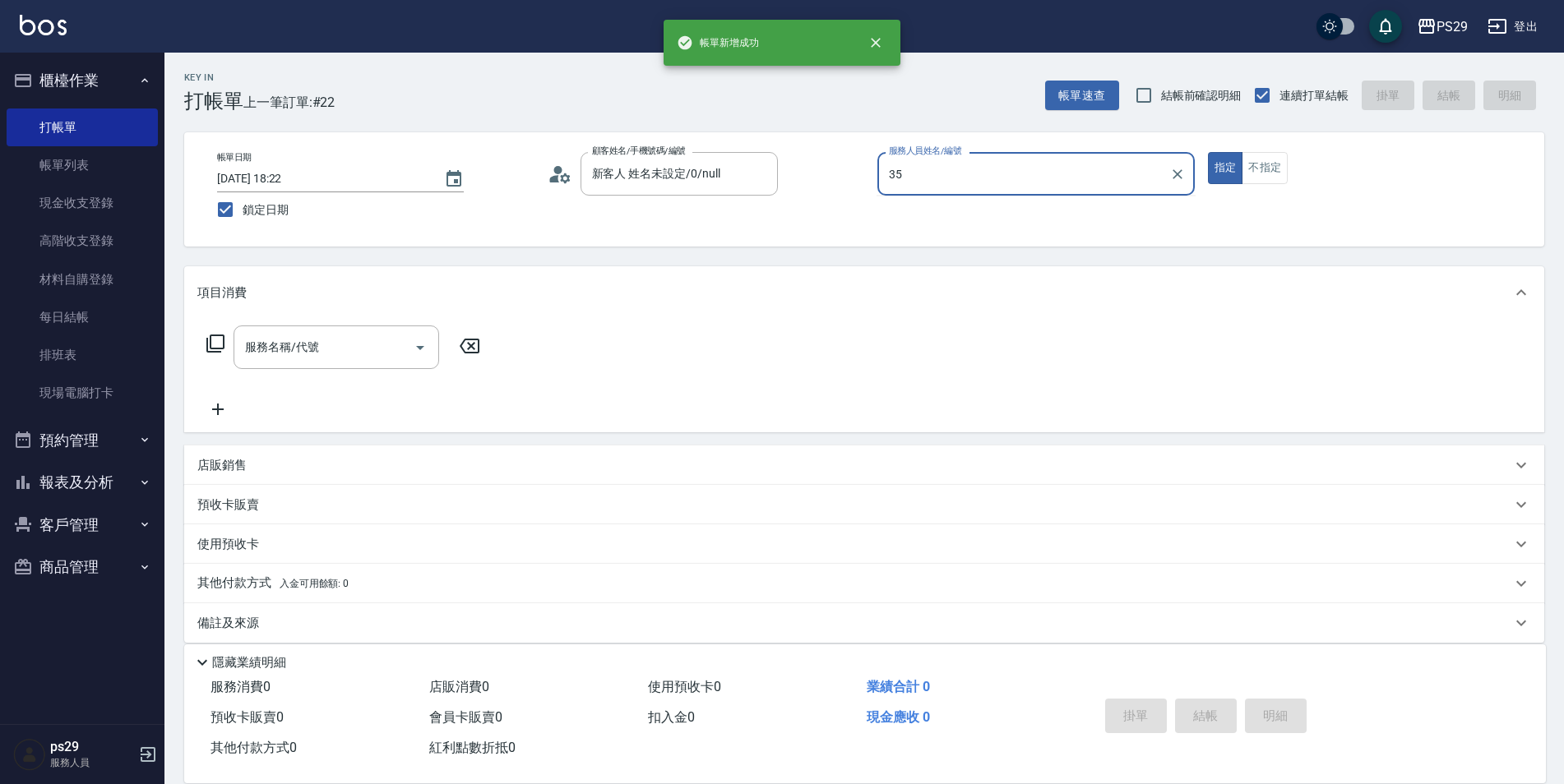
type input "35"
click at [1208, 152] on button "指定" at bounding box center [1225, 167] width 35 height 32
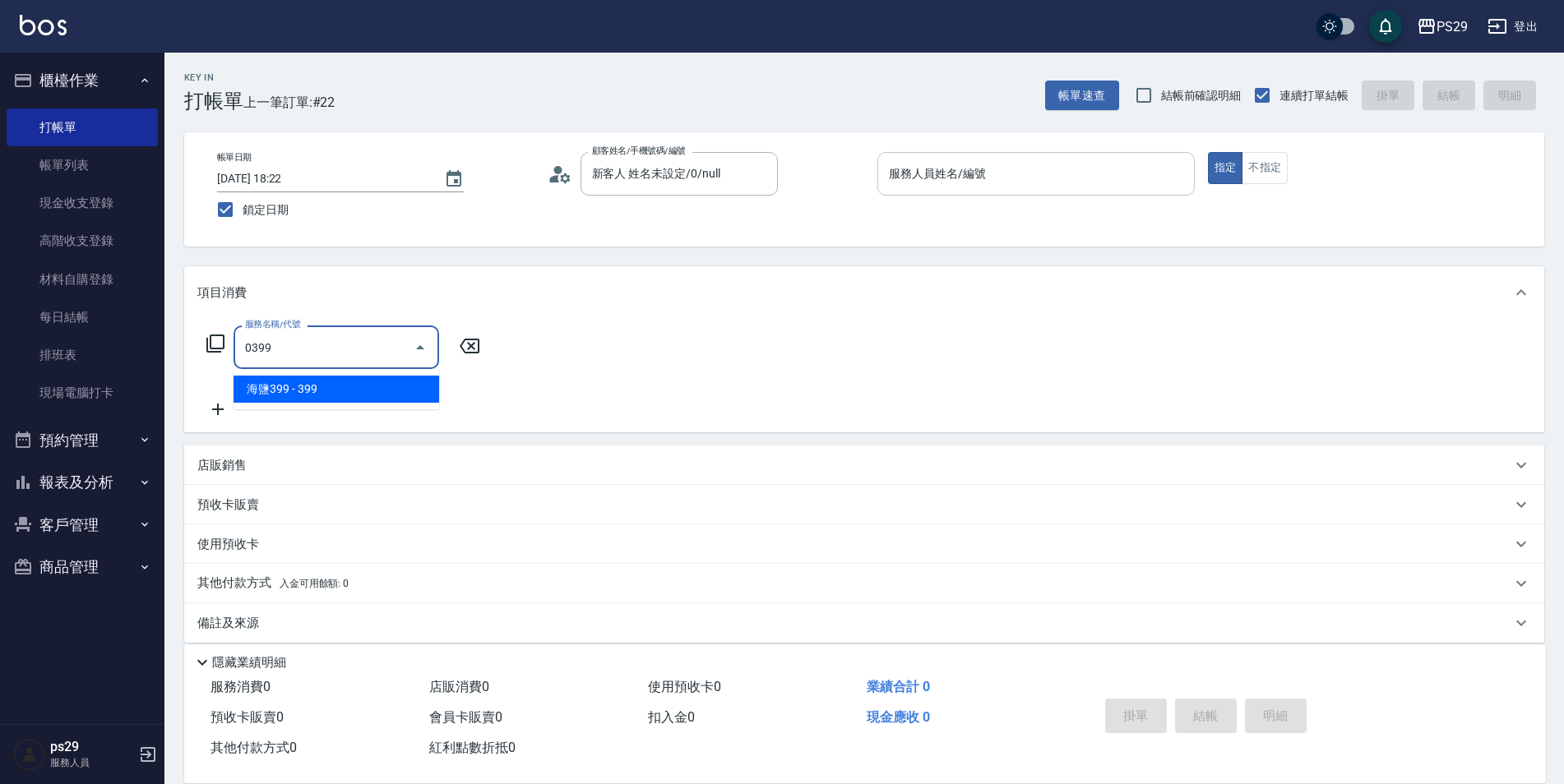
type input "海鹽399(0399)"
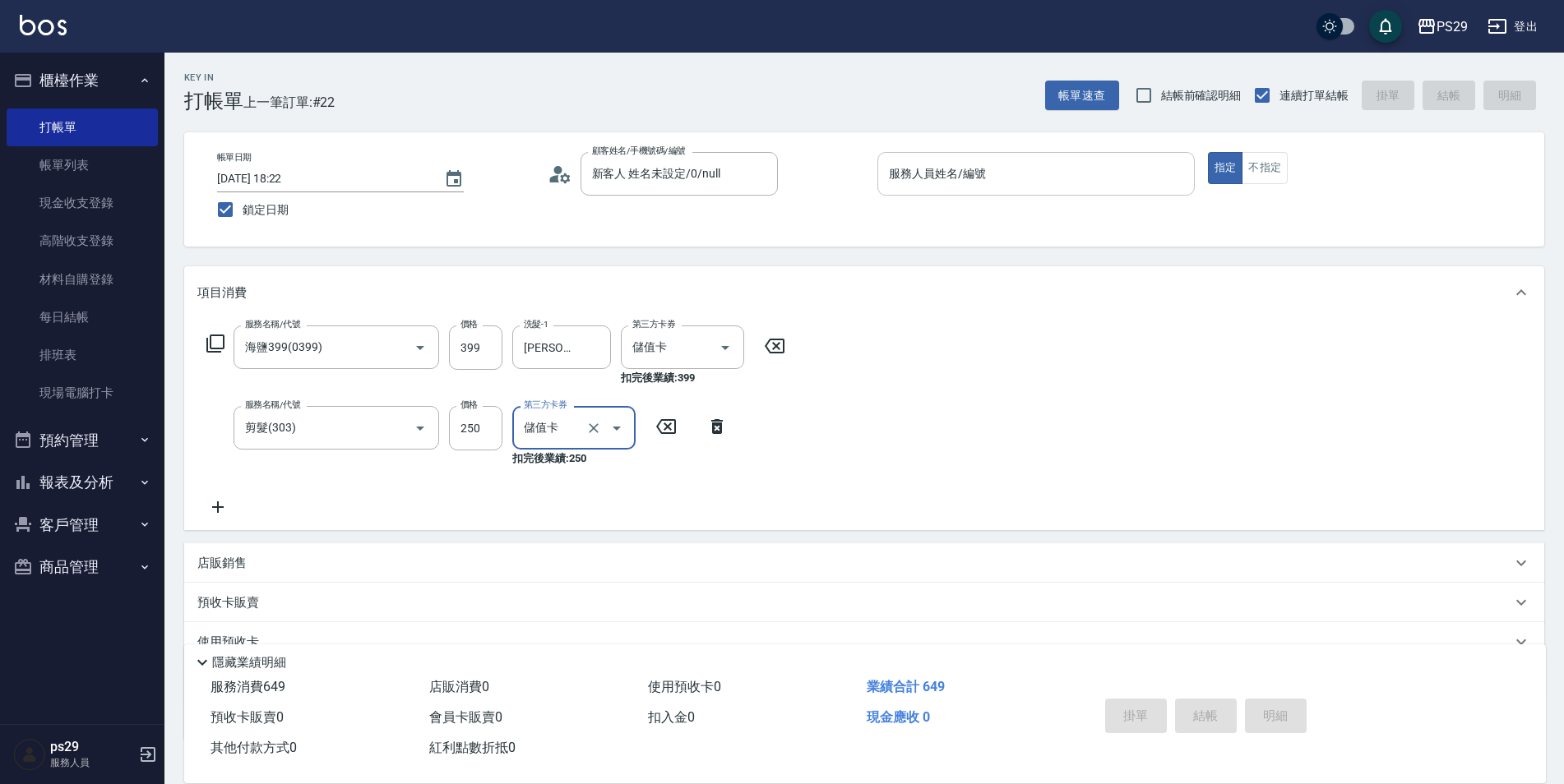
click at [1042, 182] on input "服務人員姓名/編號" at bounding box center [1036, 174] width 303 height 29
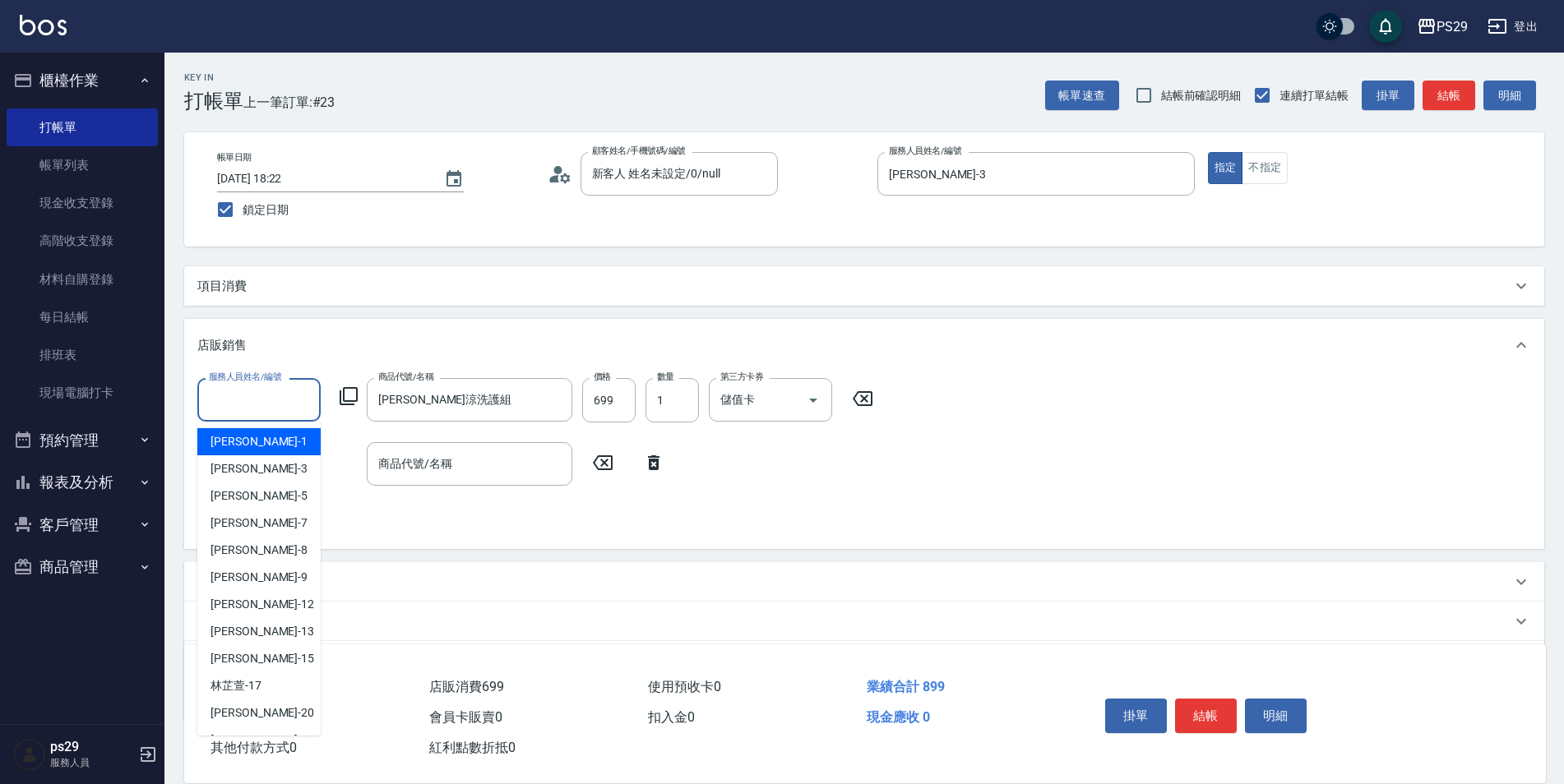
click at [246, 390] on div "服務人員姓名/編號 服務人員姓名/編號" at bounding box center [259, 401] width 124 height 45
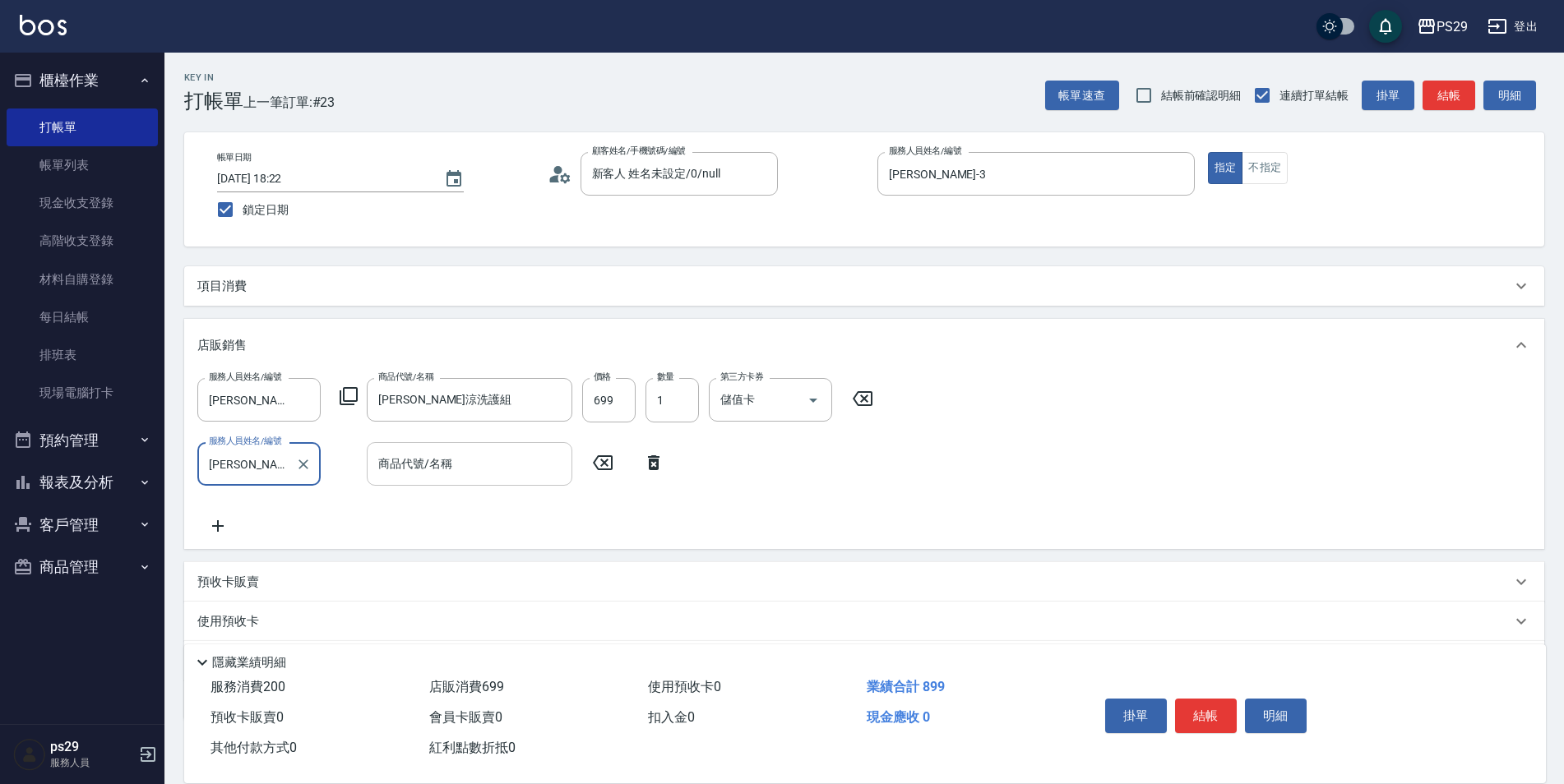
click at [394, 470] on input "商品代號/名稱" at bounding box center [469, 464] width 191 height 29
click at [590, 456] on input "599" at bounding box center [608, 464] width 54 height 45
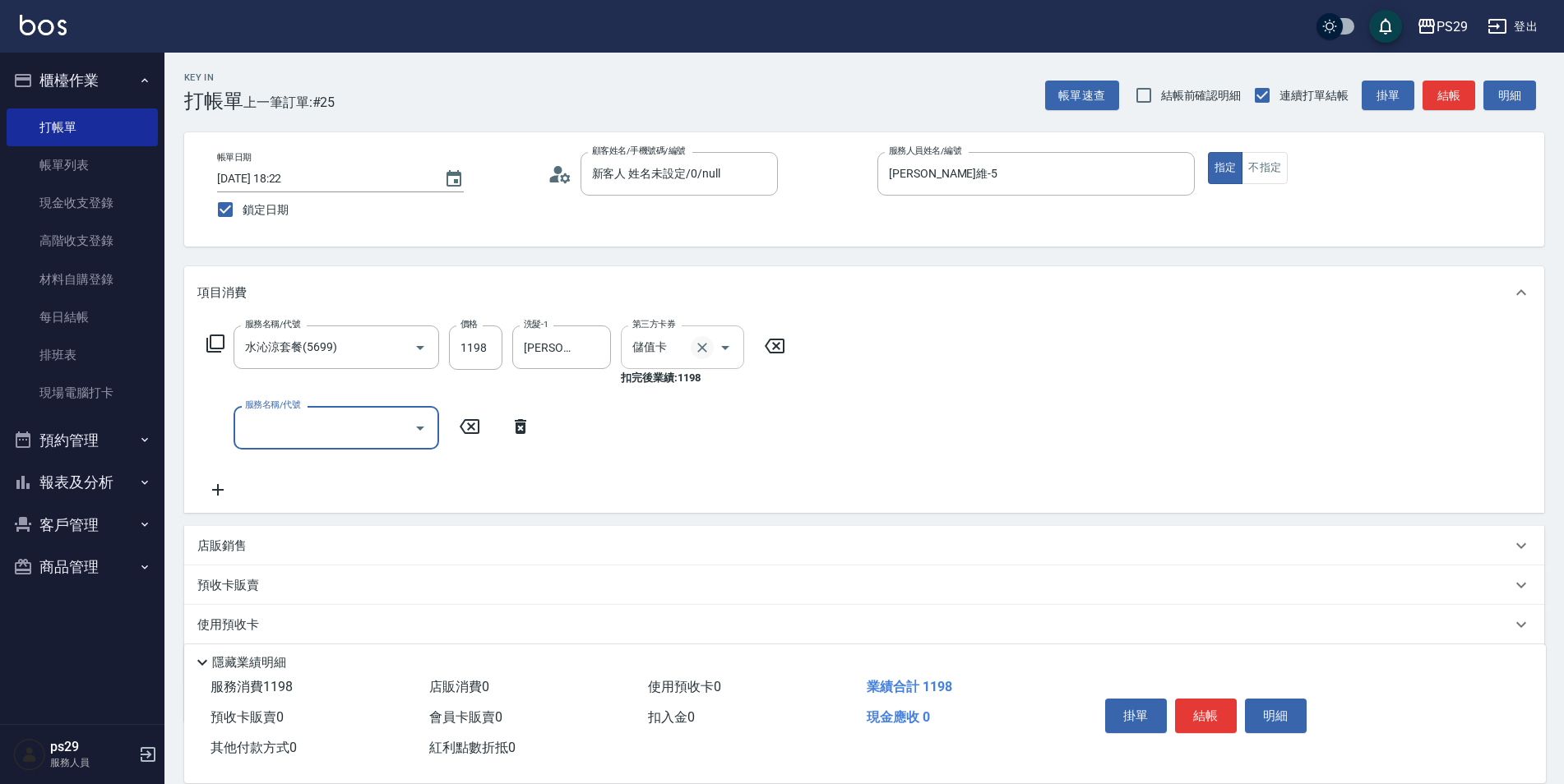
click at [697, 341] on icon "Clear" at bounding box center [702, 347] width 17 height 17
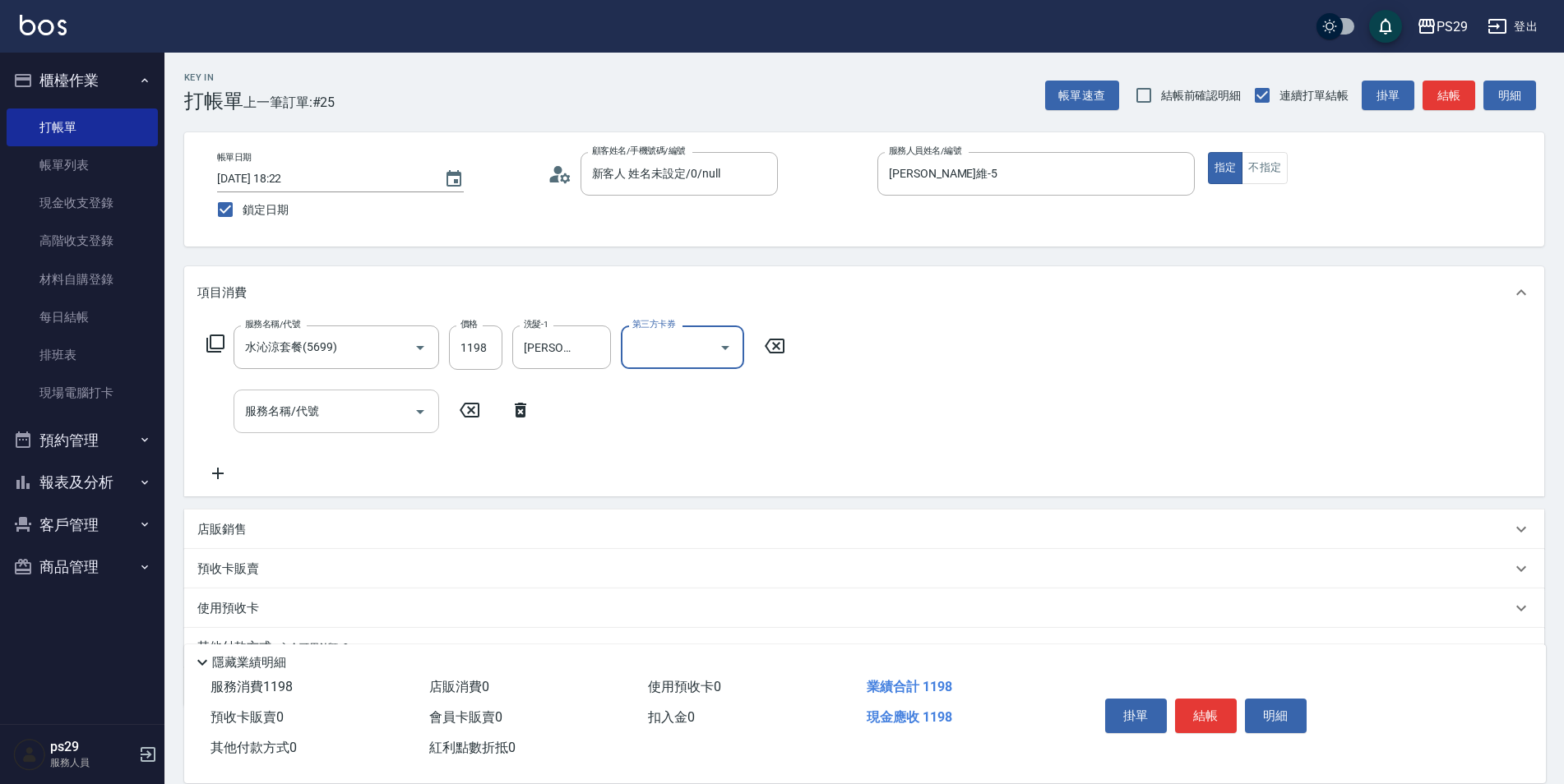
click at [317, 392] on div "服務名稱/代號" at bounding box center [336, 410] width 205 height 44
click at [729, 354] on icon "Open" at bounding box center [725, 347] width 19 height 19
click at [666, 505] on span "儲值卡" at bounding box center [682, 497] width 124 height 27
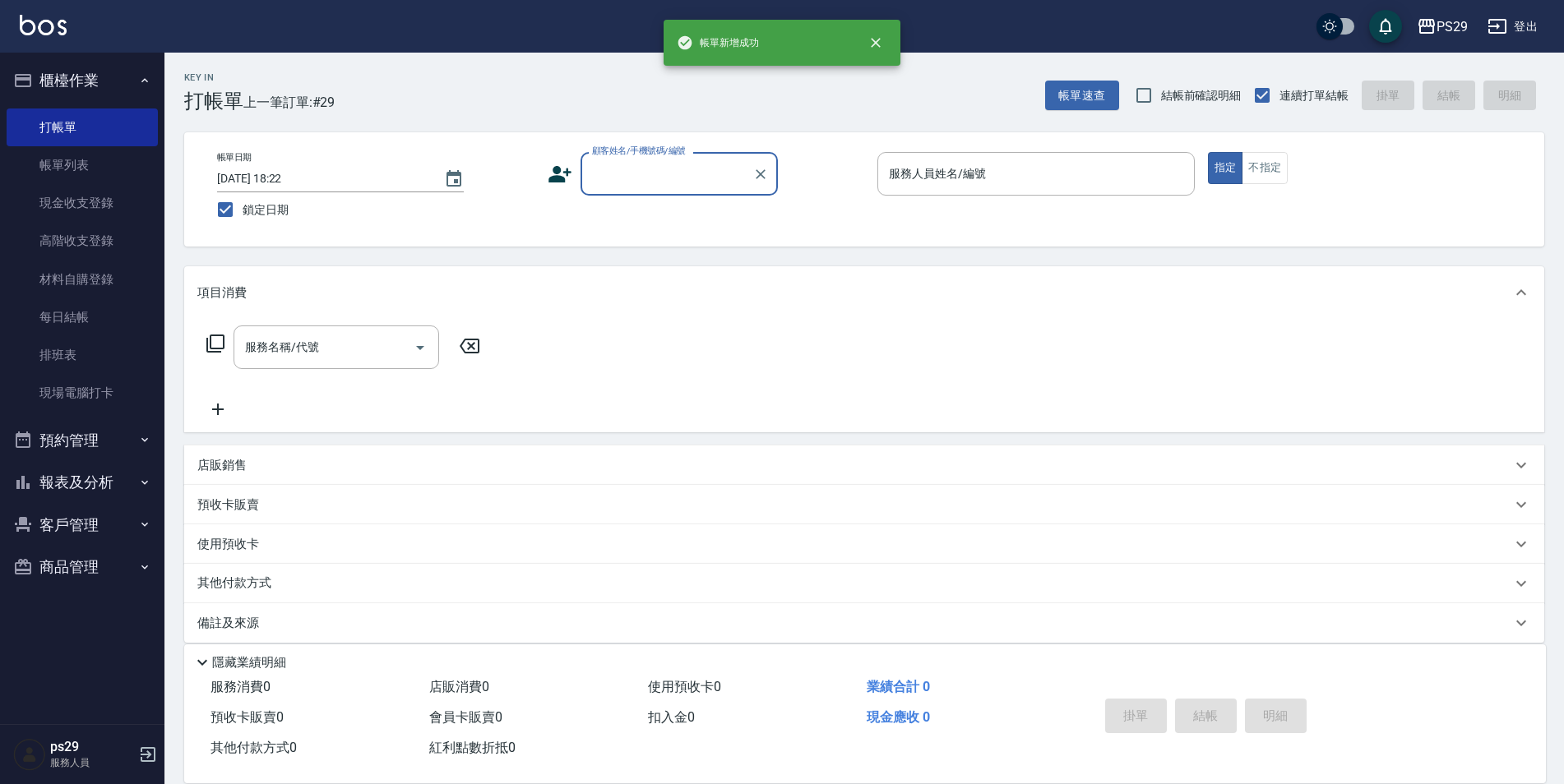
click at [83, 40] on div "PS29 登出" at bounding box center [782, 26] width 1564 height 53
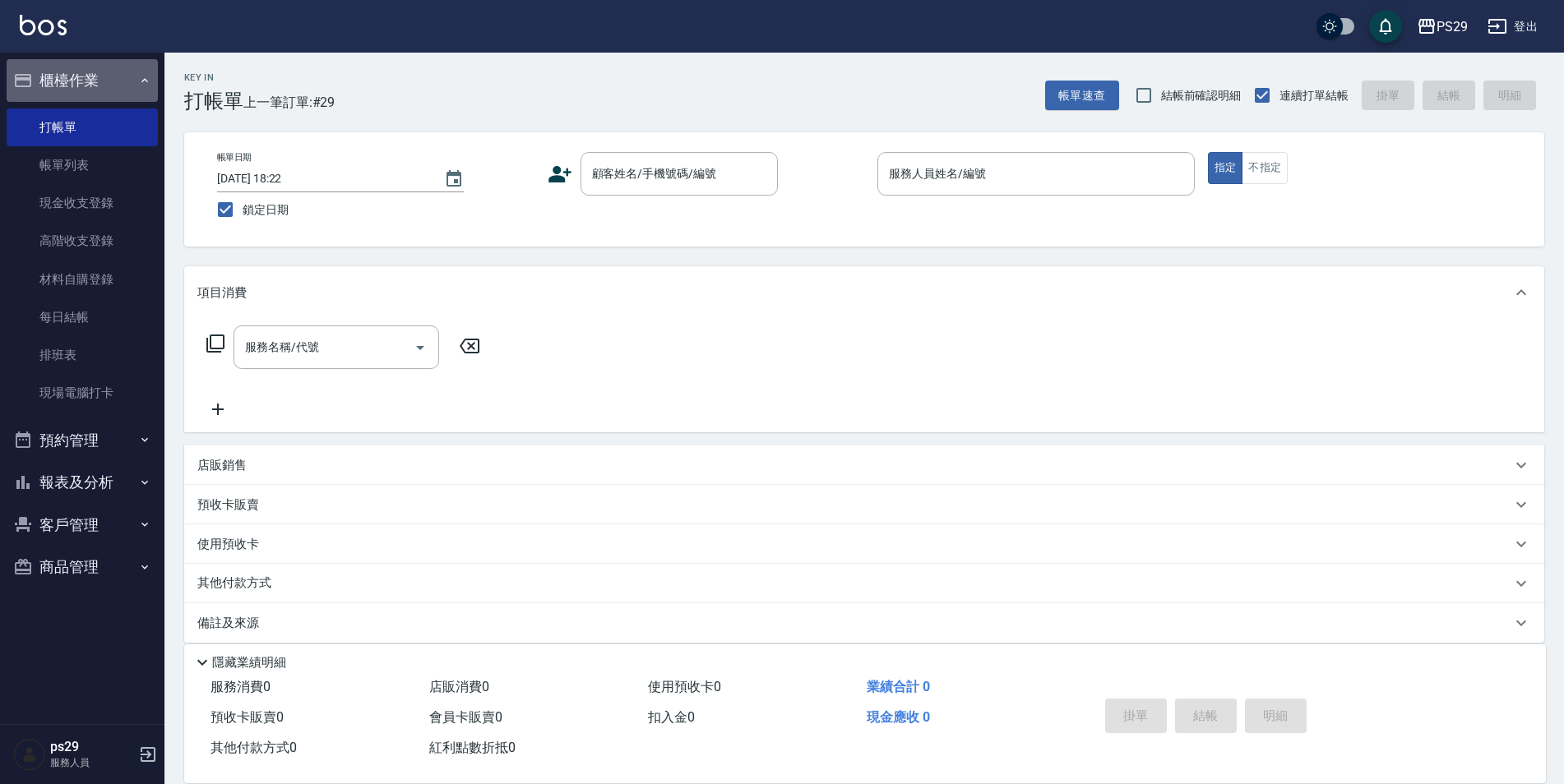
click at [95, 74] on button "櫃檯作業" at bounding box center [82, 81] width 151 height 43
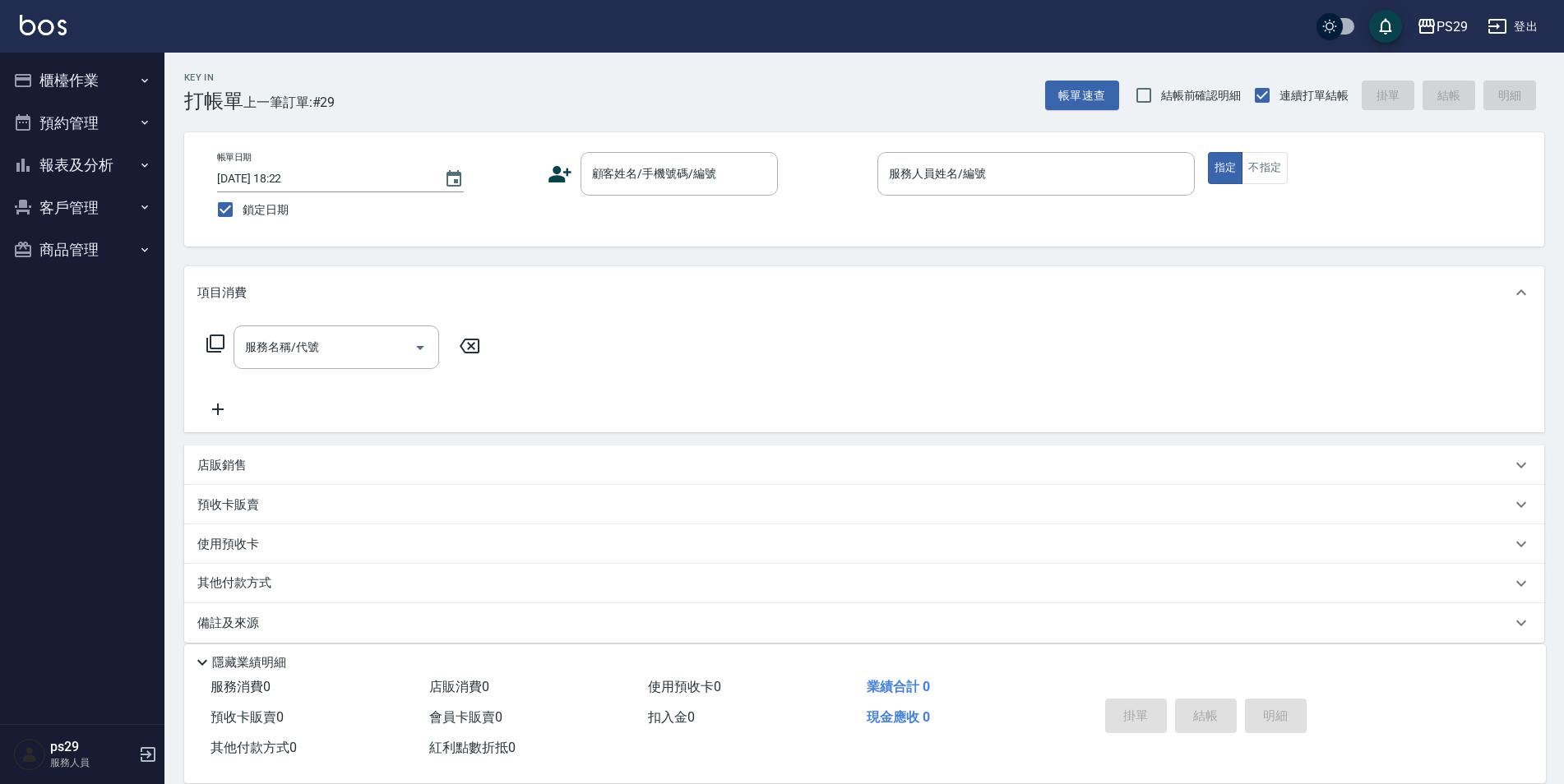
click at [129, 163] on button "報表及分析" at bounding box center [82, 165] width 151 height 43
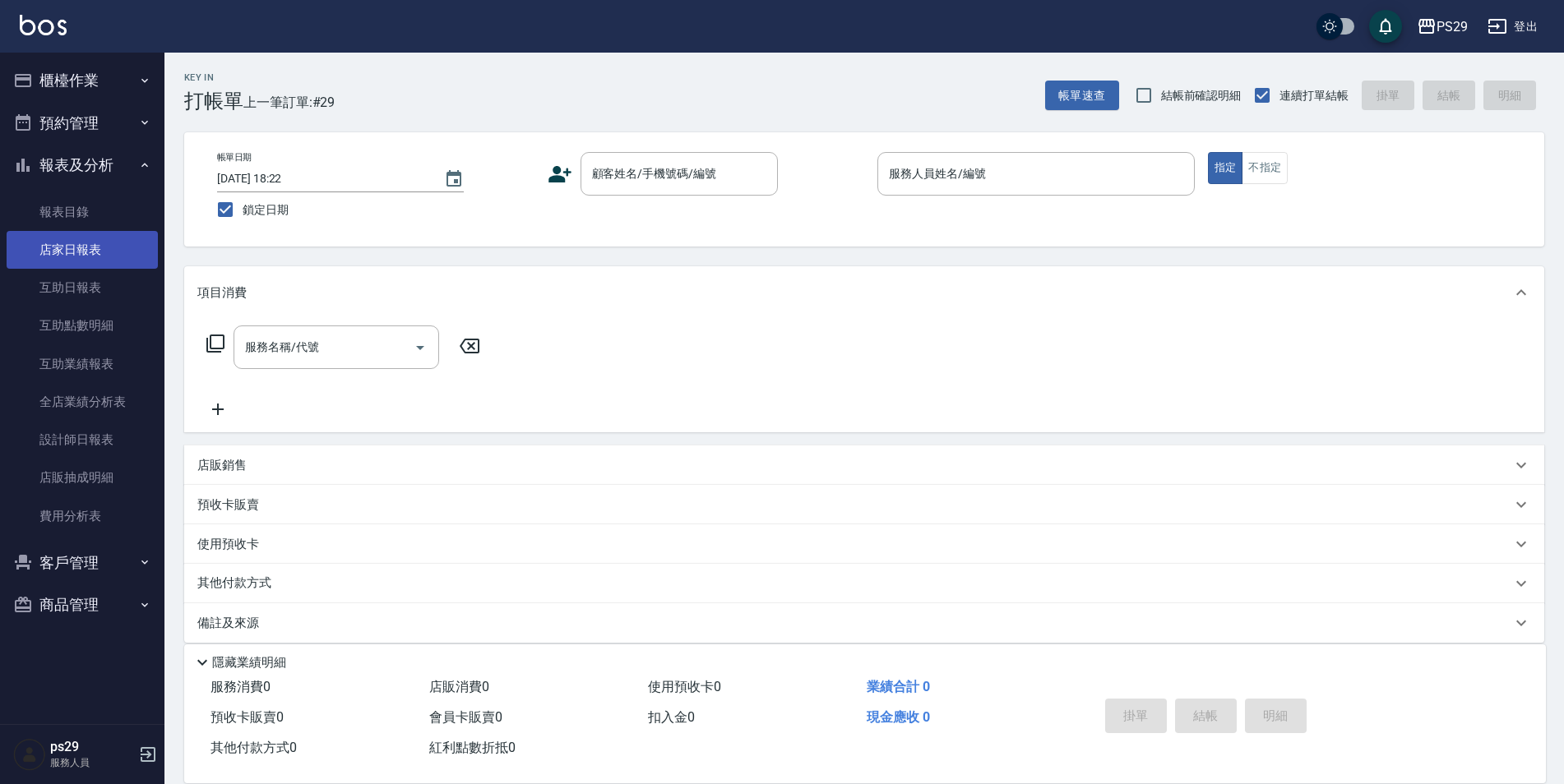
click at [103, 236] on link "店家日報表" at bounding box center [82, 249] width 151 height 38
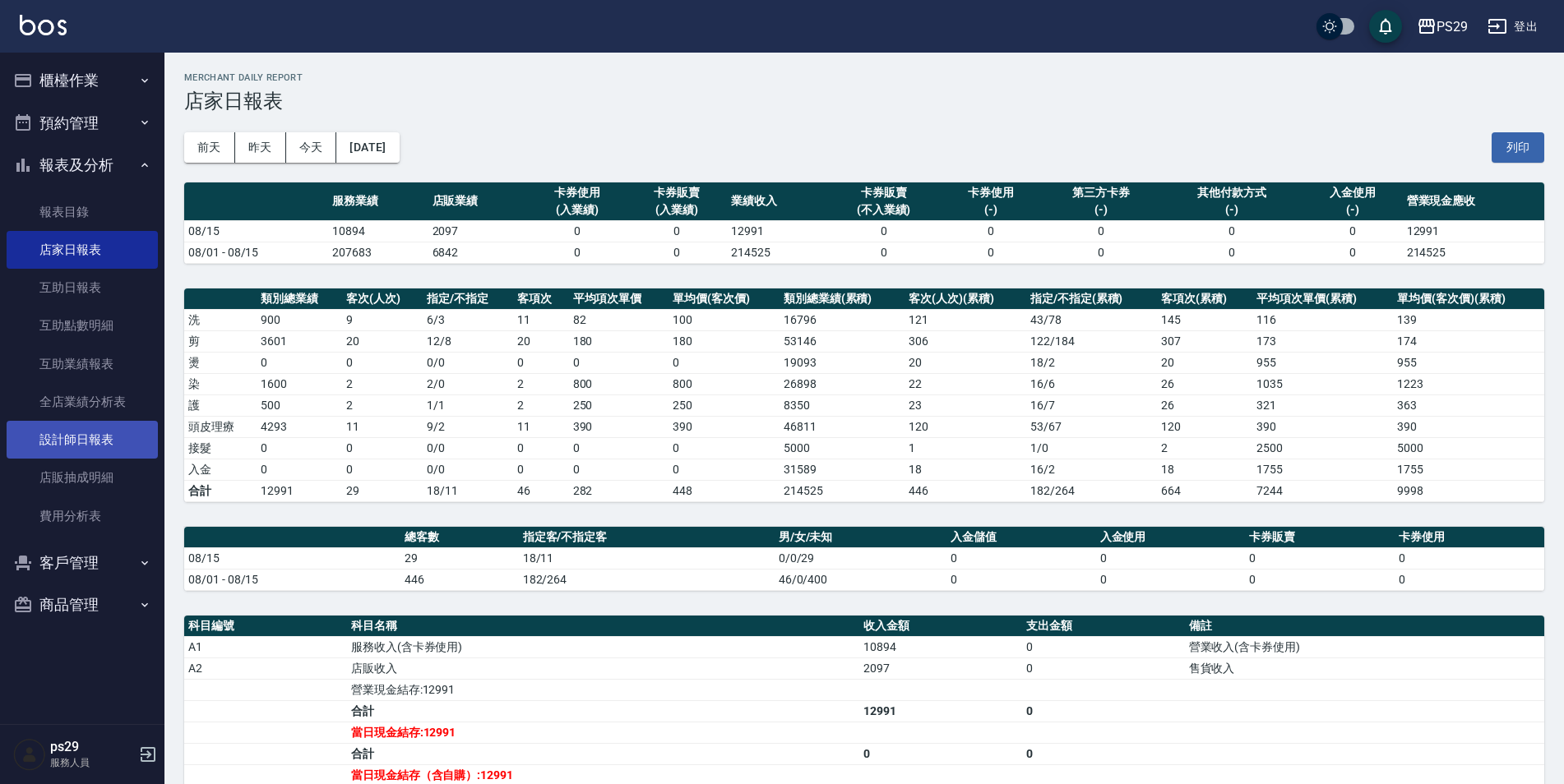
click at [73, 439] on link "設計師日報表" at bounding box center [82, 439] width 151 height 38
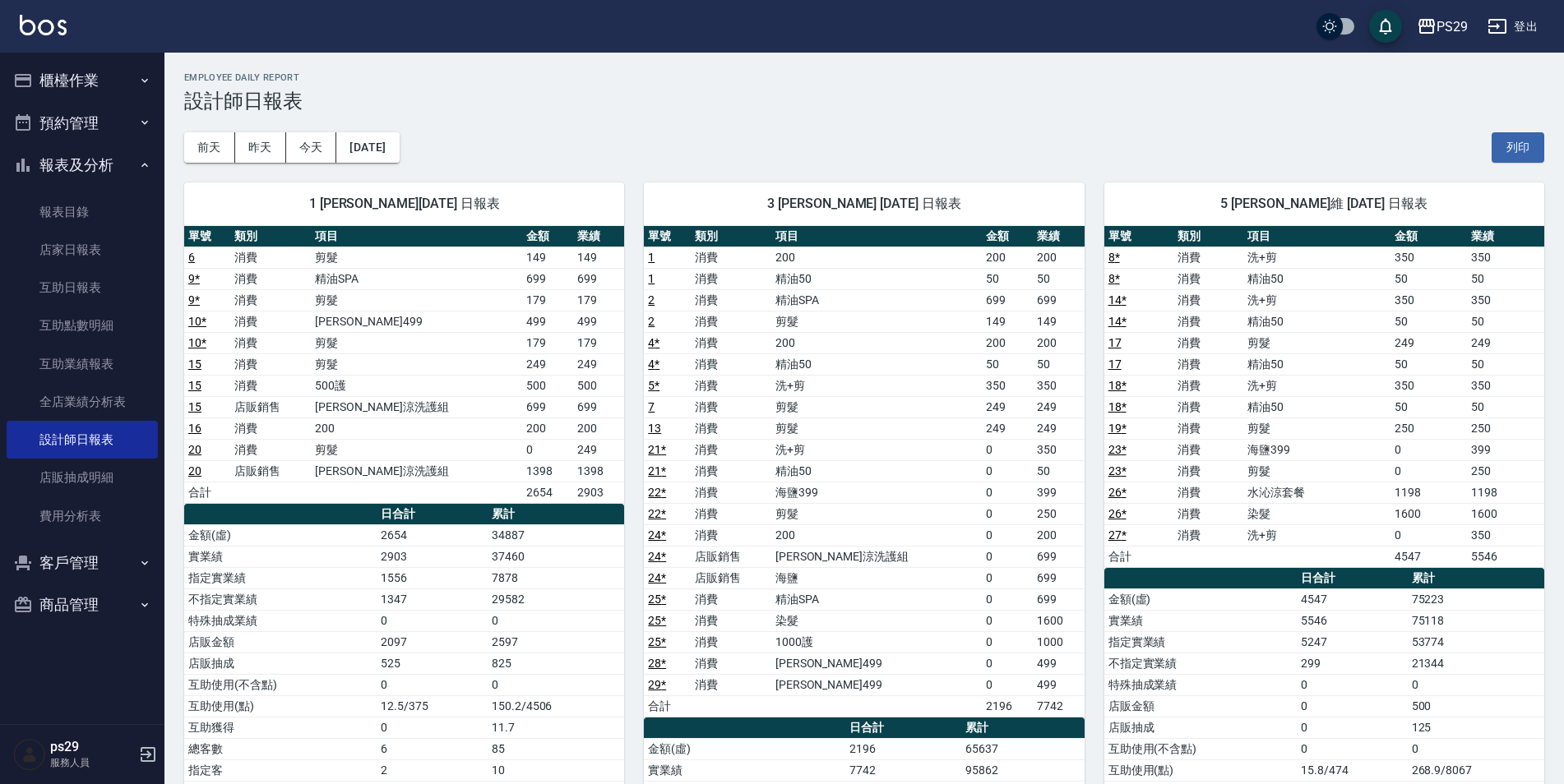
drag, startPoint x: 127, startPoint y: 55, endPoint x: 126, endPoint y: 71, distance: 16.0
click at [126, 71] on ul "櫃檯作業 打帳單 帳單列表 現金收支登錄 高階收支登錄 材料自購登錄 每日結帳 排班表 現場電腦打卡 預約管理 預約管理 單日預約紀錄 單週預約紀錄 報表及分…" at bounding box center [82, 342] width 151 height 580
click at [126, 71] on button "櫃檯作業" at bounding box center [82, 81] width 151 height 43
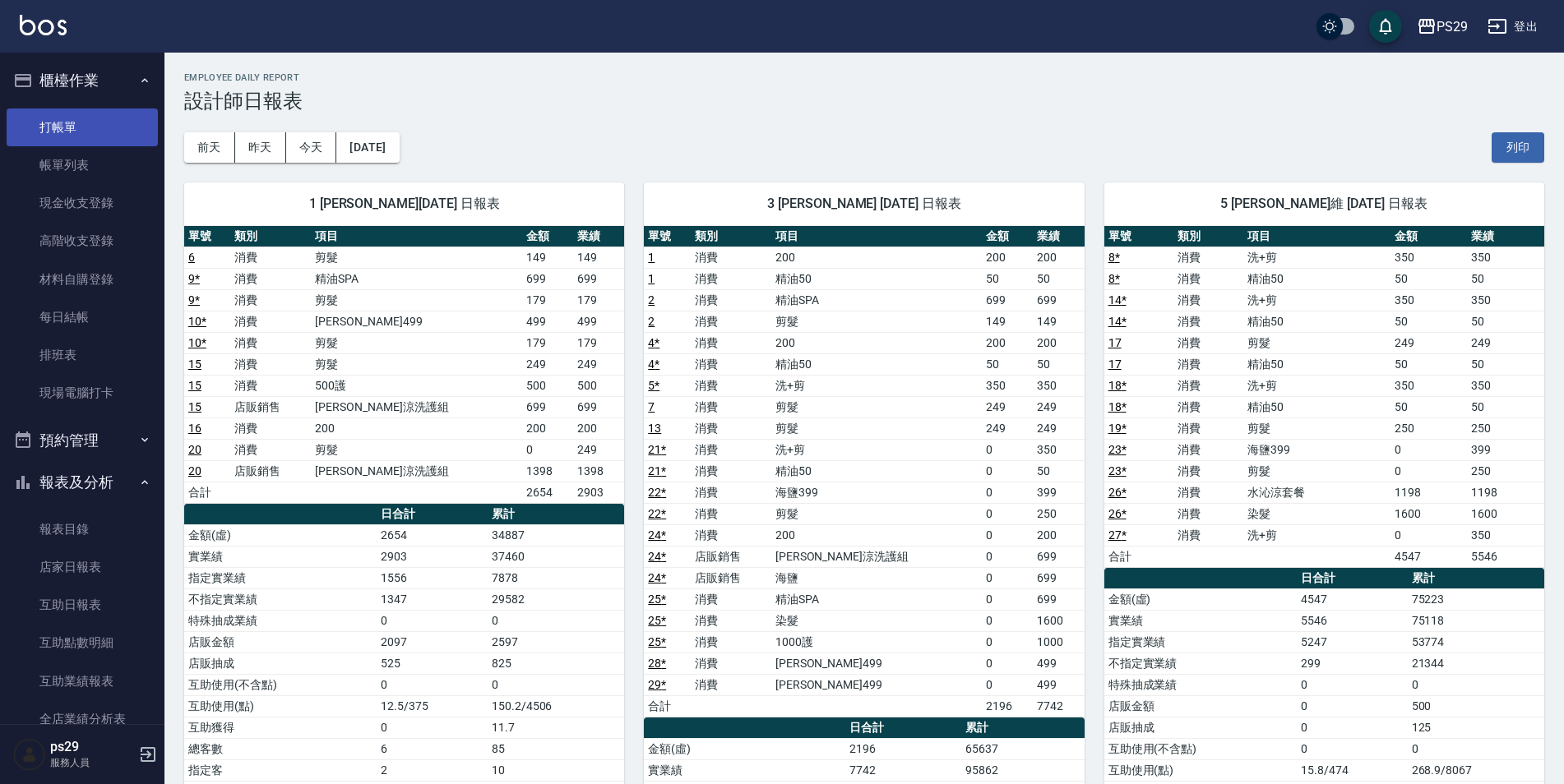
click at [82, 133] on link "打帳單" at bounding box center [82, 126] width 151 height 38
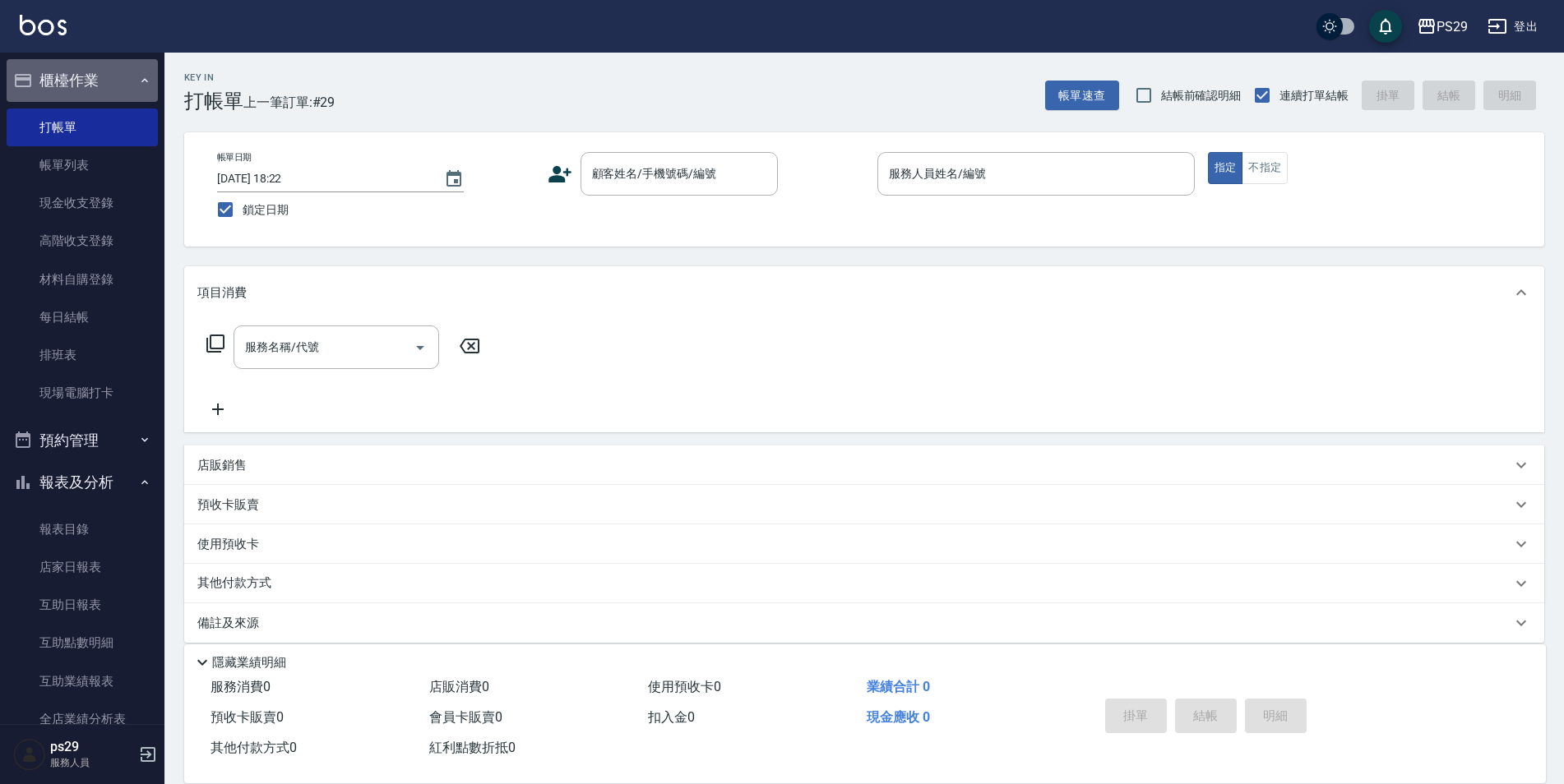
click at [91, 87] on button "櫃檯作業" at bounding box center [82, 81] width 151 height 43
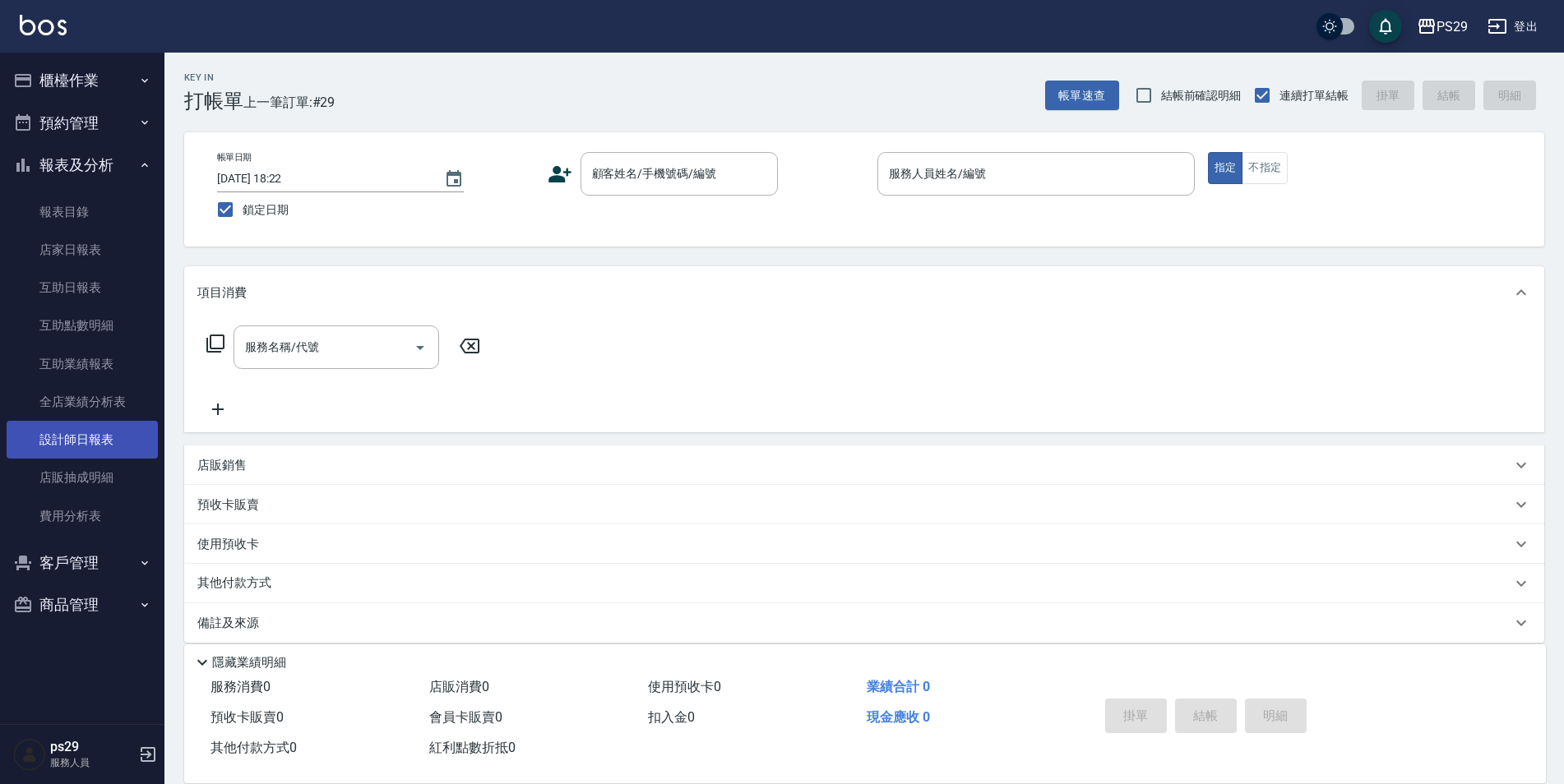
click at [66, 444] on link "設計師日報表" at bounding box center [82, 439] width 151 height 38
